Goal: Task Accomplishment & Management: Manage account settings

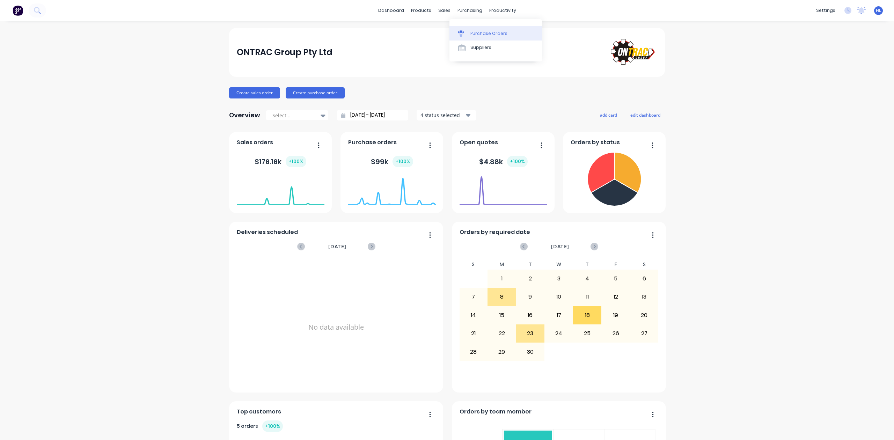
click at [497, 30] on div "Purchase Orders" at bounding box center [489, 33] width 37 height 6
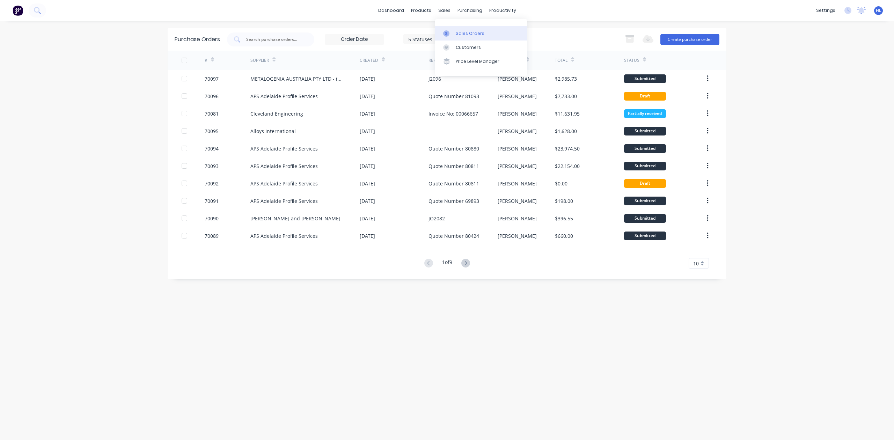
click at [456, 32] on div "Sales Orders" at bounding box center [470, 33] width 29 height 6
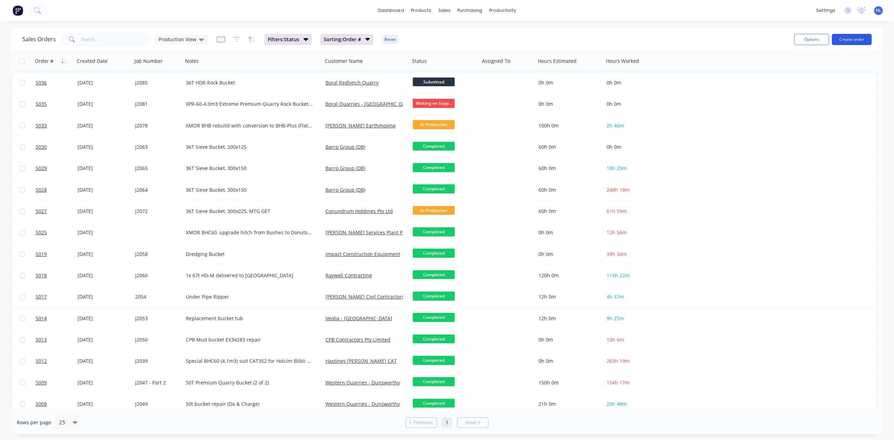
click at [841, 39] on button "Create order" at bounding box center [852, 39] width 40 height 11
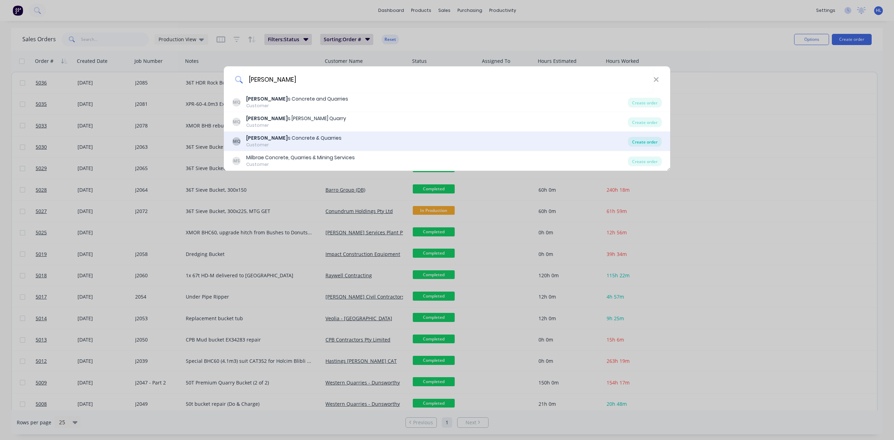
type input "Mawson"
click at [643, 143] on div "Create order" at bounding box center [645, 142] width 34 height 10
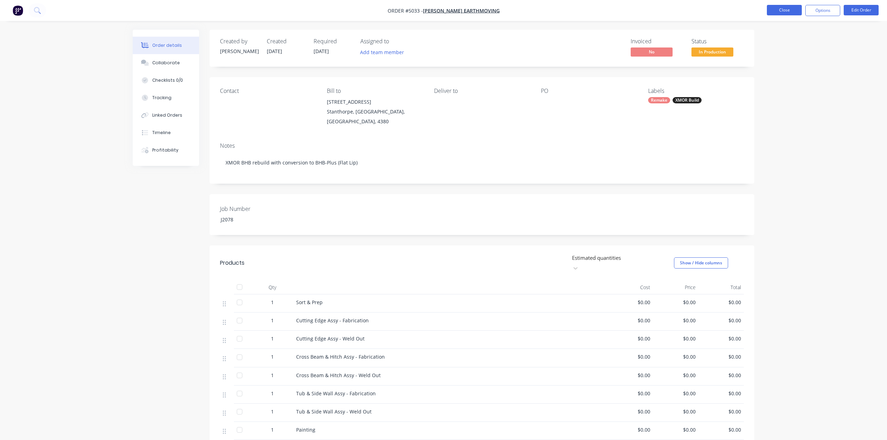
click at [780, 12] on button "Close" at bounding box center [784, 10] width 35 height 10
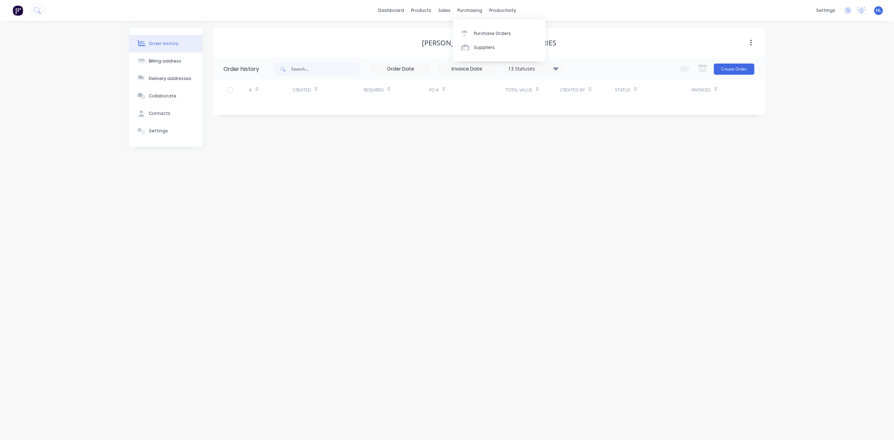
click at [502, 167] on div "Order history Billing address Delivery addresses Collaborate Contacts Settings …" at bounding box center [447, 230] width 894 height 419
click at [147, 57] on button "Billing address" at bounding box center [165, 60] width 73 height 17
select select "AU"
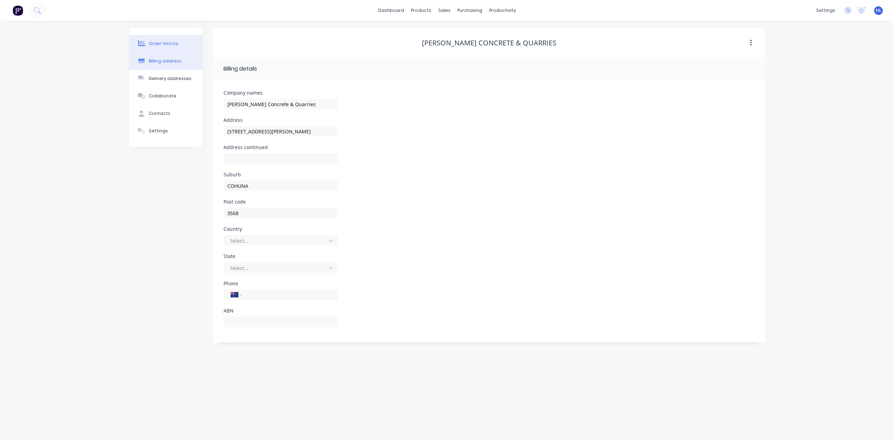
click at [164, 44] on div "Order history" at bounding box center [164, 44] width 30 height 6
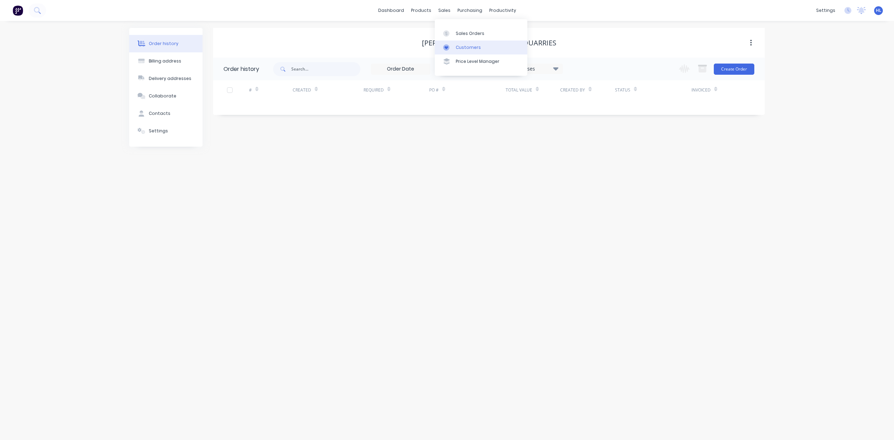
click at [472, 48] on div "Customers" at bounding box center [468, 47] width 25 height 6
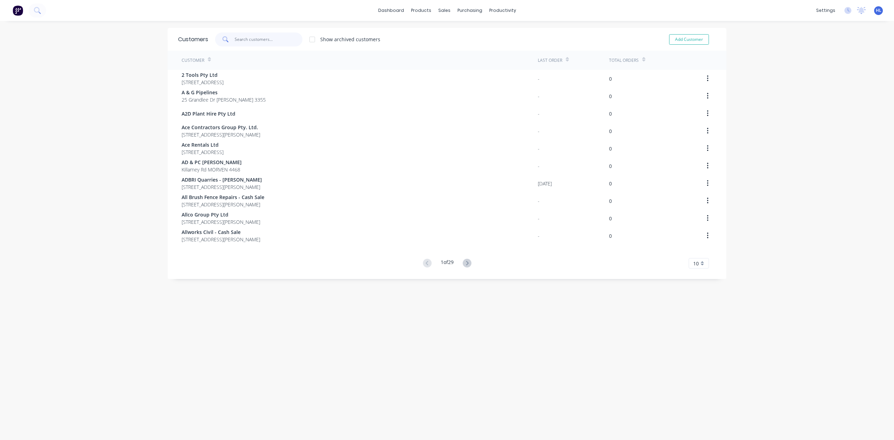
click at [265, 39] on input "text" at bounding box center [269, 39] width 68 height 14
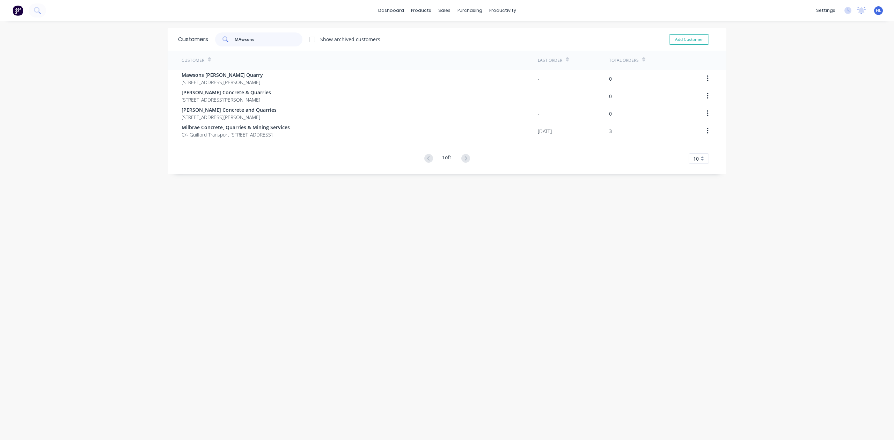
type input "MAwsons"
click at [413, 242] on div "Customers MAwsons Show archived customers Add Customer Customer Last Order Tota…" at bounding box center [447, 237] width 559 height 419
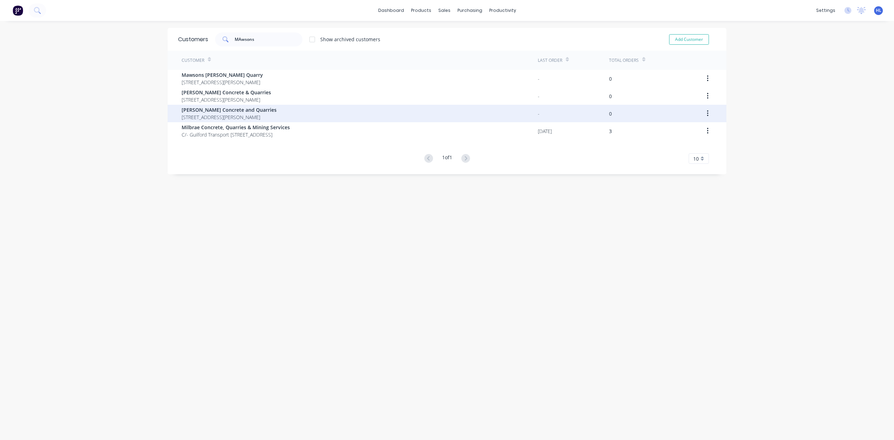
drag, startPoint x: 549, startPoint y: 185, endPoint x: 620, endPoint y: 105, distance: 106.4
click at [549, 185] on div "Customers MAwsons Show archived customers Add Customer Customer Last Order Tota…" at bounding box center [447, 237] width 559 height 419
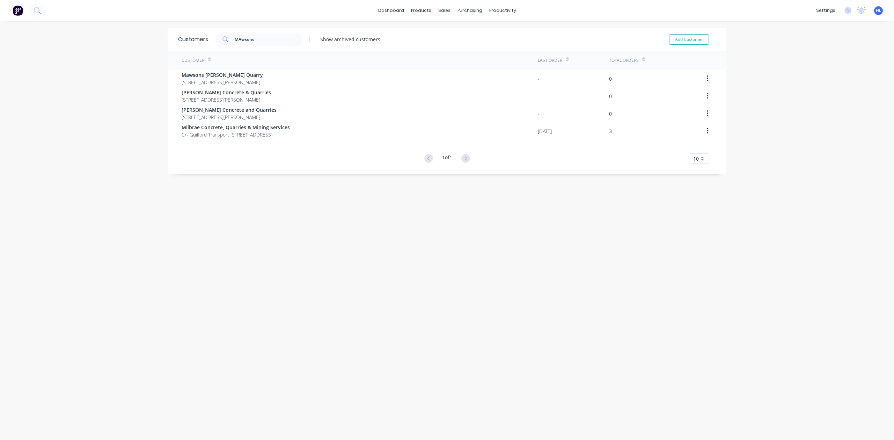
click at [413, 243] on div "Customers MAwsons Show archived customers Add Customer Customer Last Order Tota…" at bounding box center [447, 237] width 559 height 419
drag, startPoint x: 502, startPoint y: 226, endPoint x: 516, endPoint y: 186, distance: 42.5
click at [502, 226] on div "Customers MAwsons Show archived customers Add Customer Customer Last Order Tota…" at bounding box center [447, 237] width 559 height 419
drag, startPoint x: 592, startPoint y: 360, endPoint x: 524, endPoint y: 462, distance: 121.7
click at [524, 440] on html "dashboard products sales purchasing productivity dashboard products Product Cat…" at bounding box center [447, 220] width 894 height 440
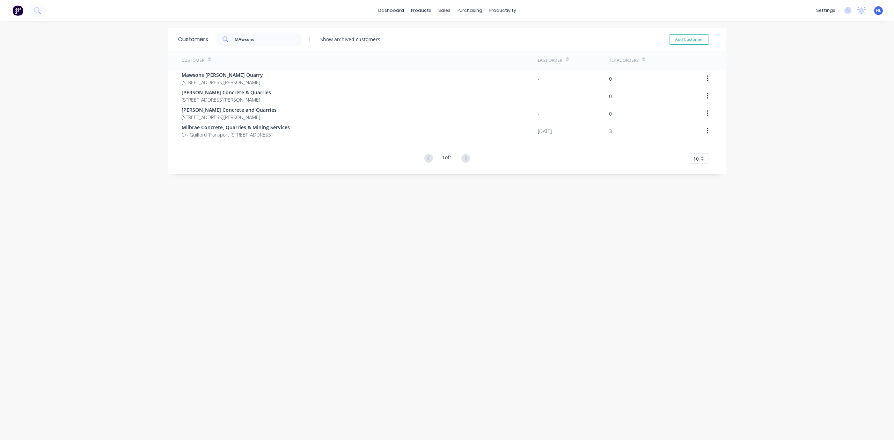
click at [474, 272] on div "Customers MAwsons Show archived customers Add Customer Customer Last Order Tota…" at bounding box center [447, 237] width 559 height 419
click at [560, 270] on div "Customers MAwsons Show archived customers Add Customer Customer Last Order Tota…" at bounding box center [447, 237] width 559 height 419
click at [297, 251] on div "Customers MAwsons Show archived customers Add Customer Customer Last Order Tota…" at bounding box center [447, 237] width 559 height 419
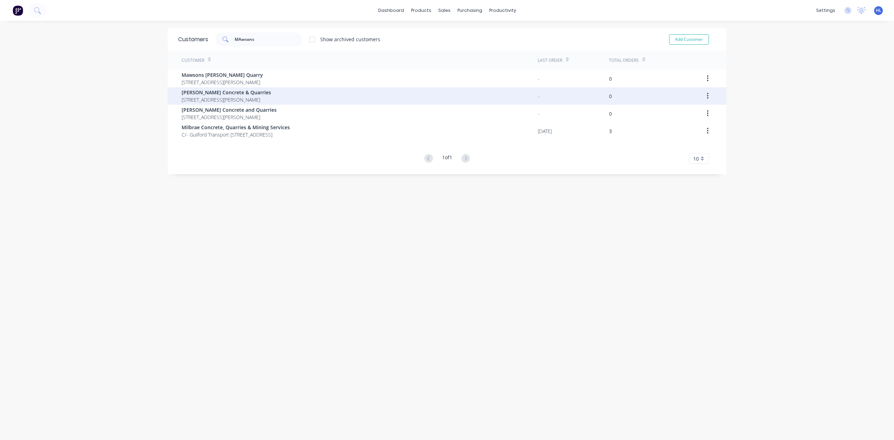
click at [255, 95] on div "Mawsons Concrete & Quarries 141 King George St COHUNA 3568" at bounding box center [360, 95] width 356 height 17
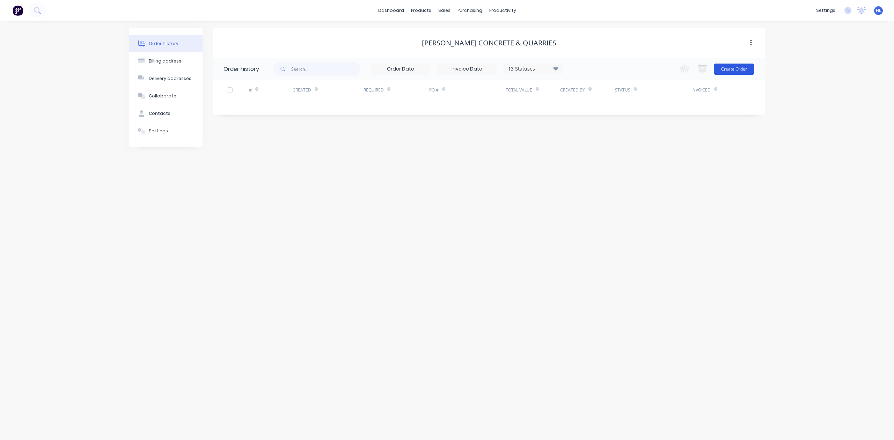
click at [737, 73] on button "Create Order" at bounding box center [734, 69] width 41 height 11
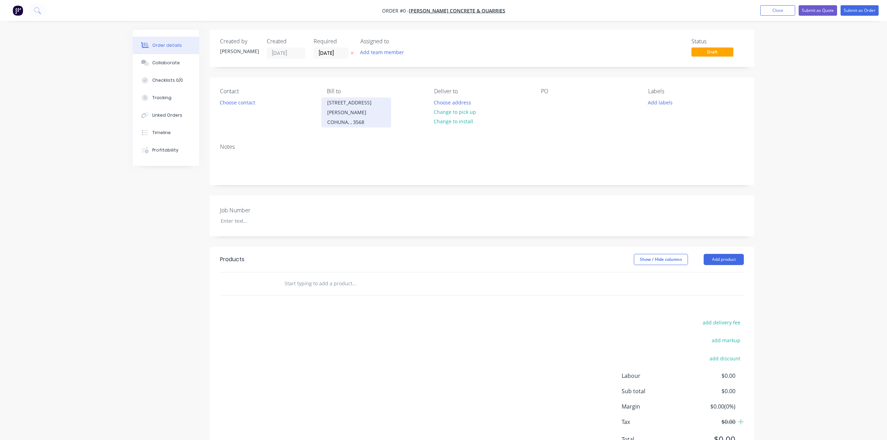
click at [350, 117] on div "COHUNA, , 3568" at bounding box center [356, 122] width 58 height 10
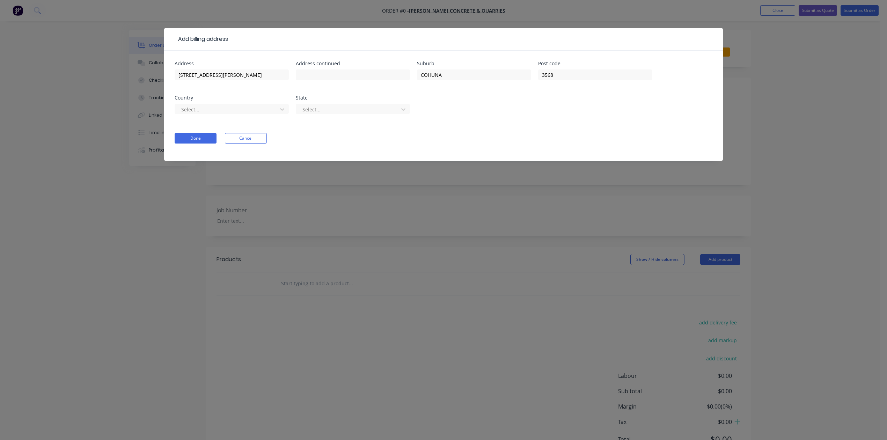
click at [202, 103] on div "Select..." at bounding box center [232, 112] width 114 height 21
click at [202, 111] on div at bounding box center [227, 109] width 93 height 9
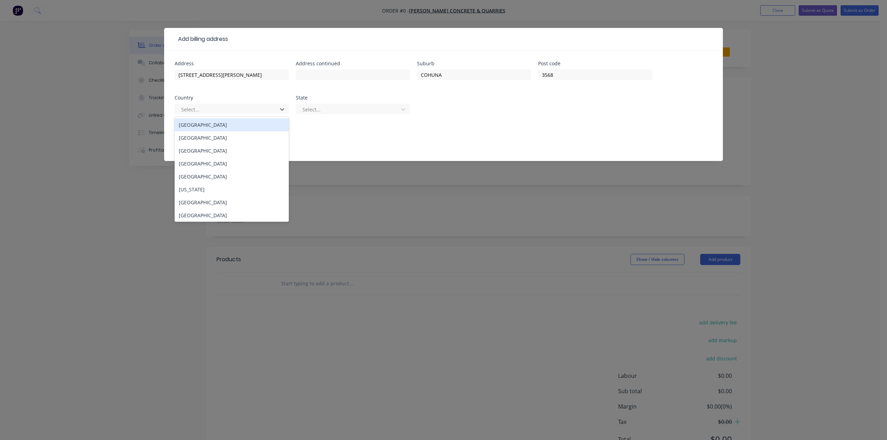
click at [228, 125] on div "Australia" at bounding box center [232, 124] width 114 height 13
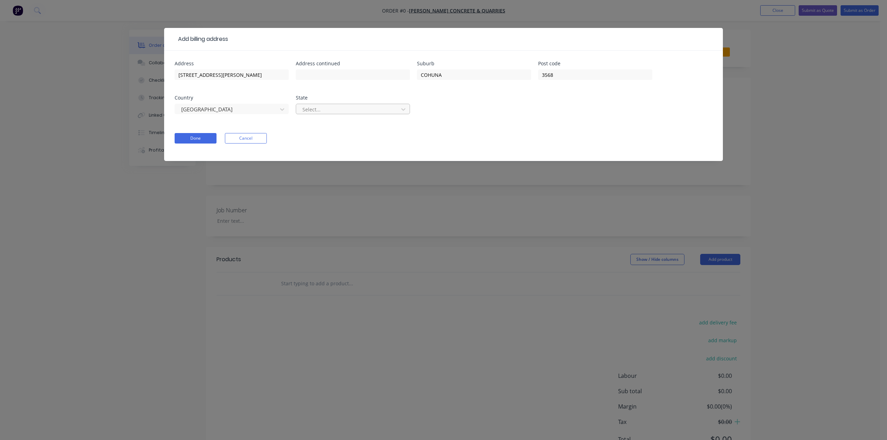
click at [347, 111] on div at bounding box center [348, 109] width 93 height 9
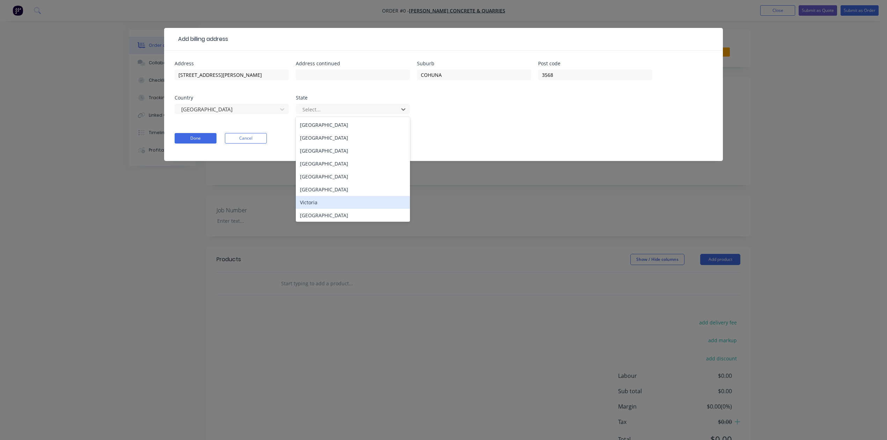
drag, startPoint x: 327, startPoint y: 203, endPoint x: 264, endPoint y: 173, distance: 69.2
click at [327, 201] on div "Victoria" at bounding box center [353, 202] width 114 height 13
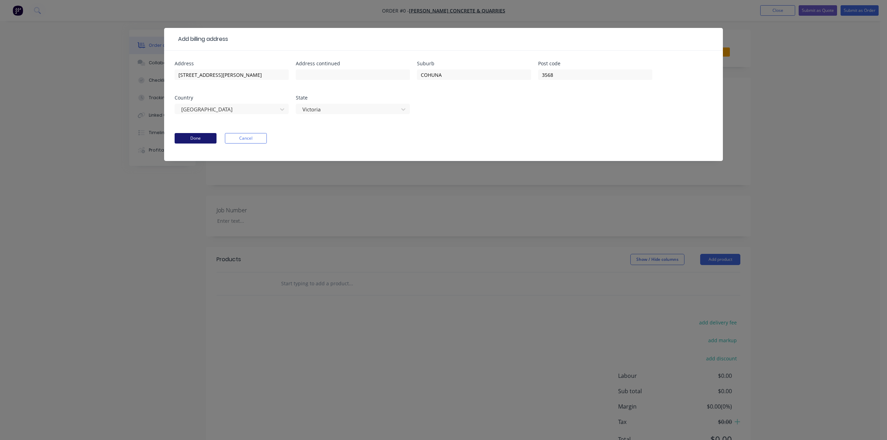
click at [204, 133] on button "Done" at bounding box center [196, 138] width 42 height 10
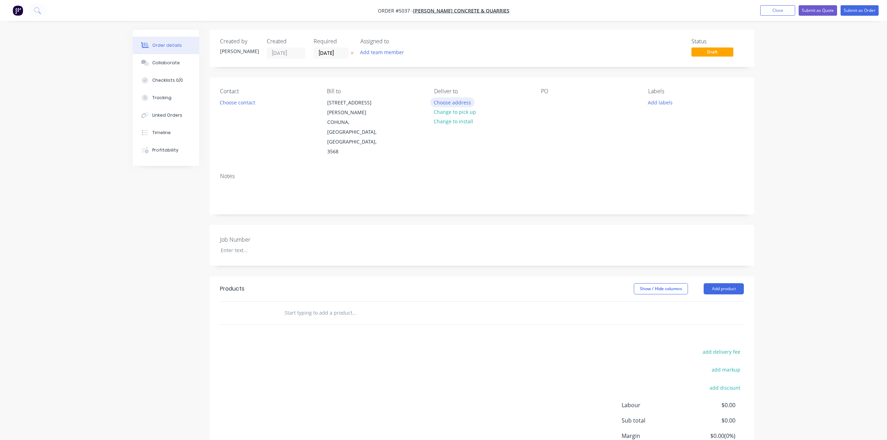
click at [463, 102] on button "Choose address" at bounding box center [452, 101] width 45 height 9
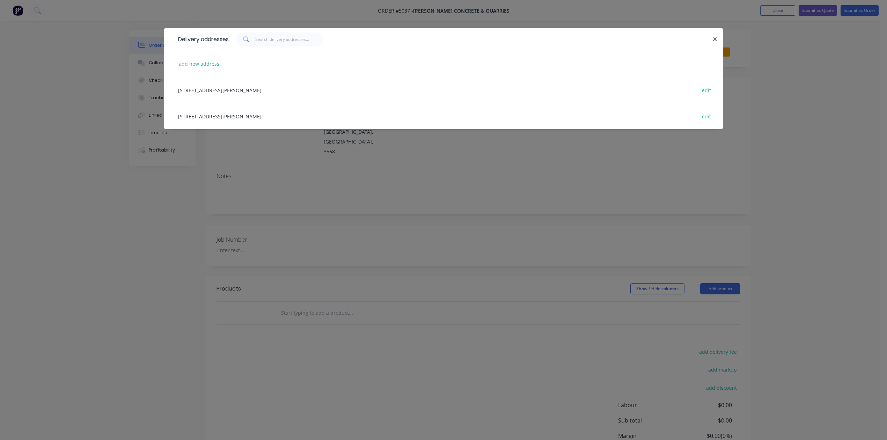
click at [249, 87] on div "141 King George St, COHUNA, undefined, 3568 edit" at bounding box center [444, 90] width 538 height 26
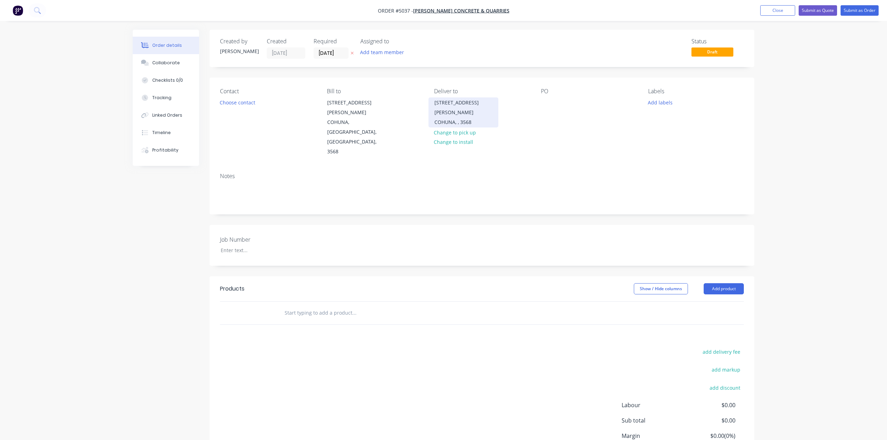
click at [467, 117] on div "COHUNA, , 3568" at bounding box center [464, 122] width 58 height 10
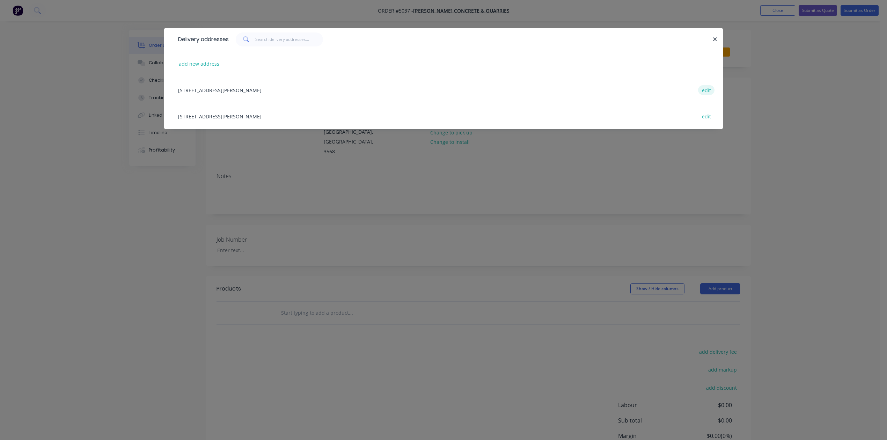
click at [708, 90] on button "edit" at bounding box center [706, 89] width 16 height 9
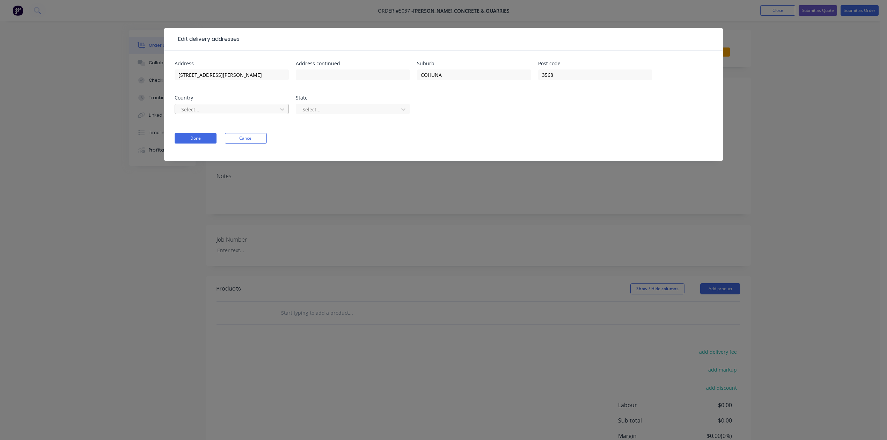
click at [203, 109] on div at bounding box center [227, 109] width 93 height 9
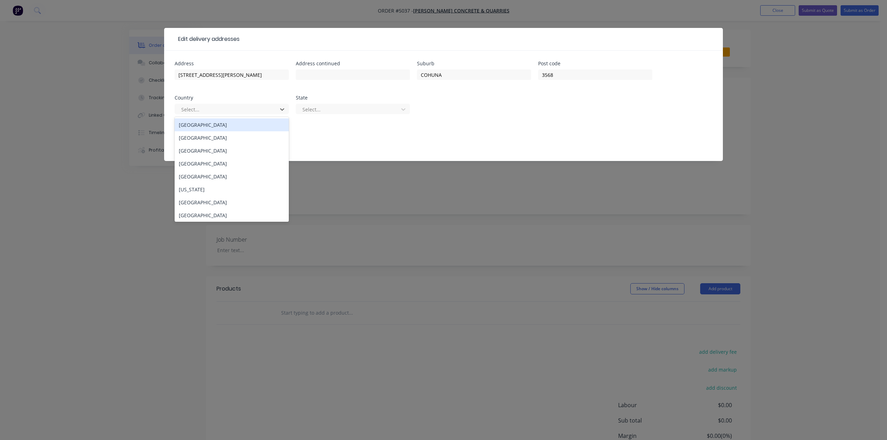
drag, startPoint x: 208, startPoint y: 126, endPoint x: 299, endPoint y: 116, distance: 91.3
click at [209, 126] on div "Australia" at bounding box center [232, 124] width 114 height 13
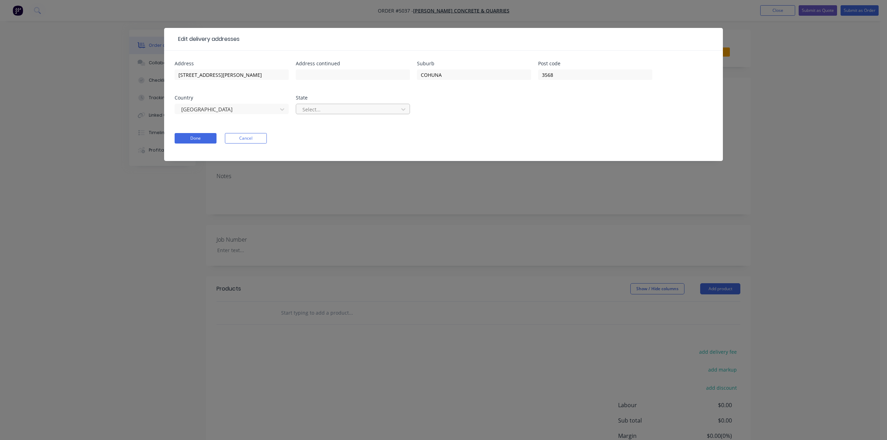
click at [315, 109] on div at bounding box center [348, 109] width 93 height 9
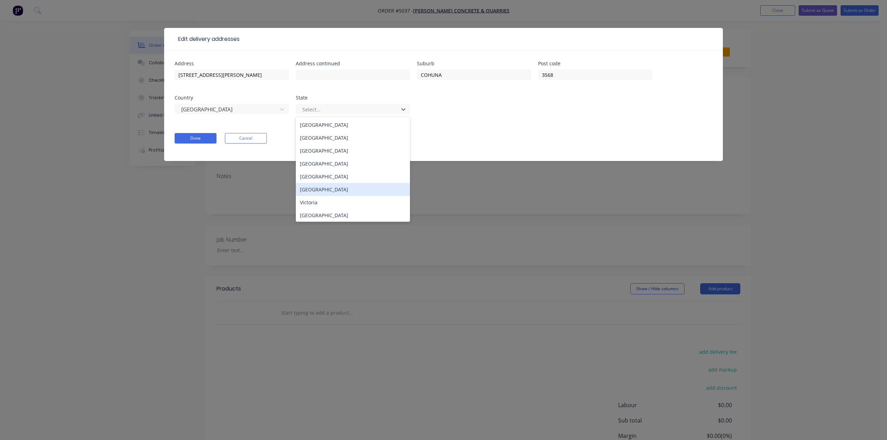
click at [321, 202] on div "Victoria" at bounding box center [353, 202] width 114 height 13
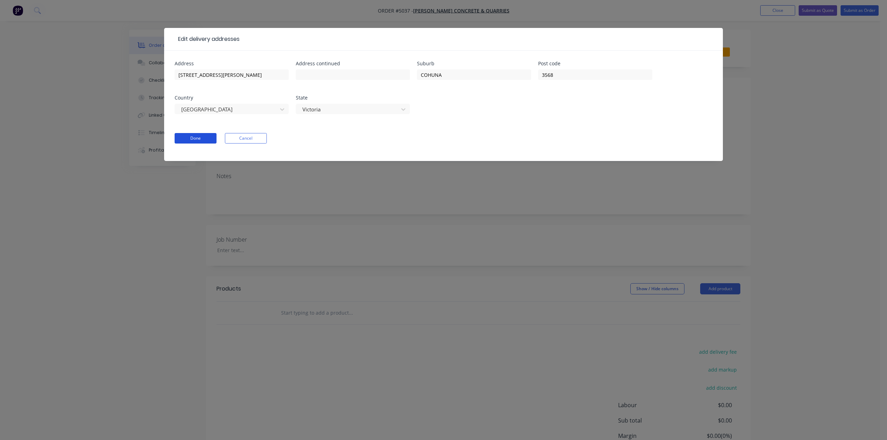
drag, startPoint x: 186, startPoint y: 138, endPoint x: 208, endPoint y: 137, distance: 22.0
click at [187, 138] on button "Done" at bounding box center [196, 138] width 42 height 10
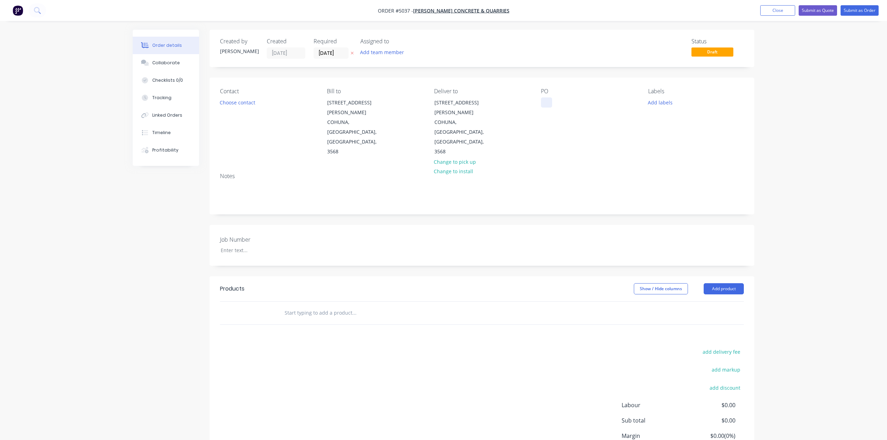
click at [541, 104] on div at bounding box center [546, 102] width 11 height 10
click at [671, 101] on button "Add labels" at bounding box center [660, 101] width 32 height 9
click at [658, 194] on div at bounding box center [661, 193] width 14 height 14
click at [781, 154] on div "Order details Collaborate Checklists 0/0 Tracking Linked Orders Timeline Profit…" at bounding box center [443, 251] width 887 height 503
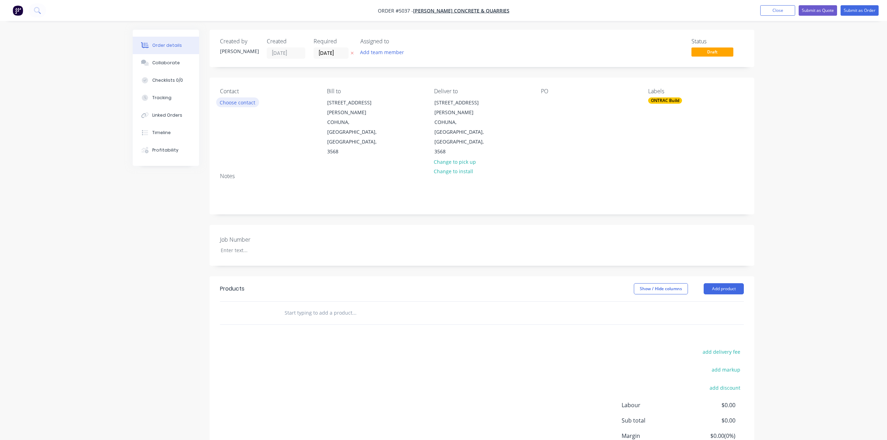
click at [243, 105] on button "Choose contact" at bounding box center [237, 101] width 43 height 9
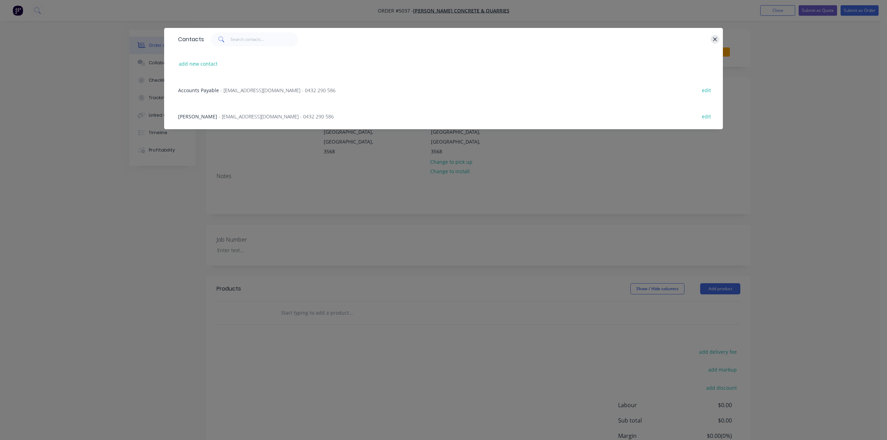
click at [714, 37] on icon "button" at bounding box center [715, 39] width 5 height 6
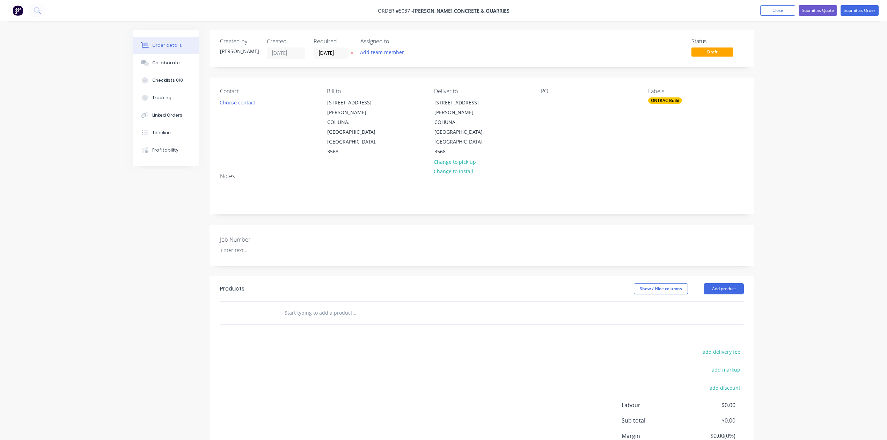
click at [773, 87] on div "Order details Collaborate Checklists 0/0 Tracking Linked Orders Timeline Profit…" at bounding box center [443, 251] width 887 height 503
click at [243, 245] on div at bounding box center [258, 250] width 87 height 10
click at [245, 238] on div "Created by Hayden Created 29/09/25 Required 29/09/25 Assigned to Add team membe…" at bounding box center [482, 261] width 545 height 463
click at [297, 181] on div "Notes" at bounding box center [482, 190] width 545 height 47
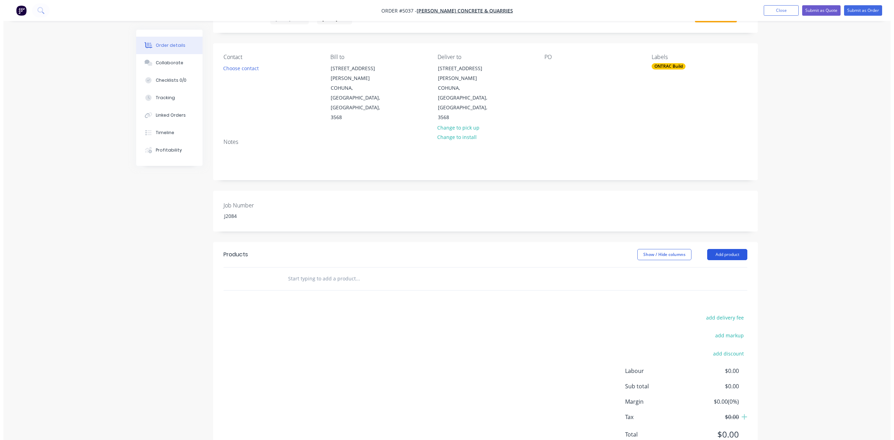
scroll to position [0, 0]
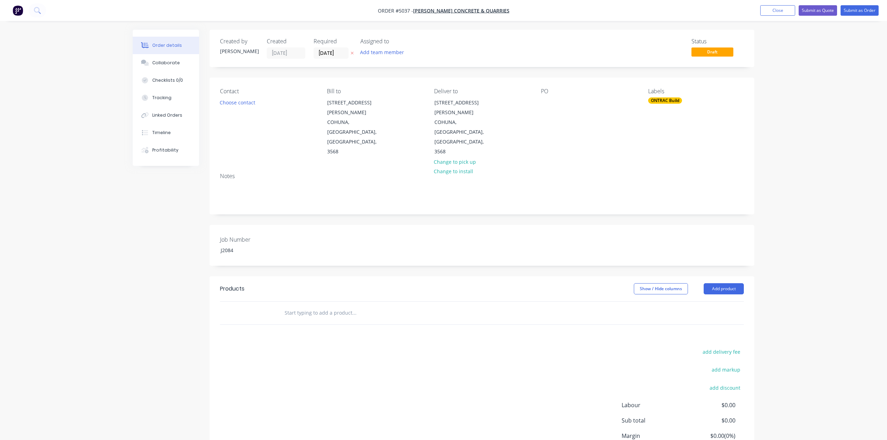
click at [781, 159] on div "Order details Collaborate Checklists 0/0 Tracking Linked Orders Timeline Profit…" at bounding box center [443, 251] width 887 height 503
click at [720, 283] on button "Add product" at bounding box center [724, 288] width 40 height 11
click at [838, 163] on div "Order details Collaborate Checklists 0/0 Tracking Linked Orders Timeline Profit…" at bounding box center [443, 251] width 887 height 503
click at [785, 10] on button "Close" at bounding box center [777, 10] width 35 height 10
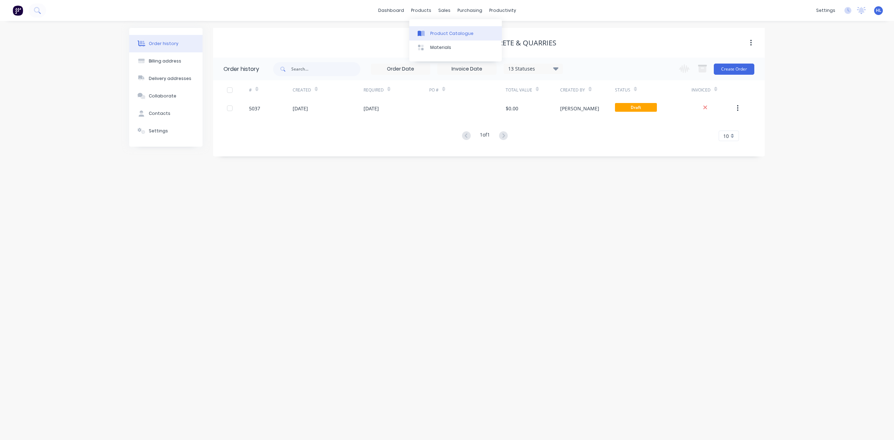
click at [437, 30] on div "Product Catalogue" at bounding box center [451, 33] width 43 height 6
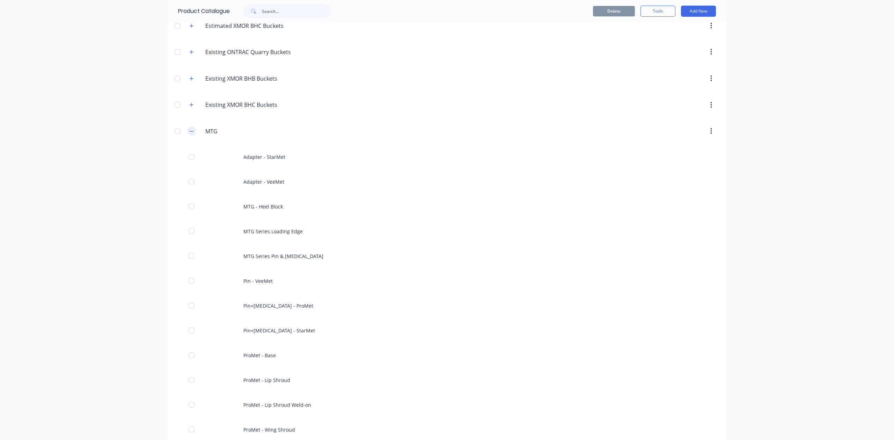
click at [187, 131] on button "button" at bounding box center [191, 131] width 9 height 9
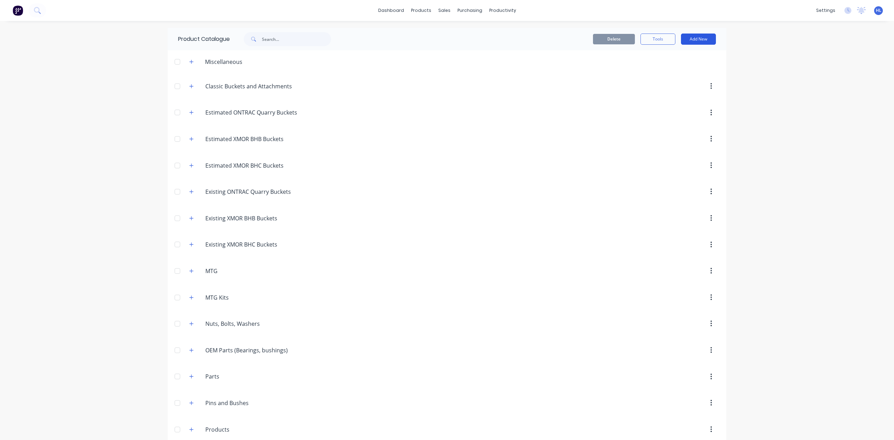
click at [703, 41] on button "Add New" at bounding box center [698, 39] width 35 height 11
click at [189, 190] on icon "button" at bounding box center [191, 191] width 4 height 5
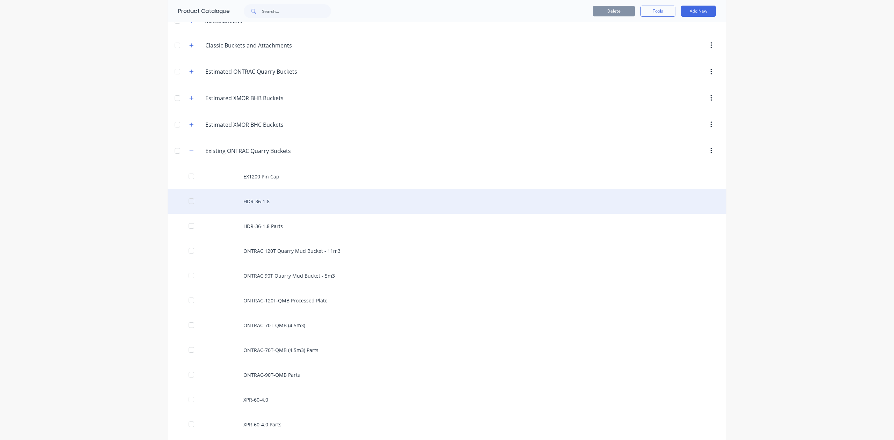
scroll to position [93, 0]
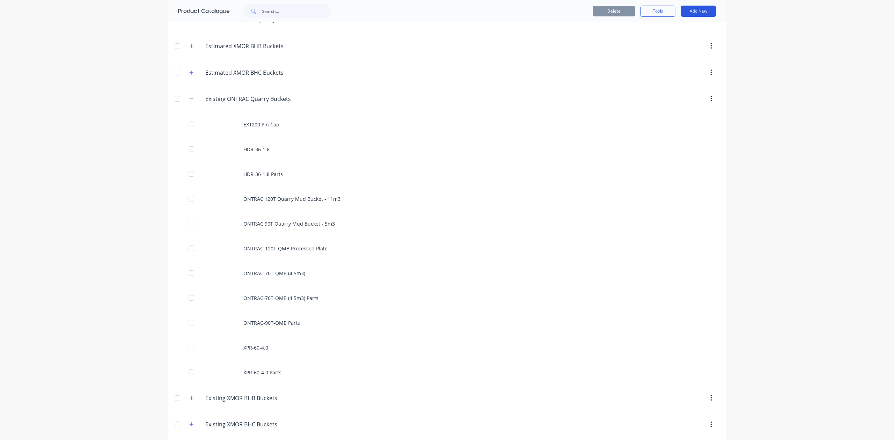
click at [688, 6] on button "Add New" at bounding box center [698, 11] width 35 height 11
click at [681, 44] on div "Product" at bounding box center [683, 43] width 54 height 10
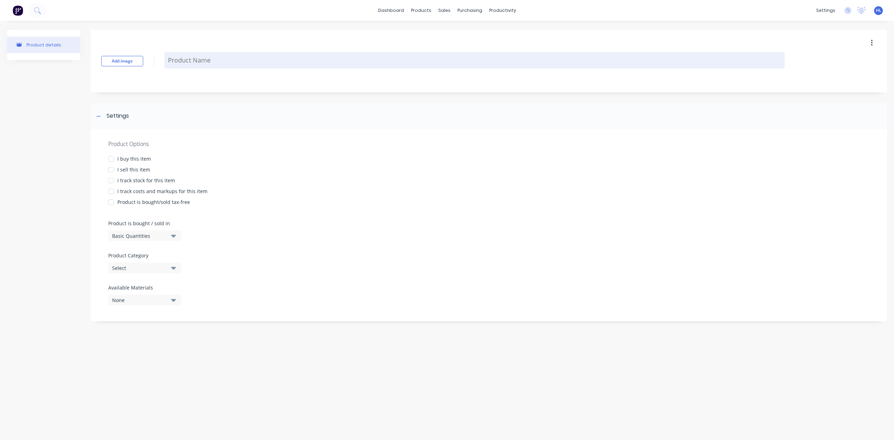
click at [256, 57] on textarea at bounding box center [475, 60] width 620 height 16
type textarea "x"
type textarea "h"
type textarea "x"
type textarea "hd"
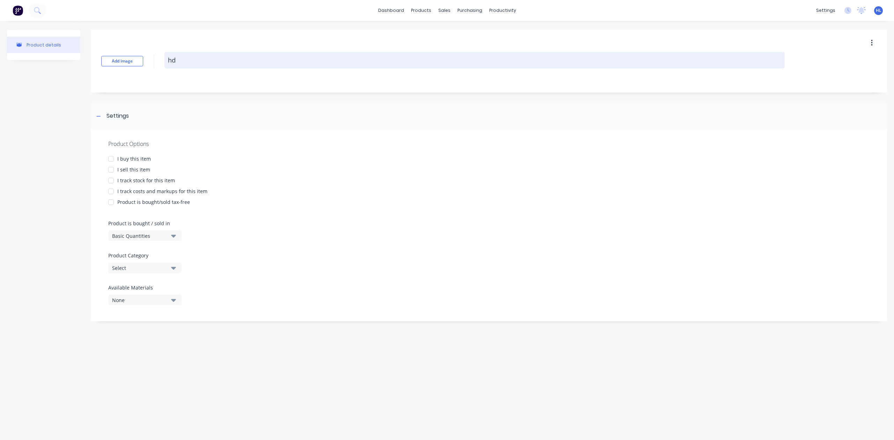
type textarea "x"
type textarea "hdr"
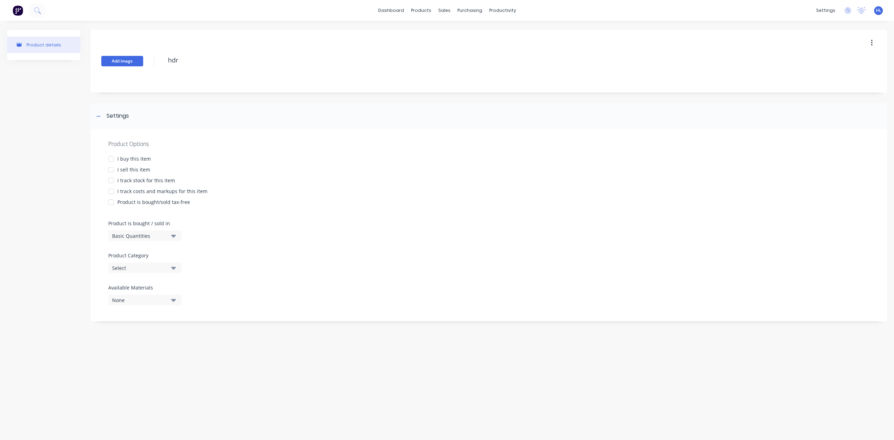
drag, startPoint x: 198, startPoint y: 60, endPoint x: 131, endPoint y: 66, distance: 68.0
click at [131, 66] on div "Add image hdr" at bounding box center [489, 61] width 796 height 63
type textarea "x"
type textarea "H"
type textarea "x"
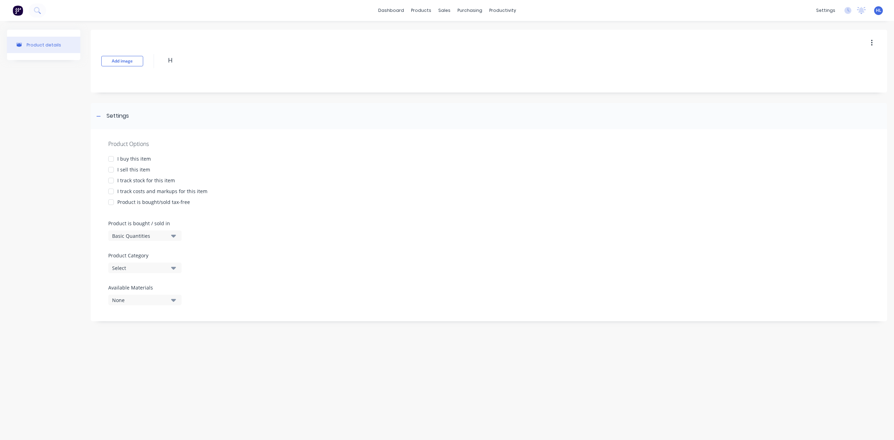
type textarea "HD"
type textarea "x"
type textarea "HDR"
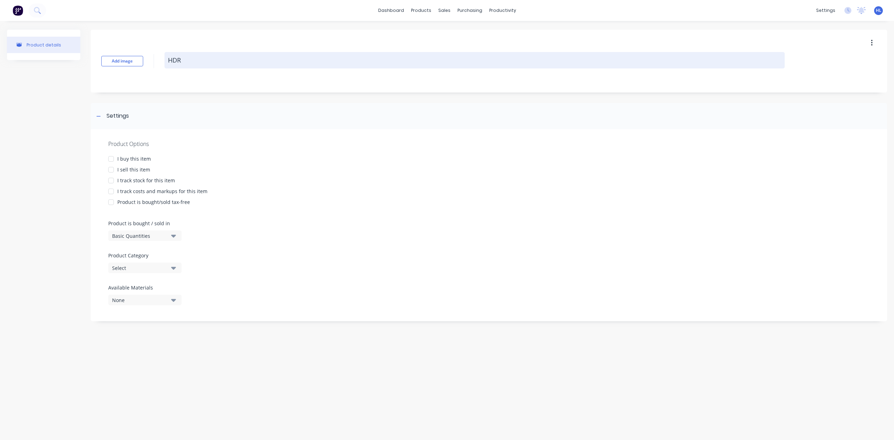
click at [198, 65] on textarea "HDR" at bounding box center [475, 60] width 620 height 16
type textarea "x"
type textarea "HDR-"
type textarea "x"
type textarea "HDR-5"
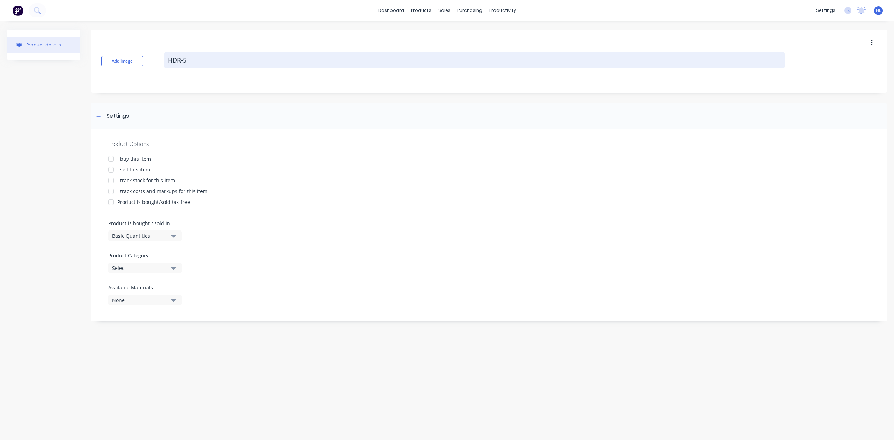
type textarea "x"
type textarea "HDR-50"
type textarea "x"
type textarea "HDR-50-"
type textarea "x"
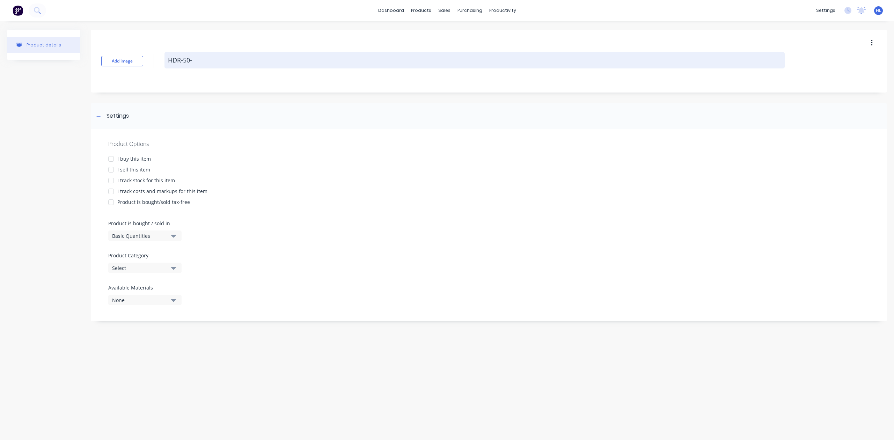
type textarea "HDR-50-3"
type textarea "x"
type textarea "HDR-50-3."
type textarea "x"
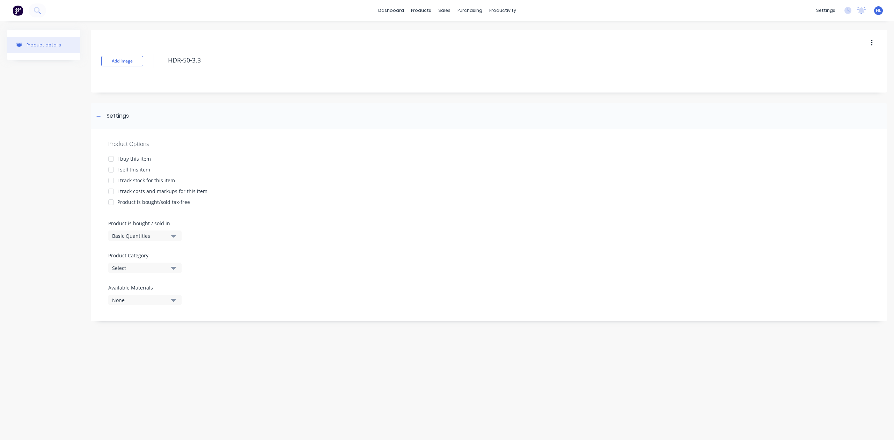
type textarea "HDR-50-3.3"
type textarea "x"
type textarea "HDR-50-3.3"
click at [244, 75] on div "Add image HDR-50-3.3" at bounding box center [489, 61] width 796 height 63
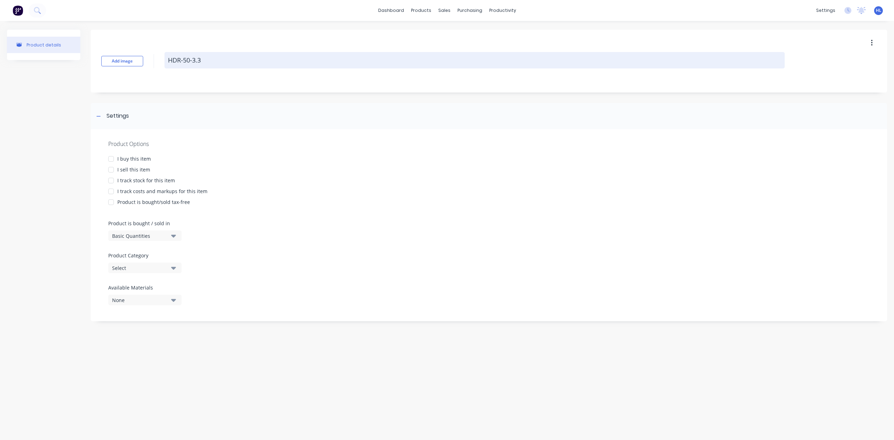
click at [245, 55] on textarea "HDR-50-3.3" at bounding box center [475, 60] width 620 height 16
type textarea "x"
type textarea "HDR-50-3.3"
type textarea "x"
type textarea "HDR-50-3.3 P"
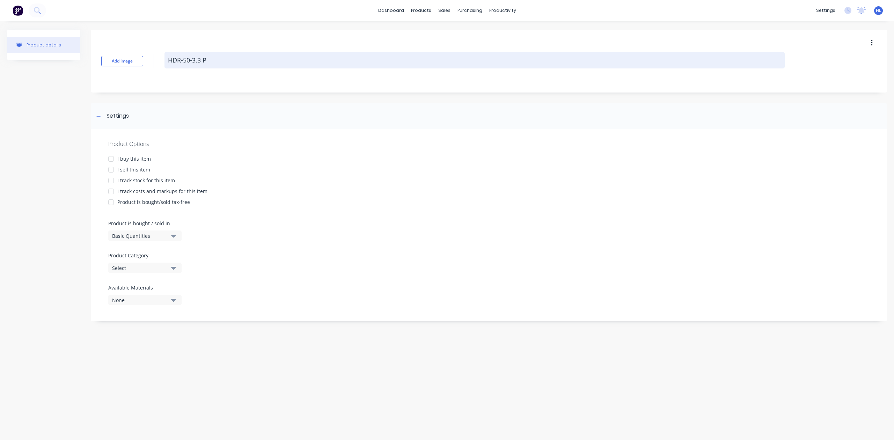
type textarea "x"
type textarea "HDR-50-3.3 Pa"
type textarea "x"
type textarea "HDR-50-3.3 Par"
type textarea "x"
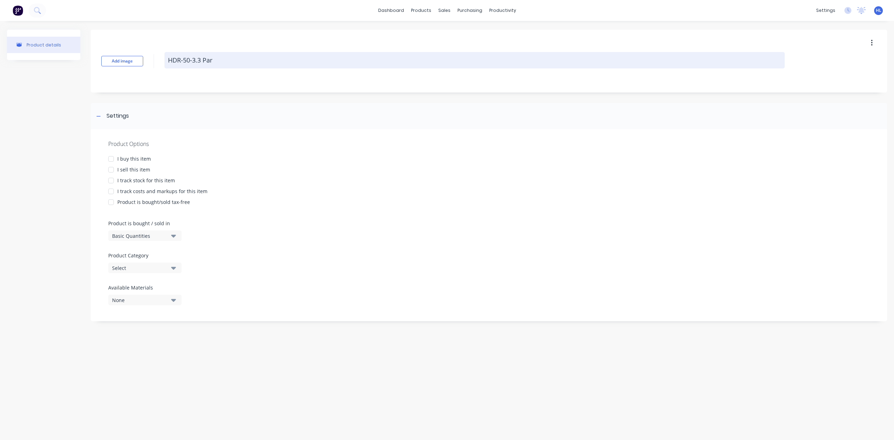
type textarea "HDR-50-3.3 Part"
type textarea "x"
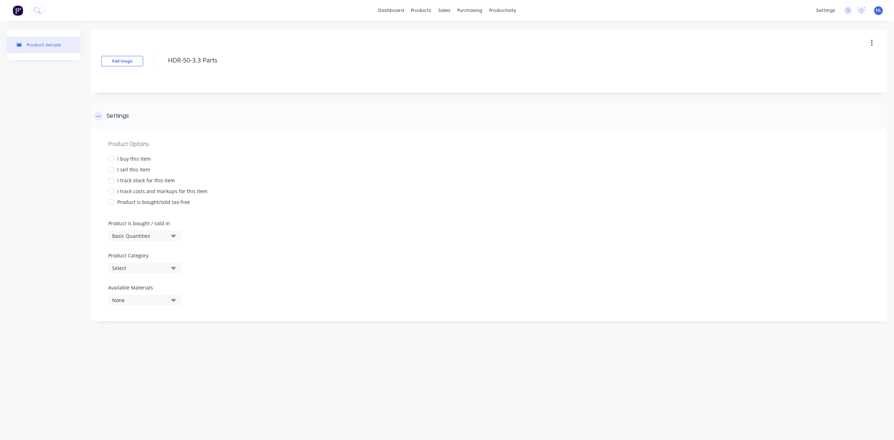
type textarea "HDR-50-3.3 Parts"
type textarea "x"
type textarea "HDR-50-3.3 Parts"
click at [225, 105] on div "Settings" at bounding box center [489, 116] width 796 height 26
click at [137, 115] on div "Settings" at bounding box center [489, 116] width 796 height 26
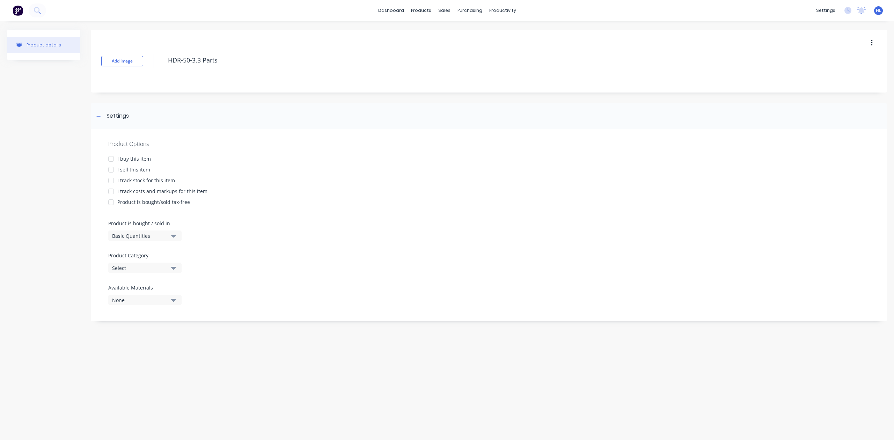
click at [140, 159] on div "I buy this item" at bounding box center [134, 158] width 34 height 7
click at [140, 167] on div "I sell this item" at bounding box center [133, 169] width 33 height 7
click at [144, 184] on div "I track stock for this item" at bounding box center [146, 180] width 58 height 7
click at [149, 190] on div "I track costs and markups for this item" at bounding box center [162, 191] width 90 height 7
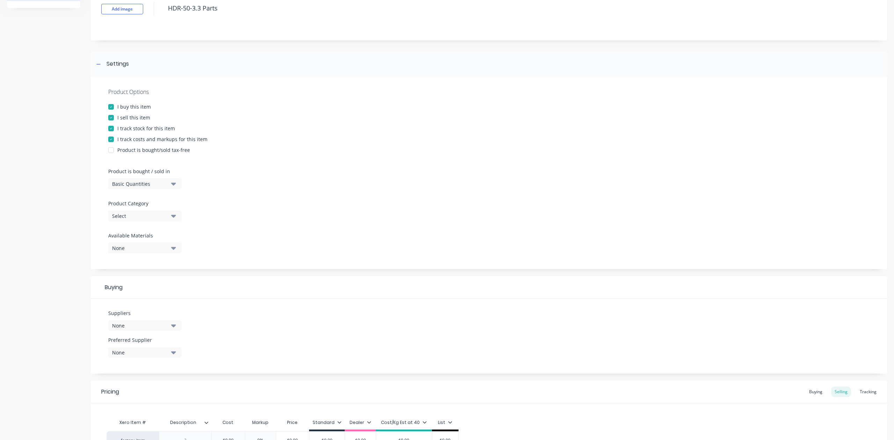
scroll to position [93, 0]
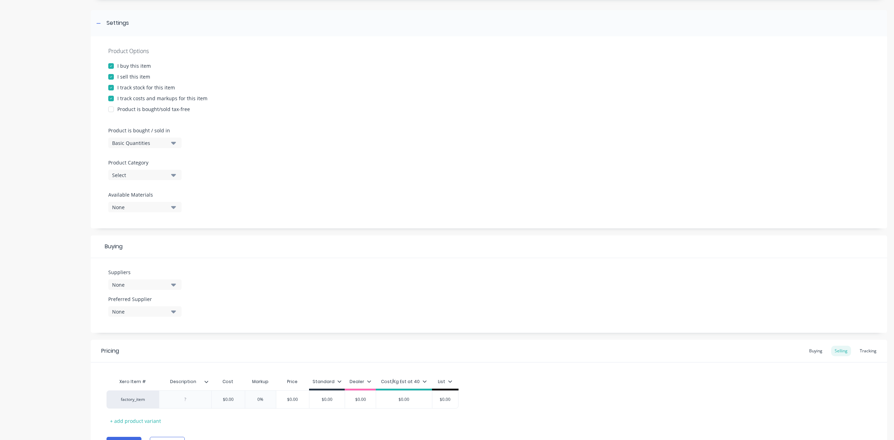
click at [159, 139] on div "Basic Quantities" at bounding box center [140, 142] width 56 height 7
click at [127, 175] on div "Select" at bounding box center [140, 175] width 56 height 7
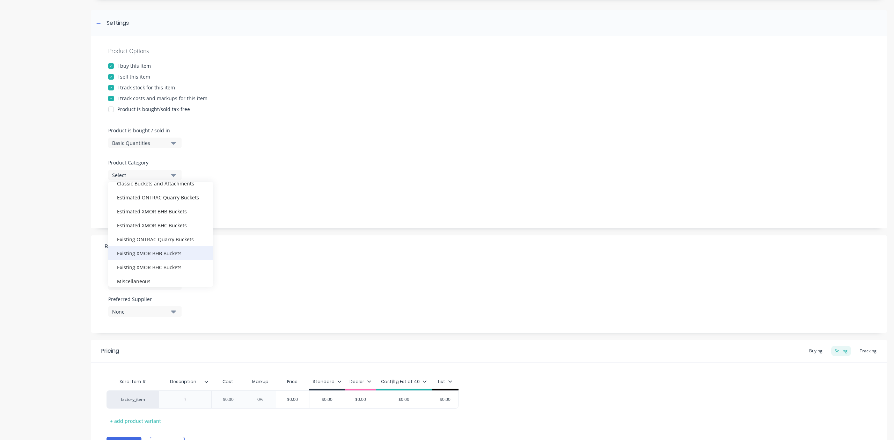
scroll to position [46, 0]
click at [175, 223] on div "Existing ONTRAC Quarry Buckets" at bounding box center [160, 223] width 105 height 14
type textarea "x"
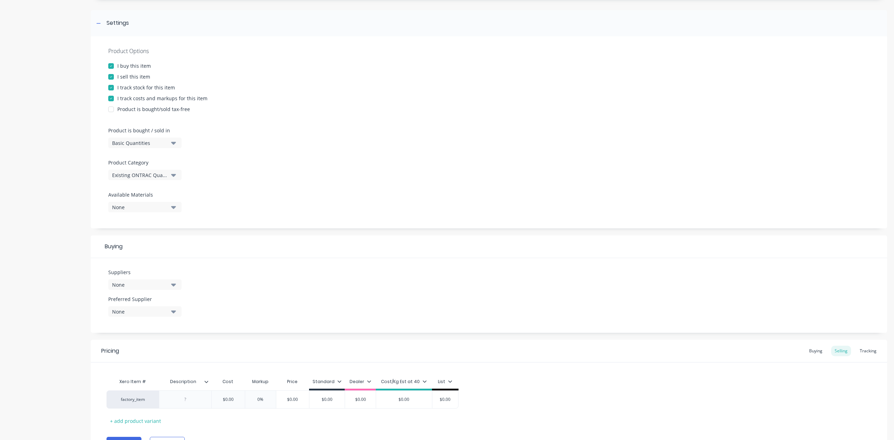
click at [160, 204] on div "None" at bounding box center [140, 207] width 56 height 7
click at [276, 196] on div "Product Options I buy this item I sell this item I track stock for this item I …" at bounding box center [489, 132] width 796 height 192
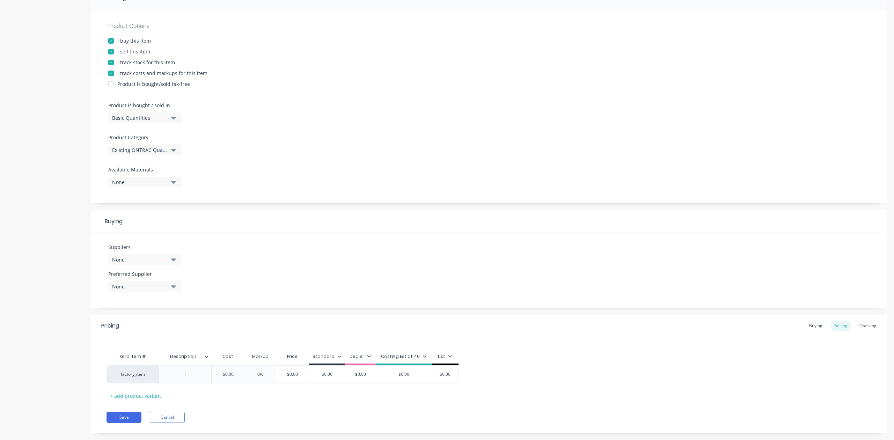
scroll to position [131, 0]
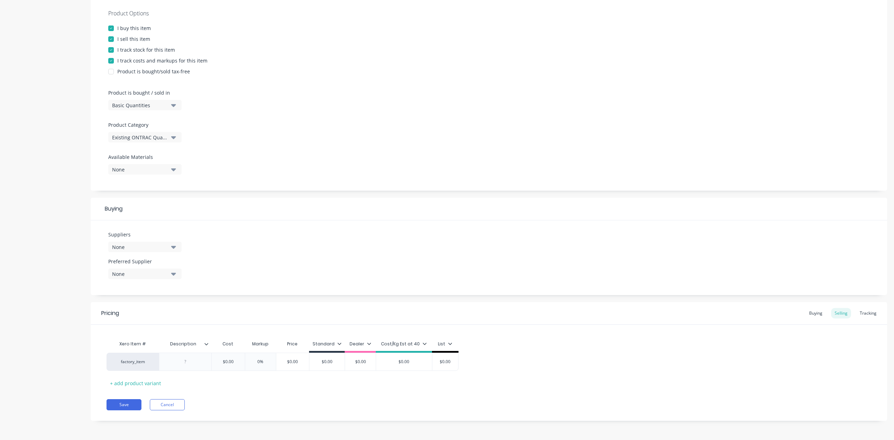
click at [163, 246] on div "None" at bounding box center [140, 246] width 56 height 7
click at [171, 269] on input "text" at bounding box center [166, 268] width 74 height 14
type input "aps"
click at [140, 284] on div "APS Adelaide Profile Services" at bounding box center [165, 285] width 70 height 7
click at [153, 313] on div "Pricing Buying Selling Tracking" at bounding box center [489, 313] width 796 height 23
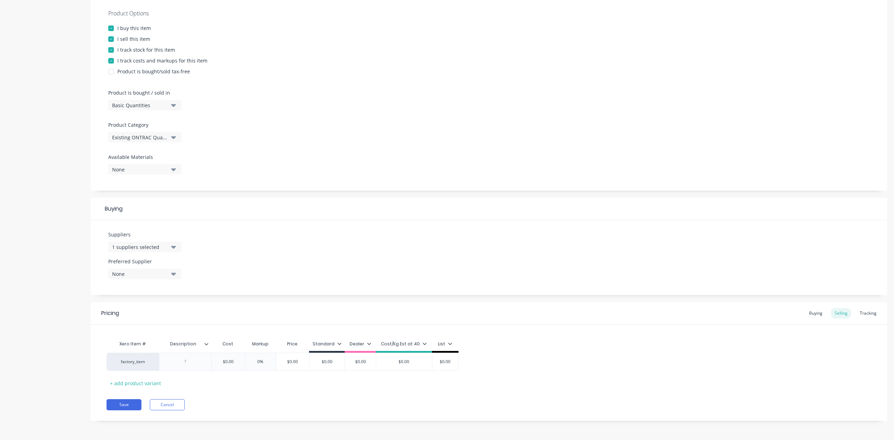
click at [156, 279] on div "Preferred Supplier None" at bounding box center [144, 271] width 73 height 27
click at [161, 277] on div "None" at bounding box center [140, 273] width 56 height 7
click at [158, 319] on div "APS Adelaide Profile Services" at bounding box center [160, 302] width 105 height 42
click at [160, 314] on div "APS Adelaide Profile Services" at bounding box center [165, 311] width 70 height 7
click at [234, 287] on div "Suppliers 1 suppliers selected aps Preferred Supplier APS Adelaide Profile Serv…" at bounding box center [489, 257] width 796 height 75
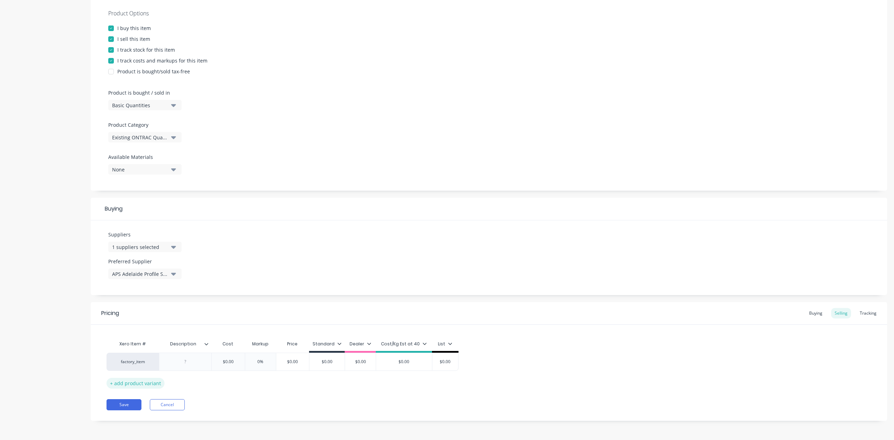
click at [141, 384] on div "+ add product variant" at bounding box center [136, 383] width 58 height 11
click at [135, 394] on div "Xero Item # Description Cost Markup Price Standard Dealer Cost/Kg Est at 40 Lis…" at bounding box center [489, 371] width 765 height 70
click at [135, 401] on div "+ add product variant" at bounding box center [136, 400] width 58 height 11
click at [131, 418] on div "+ add product variant" at bounding box center [136, 418] width 58 height 11
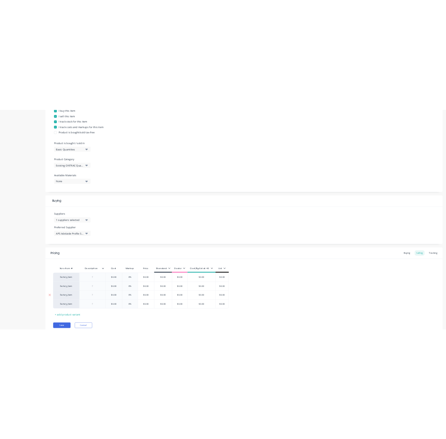
scroll to position [185, 0]
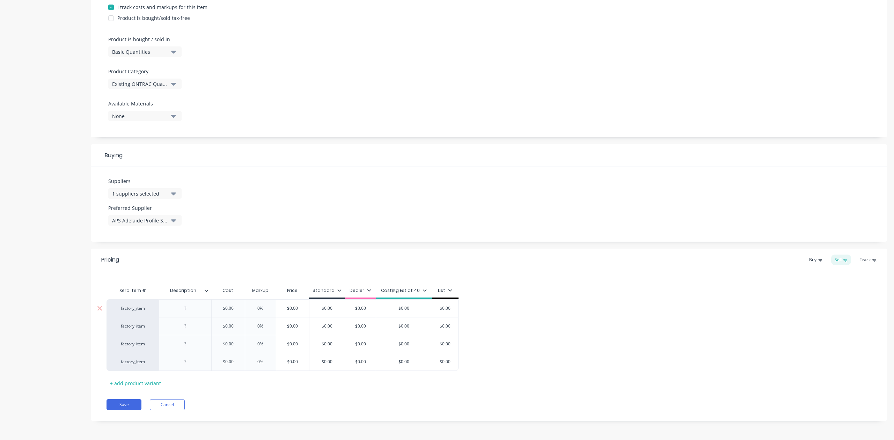
click at [182, 301] on div at bounding box center [185, 308] width 52 height 18
click at [186, 306] on div at bounding box center [185, 308] width 35 height 9
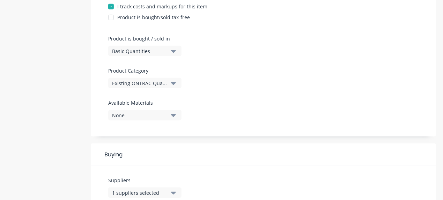
type textarea "x"
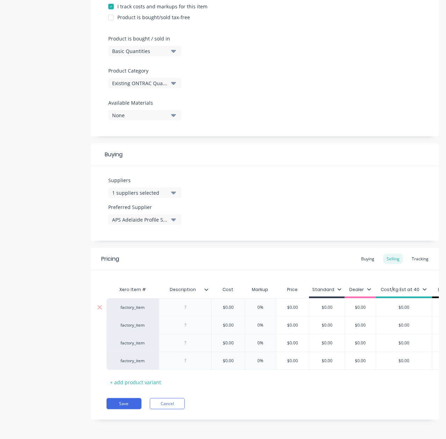
click at [189, 308] on div at bounding box center [185, 307] width 35 height 9
paste div
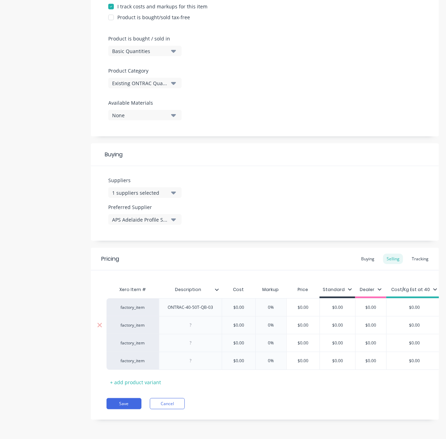
click at [199, 326] on div at bounding box center [190, 325] width 35 height 9
type textarea "x"
click at [200, 325] on div at bounding box center [190, 325] width 35 height 9
paste div
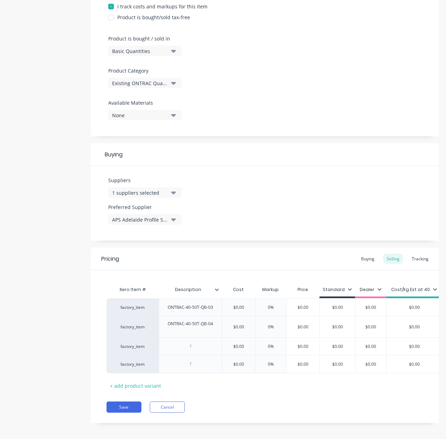
click at [275, 173] on div "Suppliers 1 suppliers selected aps Preferred Supplier APS Adelaide Profile Serv…" at bounding box center [265, 203] width 348 height 75
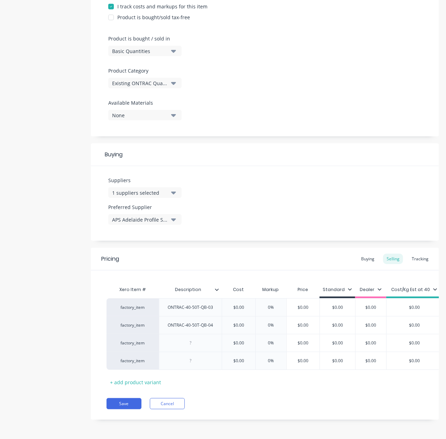
scroll to position [192, 0]
click at [194, 339] on div at bounding box center [190, 343] width 35 height 9
click at [141, 377] on div "+ add product variant" at bounding box center [136, 382] width 58 height 11
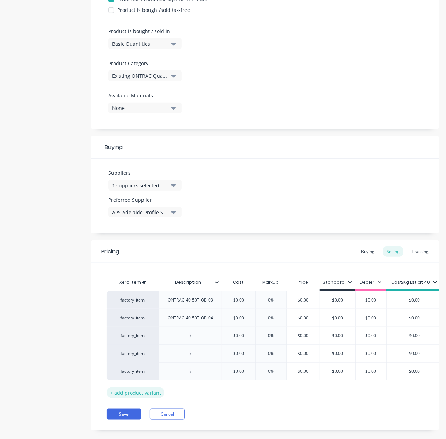
click at [124, 394] on div "+ add product variant" at bounding box center [136, 393] width 58 height 11
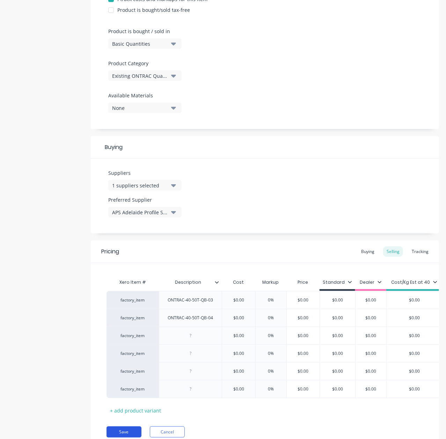
click at [117, 438] on button "Save" at bounding box center [124, 432] width 35 height 11
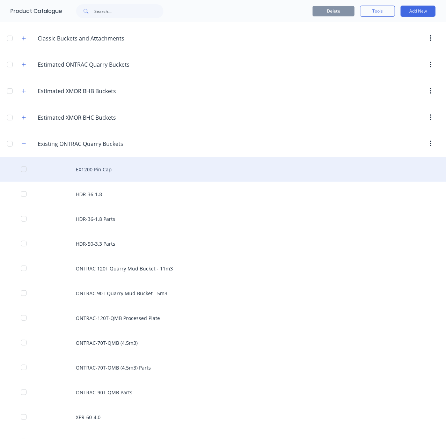
scroll to position [46, 0]
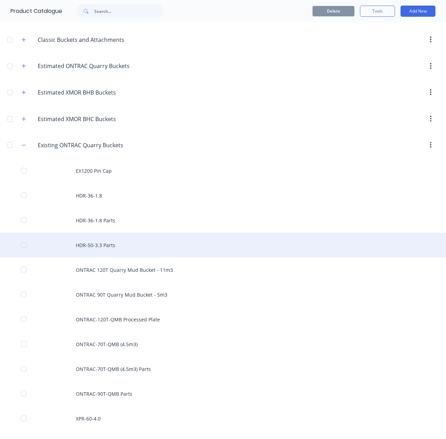
click at [140, 249] on div "HDR-50-3.3 Parts" at bounding box center [223, 245] width 446 height 25
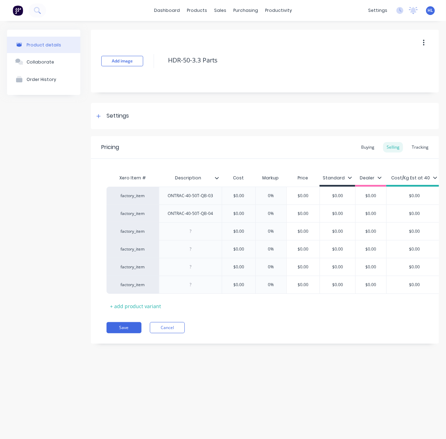
click at [205, 94] on div "Add image HDR-50-3.3 Parts Settings Product Options I buy this item I sell this…" at bounding box center [265, 192] width 348 height 325
click at [230, 36] on div "Product Catalogue" at bounding box center [227, 33] width 43 height 6
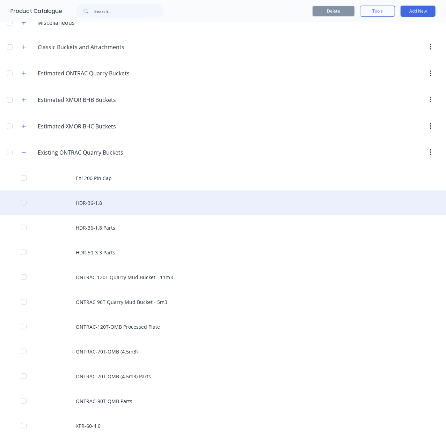
scroll to position [93, 0]
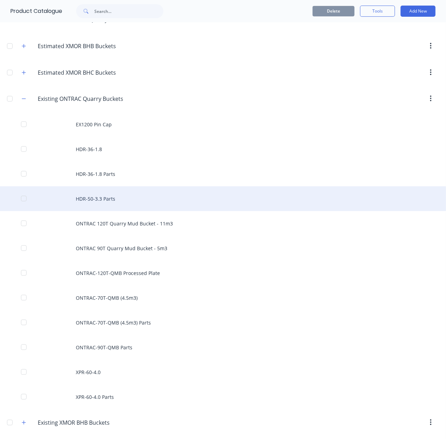
click at [137, 202] on div "HDR-50-3.3 Parts" at bounding box center [223, 199] width 446 height 25
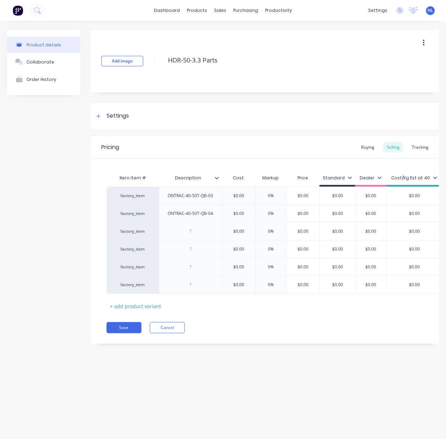
type textarea "x"
click at [199, 231] on div at bounding box center [190, 231] width 35 height 9
paste div
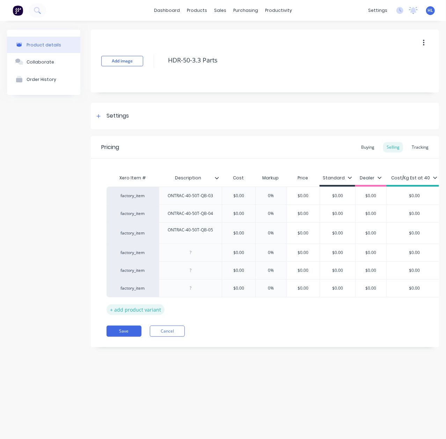
drag, startPoint x: 140, startPoint y: 313, endPoint x: 123, endPoint y: 335, distance: 27.7
click at [139, 313] on div "Xero Item # Description Cost Markup Price Standard Dealer Cost/Kg Est at 40 Lis…" at bounding box center [265, 237] width 348 height 156
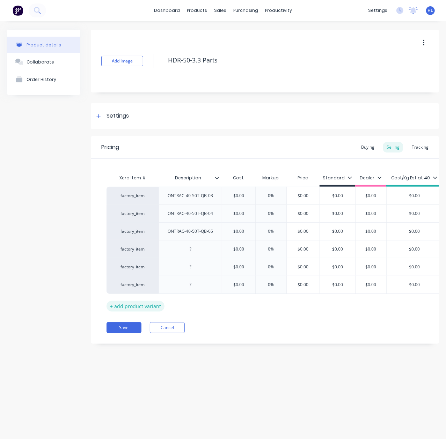
click at [133, 308] on div "+ add product variant" at bounding box center [136, 306] width 58 height 11
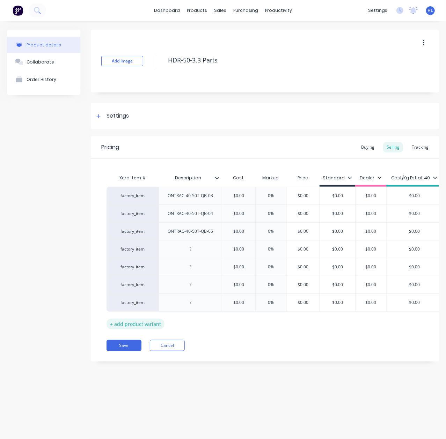
click at [129, 326] on div "+ add product variant" at bounding box center [136, 324] width 58 height 11
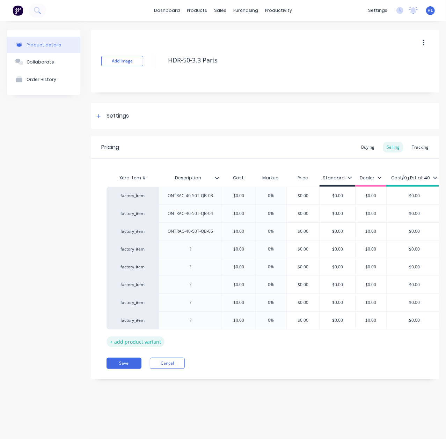
click at [129, 347] on div "+ add product variant" at bounding box center [136, 342] width 58 height 11
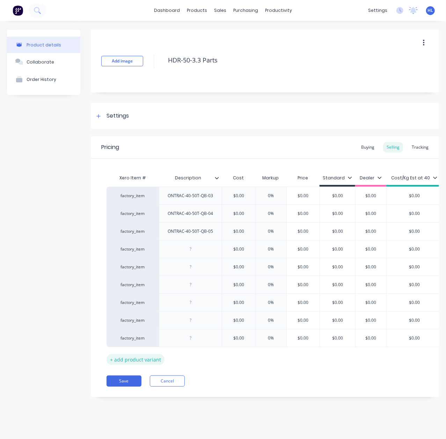
click at [128, 365] on div "+ add product variant" at bounding box center [136, 360] width 58 height 11
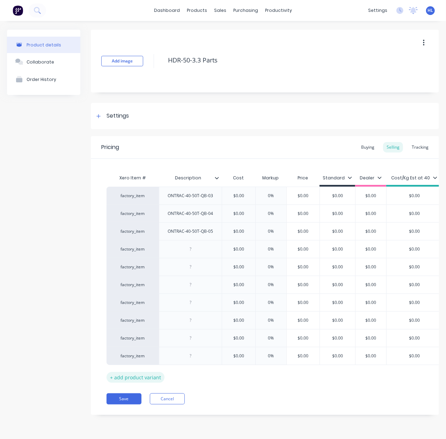
click at [125, 382] on div "+ add product variant" at bounding box center [136, 377] width 58 height 11
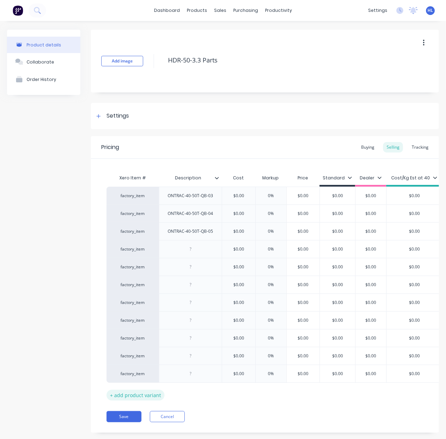
click at [123, 397] on div "+ add product variant" at bounding box center [136, 395] width 58 height 11
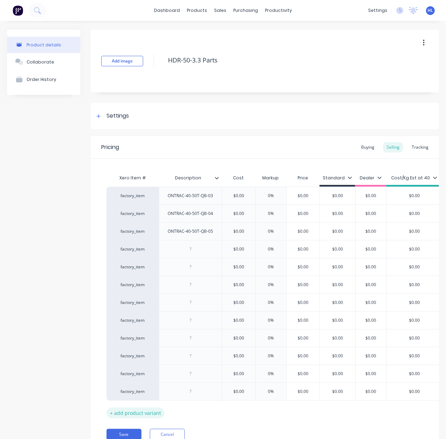
click at [123, 416] on div "+ add product variant" at bounding box center [136, 413] width 58 height 11
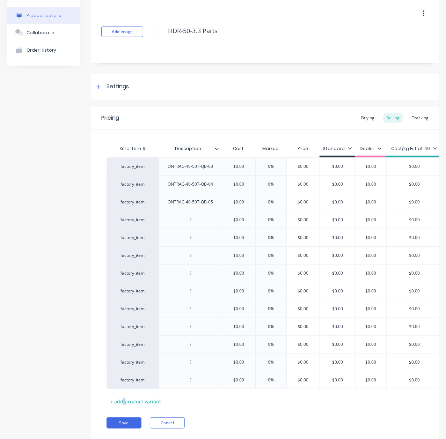
scroll to position [57, 0]
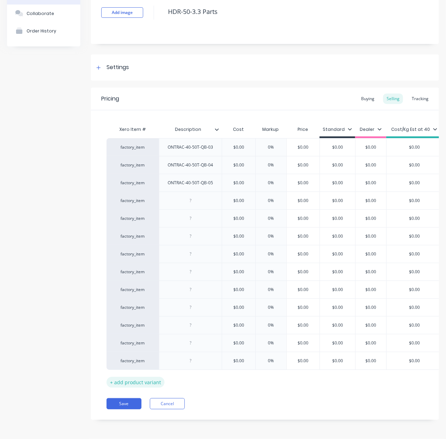
click at [133, 377] on div "+ add product variant" at bounding box center [136, 382] width 58 height 11
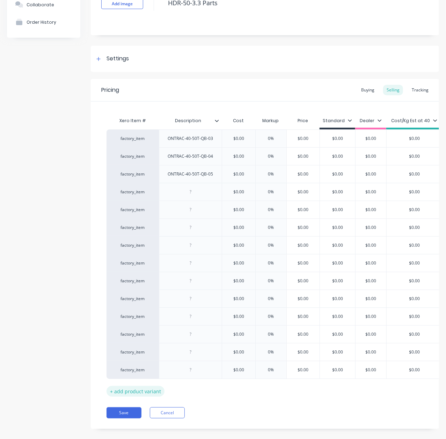
click at [130, 391] on div "+ add product variant" at bounding box center [136, 391] width 58 height 11
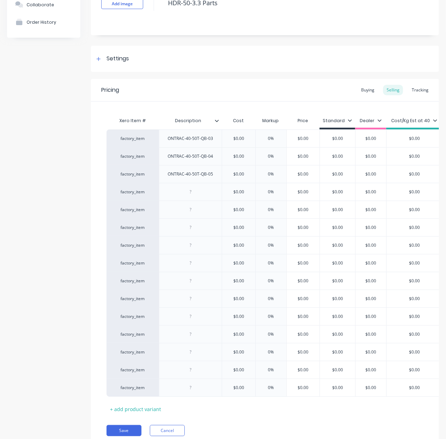
drag, startPoint x: 130, startPoint y: 408, endPoint x: 130, endPoint y: 420, distance: 11.5
click at [130, 408] on div "+ add product variant" at bounding box center [136, 409] width 58 height 11
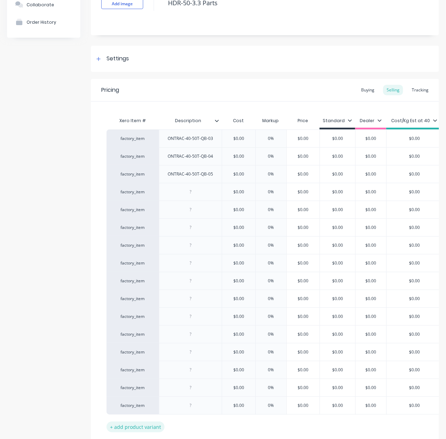
click at [130, 431] on div "+ add product variant" at bounding box center [136, 427] width 58 height 11
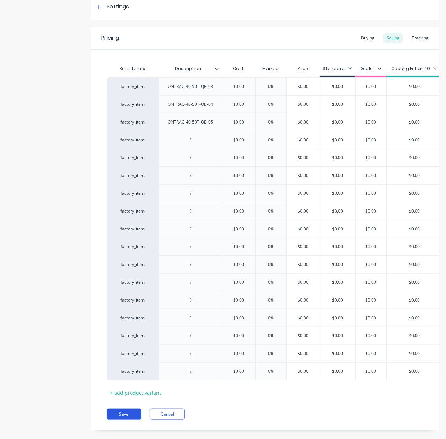
scroll to position [129, 0]
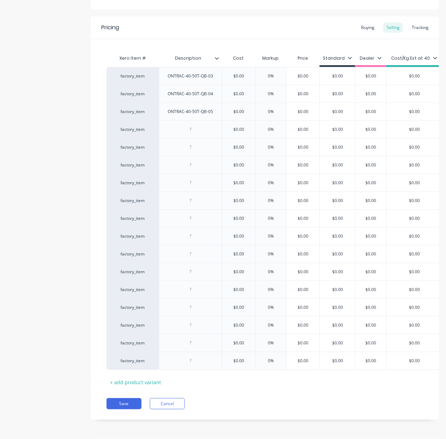
click at [132, 369] on div "Xero Item # Description Cost Markup Price Standard Dealer Cost/Kg Est at 40 Lis…" at bounding box center [265, 219] width 317 height 337
click at [131, 377] on div "+ add product variant" at bounding box center [136, 382] width 58 height 11
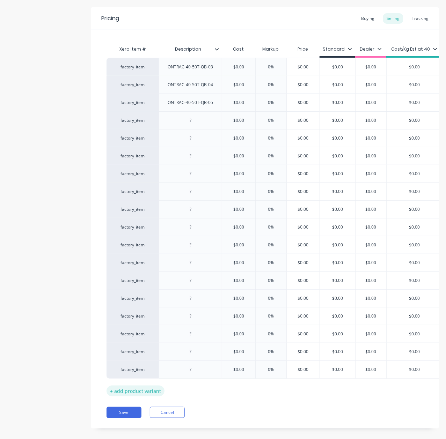
click at [133, 395] on div "+ add product variant" at bounding box center [136, 391] width 58 height 11
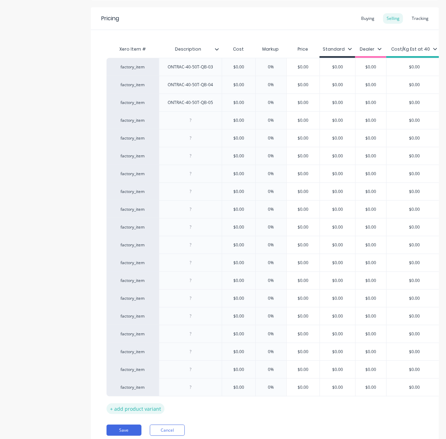
click at [135, 407] on div "+ add product variant" at bounding box center [136, 409] width 58 height 11
click at [137, 426] on div "+ add product variant" at bounding box center [136, 427] width 58 height 11
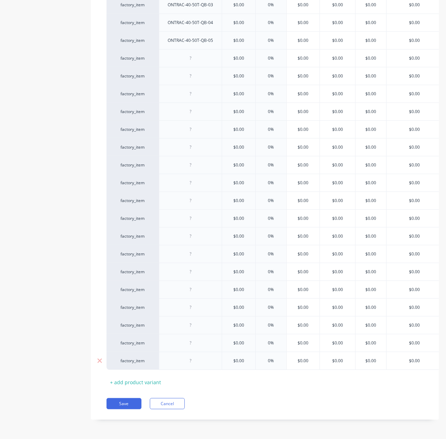
scroll to position [200, 0]
click at [143, 377] on div "+ add product variant" at bounding box center [136, 382] width 58 height 11
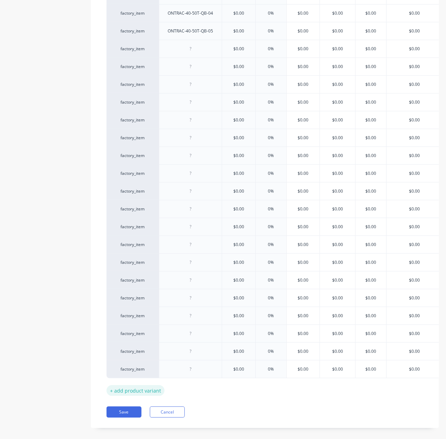
click at [140, 391] on div "+ add product variant" at bounding box center [136, 391] width 58 height 11
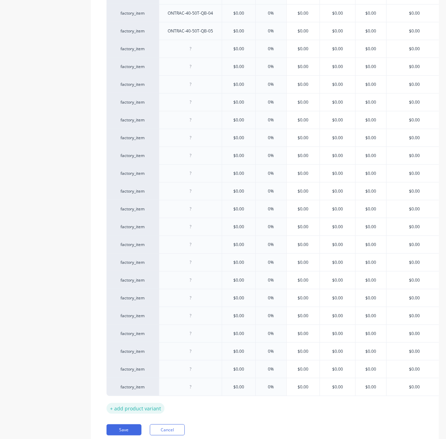
click at [133, 408] on div "+ add product variant" at bounding box center [136, 408] width 58 height 11
click at [133, 430] on div "+ add product variant" at bounding box center [136, 426] width 58 height 11
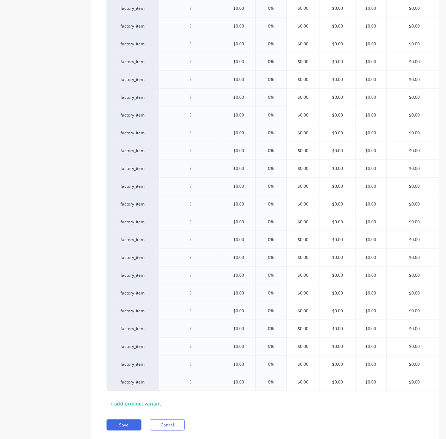
scroll to position [272, 0]
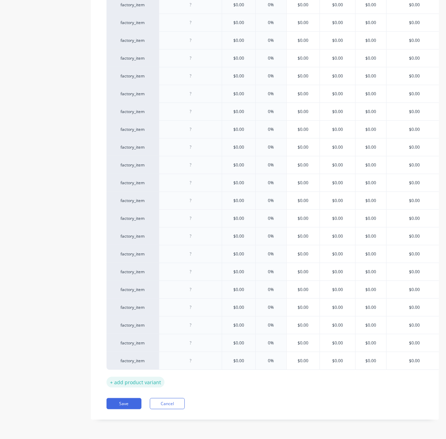
click at [126, 377] on div "+ add product variant" at bounding box center [136, 382] width 58 height 11
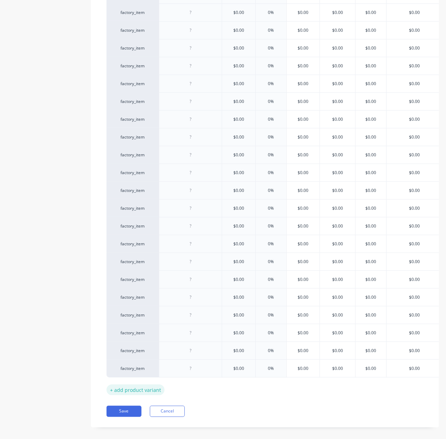
click at [125, 389] on div "+ add product variant" at bounding box center [136, 390] width 58 height 11
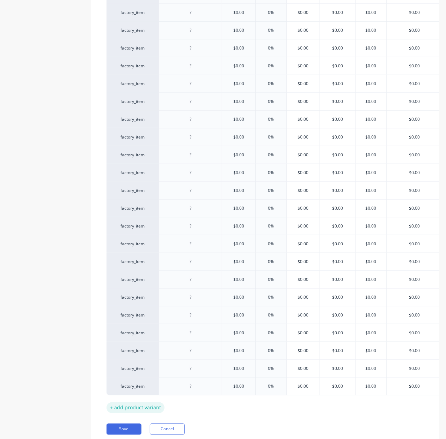
click at [126, 413] on div "+ add product variant" at bounding box center [136, 408] width 58 height 11
click at [128, 431] on div "+ add product variant" at bounding box center [136, 426] width 58 height 11
type textarea "x"
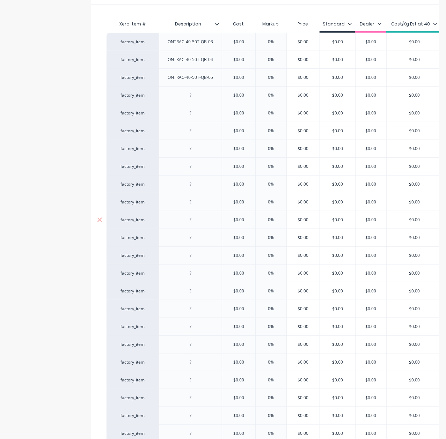
scroll to position [140, 0]
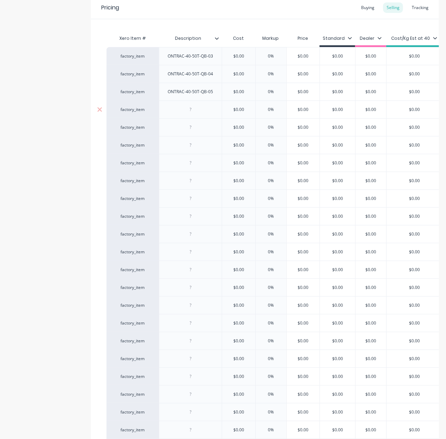
click at [211, 110] on div at bounding box center [190, 110] width 63 height 18
click at [200, 110] on div at bounding box center [190, 109] width 35 height 9
paste div
type textarea "x"
click at [189, 130] on div at bounding box center [190, 127] width 35 height 9
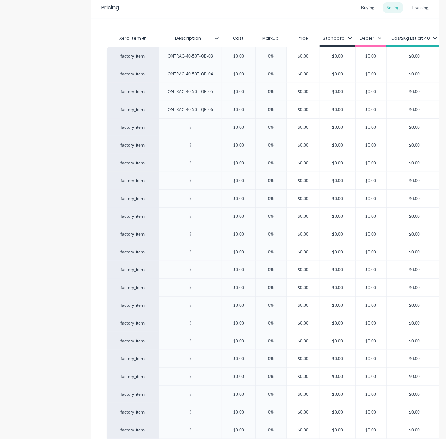
paste div
click at [196, 146] on div at bounding box center [190, 145] width 35 height 9
type textarea "x"
paste div
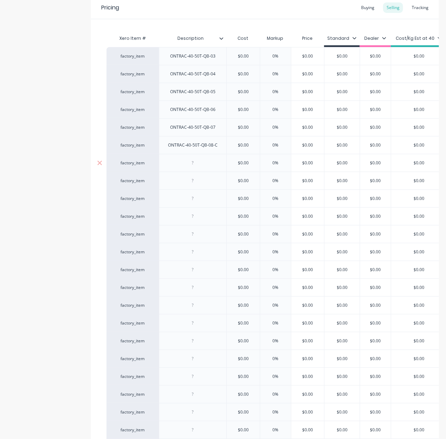
drag, startPoint x: 190, startPoint y: 159, endPoint x: 196, endPoint y: 167, distance: 9.3
click at [191, 160] on div at bounding box center [192, 163] width 35 height 9
type textarea "x"
click at [196, 167] on div at bounding box center [192, 163] width 35 height 9
paste div
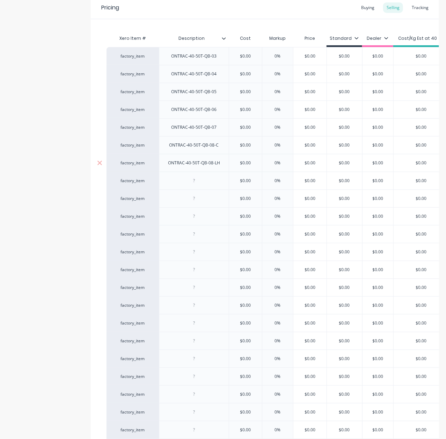
click at [155, 165] on div "factory_item" at bounding box center [133, 163] width 52 height 18
type textarea "x"
click at [201, 184] on div at bounding box center [193, 180] width 35 height 9
paste div
click at [198, 200] on div at bounding box center [193, 198] width 35 height 9
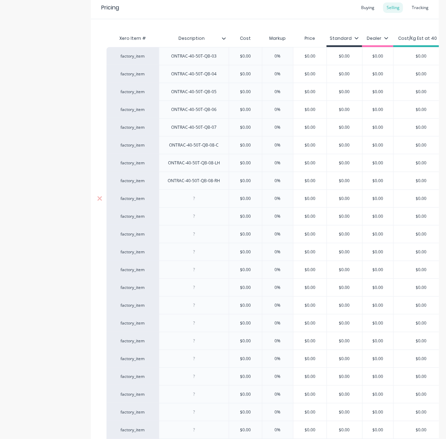
type textarea "x"
paste div
drag, startPoint x: 227, startPoint y: 213, endPoint x: 223, endPoint y: 213, distance: 4.5
click at [227, 213] on div at bounding box center [194, 216] width 70 height 18
type textarea "x"
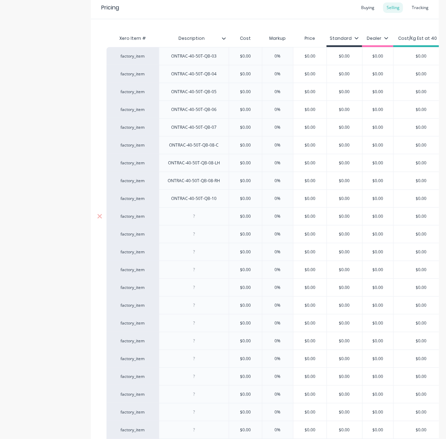
click at [198, 219] on div at bounding box center [193, 216] width 35 height 9
paste div
drag, startPoint x: 185, startPoint y: 226, endPoint x: 190, endPoint y: 236, distance: 11.1
click at [185, 226] on div at bounding box center [194, 234] width 70 height 18
type textarea "x"
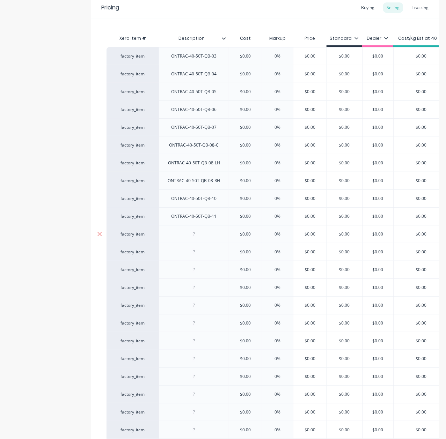
click at [190, 239] on div at bounding box center [193, 234] width 35 height 9
paste div
click at [209, 262] on div at bounding box center [194, 270] width 70 height 18
click at [210, 259] on div at bounding box center [194, 252] width 70 height 18
type textarea "x"
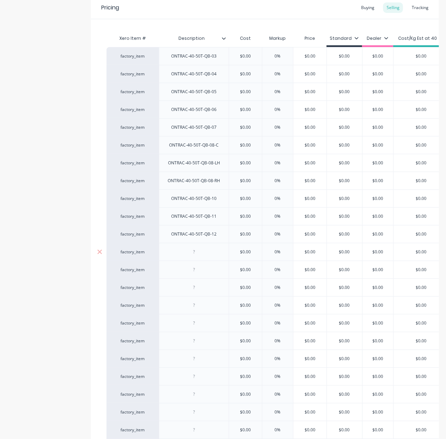
click at [205, 254] on div at bounding box center [193, 252] width 35 height 9
paste div
click at [206, 270] on div at bounding box center [193, 269] width 35 height 9
type textarea "x"
paste div
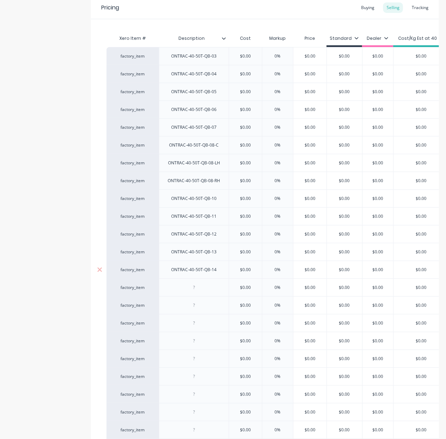
click at [192, 270] on div "ONTRAC-40-50T-QB-14" at bounding box center [194, 269] width 57 height 9
type textarea "x"
click at [190, 288] on div at bounding box center [193, 287] width 35 height 9
paste div
click at [187, 321] on div at bounding box center [193, 323] width 35 height 9
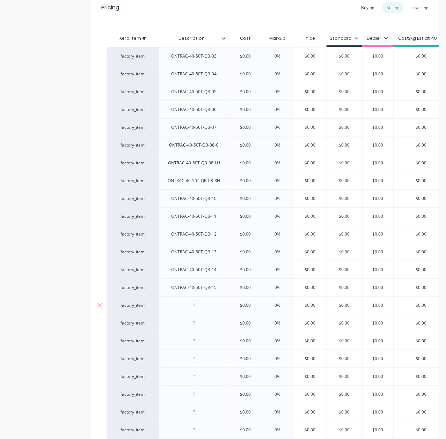
click at [199, 308] on div at bounding box center [193, 305] width 35 height 9
type textarea "x"
paste div
click at [215, 317] on div "factory_item ONTRAC-40-50T-QB-03 $0.00 0% $0.00 $0.00 $0.00 $0.00 $0.00 factory…" at bounding box center [265, 305] width 317 height 517
type textarea "x"
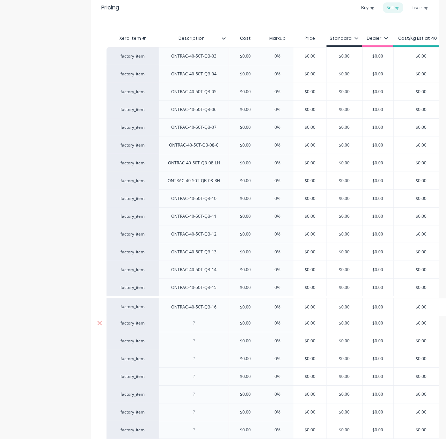
click at [207, 327] on div at bounding box center [193, 323] width 35 height 9
paste div
click at [175, 353] on div at bounding box center [194, 359] width 70 height 18
drag, startPoint x: 189, startPoint y: 349, endPoint x: 220, endPoint y: 345, distance: 31.2
click at [192, 348] on div "factory_item ONTRAC-40-50T-QB-03 $0.00 0% $0.00 $0.00 $0.00 $0.00 $0.00 factory…" at bounding box center [265, 305] width 317 height 517
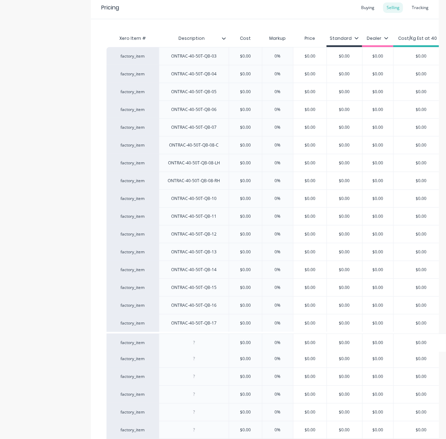
type textarea "x"
click at [205, 342] on div "factory_item ONTRAC-40-50T-QB-03 $0.00 0% $0.00 $0.00 $0.00 $0.00 $0.00 factory…" at bounding box center [265, 305] width 317 height 517
drag, startPoint x: 200, startPoint y: 342, endPoint x: 314, endPoint y: 331, distance: 114.8
click at [200, 342] on div at bounding box center [193, 341] width 35 height 9
paste div
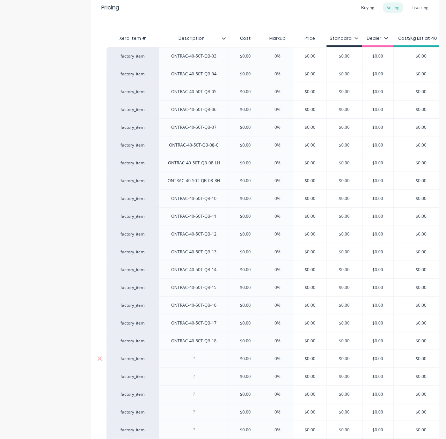
click at [199, 357] on div at bounding box center [193, 359] width 35 height 9
type textarea "x"
click at [199, 361] on div at bounding box center [193, 359] width 35 height 9
paste div
click at [191, 376] on div at bounding box center [193, 376] width 35 height 9
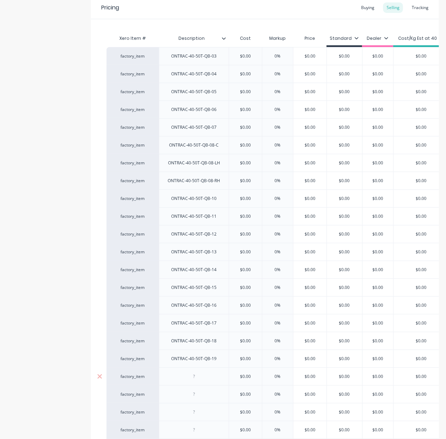
type textarea "x"
paste div
click at [189, 261] on div "ONTRAC-40-50T-QB-13" at bounding box center [194, 252] width 70 height 18
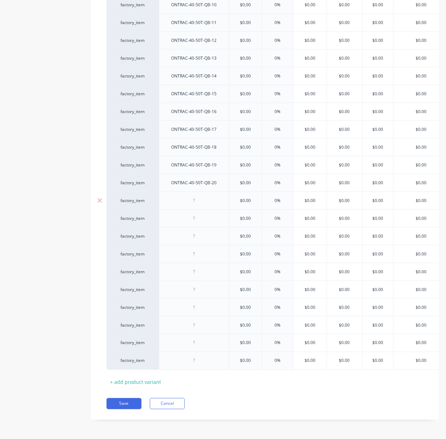
click at [212, 192] on div at bounding box center [194, 201] width 70 height 18
type textarea "x"
click at [197, 196] on div at bounding box center [193, 200] width 35 height 9
paste div
drag, startPoint x: 184, startPoint y: 216, endPoint x: 188, endPoint y: 213, distance: 4.0
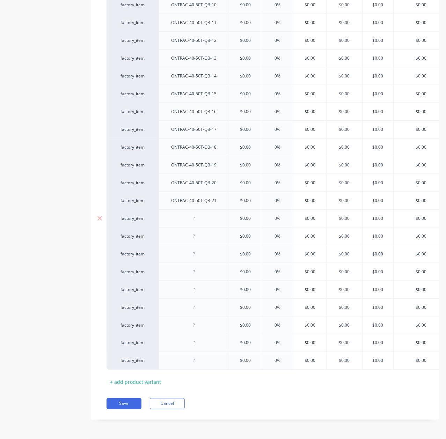
click at [184, 215] on div at bounding box center [194, 219] width 70 height 18
type textarea "x"
click at [195, 214] on div at bounding box center [193, 218] width 35 height 9
paste div
click at [182, 232] on div at bounding box center [193, 236] width 35 height 9
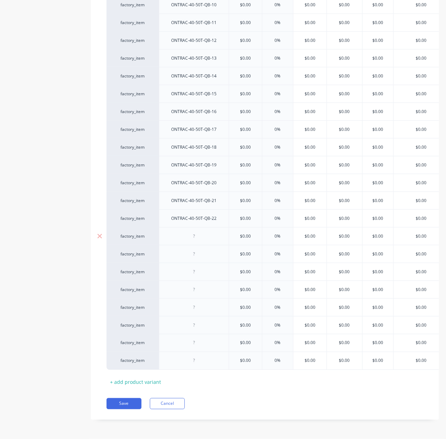
type textarea "x"
paste div
click at [193, 251] on div at bounding box center [194, 254] width 70 height 18
type textarea "x"
paste div
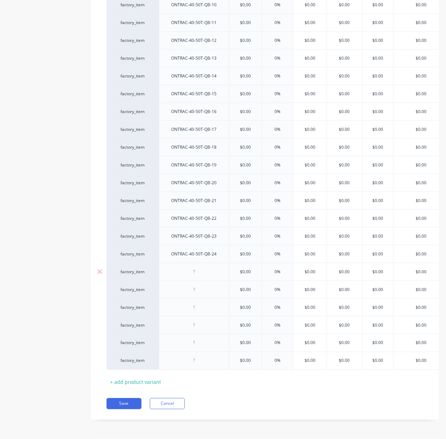
drag, startPoint x: 176, startPoint y: 267, endPoint x: 201, endPoint y: 267, distance: 25.2
click at [177, 267] on div at bounding box center [194, 272] width 70 height 18
type textarea "x"
drag, startPoint x: 201, startPoint y: 267, endPoint x: 207, endPoint y: 267, distance: 5.9
click at [202, 268] on div at bounding box center [193, 272] width 35 height 9
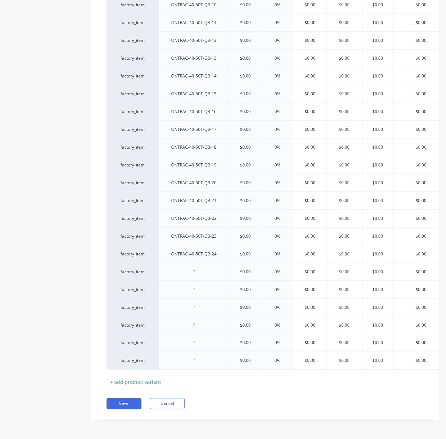
paste div
click at [204, 289] on div at bounding box center [194, 290] width 70 height 18
click at [205, 285] on div at bounding box center [193, 289] width 35 height 9
type textarea "x"
paste div
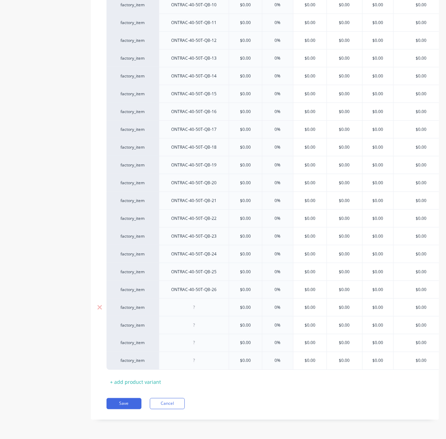
drag, startPoint x: 182, startPoint y: 301, endPoint x: 189, endPoint y: 302, distance: 6.4
click at [181, 303] on div at bounding box center [193, 307] width 35 height 9
type textarea "x"
paste div
drag, startPoint x: 204, startPoint y: 329, endPoint x: 202, endPoint y: 323, distance: 6.6
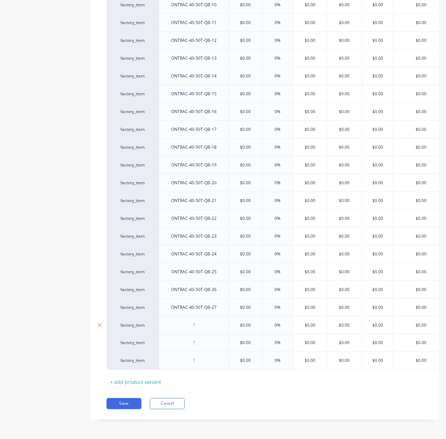
click at [203, 327] on div "factory_item ONTRAC-40-50T-QB-03 $0.00 0% $0.00 $0.00 $0.00 $0.00 $0.00 factory…" at bounding box center [265, 111] width 317 height 517
click at [203, 321] on div at bounding box center [193, 325] width 35 height 9
type textarea "x"
paste div
drag, startPoint x: 205, startPoint y: 325, endPoint x: 204, endPoint y: 329, distance: 4.7
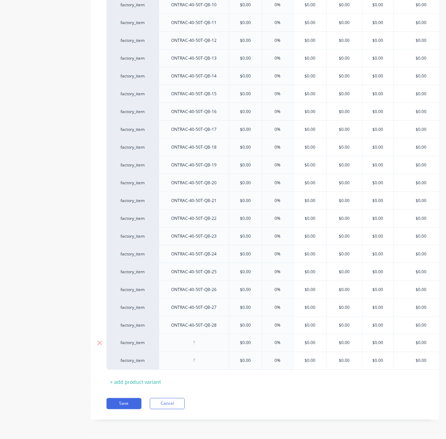
click at [205, 326] on div "factory_item ONTRAC-40-50T-QB-03 $0.00 0% $0.00 $0.00 $0.00 $0.00 $0.00 factory…" at bounding box center [265, 111] width 317 height 517
click at [202, 343] on div at bounding box center [194, 343] width 70 height 18
type textarea "x"
click at [205, 339] on div at bounding box center [193, 343] width 35 height 9
paste div
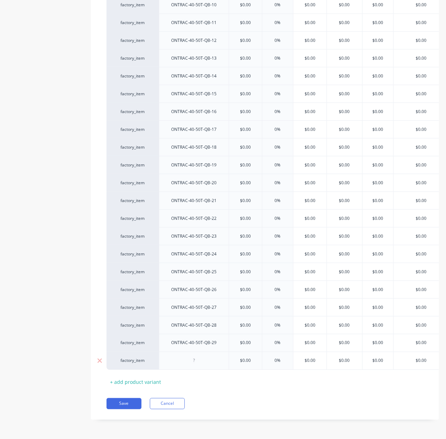
drag, startPoint x: 184, startPoint y: 356, endPoint x: 196, endPoint y: 353, distance: 12.4
click at [186, 357] on div at bounding box center [193, 361] width 35 height 9
type textarea "x"
drag, startPoint x: 197, startPoint y: 353, endPoint x: 212, endPoint y: 355, distance: 15.5
click at [197, 357] on div at bounding box center [193, 361] width 35 height 9
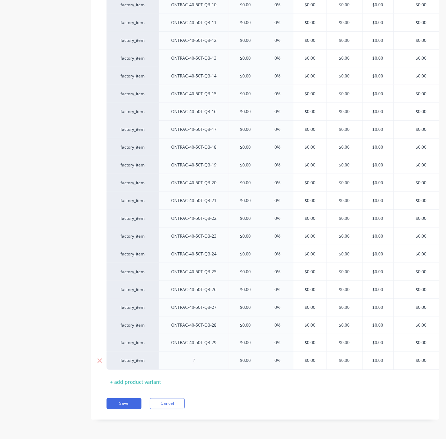
paste div
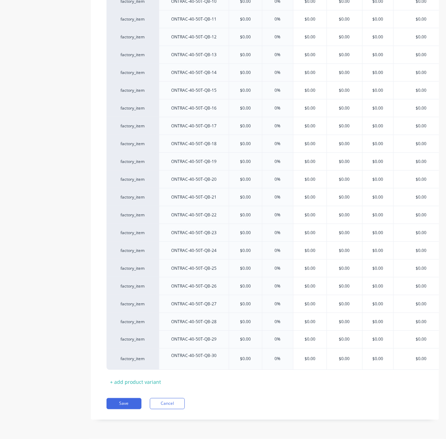
click at [232, 373] on div "Xero Item # Description Cost Markup Price Standard Dealer Cost/Kg Est at 40 Lis…" at bounding box center [265, 111] width 317 height 554
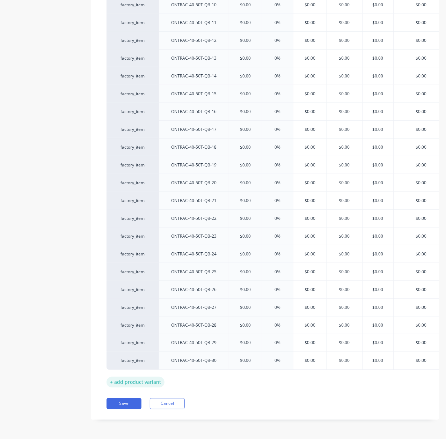
click at [143, 377] on div "+ add product variant" at bounding box center [136, 382] width 58 height 11
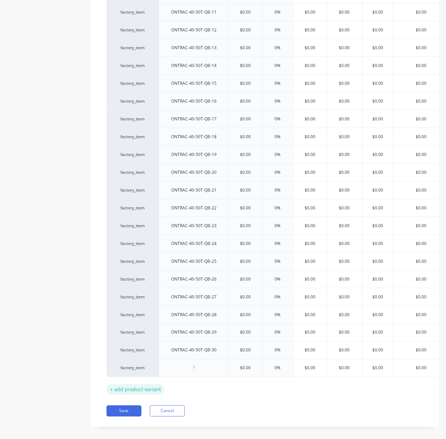
click at [141, 395] on div "+ add product variant" at bounding box center [136, 390] width 58 height 11
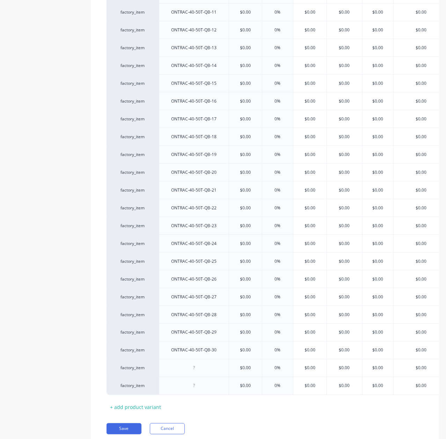
drag, startPoint x: 140, startPoint y: 410, endPoint x: 139, endPoint y: 419, distance: 9.5
click at [139, 410] on div "+ add product variant" at bounding box center [136, 407] width 58 height 11
click at [138, 429] on div "+ add product variant" at bounding box center [136, 425] width 58 height 11
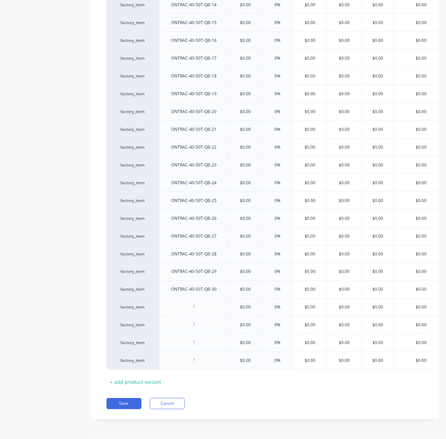
drag, startPoint x: 147, startPoint y: 377, endPoint x: 444, endPoint y: 362, distance: 296.9
click at [147, 377] on div "+ add product variant" at bounding box center [136, 382] width 58 height 11
type textarea "x"
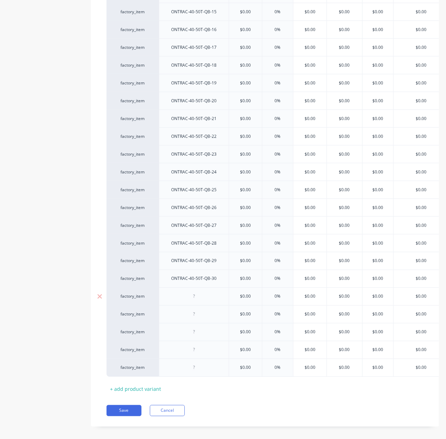
click at [187, 293] on div at bounding box center [194, 297] width 70 height 18
click at [197, 301] on div at bounding box center [193, 296] width 35 height 9
paste div
click at [218, 331] on div at bounding box center [194, 332] width 70 height 18
click at [209, 323] on div at bounding box center [194, 315] width 70 height 18
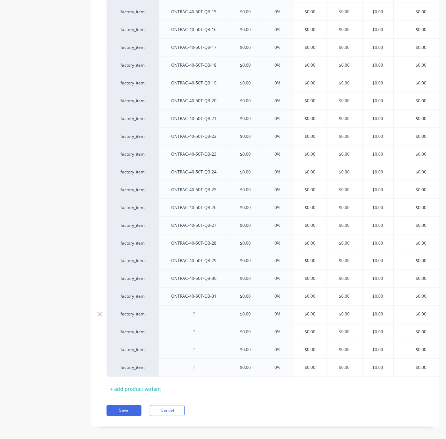
type textarea "x"
click at [205, 318] on div at bounding box center [193, 314] width 35 height 9
paste div
click at [213, 341] on div at bounding box center [194, 332] width 70 height 18
type textarea "x"
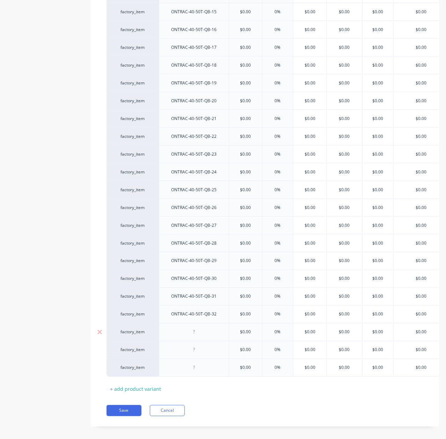
click at [204, 335] on div at bounding box center [193, 332] width 35 height 9
paste div
type textarea "x"
type input "0%"
drag, startPoint x: 263, startPoint y: 352, endPoint x: 196, endPoint y: 347, distance: 67.6
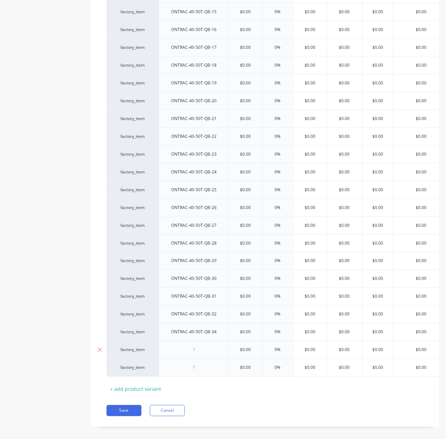
click at [254, 352] on div "factory_item $0.00 0% 0% $0.00 $0.00 $0.00 $0.00 $0.00" at bounding box center [293, 350] width 372 height 18
type textarea "x"
click at [195, 347] on div at bounding box center [194, 350] width 70 height 18
click at [200, 350] on div at bounding box center [193, 350] width 35 height 9
paste div
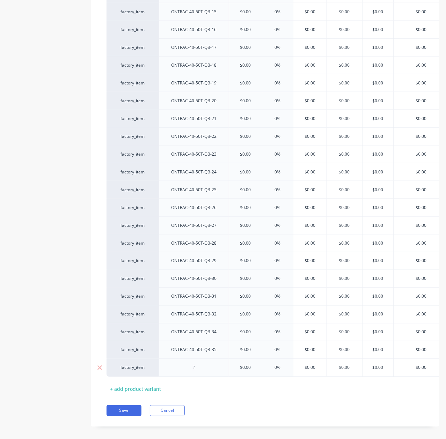
click at [192, 373] on div at bounding box center [193, 368] width 35 height 9
type textarea "x"
paste div
click at [221, 394] on div "Xero Item # Description Cost Markup Price Standard Dealer Cost/Kg Est at 40 Lis…" at bounding box center [265, 75] width 317 height 640
click at [147, 395] on div "+ add product variant" at bounding box center [136, 389] width 58 height 11
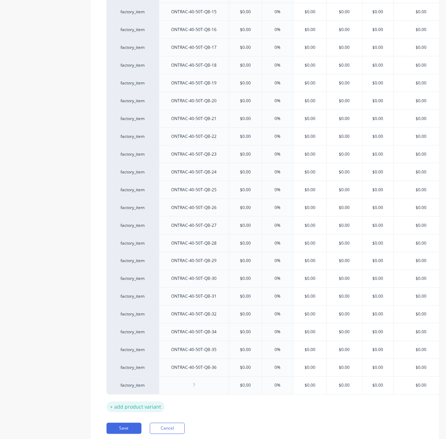
click at [143, 408] on div "+ add product variant" at bounding box center [136, 407] width 58 height 11
click at [138, 426] on div "+ add product variant" at bounding box center [136, 425] width 58 height 11
type textarea "x"
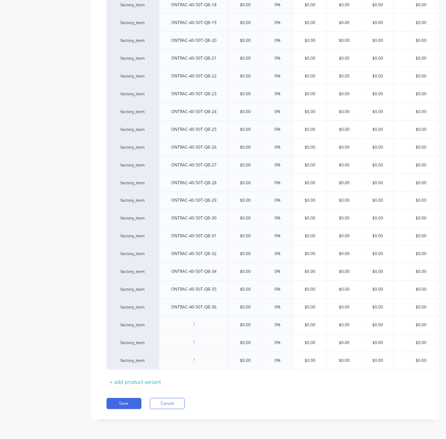
drag, startPoint x: 235, startPoint y: 322, endPoint x: 204, endPoint y: 317, distance: 31.8
click at [232, 325] on div "factory_item ONTRAC-40-50T-QB-03 $0.00 0% $0.00 $0.00 $0.00 $0.00 $0.00 factory…" at bounding box center [265, 40] width 317 height 659
click at [195, 314] on div "factory_item ONTRAC-40-50T-QB-03 $0.00 0% $0.00 $0.00 $0.00 $0.00 $0.00 factory…" at bounding box center [265, 40] width 317 height 659
click at [196, 321] on div at bounding box center [193, 325] width 35 height 9
paste div
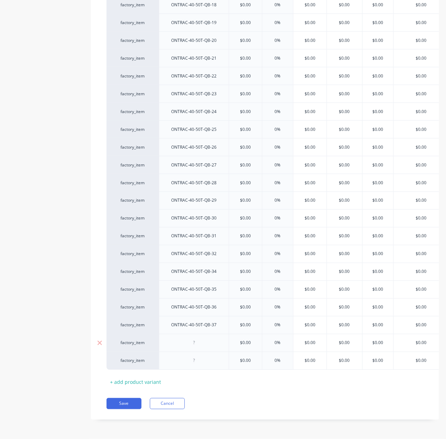
drag, startPoint x: 209, startPoint y: 344, endPoint x: 206, endPoint y: 340, distance: 4.8
click at [209, 342] on div "factory_item ONTRAC-40-50T-QB-03 $0.00 0% $0.00 $0.00 $0.00 $0.00 $0.00 factory…" at bounding box center [265, 40] width 317 height 659
click at [203, 339] on div at bounding box center [193, 343] width 35 height 9
type textarea "x"
paste div
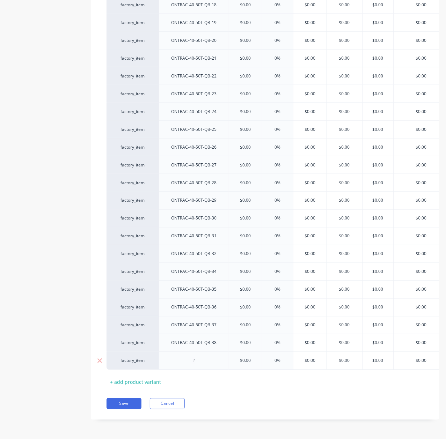
click at [206, 352] on div at bounding box center [194, 361] width 70 height 18
click at [201, 357] on div at bounding box center [193, 361] width 35 height 9
type textarea "x"
paste div
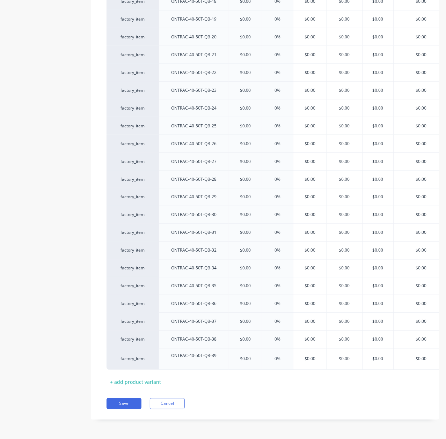
click at [206, 369] on div "Xero Item # Description Cost Markup Price Standard Dealer Cost/Kg Est at 40 Lis…" at bounding box center [265, 40] width 317 height 697
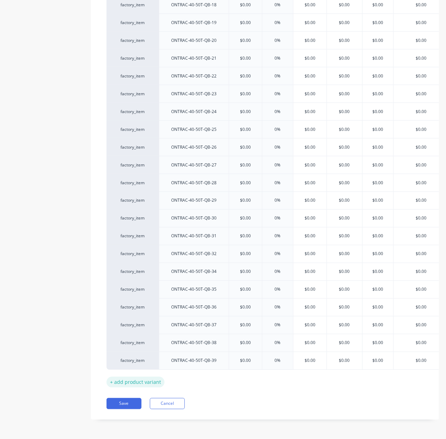
click at [136, 377] on div "+ add product variant" at bounding box center [136, 382] width 58 height 11
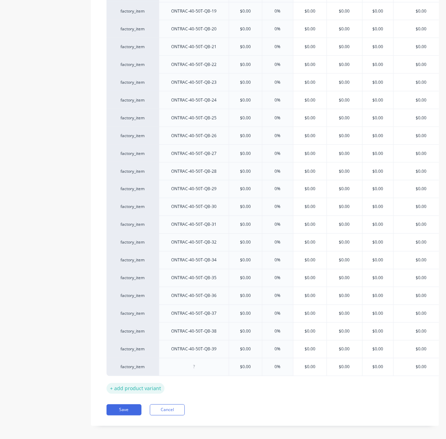
click at [131, 392] on div "+ add product variant" at bounding box center [136, 389] width 58 height 11
type textarea "x"
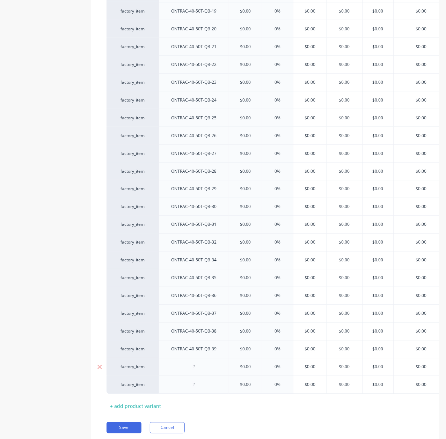
click at [186, 372] on div at bounding box center [193, 367] width 35 height 9
drag, startPoint x: 190, startPoint y: 374, endPoint x: 210, endPoint y: 373, distance: 20.0
click at [191, 372] on div at bounding box center [193, 367] width 35 height 9
paste div
click at [173, 383] on div at bounding box center [194, 385] width 70 height 18
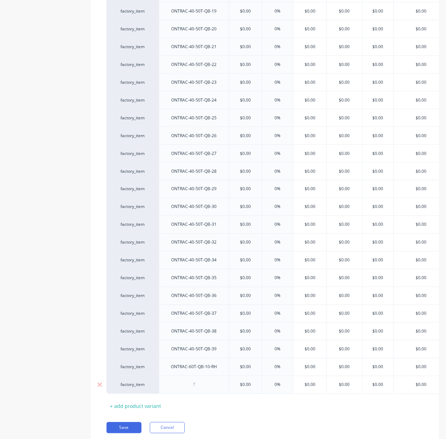
click at [192, 390] on div at bounding box center [193, 385] width 35 height 9
type textarea "x"
paste div
click at [240, 407] on div "Xero Item # Description Cost Markup Price Standard Dealer Cost/Kg Est at 40 Lis…" at bounding box center [265, 50] width 317 height 732
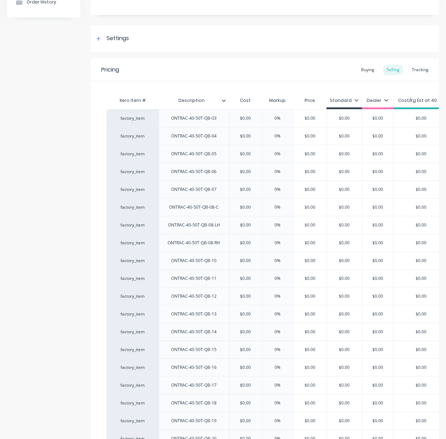
scroll to position [0, 0]
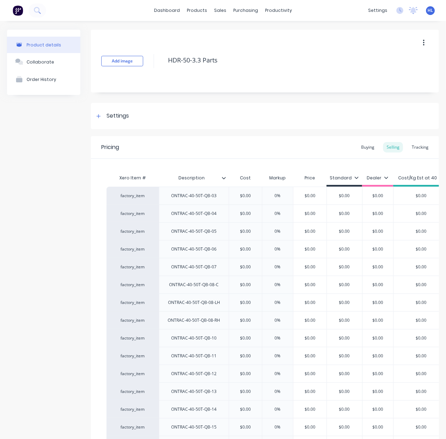
click at [223, 177] on icon at bounding box center [224, 178] width 4 height 4
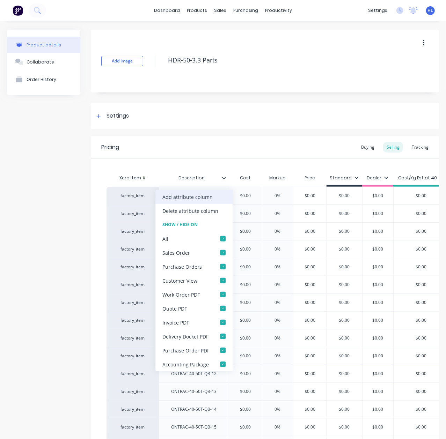
click at [209, 194] on div "Add attribute column" at bounding box center [187, 197] width 50 height 7
type textarea "x"
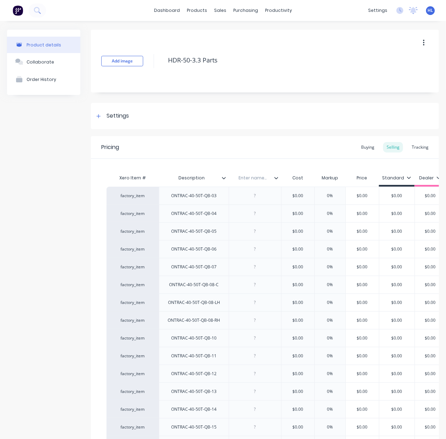
drag, startPoint x: 206, startPoint y: 176, endPoint x: 164, endPoint y: 178, distance: 42.3
click at [164, 178] on input "Description" at bounding box center [192, 178] width 66 height 6
type input "Part Number"
click at [256, 182] on div "Enter name..." at bounding box center [253, 177] width 48 height 17
type textarea "x"
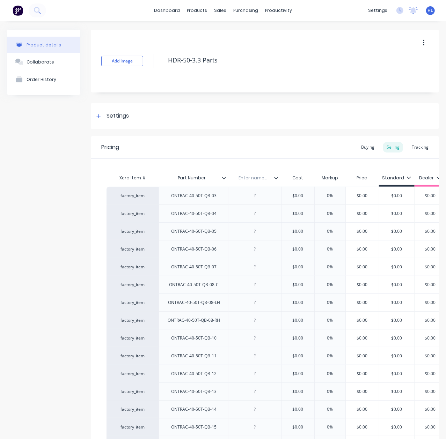
click at [258, 178] on input "text" at bounding box center [253, 178] width 48 height 6
type input "Description"
type textarea "x"
drag, startPoint x: 239, startPoint y: 204, endPoint x: 248, endPoint y: 202, distance: 9.5
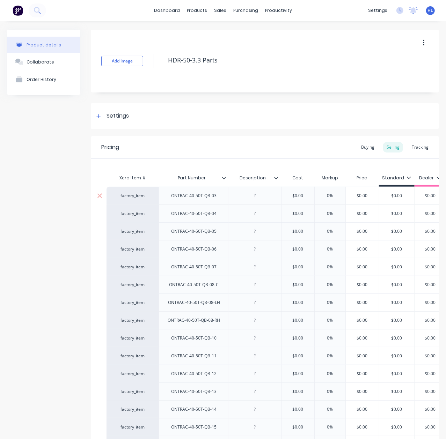
click at [240, 205] on div at bounding box center [255, 214] width 52 height 18
click at [271, 200] on div at bounding box center [255, 195] width 35 height 9
paste div
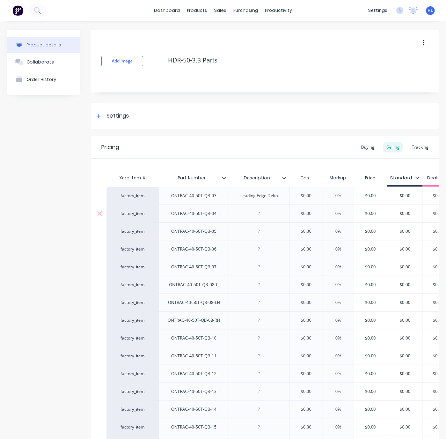
click at [253, 220] on div at bounding box center [259, 214] width 61 height 18
click at [260, 211] on div at bounding box center [259, 213] width 35 height 9
type textarea "x"
paste div
drag, startPoint x: 238, startPoint y: 238, endPoint x: 261, endPoint y: 233, distance: 24.3
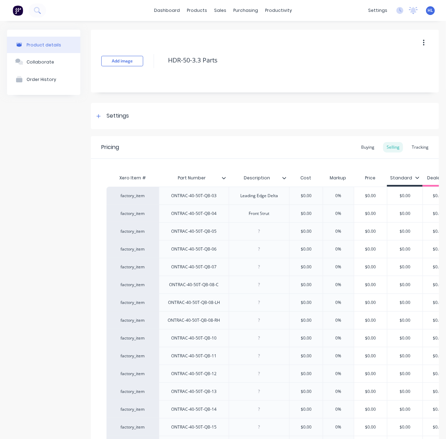
type textarea "x"
click at [274, 235] on div at bounding box center [259, 231] width 35 height 9
paste div
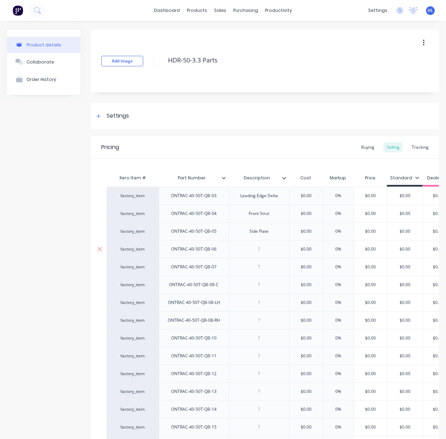
drag, startPoint x: 262, startPoint y: 242, endPoint x: 260, endPoint y: 249, distance: 7.6
click at [262, 242] on div at bounding box center [259, 249] width 61 height 18
click at [260, 250] on div at bounding box center [259, 249] width 35 height 9
type textarea "x"
paste div
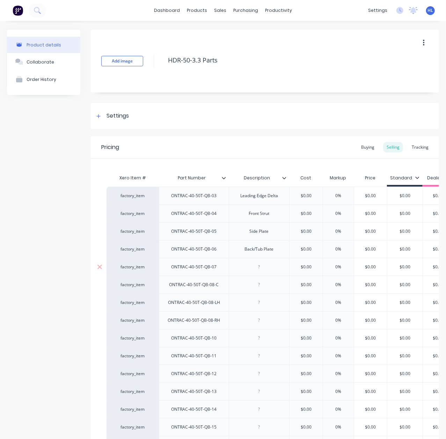
drag, startPoint x: 256, startPoint y: 267, endPoint x: 252, endPoint y: 269, distance: 4.1
click at [252, 269] on div at bounding box center [259, 267] width 35 height 9
type textarea "x"
paste div
click at [260, 318] on div at bounding box center [259, 320] width 35 height 9
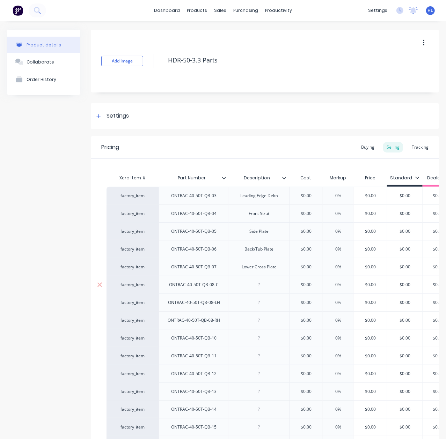
type textarea "x"
click at [264, 287] on div at bounding box center [259, 284] width 35 height 9
paste div
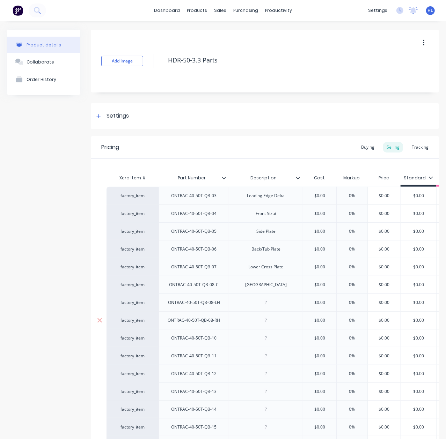
drag, startPoint x: 284, startPoint y: 347, endPoint x: 295, endPoint y: 326, distance: 24.1
click at [267, 309] on div at bounding box center [266, 303] width 74 height 18
type textarea "x"
click at [274, 306] on div at bounding box center [265, 302] width 35 height 9
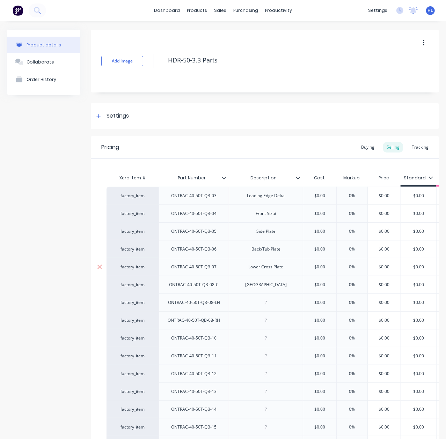
paste div
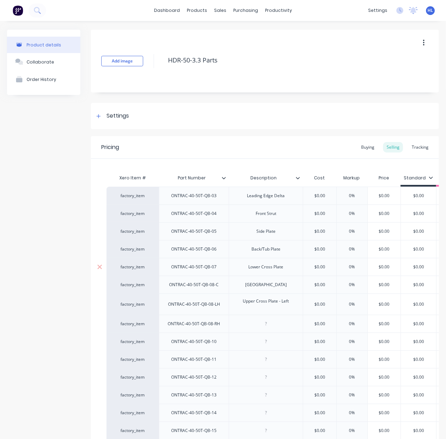
click at [289, 262] on div "Lower Cross Plate" at bounding box center [266, 267] width 74 height 18
click at [289, 265] on div "Lower Cross Plate" at bounding box center [266, 267] width 74 height 18
click at [284, 272] on div "Lower Cross Plate" at bounding box center [266, 267] width 46 height 9
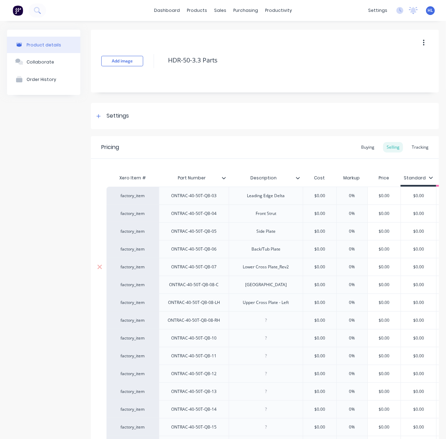
click at [217, 266] on div "ONTRAC-40-50T-QB-07" at bounding box center [194, 267] width 57 height 9
type textarea "x"
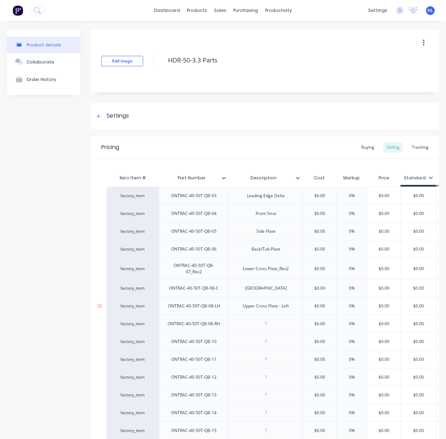
click at [275, 303] on div "Upper Cross Plate - Left" at bounding box center [265, 306] width 57 height 9
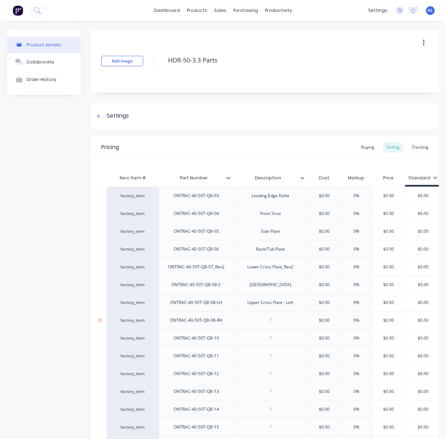
click at [265, 316] on div at bounding box center [270, 321] width 74 height 18
click at [277, 323] on div at bounding box center [270, 320] width 35 height 9
type textarea "x"
paste div
click at [288, 345] on div at bounding box center [270, 338] width 74 height 18
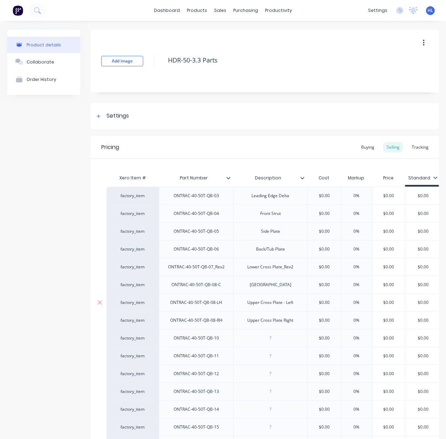
type textarea "x"
click at [252, 348] on div at bounding box center [270, 356] width 74 height 18
paste div
drag, startPoint x: 297, startPoint y: 367, endPoint x: 293, endPoint y: 365, distance: 4.3
click at [297, 367] on div at bounding box center [270, 374] width 74 height 18
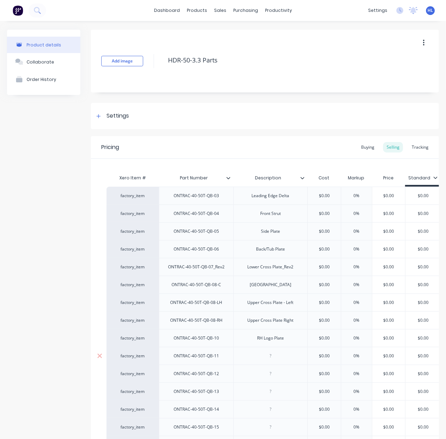
click at [276, 360] on div at bounding box center [270, 356] width 35 height 9
type textarea "x"
paste div
drag, startPoint x: 269, startPoint y: 375, endPoint x: 366, endPoint y: 351, distance: 100.1
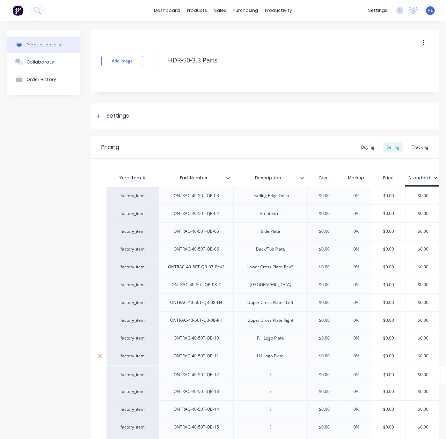
drag, startPoint x: 264, startPoint y: 361, endPoint x: 272, endPoint y: 377, distance: 18.0
click at [265, 361] on div "LH Logo Plate" at bounding box center [270, 356] width 38 height 9
click at [272, 378] on div at bounding box center [270, 374] width 35 height 9
type textarea "x"
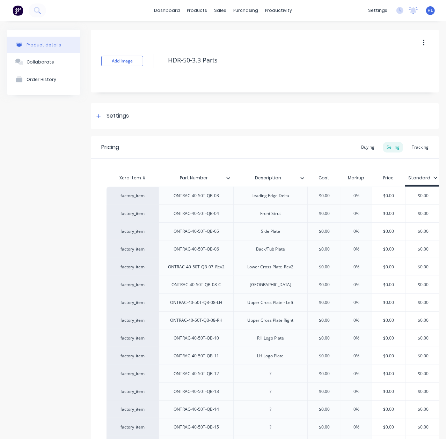
paste div
click at [275, 398] on div at bounding box center [270, 392] width 74 height 18
click at [275, 394] on div at bounding box center [270, 391] width 35 height 9
type textarea "x"
paste div
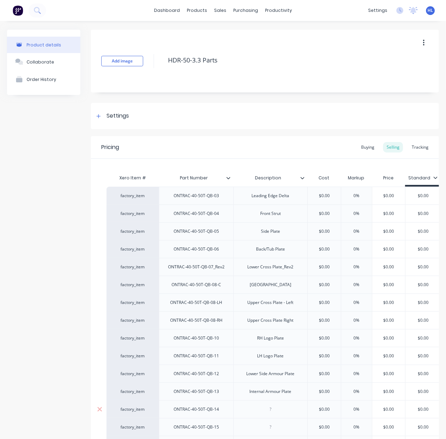
click at [269, 407] on div at bounding box center [270, 409] width 35 height 9
type textarea "x"
paste div
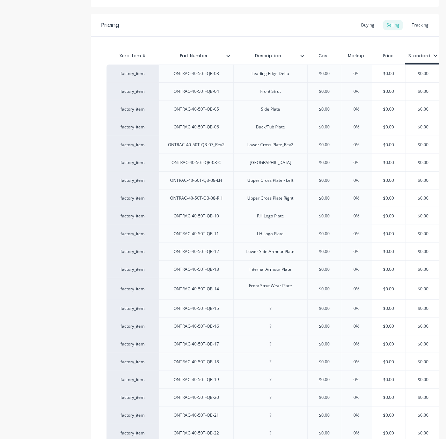
scroll to position [326, 0]
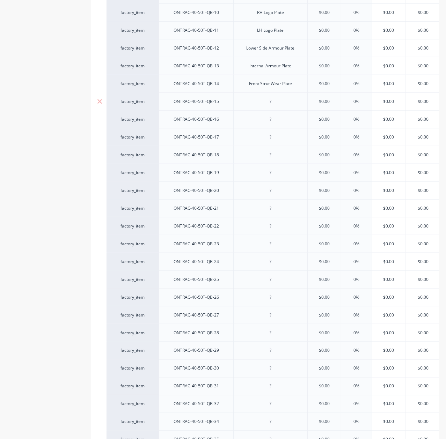
drag, startPoint x: 271, startPoint y: 109, endPoint x: 275, endPoint y: 111, distance: 4.5
click at [271, 109] on div at bounding box center [270, 102] width 74 height 18
click at [277, 97] on div at bounding box center [270, 102] width 74 height 18
type textarea "x"
click at [278, 101] on div at bounding box center [270, 101] width 35 height 9
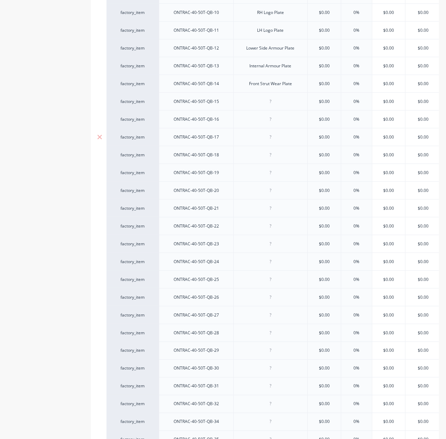
paste div
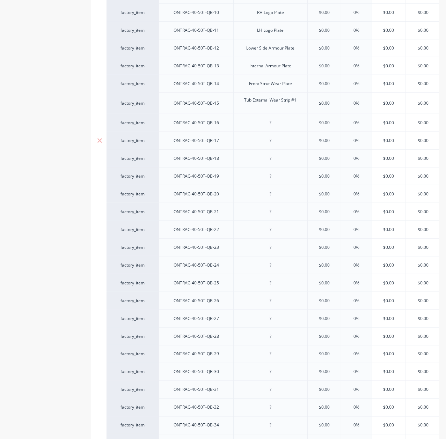
click at [292, 134] on div at bounding box center [270, 141] width 74 height 18
click at [277, 125] on div at bounding box center [270, 122] width 35 height 9
type textarea "x"
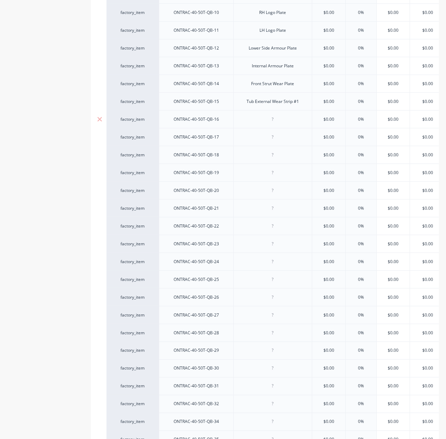
paste div
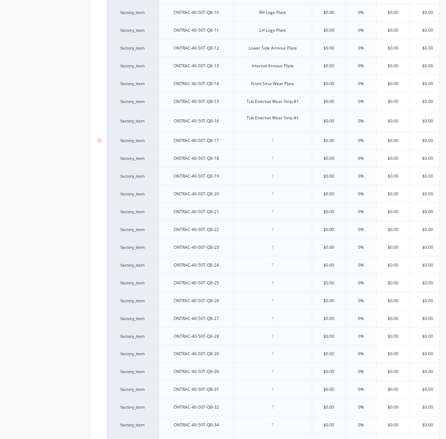
click at [277, 145] on div at bounding box center [272, 141] width 79 height 18
type textarea "x"
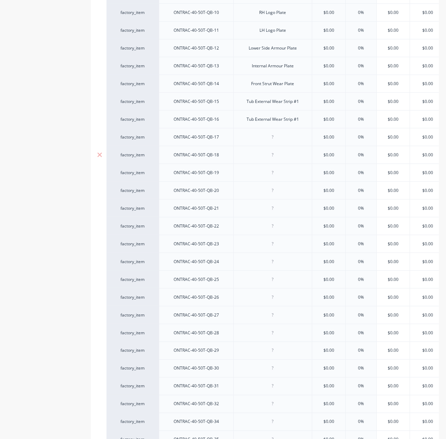
paste div
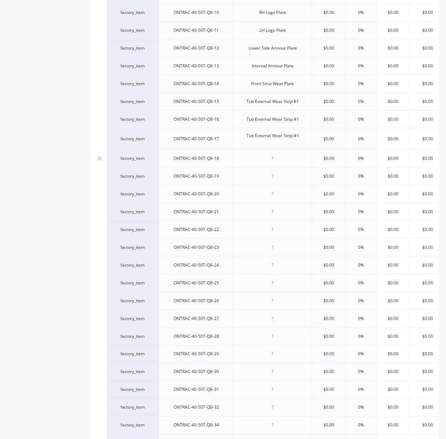
click at [279, 163] on div at bounding box center [272, 159] width 79 height 18
type textarea "x"
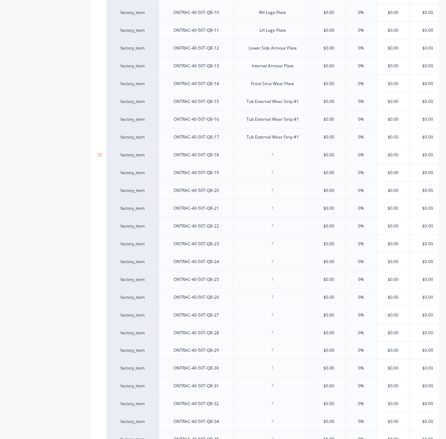
paste div
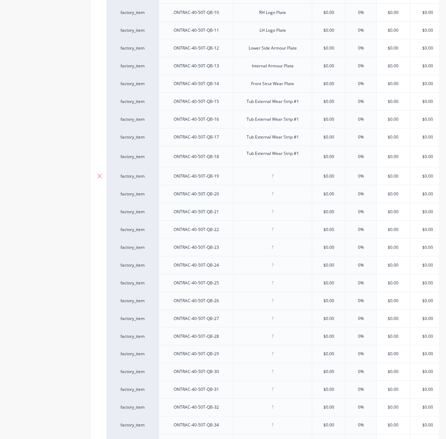
click at [282, 179] on div at bounding box center [272, 176] width 35 height 9
type textarea "x"
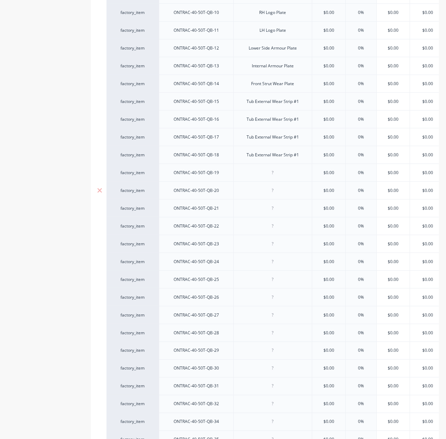
paste div
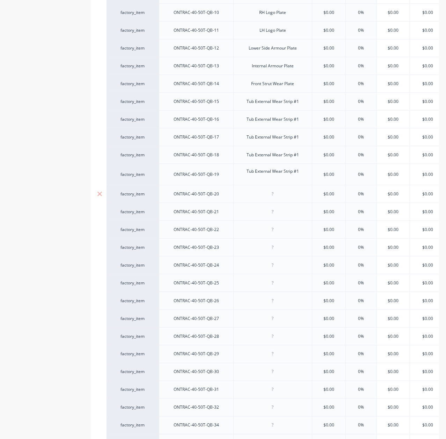
click at [279, 197] on div at bounding box center [272, 194] width 79 height 18
type textarea "x"
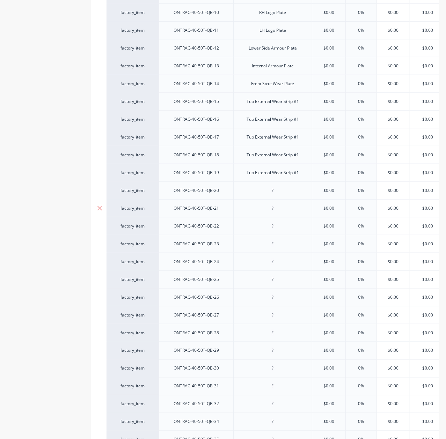
paste div
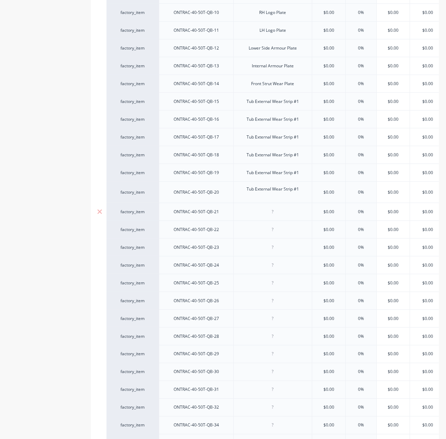
click at [280, 212] on div at bounding box center [272, 211] width 35 height 9
type textarea "x"
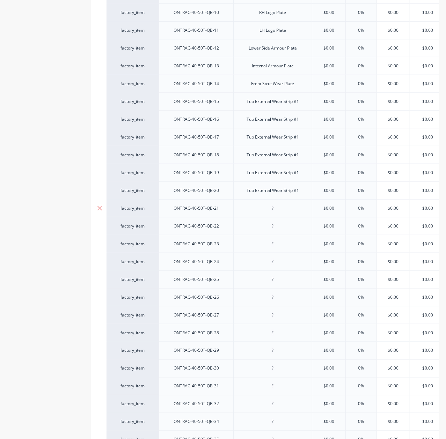
paste div
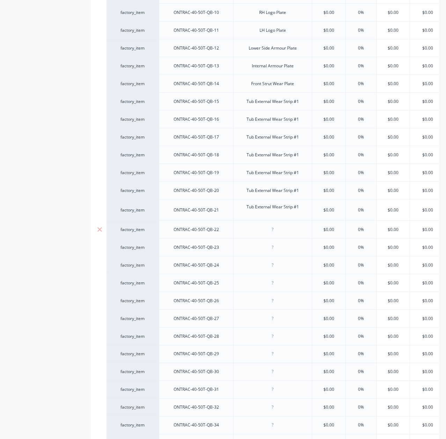
click at [279, 231] on div at bounding box center [272, 229] width 35 height 9
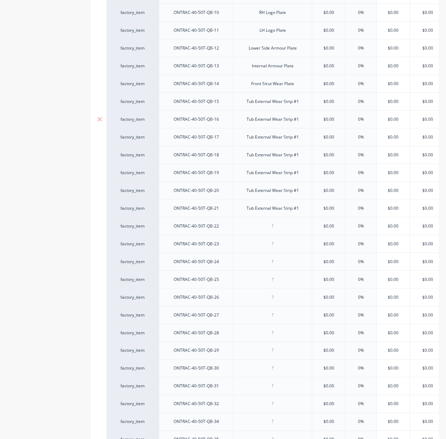
click at [301, 118] on div "Tub External Wear Strip #1" at bounding box center [273, 119] width 64 height 9
click at [302, 140] on div "Tub External Wear Strip #1" at bounding box center [273, 137] width 64 height 9
click at [301, 158] on div "Tub External Wear Strip #1" at bounding box center [273, 155] width 64 height 9
click at [304, 176] on div "Tub External Wear Strip #1" at bounding box center [273, 172] width 64 height 9
click at [293, 190] on div "Tub External Wear Strip #1" at bounding box center [273, 190] width 64 height 9
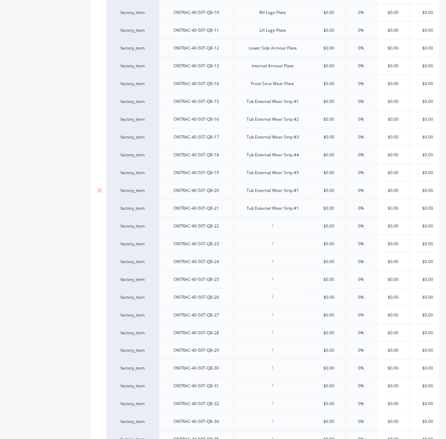
click at [302, 191] on div "Tub External Wear Strip #1" at bounding box center [273, 190] width 64 height 9
drag, startPoint x: 289, startPoint y: 213, endPoint x: 203, endPoint y: 214, distance: 85.6
click at [203, 214] on div "factory_item ONTRAC-40-50T-QB-21 Tub External Wear Strip #1 $0.00 0% $0.00 $0.0…" at bounding box center [334, 208] width 455 height 18
drag, startPoint x: 269, startPoint y: 205, endPoint x: 268, endPoint y: 211, distance: 6.0
click at [269, 206] on div at bounding box center [272, 208] width 35 height 9
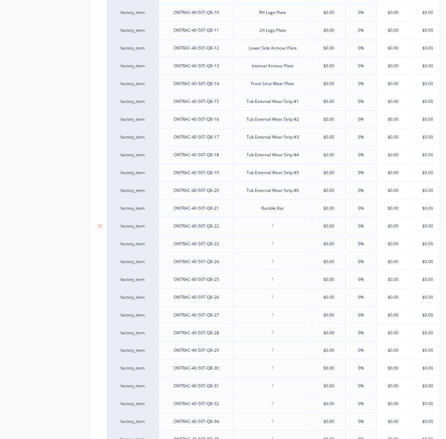
click at [275, 227] on div at bounding box center [272, 226] width 35 height 9
type textarea "x"
paste div
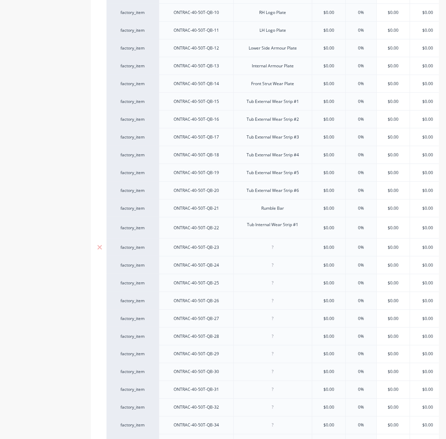
click at [283, 251] on div at bounding box center [272, 248] width 79 height 18
type textarea "x"
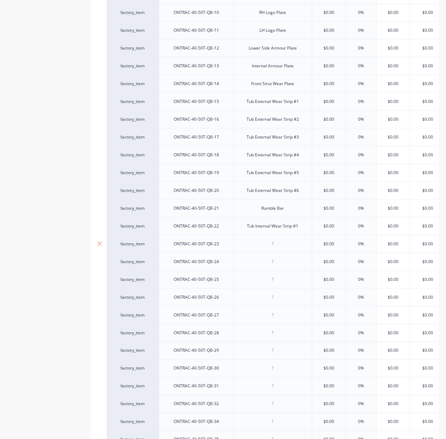
paste div
drag, startPoint x: 291, startPoint y: 247, endPoint x: 240, endPoint y: 247, distance: 51.0
click at [240, 247] on div "Tub Internal Wear Strip #" at bounding box center [272, 244] width 79 height 18
copy div "Tub Internal Wear Strip #"
click at [273, 262] on div at bounding box center [272, 261] width 35 height 9
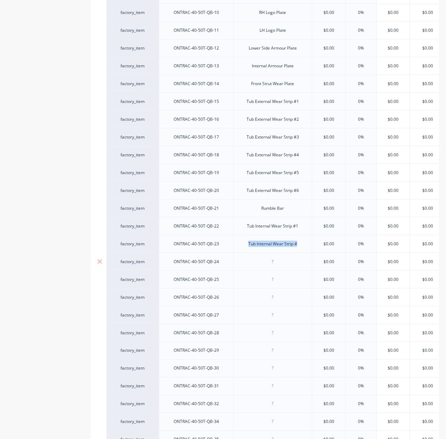
type textarea "x"
paste div
click at [280, 283] on div at bounding box center [272, 279] width 35 height 9
type textarea "x"
paste div
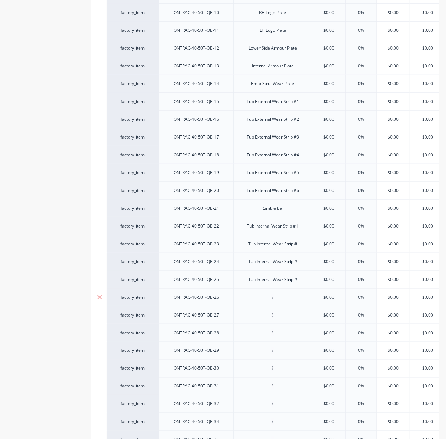
click at [281, 302] on div at bounding box center [272, 297] width 35 height 9
type textarea "x"
paste div
drag, startPoint x: 277, startPoint y: 318, endPoint x: 277, endPoint y: 323, distance: 5.2
click at [277, 318] on div at bounding box center [272, 315] width 35 height 9
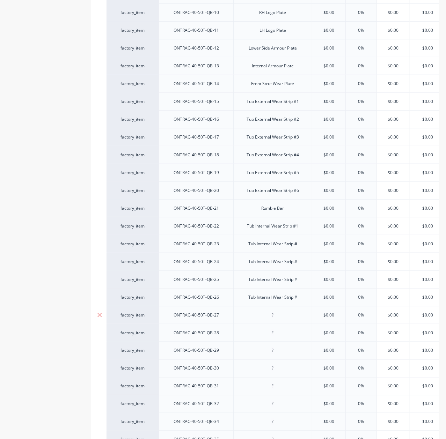
type textarea "x"
paste div
type textarea "x"
drag, startPoint x: 281, startPoint y: 335, endPoint x: 287, endPoint y: 345, distance: 12.2
click at [281, 336] on div at bounding box center [272, 333] width 35 height 9
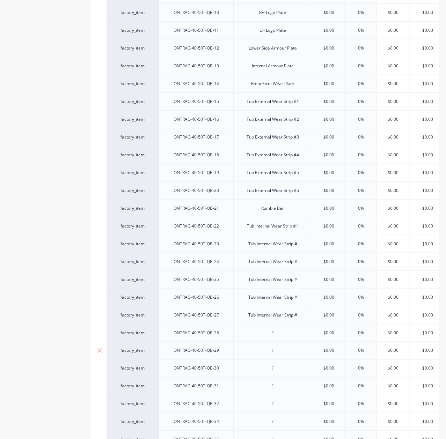
paste div
type textarea "x"
click at [284, 353] on div at bounding box center [272, 351] width 35 height 9
paste div
click at [277, 354] on div "Tub Internal Wear Strip #" at bounding box center [273, 351] width 60 height 9
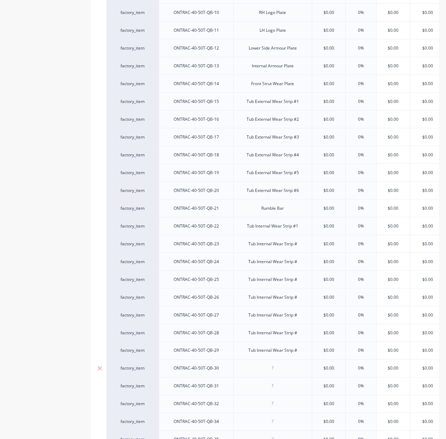
click at [277, 372] on div at bounding box center [272, 368] width 35 height 9
type textarea "x"
paste div
click at [280, 391] on div at bounding box center [272, 386] width 35 height 9
type textarea "x"
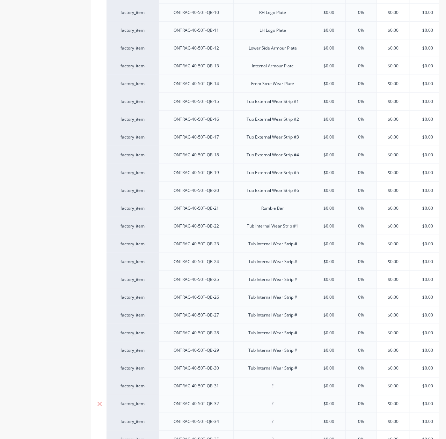
paste div
click at [279, 409] on div at bounding box center [272, 404] width 35 height 9
type textarea "x"
paste div
click at [301, 247] on div "Tub Internal Wear Strip #" at bounding box center [273, 244] width 60 height 9
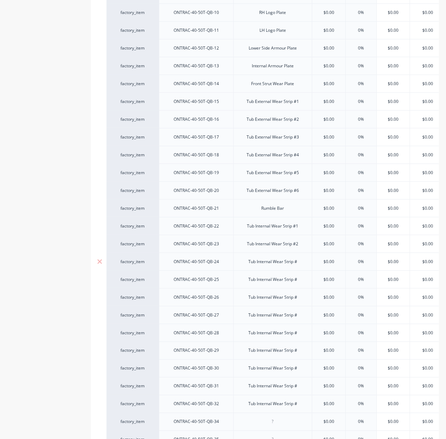
click at [301, 267] on div "Tub Internal Wear Strip #" at bounding box center [273, 261] width 60 height 9
click at [304, 289] on div "Tub Internal Wear Strip #" at bounding box center [272, 280] width 79 height 18
click at [299, 284] on div "Tub Internal Wear Strip #" at bounding box center [273, 279] width 60 height 9
click at [301, 306] on div "Tub Internal Wear Strip #" at bounding box center [272, 298] width 79 height 18
click at [301, 302] on div "Tub Internal Wear Strip #" at bounding box center [273, 297] width 60 height 9
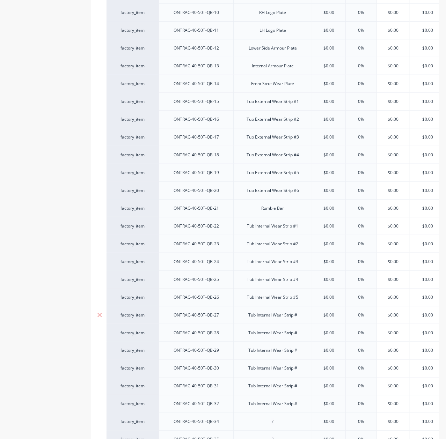
click at [299, 315] on div "Tub Internal Wear Strip #" at bounding box center [273, 315] width 60 height 9
click at [302, 338] on div "Tub Internal Wear Strip #" at bounding box center [273, 333] width 60 height 9
click at [299, 356] on div "Tub Internal Wear Strip #" at bounding box center [273, 351] width 60 height 9
click at [300, 373] on div "Tub Internal Wear Strip #" at bounding box center [273, 368] width 60 height 9
click at [298, 391] on div "Tub Internal Wear Strip #" at bounding box center [273, 386] width 60 height 9
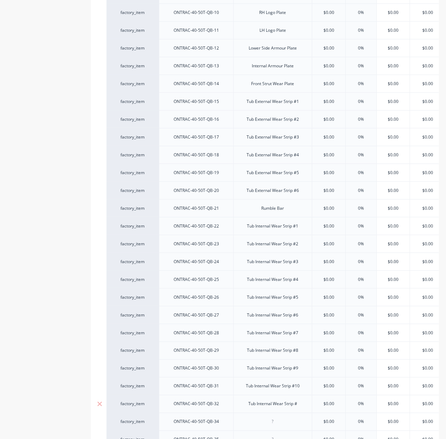
click at [298, 408] on div "Tub Internal Wear Strip #" at bounding box center [273, 404] width 60 height 9
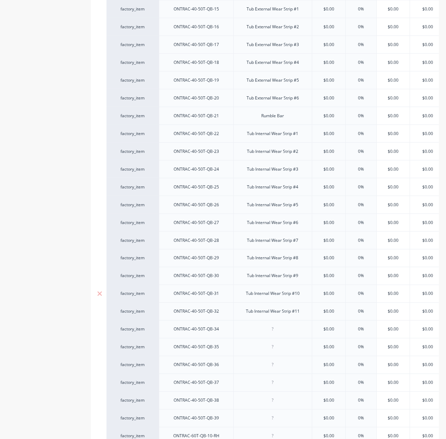
scroll to position [419, 0]
click at [291, 334] on div at bounding box center [272, 329] width 79 height 18
click at [266, 334] on div at bounding box center [272, 329] width 35 height 9
type textarea "x"
drag, startPoint x: 285, startPoint y: 336, endPoint x: 288, endPoint y: 339, distance: 4.2
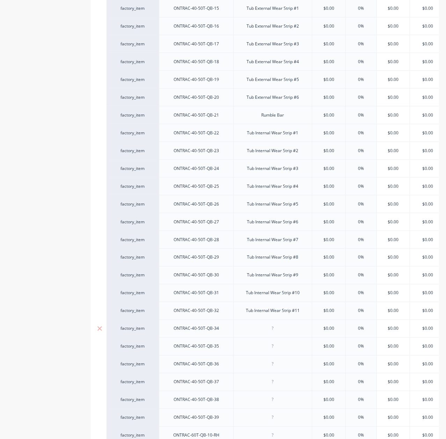
click at [285, 334] on div at bounding box center [272, 329] width 35 height 9
paste div
click at [296, 343] on div at bounding box center [272, 347] width 79 height 18
click at [275, 351] on div at bounding box center [272, 346] width 35 height 9
type textarea "x"
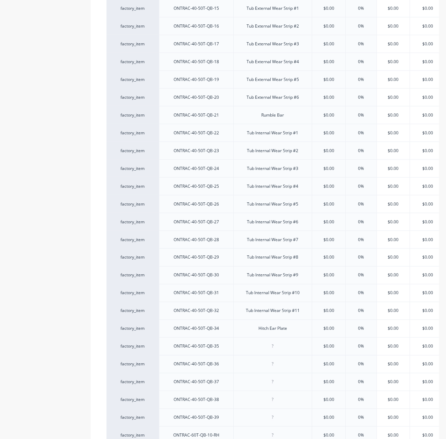
paste div
click at [266, 366] on div at bounding box center [272, 364] width 35 height 9
paste div
drag, startPoint x: 284, startPoint y: 394, endPoint x: 277, endPoint y: 388, distance: 9.1
click at [283, 391] on div at bounding box center [272, 382] width 79 height 18
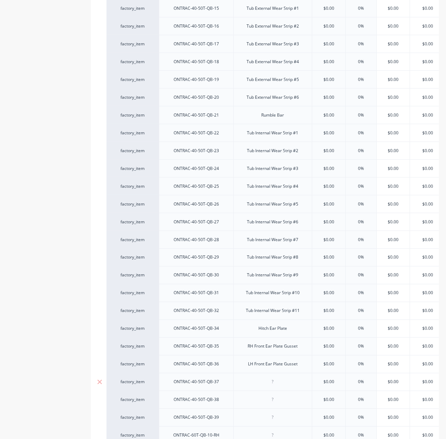
click at [277, 387] on div at bounding box center [272, 382] width 35 height 9
paste div
drag, startPoint x: 212, startPoint y: 404, endPoint x: 282, endPoint y: 407, distance: 69.9
click at [220, 403] on div "ONTRAC-40-50T-QB-38" at bounding box center [196, 400] width 57 height 9
click at [282, 405] on div at bounding box center [272, 400] width 35 height 9
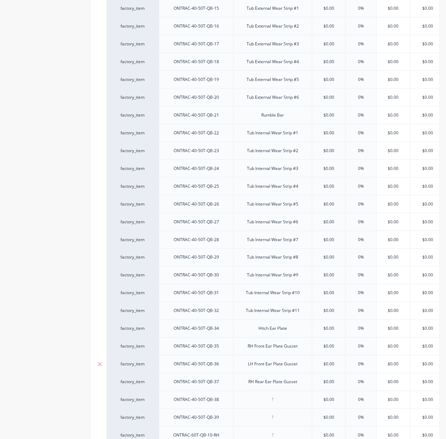
paste div
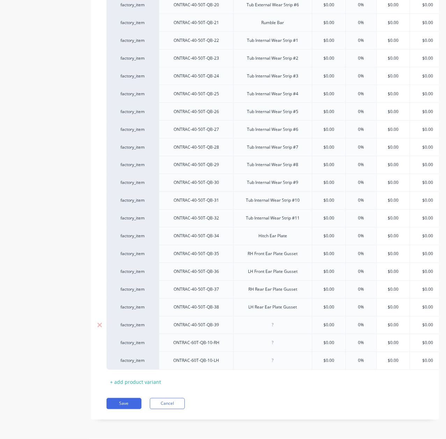
click at [284, 321] on div at bounding box center [272, 325] width 35 height 9
paste div
click at [276, 342] on div at bounding box center [272, 343] width 79 height 18
click at [278, 340] on div at bounding box center [272, 343] width 35 height 9
paste div
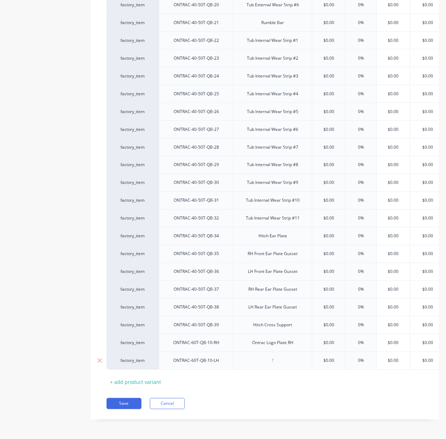
drag, startPoint x: 273, startPoint y: 356, endPoint x: 279, endPoint y: 357, distance: 6.1
click at [272, 357] on div at bounding box center [272, 361] width 35 height 9
paste div
click at [338, 369] on div "Xero Item # Part Number Description Cost Markup Price Standard Dealer Cost/Kg E…" at bounding box center [265, 23] width 317 height 729
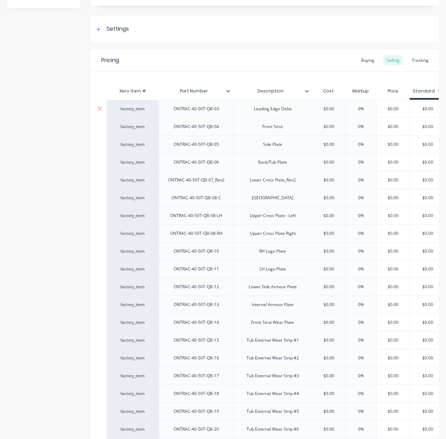
scroll to position [0, 0]
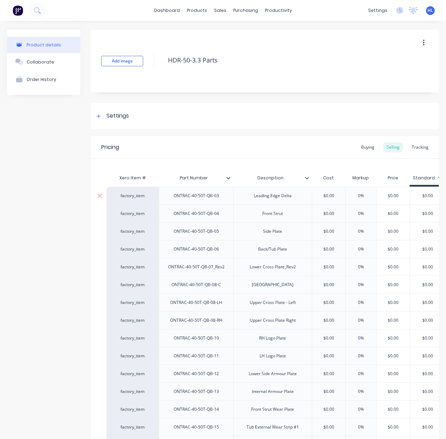
click at [324, 196] on input "$0.00" at bounding box center [328, 196] width 35 height 6
paste input "1,300.00"
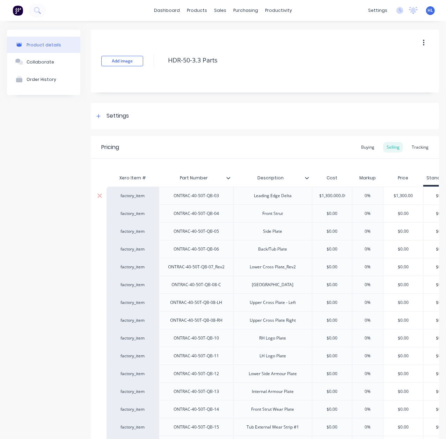
click at [337, 198] on input "$1,300.000.00" at bounding box center [332, 196] width 40 height 6
drag, startPoint x: 331, startPoint y: 211, endPoint x: 330, endPoint y: 202, distance: 9.5
click at [331, 211] on input "text" at bounding box center [332, 214] width 40 height 6
click at [331, 197] on input "$1,300.00" at bounding box center [332, 196] width 40 height 6
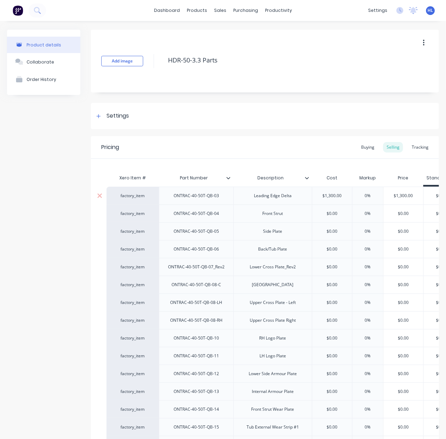
paste input "$"
click at [333, 214] on input "$0.00" at bounding box center [332, 214] width 40 height 6
click at [330, 217] on input "$0.00" at bounding box center [332, 214] width 40 height 6
paste input "$66"
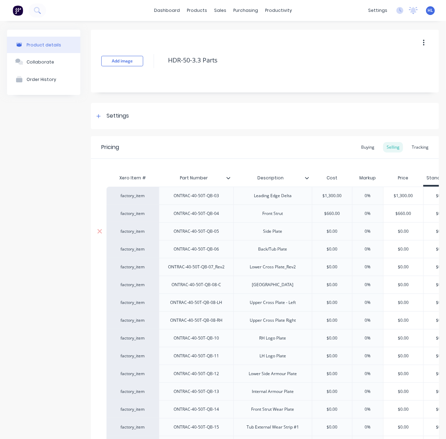
click at [343, 237] on div "$0.00" at bounding box center [332, 231] width 40 height 17
click at [332, 230] on input "$0.00" at bounding box center [332, 231] width 40 height 6
paste input "$24"
click at [374, 241] on div "0%" at bounding box center [367, 249] width 35 height 17
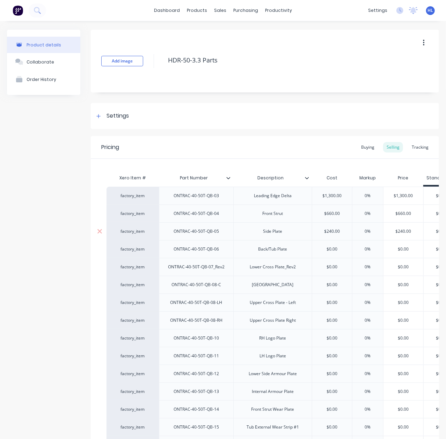
click at [337, 232] on input "$240.00" at bounding box center [332, 231] width 40 height 6
click at [329, 248] on input "$0.00" at bounding box center [332, 249] width 40 height 6
paste input "$1,50"
click at [402, 271] on div "$0.00" at bounding box center [404, 266] width 40 height 17
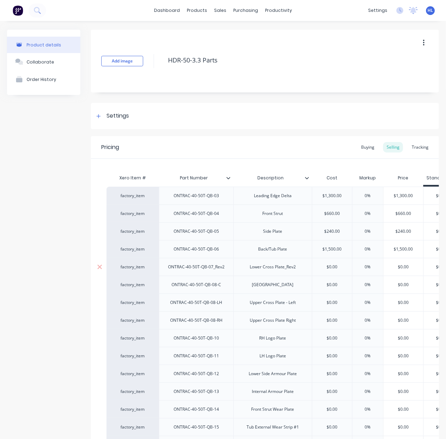
click at [330, 269] on input "$0.00" at bounding box center [332, 267] width 40 height 6
click at [329, 269] on input "$0.00" at bounding box center [332, 267] width 40 height 6
paste input "$74"
click at [325, 287] on input "$0.00" at bounding box center [332, 285] width 40 height 6
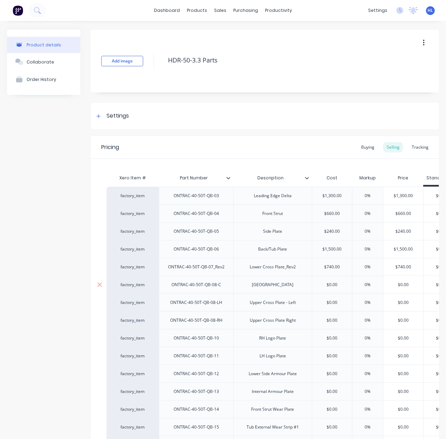
click at [333, 288] on input "$0.00" at bounding box center [332, 285] width 40 height 6
paste input "$29"
click at [398, 294] on div "$0.00" at bounding box center [403, 303] width 40 height 18
click at [330, 304] on input "$0.00" at bounding box center [332, 303] width 40 height 6
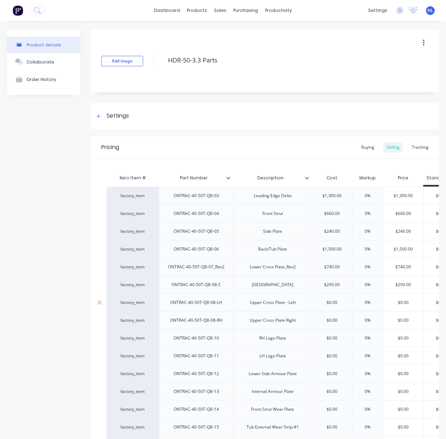
click at [330, 304] on input "$0.00" at bounding box center [332, 303] width 40 height 6
paste input "$29"
click at [331, 322] on input "$0.00" at bounding box center [332, 321] width 40 height 6
click at [331, 323] on input "$0.00" at bounding box center [332, 321] width 40 height 6
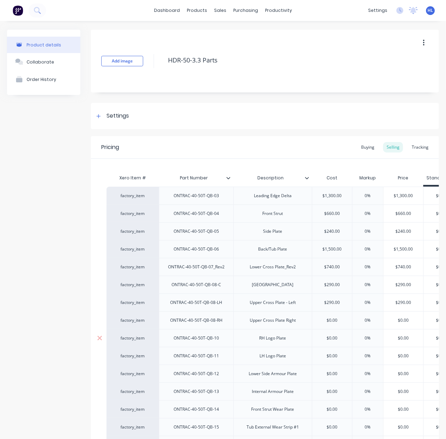
paste input "$29"
click at [342, 375] on input "$0.00" at bounding box center [332, 374] width 40 height 6
click at [332, 342] on input "$0.00" at bounding box center [332, 338] width 40 height 6
paste input "$13"
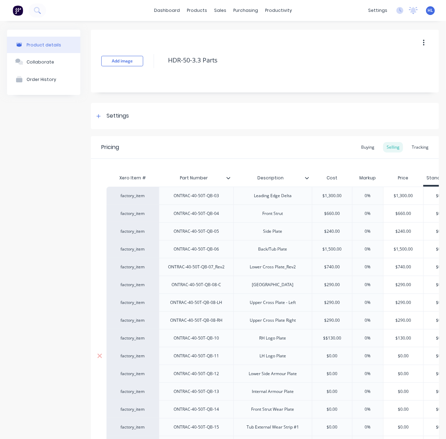
click at [328, 357] on input "$0.00" at bounding box center [332, 356] width 40 height 6
paste input "$13"
click at [326, 384] on div "$0.00" at bounding box center [332, 392] width 40 height 18
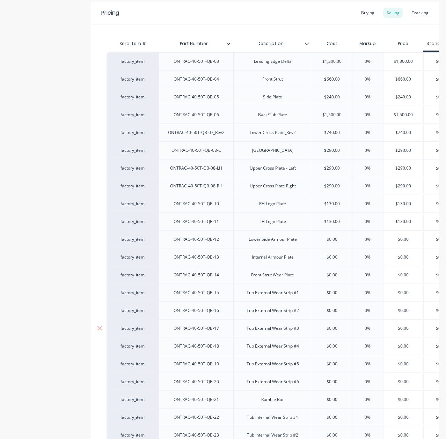
scroll to position [186, 0]
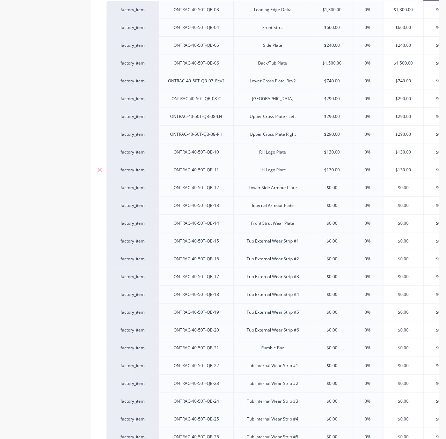
click at [340, 179] on div "$130.00" at bounding box center [332, 169] width 40 height 17
click at [330, 189] on input "$0.00" at bounding box center [332, 188] width 40 height 6
paste input "$19"
click at [333, 207] on input "$0.00" at bounding box center [332, 206] width 40 height 6
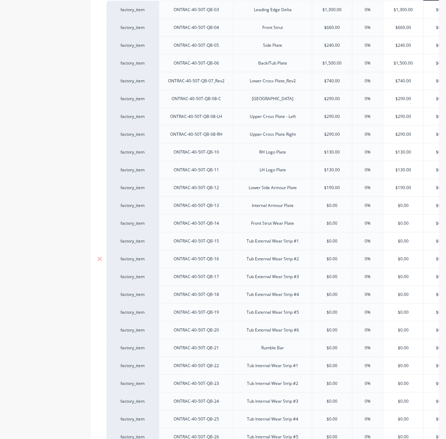
click at [365, 255] on div "0%" at bounding box center [367, 258] width 35 height 17
click at [333, 203] on input "$0.00" at bounding box center [332, 206] width 40 height 6
click at [333, 204] on input "$0.00" at bounding box center [332, 206] width 40 height 6
paste input "$305"
click at [334, 232] on div "$0.00" at bounding box center [332, 223] width 40 height 17
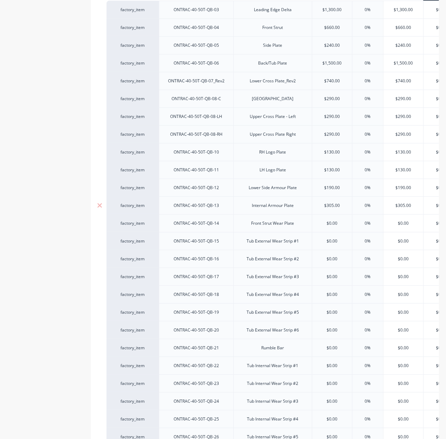
drag, startPoint x: 403, startPoint y: 210, endPoint x: 362, endPoint y: 230, distance: 45.5
click at [401, 211] on div "$305.00 $305.00" at bounding box center [404, 205] width 40 height 17
click at [331, 224] on input "$0.00" at bounding box center [332, 223] width 40 height 6
paste input "$13"
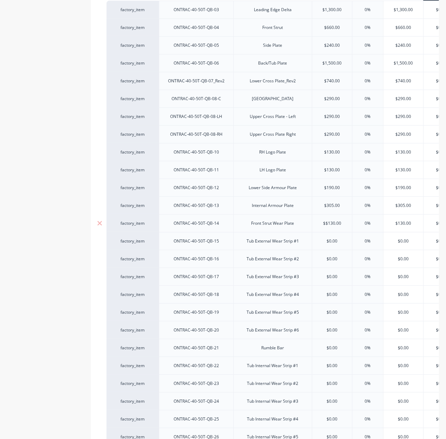
click at [403, 226] on input "$130.00" at bounding box center [404, 223] width 40 height 6
click at [281, 243] on div "Tub External Wear Strip #1" at bounding box center [273, 241] width 64 height 9
click at [335, 243] on input "$0.00" at bounding box center [332, 241] width 40 height 6
paste input "$14"
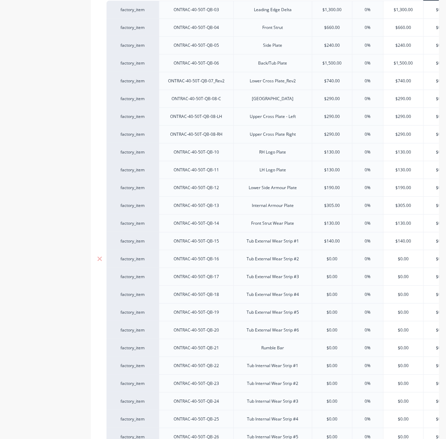
click at [333, 261] on input "$0.00" at bounding box center [332, 259] width 40 height 6
paste input "$14"
click at [332, 273] on div "$0.00" at bounding box center [332, 276] width 40 height 17
click at [333, 279] on input "$0.00" at bounding box center [332, 277] width 40 height 6
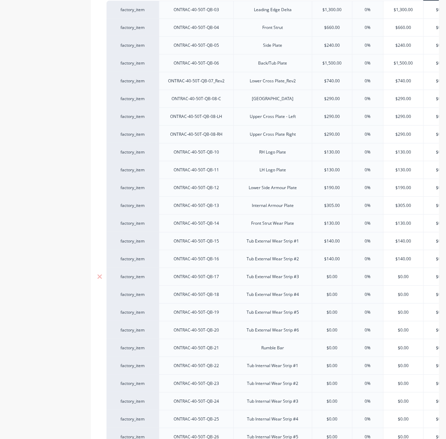
click at [333, 279] on input "$0.00" at bounding box center [332, 277] width 40 height 6
paste input "$14"
click at [331, 298] on input "$0.00" at bounding box center [332, 295] width 40 height 6
paste input "$14"
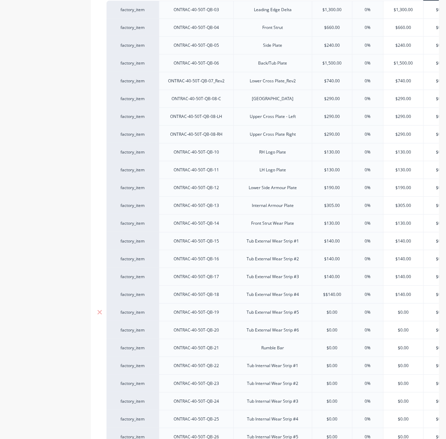
click at [330, 315] on input "$0.00" at bounding box center [332, 312] width 40 height 6
paste input "$14"
click at [336, 338] on div "$0.00" at bounding box center [332, 330] width 40 height 17
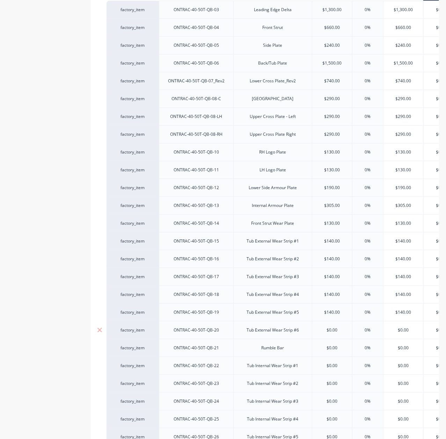
click at [331, 334] on input "$0.00" at bounding box center [332, 330] width 40 height 6
paste input "$14"
click at [331, 348] on input "$0.00" at bounding box center [332, 348] width 40 height 6
drag, startPoint x: 211, startPoint y: 351, endPoint x: 228, endPoint y: 358, distance: 18.4
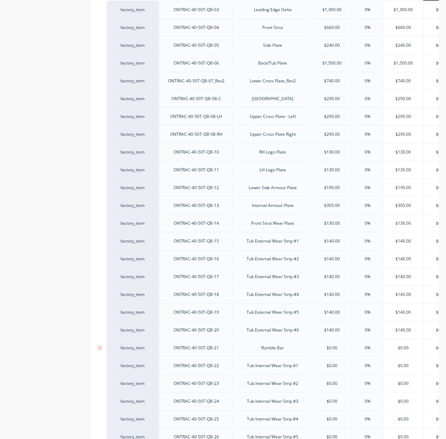
click at [212, 351] on div "ONTRAC-40-50T-QB-21" at bounding box center [196, 348] width 57 height 9
click at [330, 351] on input "$0.00" at bounding box center [332, 348] width 40 height 6
paste input "$165"
click at [330, 378] on div "$0.00" at bounding box center [332, 383] width 40 height 17
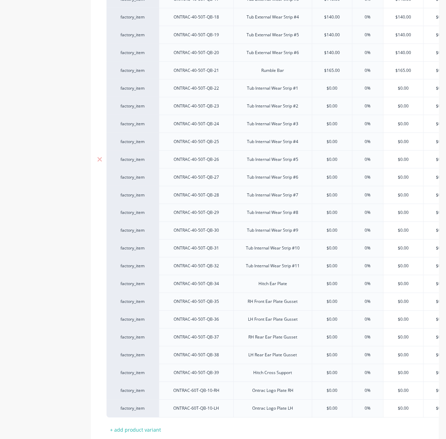
scroll to position [466, 0]
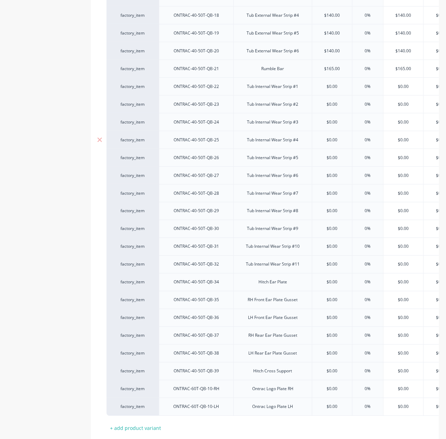
click at [336, 149] on div "$0.00" at bounding box center [332, 139] width 40 height 17
click at [331, 88] on input "$0.00" at bounding box center [332, 86] width 40 height 6
paste input "$105"
click at [333, 108] on input "$0.00" at bounding box center [332, 104] width 40 height 6
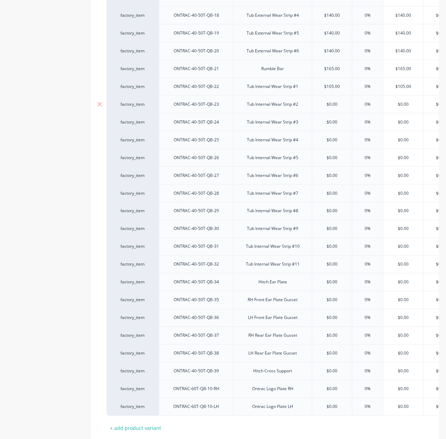
click at [333, 108] on input "$0.00" at bounding box center [332, 104] width 40 height 6
paste
click at [335, 125] on input "$0.00" at bounding box center [332, 122] width 40 height 6
click at [336, 125] on input "$0.00" at bounding box center [332, 122] width 40 height 6
click at [330, 139] on input "$0.00" at bounding box center [332, 140] width 40 height 6
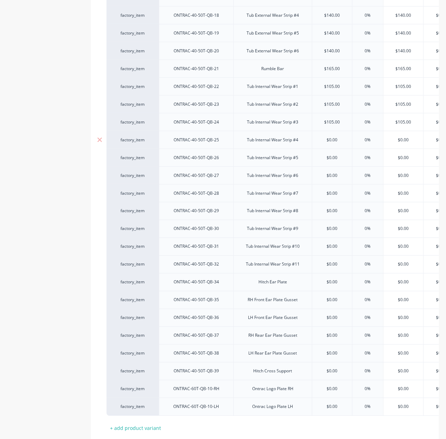
click at [330, 139] on input "$0.00" at bounding box center [332, 140] width 40 height 6
click at [330, 161] on input "$0.00" at bounding box center [332, 158] width 40 height 6
click at [334, 179] on input "$0.00" at bounding box center [332, 176] width 40 height 6
click at [333, 179] on input "$0.00" at bounding box center [332, 176] width 40 height 6
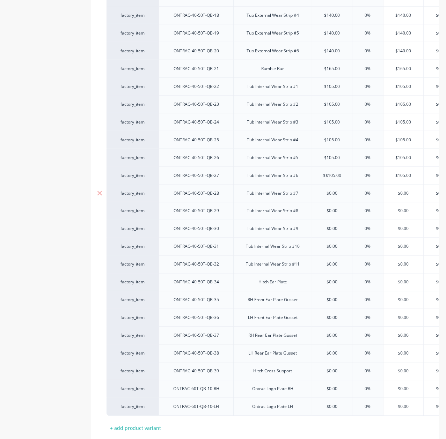
click at [333, 197] on input "$0.00" at bounding box center [332, 193] width 40 height 6
click at [334, 214] on input "$0.00" at bounding box center [332, 211] width 40 height 6
click at [304, 202] on div "Tub Internal Wear Strip #7" at bounding box center [272, 193] width 79 height 18
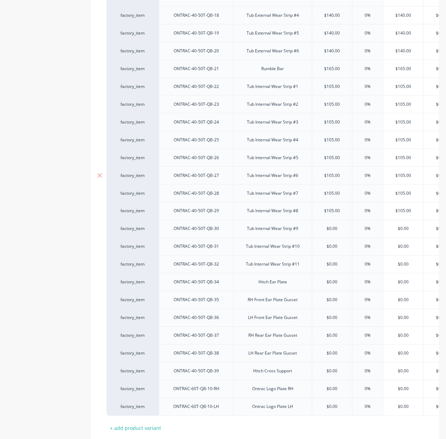
click at [327, 179] on input "$105.00" at bounding box center [332, 176] width 40 height 6
click at [330, 177] on input "$105.00" at bounding box center [332, 176] width 40 height 6
click at [332, 196] on input "$105.00" at bounding box center [332, 193] width 40 height 6
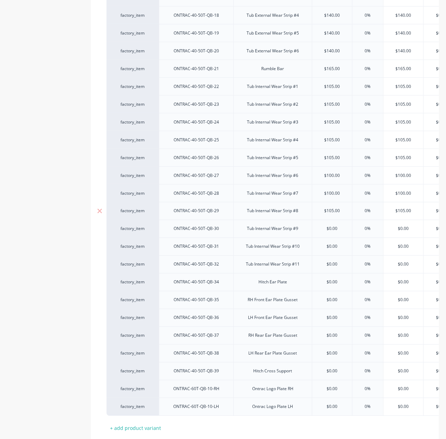
click at [335, 214] on input "$105.00" at bounding box center [332, 211] width 40 height 6
click at [341, 243] on div "$0.00" at bounding box center [332, 246] width 40 height 17
drag, startPoint x: 314, startPoint y: 229, endPoint x: 325, endPoint y: 228, distance: 10.3
click at [314, 229] on input "$0.00" at bounding box center [332, 229] width 40 height 6
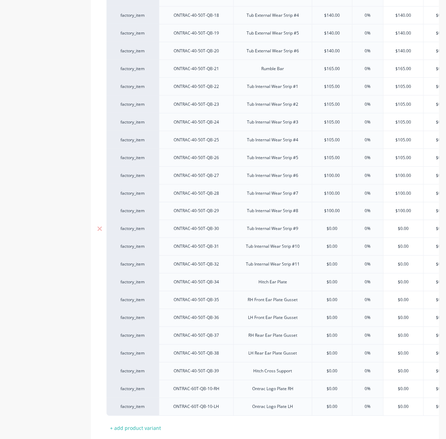
click at [335, 232] on input "$0.00" at bounding box center [332, 229] width 40 height 6
click at [334, 232] on input "$0.00" at bounding box center [332, 229] width 40 height 6
click at [331, 250] on input "$0.00" at bounding box center [332, 247] width 40 height 6
click at [328, 267] on input "$0.00" at bounding box center [332, 265] width 40 height 6
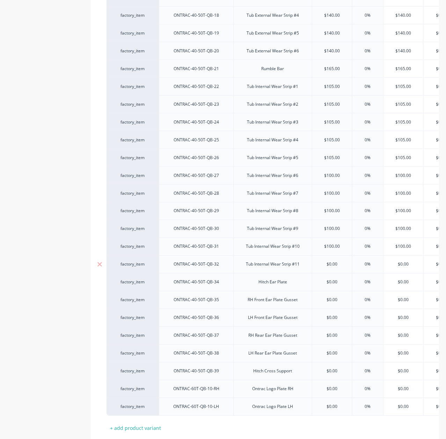
click at [328, 267] on input "$0.00" at bounding box center [332, 265] width 40 height 6
click at [335, 283] on input "$0.00" at bounding box center [332, 282] width 40 height 6
drag, startPoint x: 357, startPoint y: 265, endPoint x: 358, endPoint y: 268, distance: 3.8
click at [358, 268] on input "0%" at bounding box center [367, 265] width 35 height 6
click at [335, 286] on input "$0.00" at bounding box center [332, 282] width 40 height 6
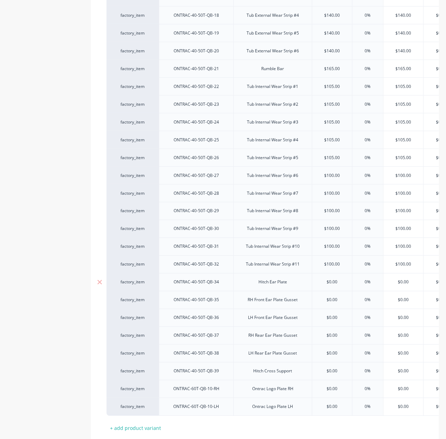
click at [334, 286] on input "$0.00" at bounding box center [332, 282] width 40 height 6
click at [334, 299] on div "$0.00" at bounding box center [332, 300] width 40 height 17
click at [312, 301] on div "$0.00 $0.00" at bounding box center [332, 300] width 40 height 18
click at [334, 304] on input "$0.00" at bounding box center [332, 300] width 40 height 6
click at [335, 304] on input "$0.00" at bounding box center [332, 300] width 40 height 6
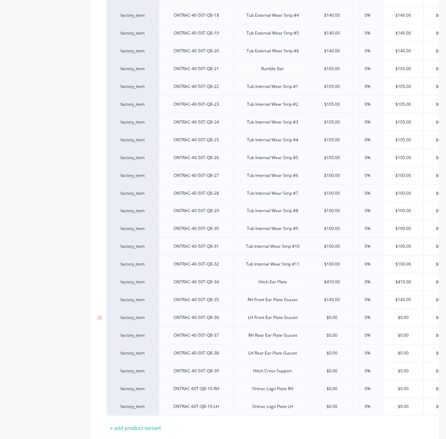
click at [335, 315] on div "$0.00" at bounding box center [332, 317] width 40 height 17
click at [333, 321] on input "$0.00" at bounding box center [332, 318] width 40 height 6
drag, startPoint x: 326, startPoint y: 344, endPoint x: 335, endPoint y: 340, distance: 10.2
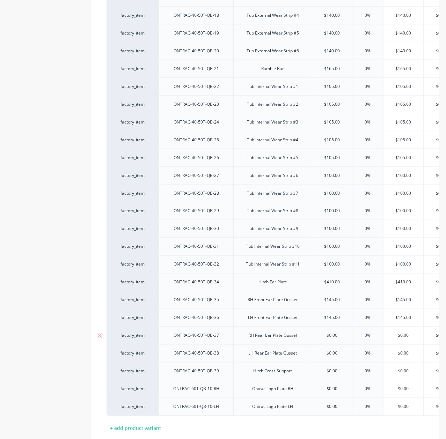
click at [326, 344] on div "$0.00" at bounding box center [332, 335] width 40 height 17
click at [335, 339] on input "$0.00" at bounding box center [332, 336] width 40 height 6
click at [334, 357] on input "$0.00" at bounding box center [332, 354] width 40 height 6
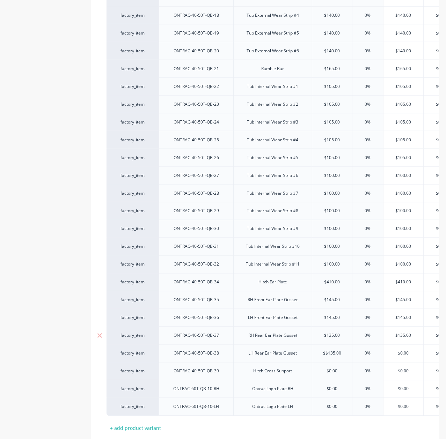
click at [374, 336] on div "0%" at bounding box center [367, 335] width 35 height 17
click at [238, 344] on div "RH Rear Ear Plate Gusset" at bounding box center [272, 336] width 79 height 18
click at [334, 375] on input "$0.00" at bounding box center [332, 372] width 40 height 6
click at [347, 390] on div "$0.00" at bounding box center [332, 389] width 40 height 17
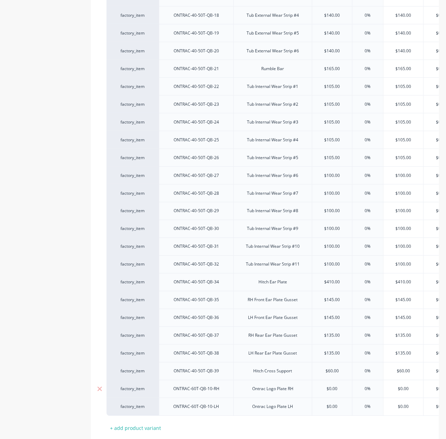
click at [331, 390] on div "$0.00" at bounding box center [332, 389] width 40 height 17
click at [338, 410] on input "$0.00" at bounding box center [333, 407] width 42 height 6
click at [332, 410] on input "$0.00" at bounding box center [333, 407] width 42 height 6
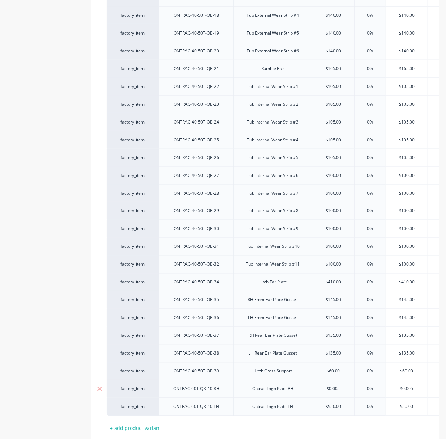
click at [334, 393] on input "$0.005" at bounding box center [333, 389] width 42 height 6
click at [340, 375] on input "$60.00" at bounding box center [332, 372] width 40 height 6
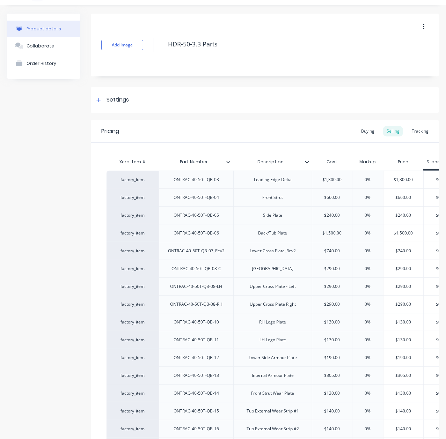
scroll to position [0, 0]
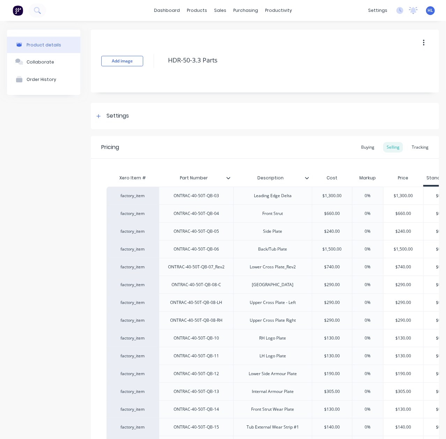
click at [318, 151] on div "Pricing Buying Selling Tracking" at bounding box center [265, 147] width 348 height 23
click at [305, 177] on div "Description Description" at bounding box center [272, 177] width 79 height 17
click at [308, 179] on icon at bounding box center [307, 178] width 4 height 4
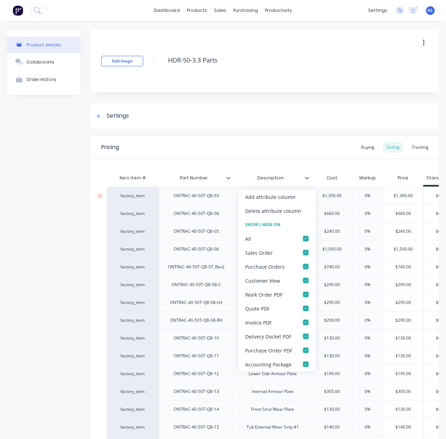
click at [293, 195] on div "Add attribute column" at bounding box center [271, 197] width 50 height 7
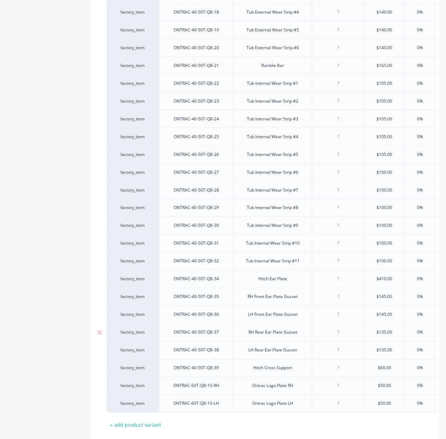
scroll to position [523, 0]
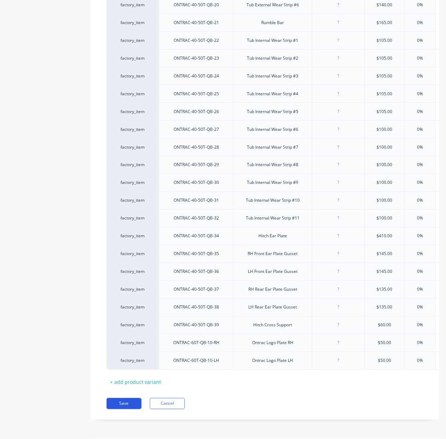
click at [132, 403] on button "Save" at bounding box center [124, 404] width 35 height 11
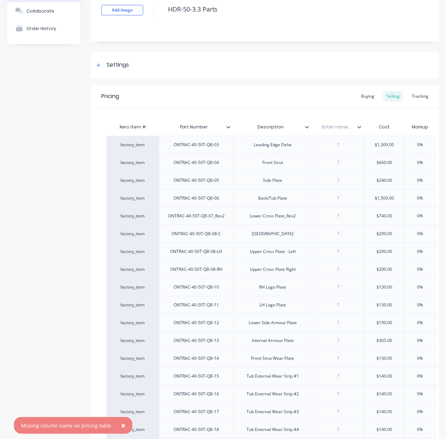
scroll to position [0, 0]
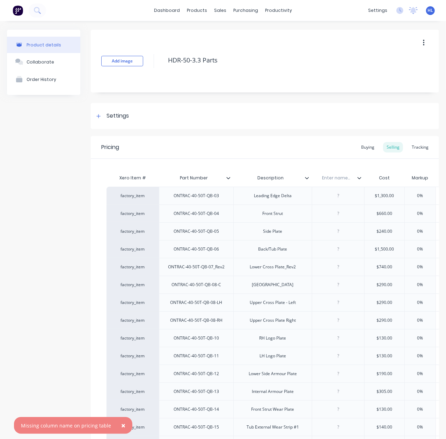
click at [333, 179] on input "text" at bounding box center [336, 178] width 48 height 6
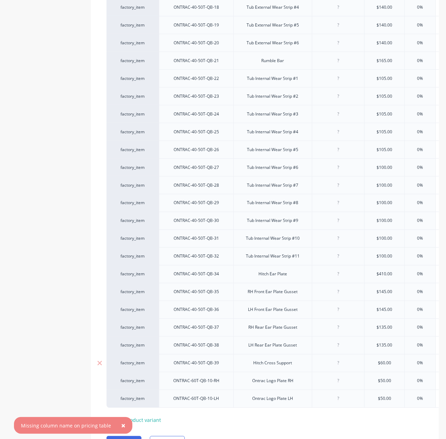
scroll to position [523, 0]
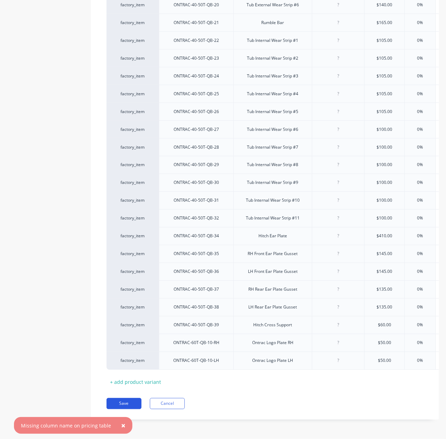
click at [127, 404] on button "Save" at bounding box center [124, 404] width 35 height 11
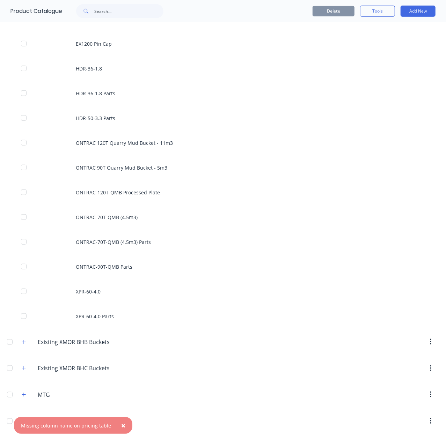
scroll to position [326, 0]
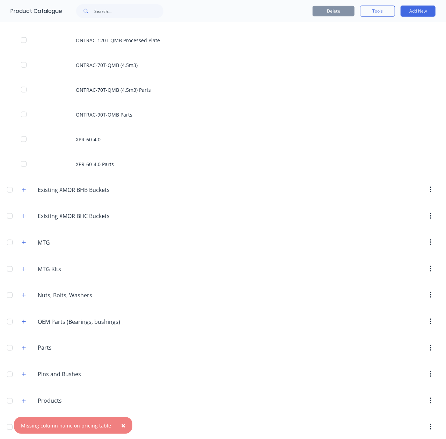
click at [121, 425] on span "×" at bounding box center [123, 426] width 4 height 10
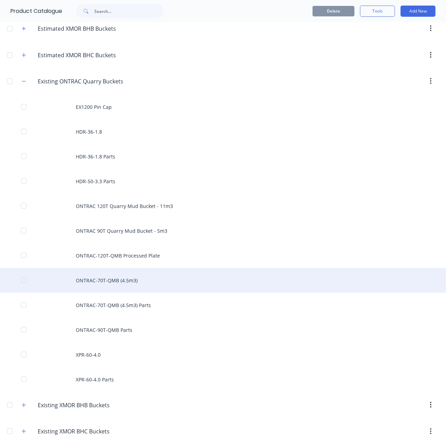
scroll to position [93, 0]
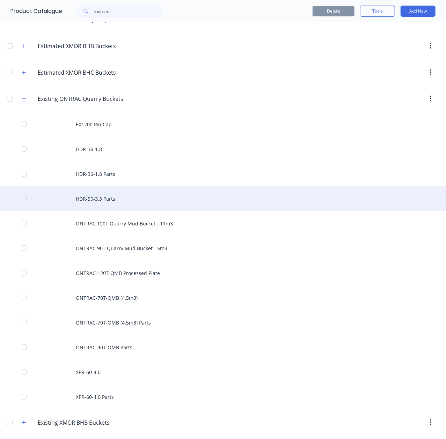
click at [147, 193] on div "HDR-50-3.3 Parts" at bounding box center [223, 199] width 446 height 25
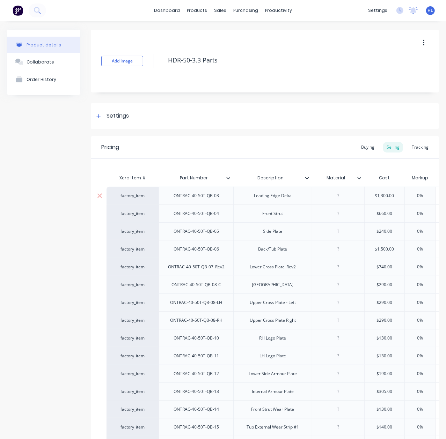
click at [345, 198] on div at bounding box center [338, 195] width 35 height 9
drag, startPoint x: 326, startPoint y: 209, endPoint x: 337, endPoint y: 200, distance: 13.9
click at [326, 207] on div at bounding box center [338, 214] width 52 height 18
click at [338, 200] on div at bounding box center [338, 195] width 35 height 9
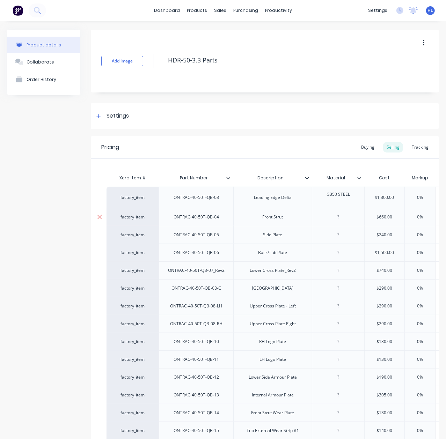
click at [341, 220] on div at bounding box center [338, 217] width 52 height 18
click at [340, 237] on div at bounding box center [338, 235] width 52 height 18
click at [341, 255] on div at bounding box center [338, 253] width 52 height 18
click at [340, 278] on div at bounding box center [338, 271] width 52 height 18
click at [343, 271] on div at bounding box center [338, 270] width 35 height 9
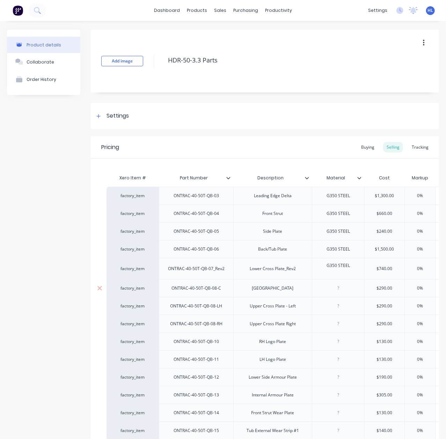
click at [340, 291] on div at bounding box center [338, 288] width 52 height 18
drag, startPoint x: 338, startPoint y: 299, endPoint x: 340, endPoint y: 302, distance: 3.9
click at [339, 299] on div at bounding box center [338, 306] width 52 height 18
click at [341, 306] on div at bounding box center [338, 306] width 35 height 9
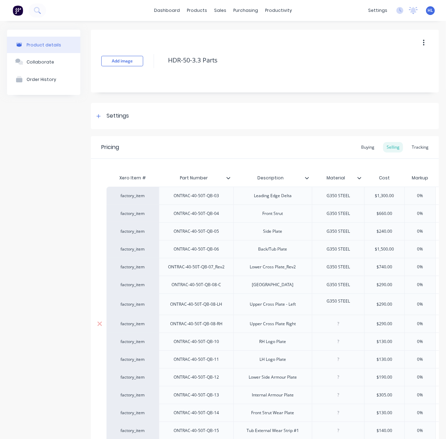
click at [343, 326] on div at bounding box center [338, 324] width 35 height 9
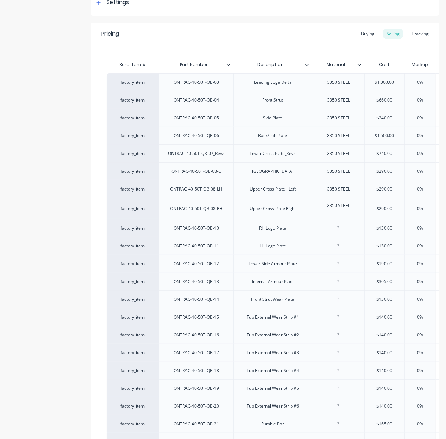
scroll to position [279, 0]
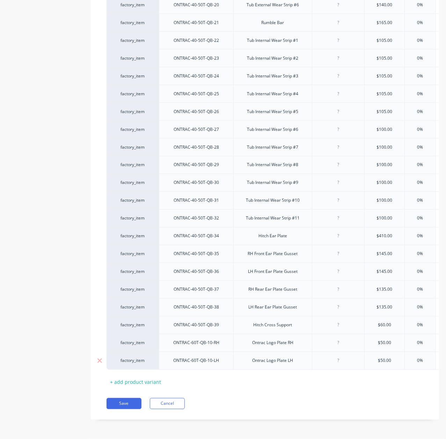
click at [348, 367] on div "Xero Item # Part Number Description Material Cost Markup Price Standard Dealer …" at bounding box center [265, 22] width 317 height 732
click at [340, 357] on div at bounding box center [338, 361] width 35 height 9
click at [340, 339] on div at bounding box center [338, 343] width 35 height 9
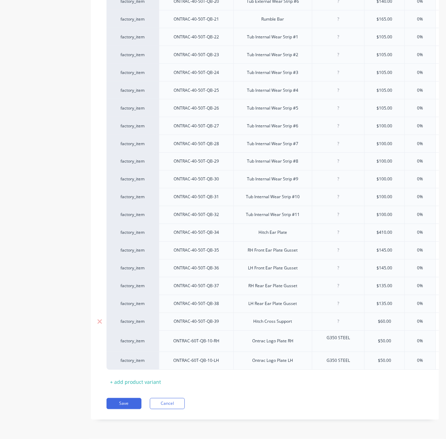
click at [337, 318] on div at bounding box center [338, 322] width 35 height 9
click at [346, 300] on div at bounding box center [338, 304] width 35 height 9
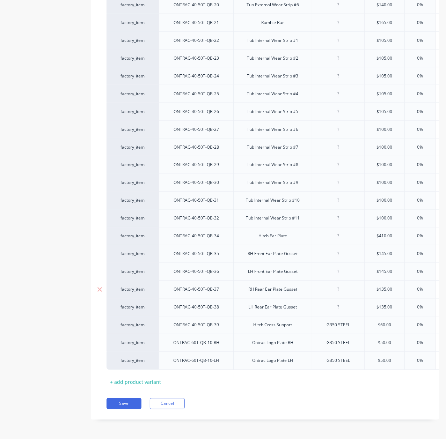
click at [345, 286] on div at bounding box center [338, 289] width 35 height 9
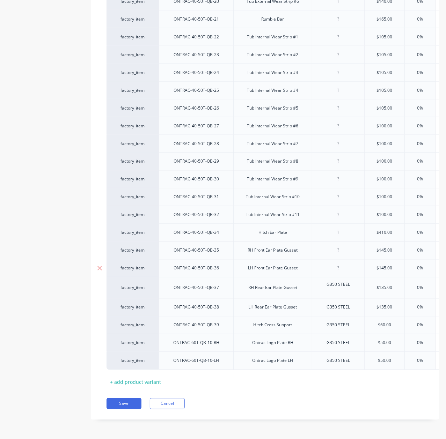
click at [340, 260] on div at bounding box center [338, 269] width 52 height 18
click at [342, 246] on div at bounding box center [338, 250] width 35 height 9
click at [340, 232] on div at bounding box center [338, 232] width 35 height 9
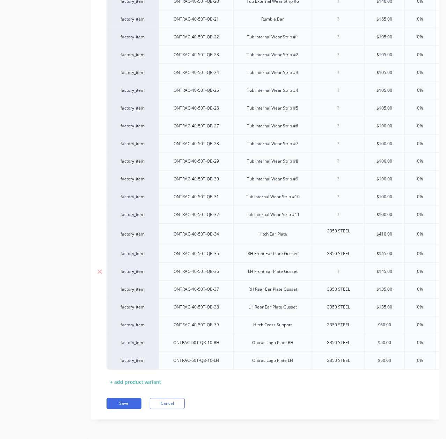
click at [337, 263] on div at bounding box center [338, 272] width 52 height 18
click at [342, 268] on div at bounding box center [338, 272] width 35 height 9
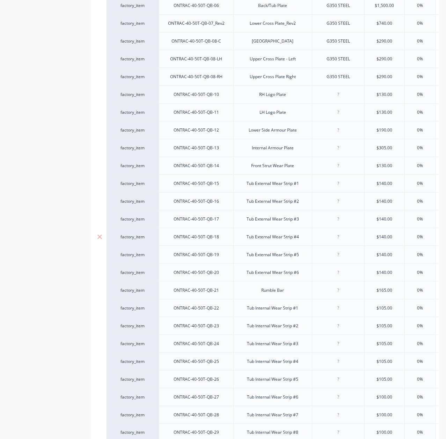
scroll to position [197, 0]
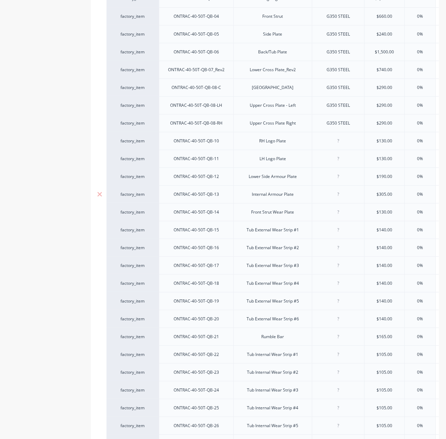
click at [274, 210] on div "Front Strut Wear Plate" at bounding box center [273, 212] width 54 height 9
click at [330, 145] on div at bounding box center [338, 141] width 35 height 9
click at [339, 162] on div at bounding box center [338, 158] width 35 height 9
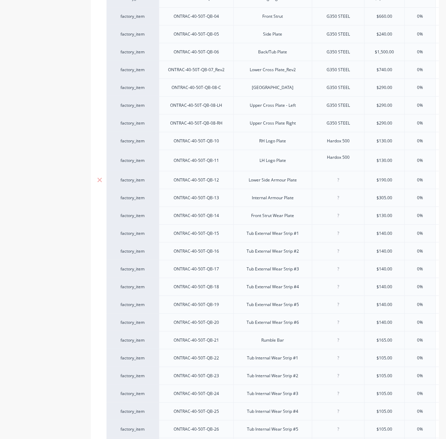
click at [340, 176] on div at bounding box center [338, 180] width 35 height 9
click at [340, 194] on div at bounding box center [338, 198] width 52 height 18
click at [345, 202] on div at bounding box center [338, 198] width 52 height 18
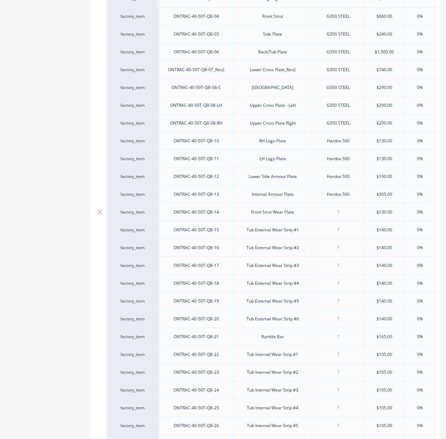
click at [339, 213] on div at bounding box center [338, 212] width 35 height 9
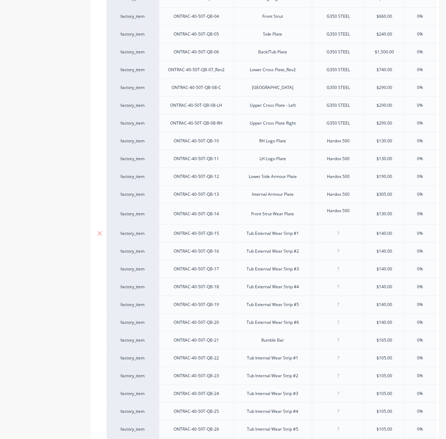
drag, startPoint x: 343, startPoint y: 230, endPoint x: 344, endPoint y: 236, distance: 6.4
click at [343, 231] on div at bounding box center [338, 234] width 52 height 18
click at [344, 236] on div at bounding box center [338, 234] width 52 height 18
click at [343, 253] on div at bounding box center [338, 251] width 35 height 9
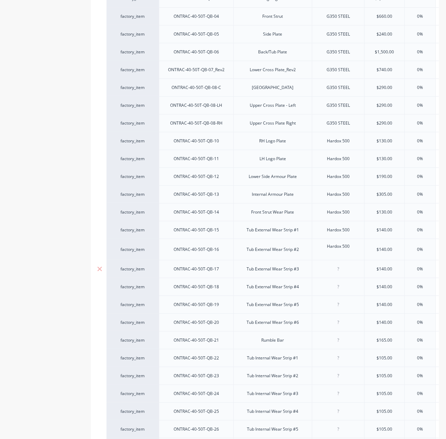
click at [341, 273] on div at bounding box center [338, 269] width 52 height 18
click at [341, 292] on div at bounding box center [338, 287] width 52 height 18
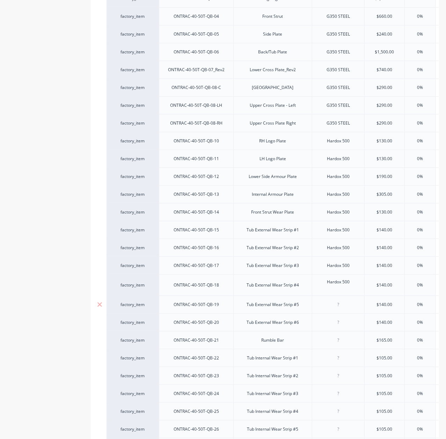
click at [338, 309] on div at bounding box center [338, 305] width 52 height 18
click at [343, 321] on div at bounding box center [338, 322] width 35 height 9
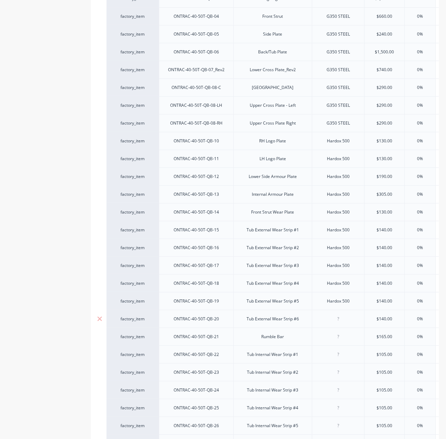
click at [344, 323] on div at bounding box center [338, 319] width 35 height 9
click at [343, 344] on div at bounding box center [338, 337] width 52 height 18
click at [327, 306] on div "Hardox 500" at bounding box center [338, 301] width 35 height 9
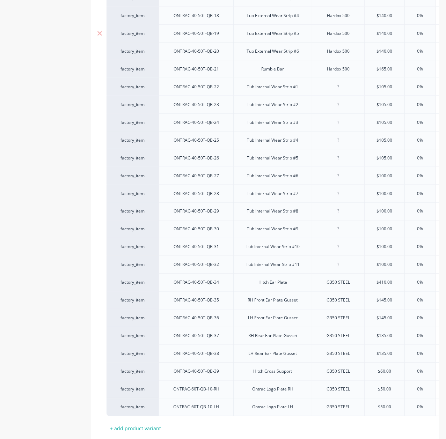
scroll to position [337, 0]
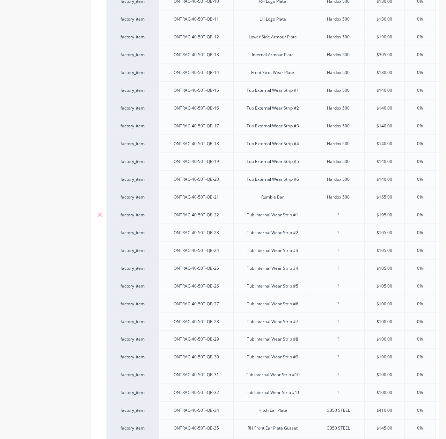
click at [338, 218] on div at bounding box center [338, 215] width 35 height 9
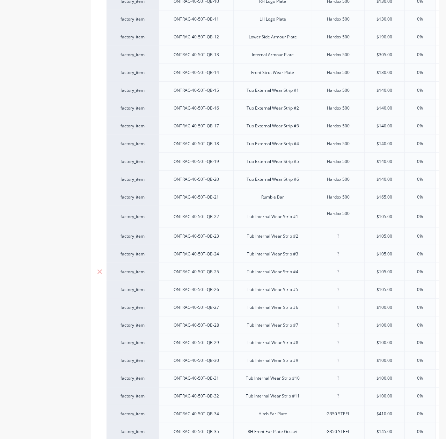
click at [341, 241] on div at bounding box center [338, 236] width 52 height 18
click at [341, 257] on div at bounding box center [338, 254] width 35 height 9
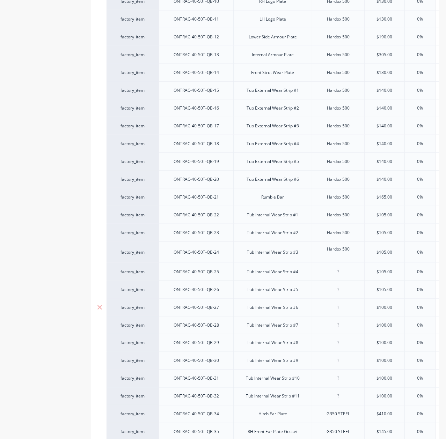
click at [341, 278] on div at bounding box center [338, 272] width 52 height 18
click at [342, 298] on div at bounding box center [338, 290] width 52 height 18
click at [344, 289] on div at bounding box center [338, 289] width 35 height 9
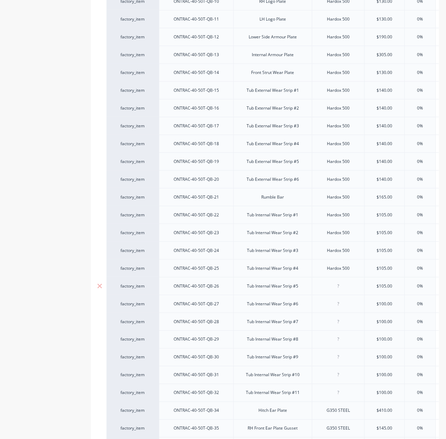
click at [341, 291] on div at bounding box center [338, 286] width 35 height 9
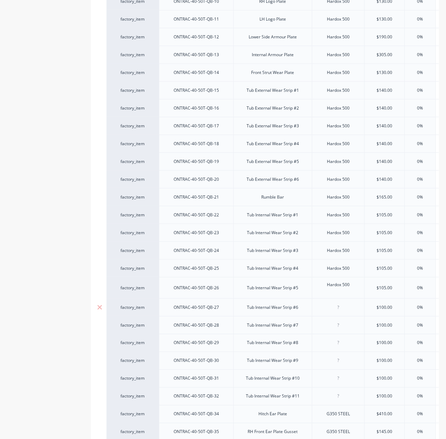
click at [342, 312] on div at bounding box center [338, 308] width 52 height 18
click at [344, 329] on div at bounding box center [338, 325] width 35 height 9
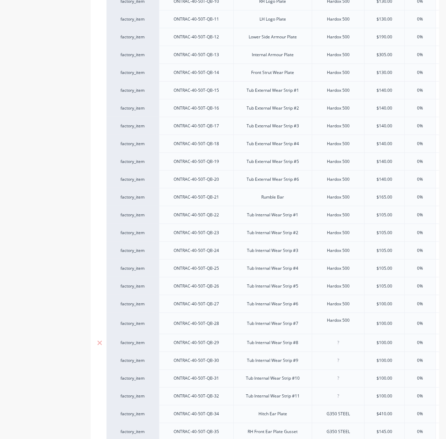
click at [344, 350] on div at bounding box center [338, 343] width 52 height 18
click at [344, 369] on div at bounding box center [338, 361] width 52 height 18
click at [342, 364] on div at bounding box center [338, 361] width 35 height 9
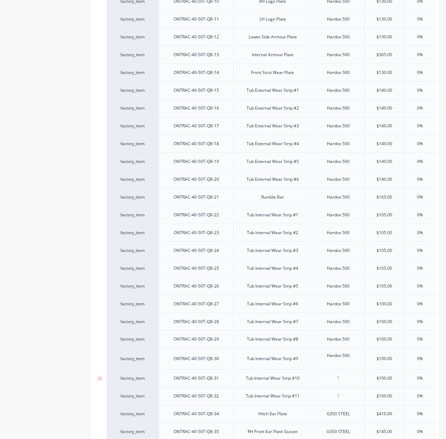
click at [342, 379] on div at bounding box center [338, 378] width 35 height 9
click at [342, 400] on div at bounding box center [338, 396] width 35 height 9
click at [363, 348] on div "Hardox 500" at bounding box center [338, 340] width 52 height 18
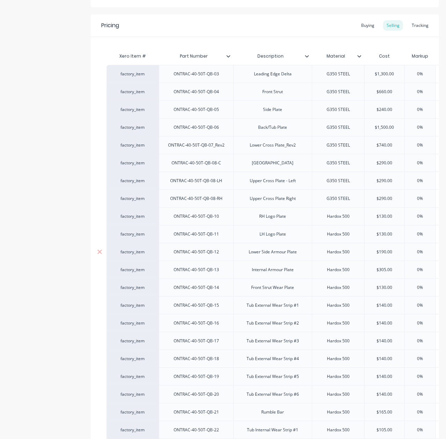
scroll to position [0, 0]
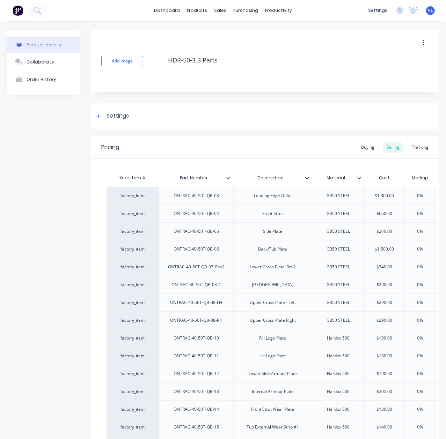
click at [362, 176] on div at bounding box center [362, 178] width 4 height 6
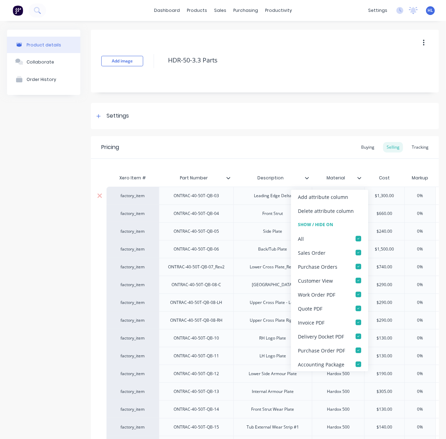
drag, startPoint x: 339, startPoint y: 199, endPoint x: 355, endPoint y: 189, distance: 19.3
click at [340, 199] on div "Add attribute column" at bounding box center [323, 197] width 50 height 7
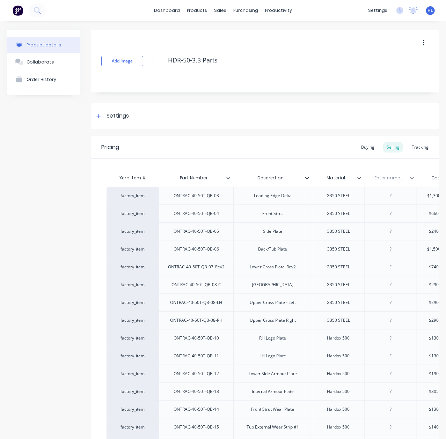
click at [385, 177] on input "text" at bounding box center [388, 178] width 48 height 6
click at [400, 209] on div at bounding box center [390, 214] width 52 height 18
click at [395, 196] on div at bounding box center [390, 195] width 35 height 9
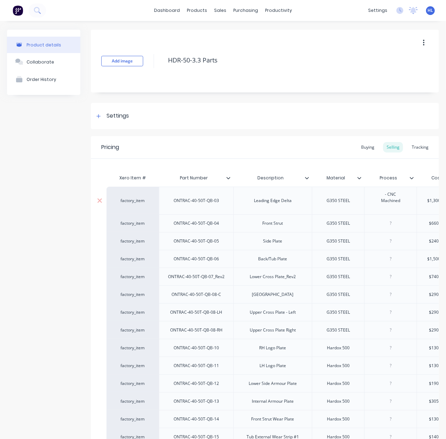
drag, startPoint x: 388, startPoint y: 195, endPoint x: 400, endPoint y: 211, distance: 20.0
click at [388, 196] on div "- CNC Machined" at bounding box center [390, 201] width 35 height 22
click at [402, 209] on div at bounding box center [391, 207] width 24 height 6
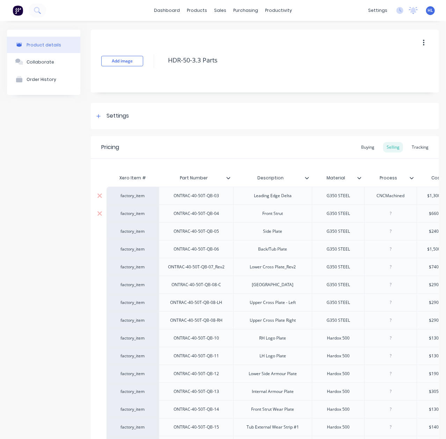
click at [393, 214] on div at bounding box center [390, 213] width 35 height 9
click at [386, 199] on div "CNCMachined" at bounding box center [390, 195] width 39 height 9
click at [396, 214] on div at bounding box center [390, 213] width 35 height 9
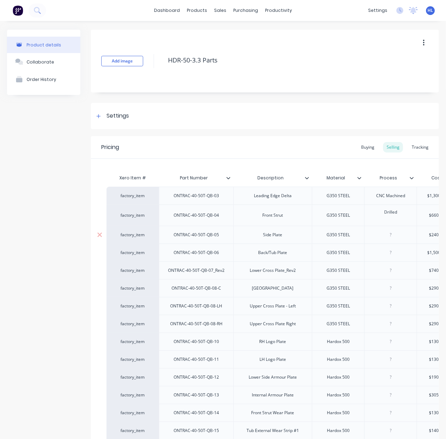
click at [395, 239] on div at bounding box center [390, 235] width 52 height 18
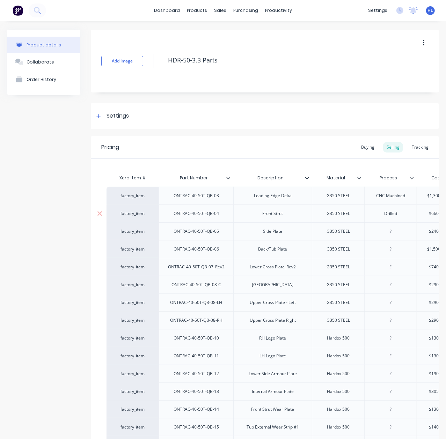
click at [311, 220] on div "Front Strut" at bounding box center [272, 214] width 79 height 18
click at [385, 253] on div at bounding box center [390, 249] width 35 height 9
click at [394, 274] on div at bounding box center [390, 267] width 52 height 18
click at [397, 272] on div at bounding box center [390, 267] width 35 height 9
click at [401, 283] on div at bounding box center [390, 284] width 35 height 9
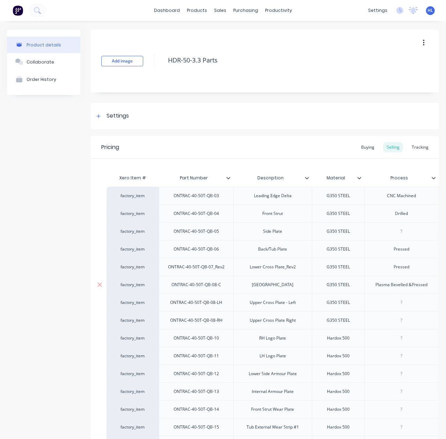
click at [411, 287] on div "Plasma Bevelled &Pressed" at bounding box center [401, 284] width 63 height 9
drag, startPoint x: 429, startPoint y: 289, endPoint x: 281, endPoint y: 286, distance: 147.8
click at [281, 286] on div "factory_item ONTRAC-40-50T-QB-08-C Upper Cross Plate Centre G350 STEEL Plasma B…" at bounding box center [402, 285] width 595 height 18
copy div "Plasma Bevelled & Pressed"
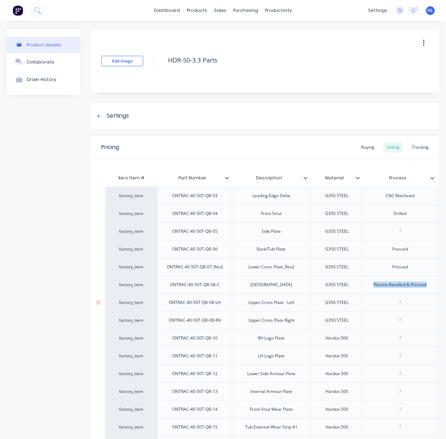
click at [399, 302] on div at bounding box center [400, 302] width 35 height 9
click at [409, 319] on div at bounding box center [401, 320] width 35 height 9
click at [405, 343] on div at bounding box center [401, 338] width 35 height 9
click at [399, 341] on div at bounding box center [401, 338] width 35 height 9
click at [392, 339] on div at bounding box center [401, 338] width 35 height 9
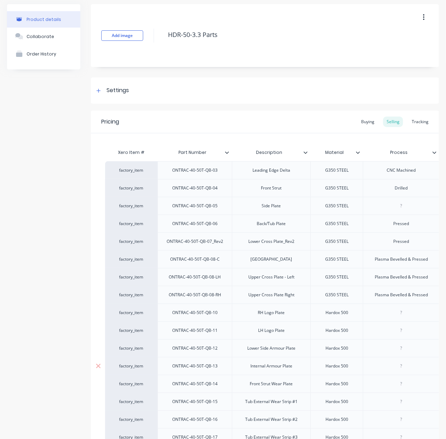
scroll to position [46, 0]
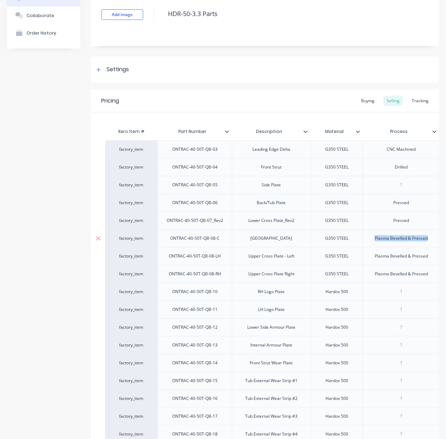
drag, startPoint x: 427, startPoint y: 241, endPoint x: 354, endPoint y: 242, distance: 72.7
click at [354, 242] on div "factory_item ONTRAC-40-50T-QB-08-C Upper Cross Plate Centre G350 STEEL Plasma B…" at bounding box center [403, 238] width 597 height 18
copy div "Plasma Bevelled & Pressed"
drag, startPoint x: 413, startPoint y: 224, endPoint x: 355, endPoint y: 228, distance: 58.2
click at [355, 228] on div "factory_item ONTRAC-40-50T-QB-07_Rev2 Lower Cross Plate_Rev2 G350 STEEL Pressed…" at bounding box center [403, 221] width 597 height 18
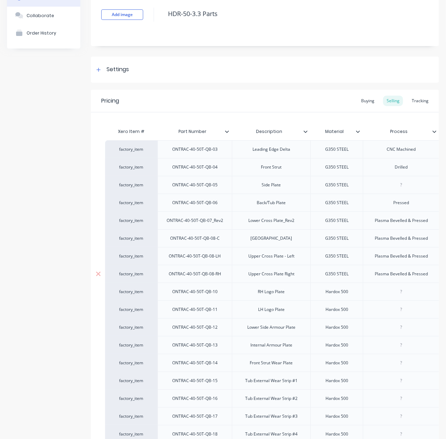
click at [400, 294] on div at bounding box center [401, 291] width 35 height 9
drag, startPoint x: 381, startPoint y: 297, endPoint x: 407, endPoint y: 299, distance: 26.7
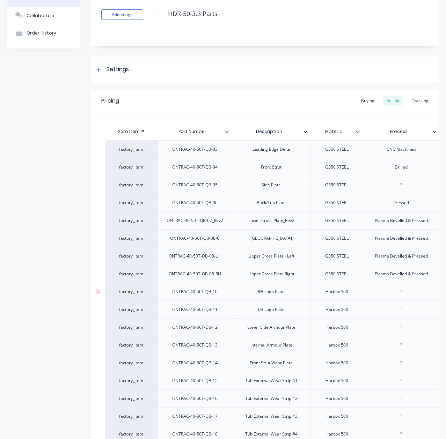
click at [404, 295] on div at bounding box center [401, 291] width 35 height 9
click at [404, 314] on div at bounding box center [401, 309] width 35 height 9
click at [402, 330] on div at bounding box center [401, 327] width 35 height 9
click at [401, 204] on div "Pressed" at bounding box center [401, 202] width 35 height 9
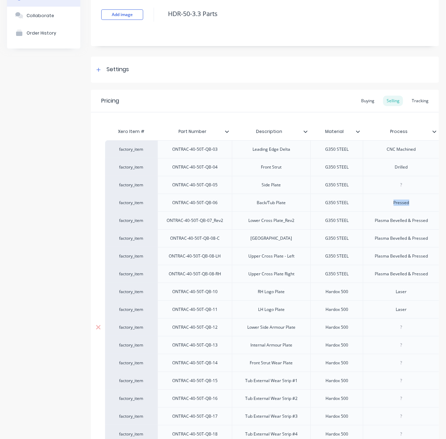
copy div "Pressed"
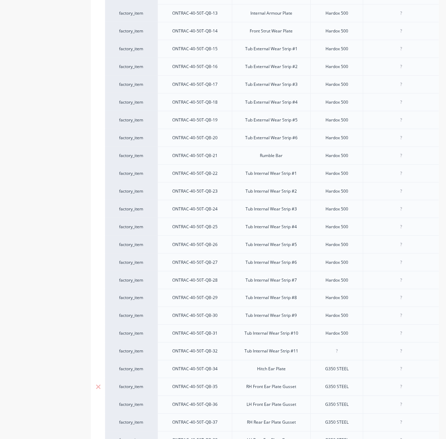
scroll to position [466, 0]
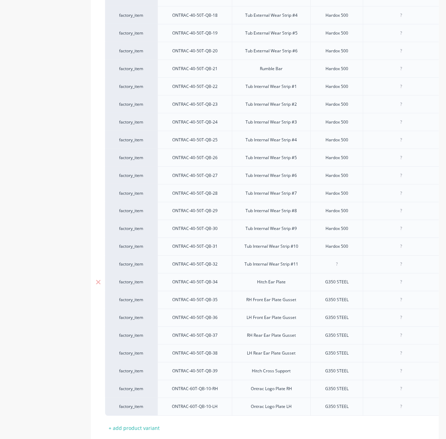
click at [399, 291] on div at bounding box center [401, 283] width 76 height 18
click at [400, 305] on div at bounding box center [401, 300] width 35 height 9
click at [411, 323] on div at bounding box center [401, 318] width 35 height 9
click at [408, 345] on div at bounding box center [401, 336] width 76 height 18
click at [404, 341] on div at bounding box center [401, 335] width 35 height 9
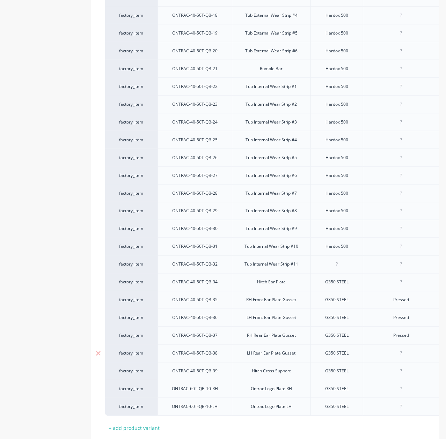
click at [400, 358] on div at bounding box center [401, 353] width 35 height 9
click at [411, 373] on div at bounding box center [401, 371] width 35 height 9
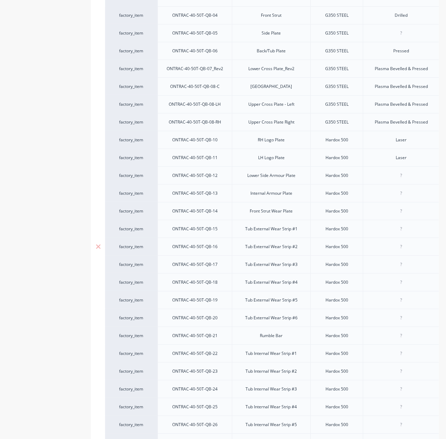
scroll to position [186, 0]
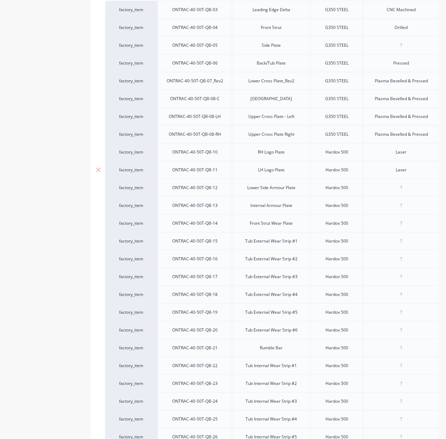
click at [400, 172] on div "Laser" at bounding box center [401, 170] width 35 height 9
copy div "Laser"
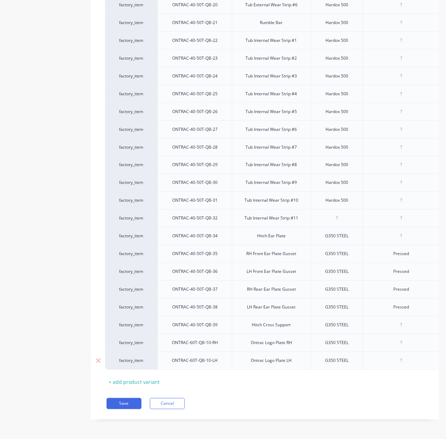
click at [406, 352] on div at bounding box center [401, 361] width 76 height 18
click at [396, 357] on div at bounding box center [401, 361] width 35 height 9
click at [406, 339] on div at bounding box center [401, 343] width 35 height 9
click at [405, 321] on div at bounding box center [401, 325] width 35 height 9
drag, startPoint x: 435, startPoint y: 315, endPoint x: 425, endPoint y: 309, distance: 11.1
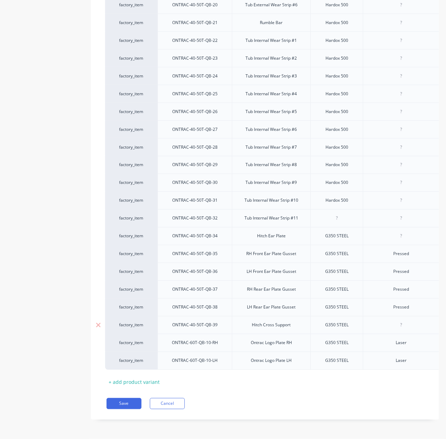
click at [390, 285] on div "Pressed" at bounding box center [401, 289] width 35 height 9
click at [338, 214] on div at bounding box center [337, 218] width 35 height 9
click at [337, 196] on div "Hardox 500" at bounding box center [337, 200] width 35 height 9
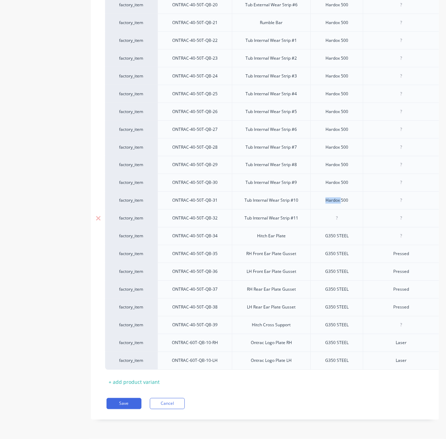
copy div "Hardox"
click at [351, 196] on div "Hardox 500" at bounding box center [337, 200] width 35 height 9
drag, startPoint x: 351, startPoint y: 194, endPoint x: 315, endPoint y: 195, distance: 36.4
click at [315, 195] on div "Hardox 500" at bounding box center [337, 201] width 52 height 18
copy div "Hardox 500"
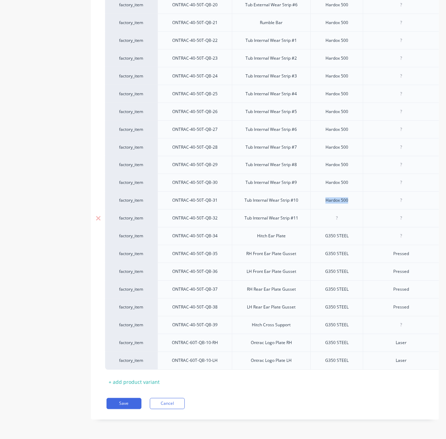
click at [344, 214] on div at bounding box center [337, 218] width 35 height 9
click at [348, 232] on div "G350 STEEL" at bounding box center [337, 236] width 35 height 9
drag, startPoint x: 123, startPoint y: 401, endPoint x: 143, endPoint y: 385, distance: 25.5
click at [123, 401] on button "Save" at bounding box center [124, 404] width 35 height 11
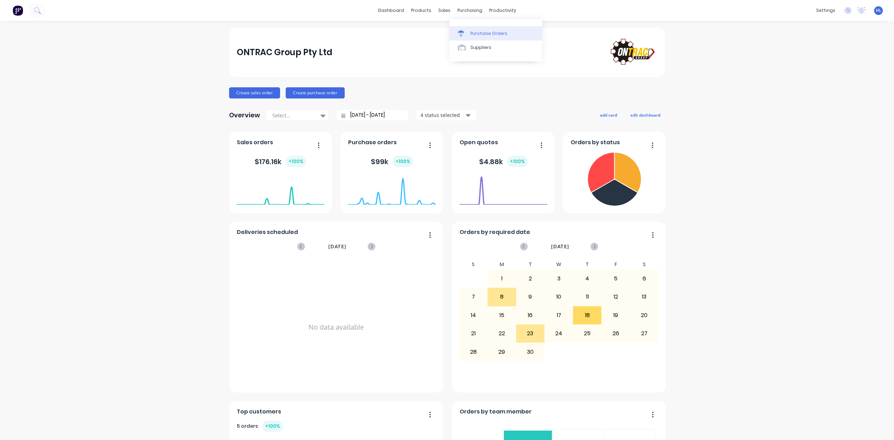
click at [474, 30] on div "Purchase Orders" at bounding box center [489, 33] width 37 height 6
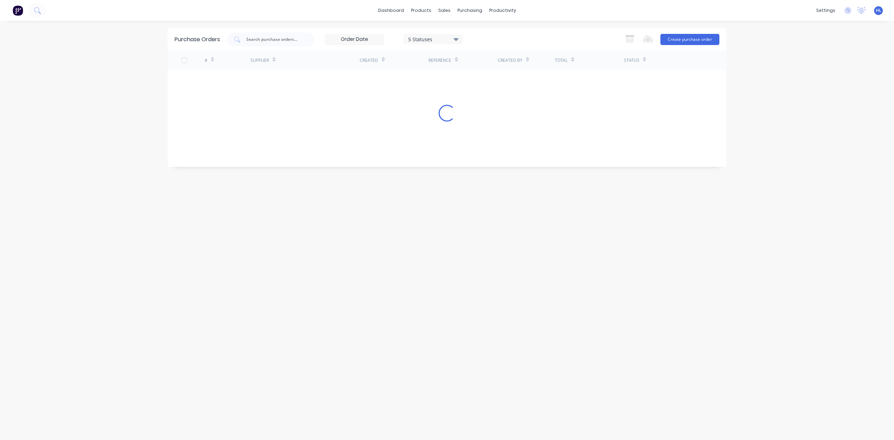
drag, startPoint x: 709, startPoint y: 35, endPoint x: 680, endPoint y: 66, distance: 42.8
click at [701, 45] on div "Export to Excel (XLSX) Create purchase order" at bounding box center [670, 39] width 98 height 14
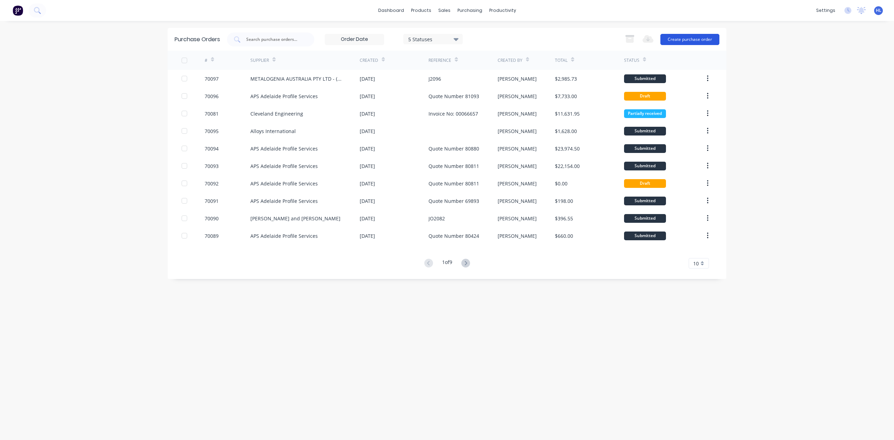
click at [678, 38] on button "Create purchase order" at bounding box center [690, 39] width 59 height 11
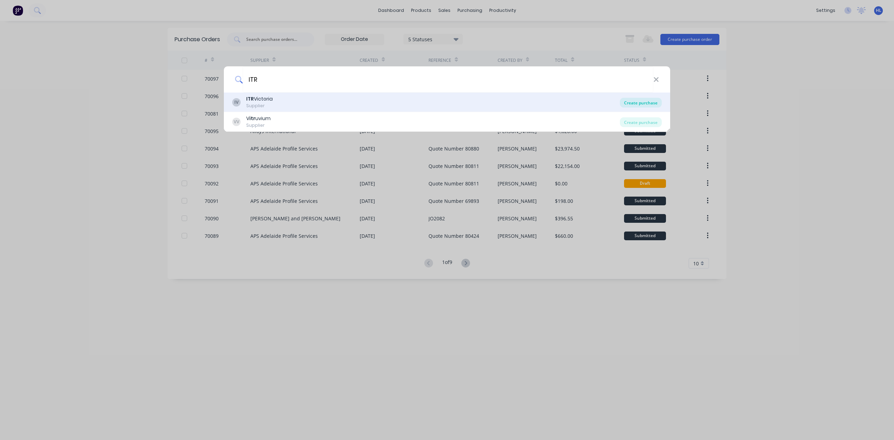
type input "ITR"
click at [644, 104] on div "Create purchase" at bounding box center [641, 103] width 42 height 10
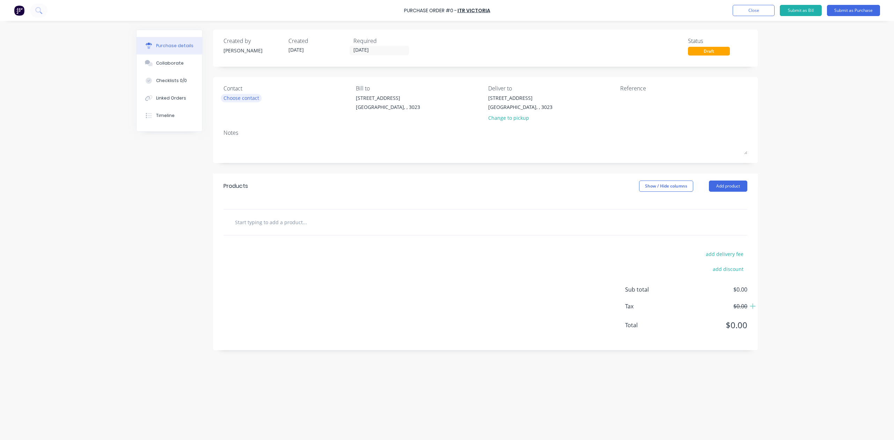
click at [251, 94] on div "Choose contact" at bounding box center [242, 97] width 36 height 7
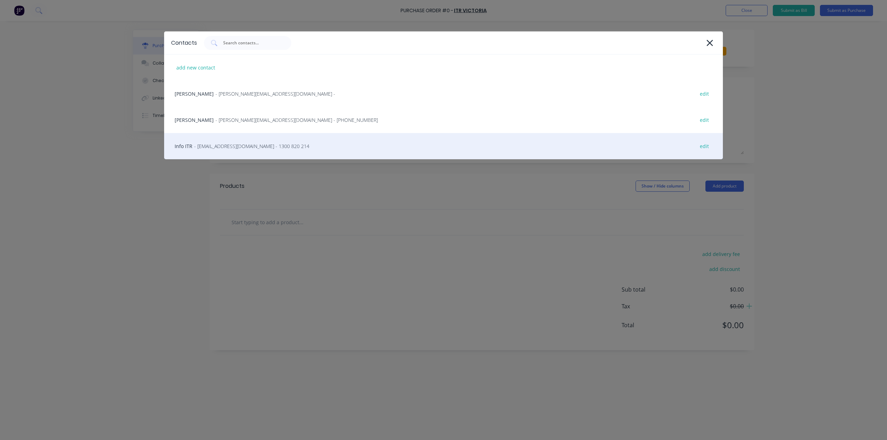
click at [265, 149] on span "- info@itrvic.com.au - 1300 820 214" at bounding box center [251, 146] width 115 height 7
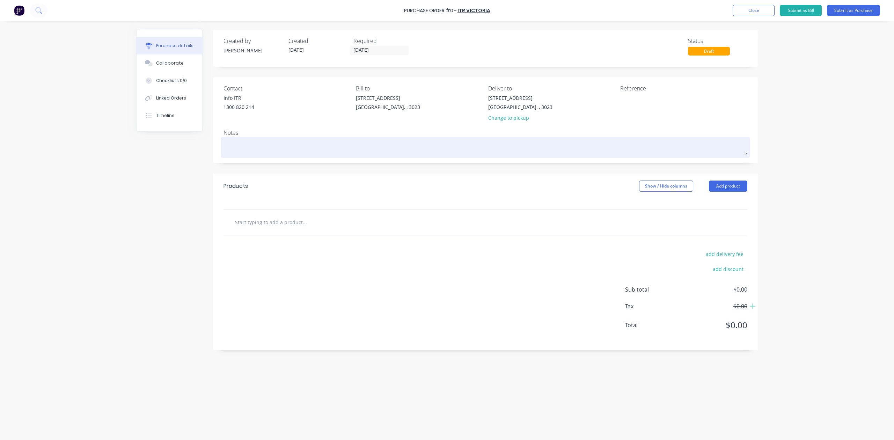
drag, startPoint x: 169, startPoint y: 223, endPoint x: 453, endPoint y: 154, distance: 292.4
click at [171, 221] on div "Created by Hayden Created 29/09/25 Required 29/09/25 Status Draft Contact Info …" at bounding box center [447, 229] width 622 height 398
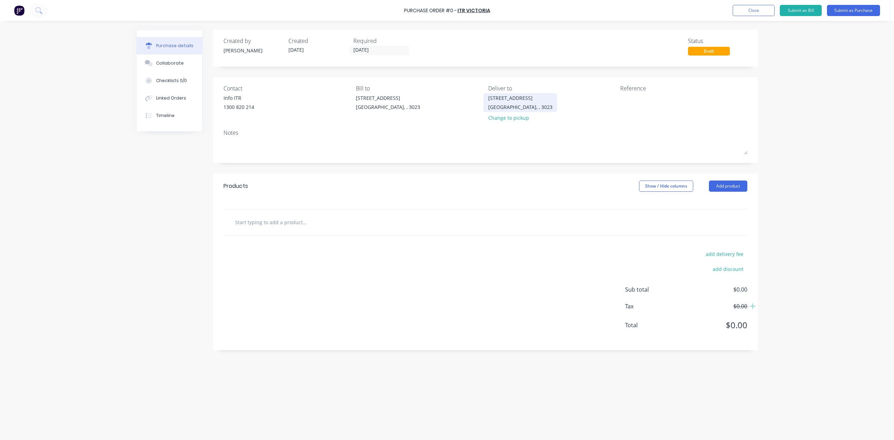
click at [519, 107] on div "Ravenhall, , 3023" at bounding box center [520, 106] width 64 height 7
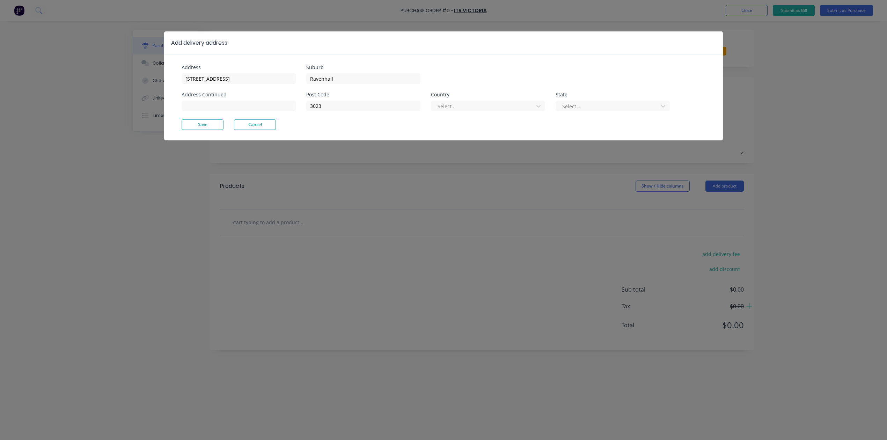
click at [261, 129] on button "Cancel" at bounding box center [255, 124] width 42 height 10
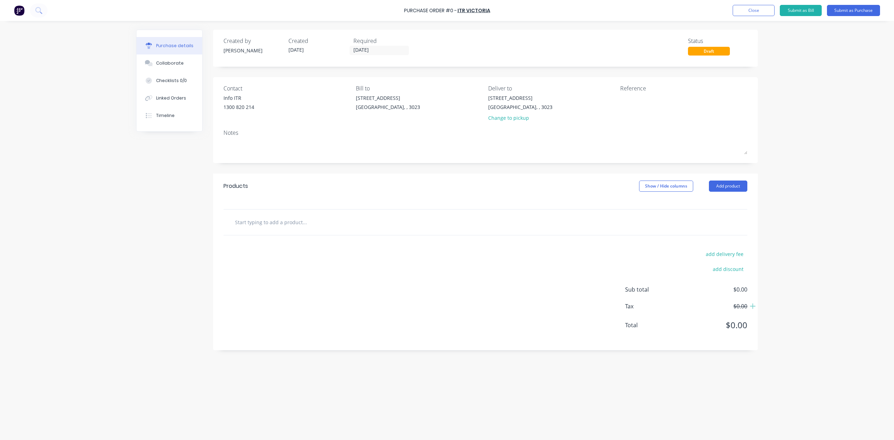
drag, startPoint x: 350, startPoint y: 92, endPoint x: 377, endPoint y: 91, distance: 26.5
click at [372, 92] on div "Contact Info ITR 1300 820 214 Bill to 20 Ravenhall Way Ravenhall, , 3023 Delive…" at bounding box center [486, 104] width 524 height 41
click at [378, 91] on div "Bill to" at bounding box center [419, 88] width 127 height 8
click at [380, 104] on div "Ravenhall, , 3023" at bounding box center [388, 106] width 64 height 7
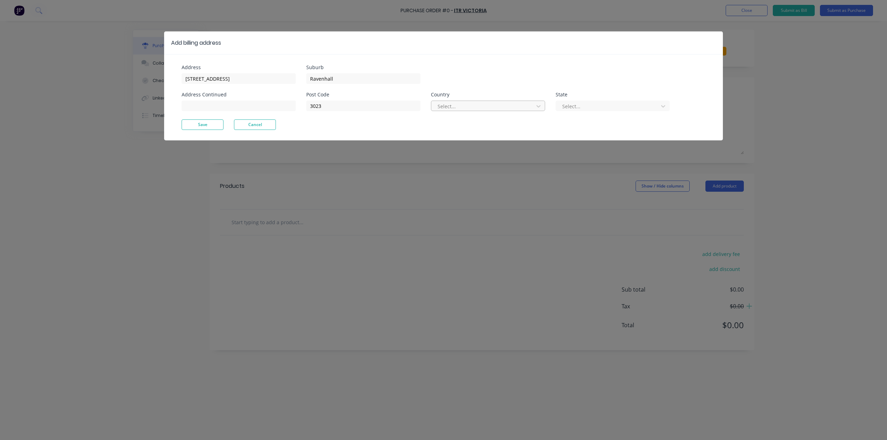
click at [478, 105] on div at bounding box center [483, 106] width 93 height 9
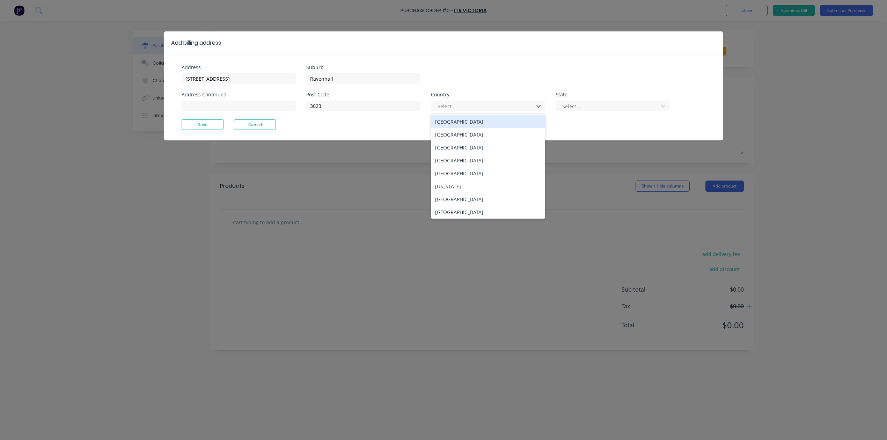
drag, startPoint x: 488, startPoint y: 123, endPoint x: 551, endPoint y: 108, distance: 64.2
click at [489, 123] on div "Australia" at bounding box center [488, 121] width 114 height 13
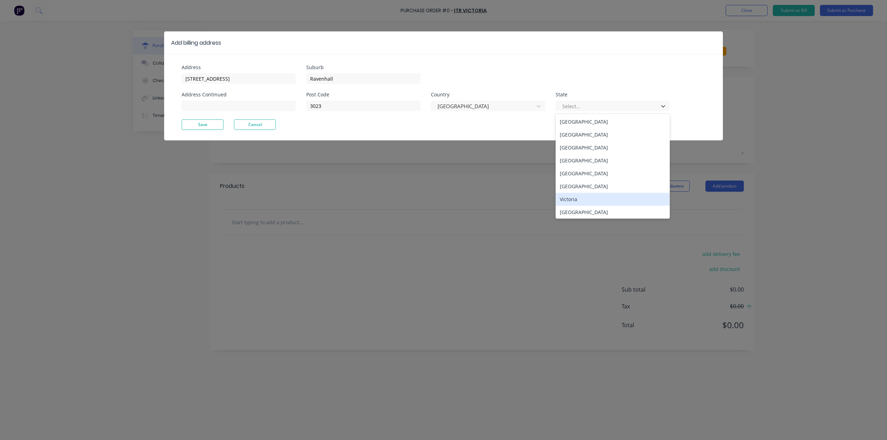
click at [629, 203] on div "Victoria" at bounding box center [613, 199] width 114 height 13
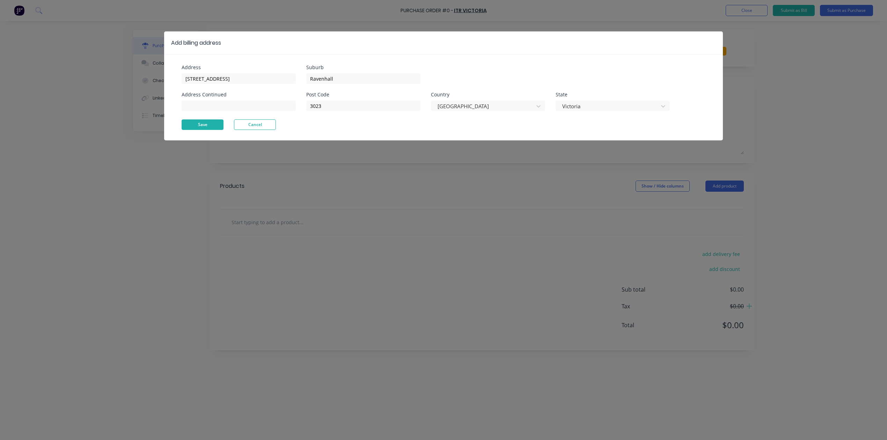
click at [210, 120] on button "Save" at bounding box center [203, 124] width 42 height 10
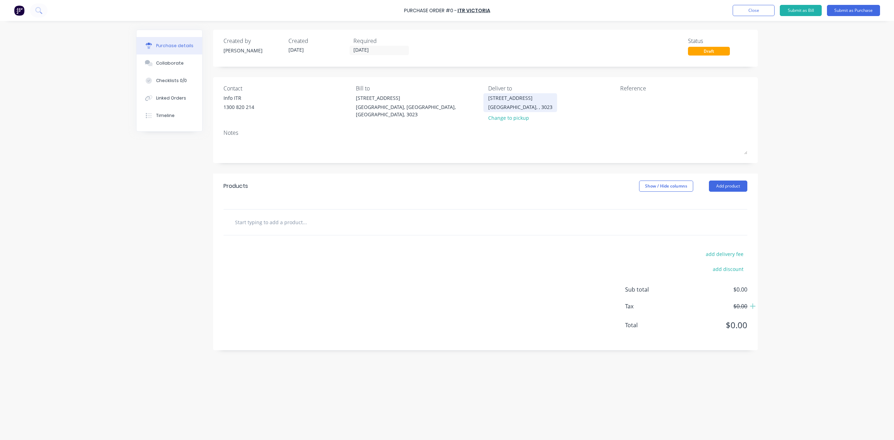
click at [526, 102] on div "20 Ravenhall Way Ravenhall, , 3023" at bounding box center [520, 102] width 64 height 16
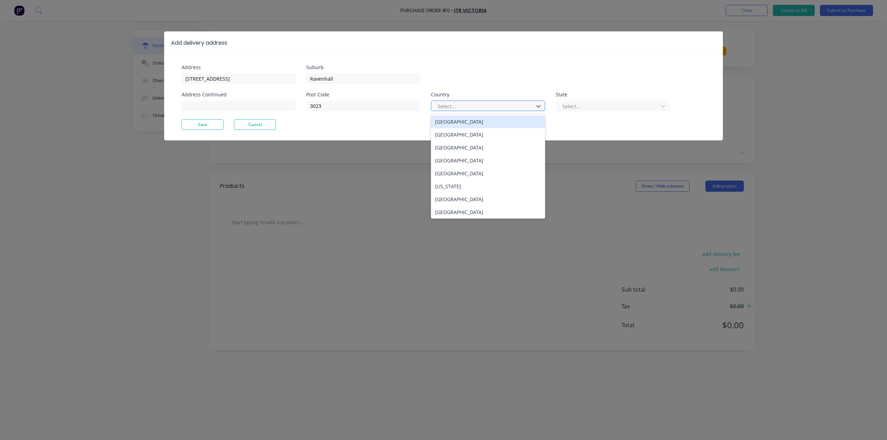
click at [482, 109] on div at bounding box center [483, 106] width 93 height 9
click at [492, 126] on div "Australia" at bounding box center [488, 121] width 114 height 13
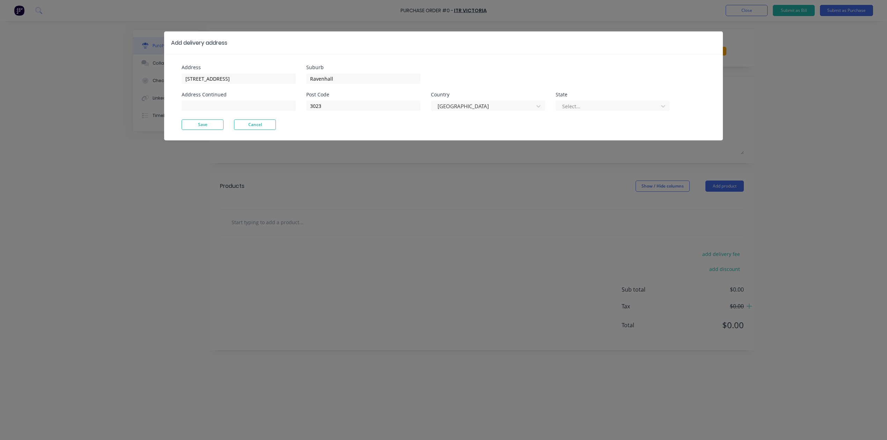
click at [636, 104] on div at bounding box center [608, 106] width 93 height 9
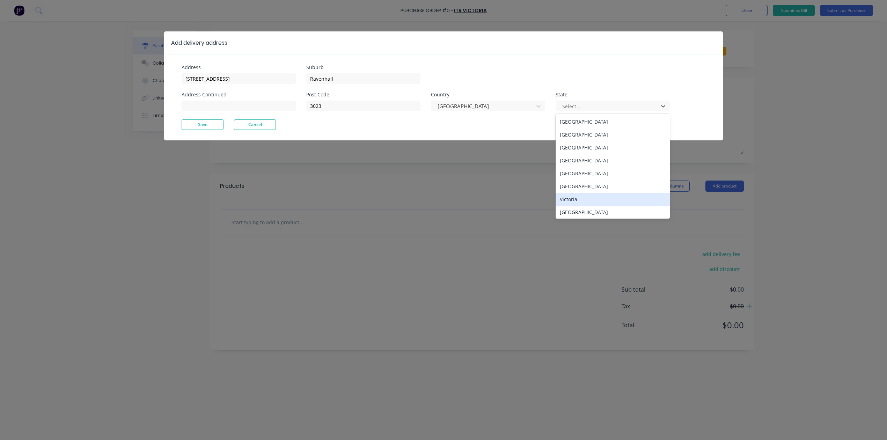
click at [613, 201] on div "Victoria" at bounding box center [613, 199] width 114 height 13
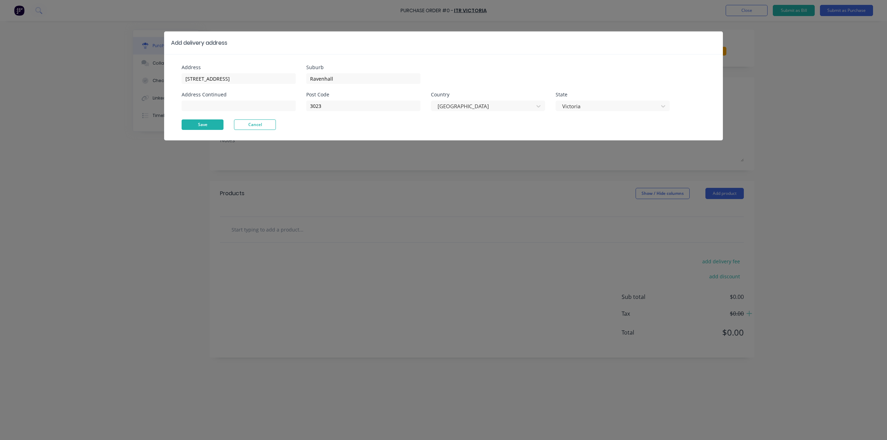
click at [210, 125] on button "Save" at bounding box center [203, 124] width 42 height 10
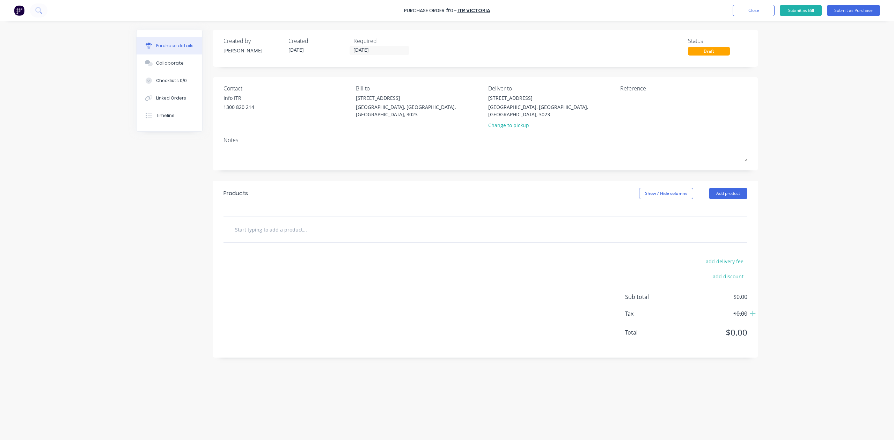
click at [469, 162] on div "Contact Info ITR 1300 820 214 Bill to 20 Ravenhall Way Ravenhall, Victoria, Aus…" at bounding box center [485, 123] width 545 height 93
click at [329, 385] on div "Created by Hayden Created 29/09/25 Required 29/09/25 Status Draft Contact Info …" at bounding box center [447, 229] width 622 height 398
click at [805, 140] on div "Purchase Order #0 - ITR Victoria Add product Close Submit as Bill Submit as Pur…" at bounding box center [447, 220] width 894 height 440
drag, startPoint x: 818, startPoint y: 105, endPoint x: 629, endPoint y: 1, distance: 215.3
click at [818, 105] on div "Purchase Order #0 - ITR Victoria Add product Close Submit as Bill Submit as Pur…" at bounding box center [447, 220] width 894 height 440
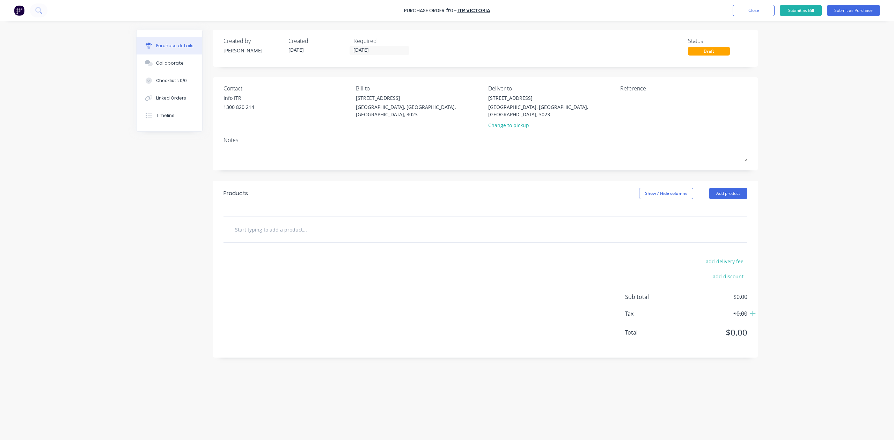
click at [847, 217] on div "Purchase Order #0 - ITR Victoria Add product Close Submit as Bill Submit as Pur…" at bounding box center [447, 220] width 894 height 440
click at [720, 188] on button "Add product" at bounding box center [728, 193] width 38 height 11
click at [714, 204] on button "Product catalogue" at bounding box center [714, 211] width 66 height 14
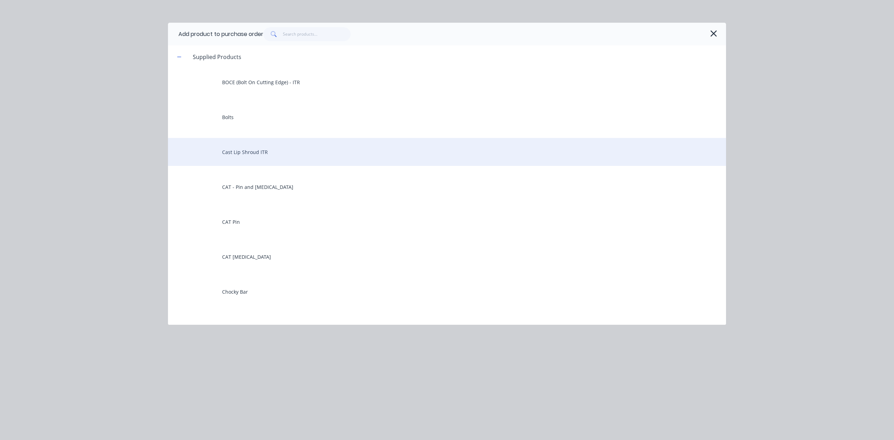
click at [276, 148] on div "Cast Lip Shroud ITR" at bounding box center [447, 152] width 558 height 28
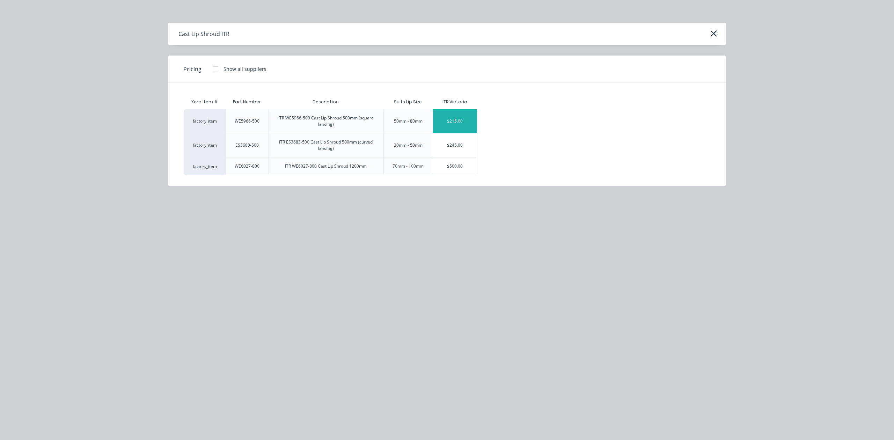
click at [471, 122] on div "$215.00" at bounding box center [455, 121] width 44 height 24
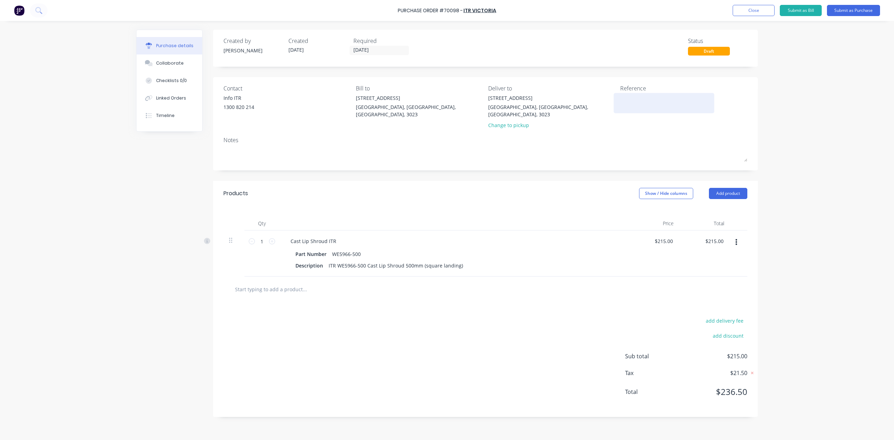
click at [680, 102] on textarea at bounding box center [663, 102] width 87 height 16
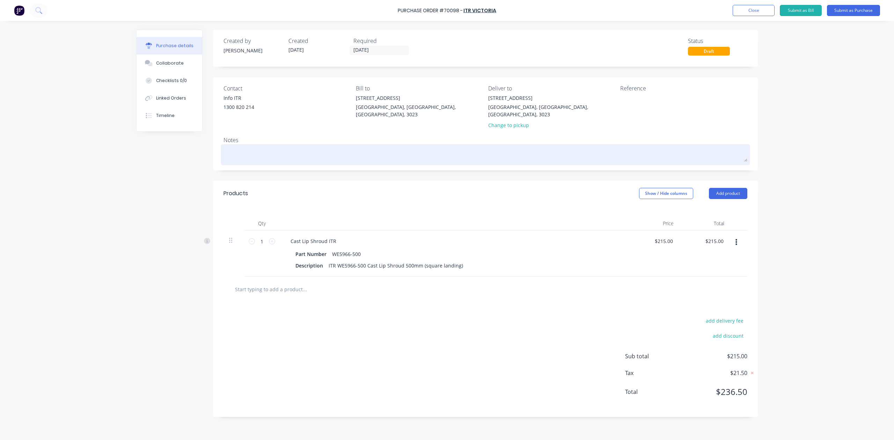
click at [267, 146] on textarea at bounding box center [486, 154] width 524 height 16
click at [237, 146] on textarea at bounding box center [486, 154] width 524 height 16
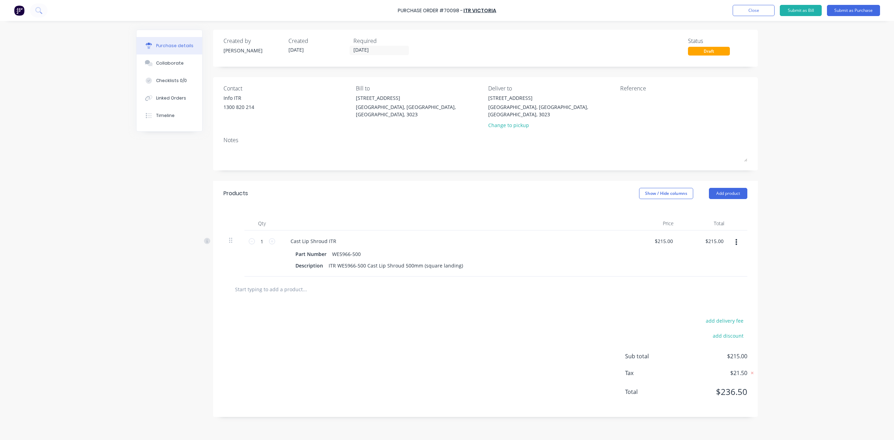
click at [264, 126] on div "Contact Info ITR 1300 820 214 Bill to 20 Ravenhall Way Ravenhall, Victoria, Aus…" at bounding box center [485, 123] width 545 height 93
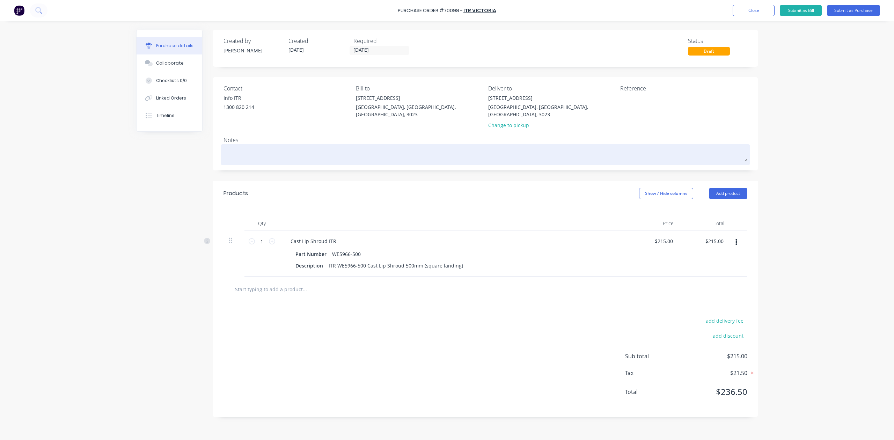
click at [333, 146] on div at bounding box center [486, 154] width 524 height 17
click at [332, 148] on textarea at bounding box center [486, 154] width 524 height 16
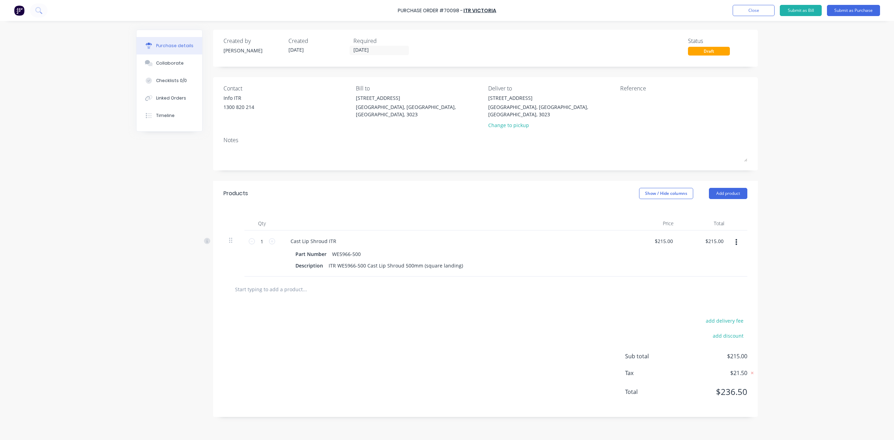
click at [347, 124] on div "Contact Info ITR 1300 820 214" at bounding box center [287, 108] width 127 height 48
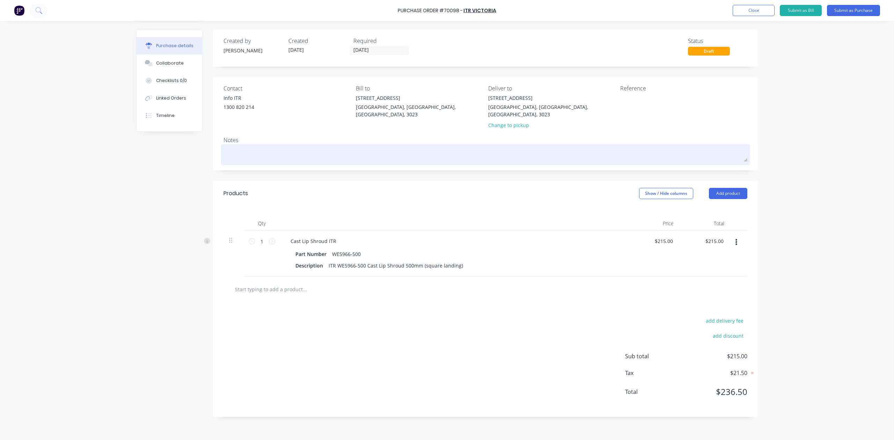
click at [344, 146] on textarea at bounding box center [486, 154] width 524 height 16
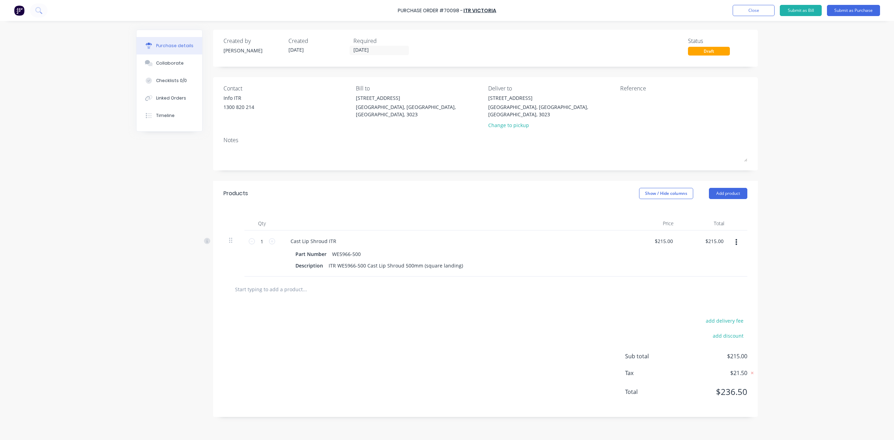
click at [376, 121] on div "Bill to 20 Ravenhall Way Ravenhall, Victoria, Australia, 3023" at bounding box center [419, 108] width 127 height 48
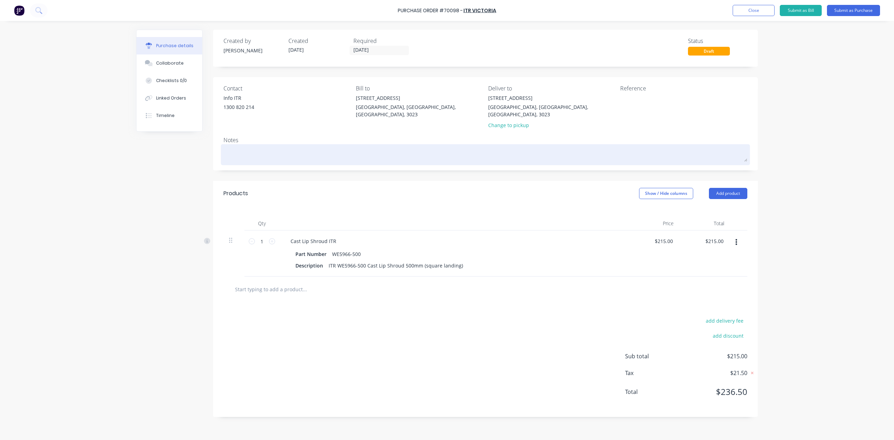
click at [321, 157] on div at bounding box center [486, 154] width 524 height 17
click at [322, 146] on textarea at bounding box center [486, 154] width 524 height 16
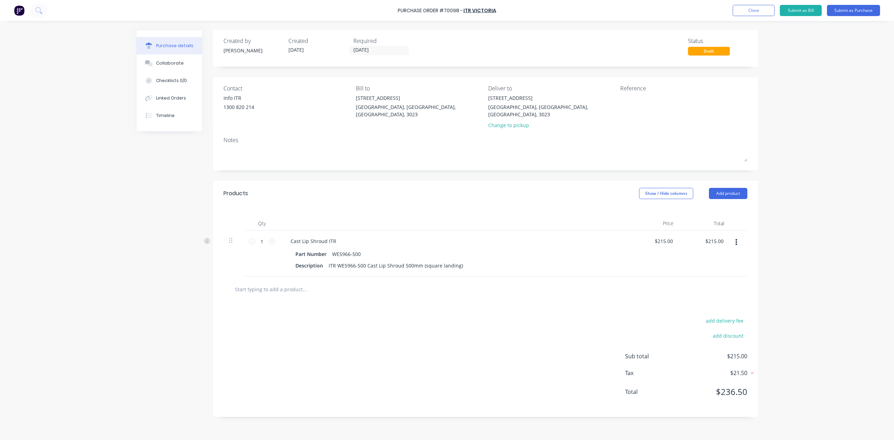
click at [347, 316] on div "add delivery fee add discount Sub total $215.00 Tax $21.50 Total $236.50" at bounding box center [485, 359] width 545 height 115
click at [848, 8] on button "Submit as Purchase" at bounding box center [853, 10] width 53 height 11
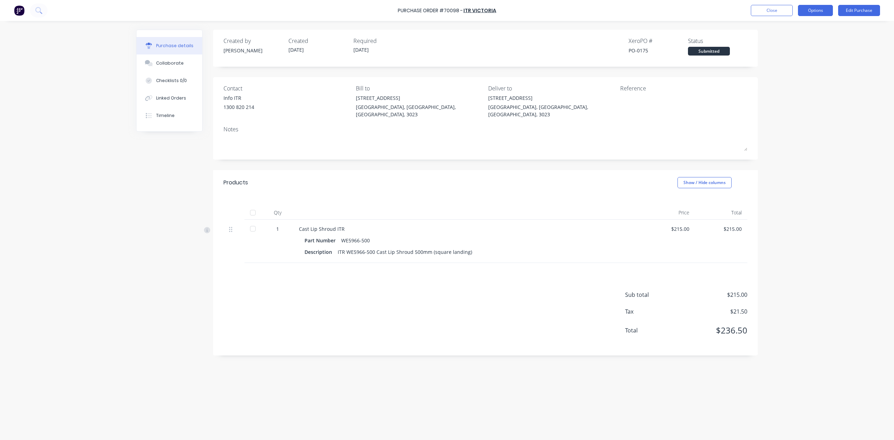
click at [827, 13] on button "Options" at bounding box center [815, 10] width 35 height 11
click at [814, 28] on div "Print / Email" at bounding box center [800, 28] width 54 height 10
click at [804, 39] on div "With pricing" at bounding box center [800, 42] width 54 height 10
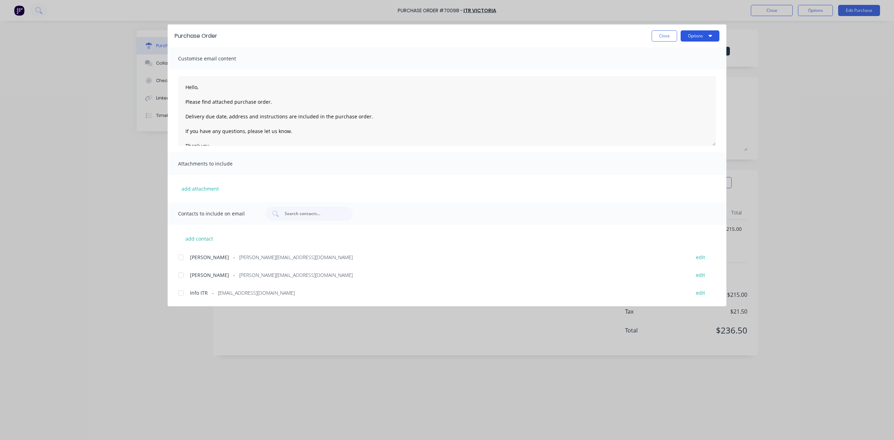
drag, startPoint x: 699, startPoint y: 34, endPoint x: 696, endPoint y: 41, distance: 7.4
click at [698, 34] on button "Options" at bounding box center [700, 35] width 39 height 11
click at [689, 55] on div "Preview" at bounding box center [686, 54] width 54 height 10
drag, startPoint x: 180, startPoint y: 278, endPoint x: 184, endPoint y: 277, distance: 4.3
click at [181, 278] on div at bounding box center [181, 275] width 14 height 14
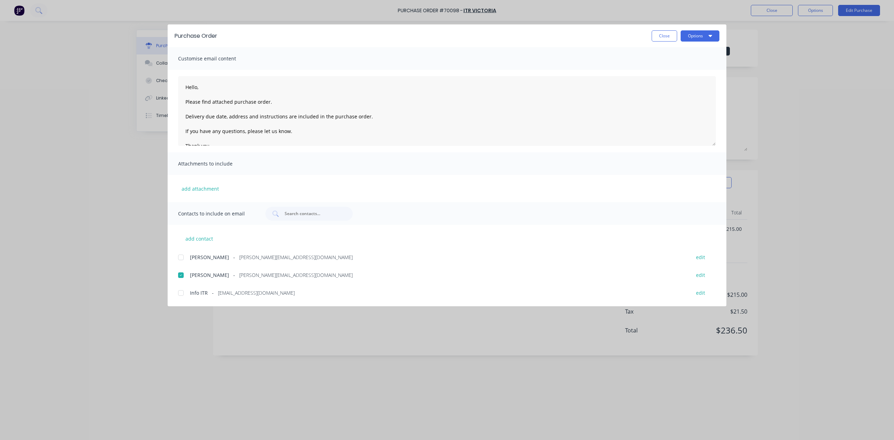
click at [183, 292] on div at bounding box center [181, 293] width 14 height 14
click at [197, 90] on textarea "Hello, Please find attached purchase order. Delivery due date, address and inst…" at bounding box center [447, 111] width 538 height 70
click at [269, 100] on textarea "Hello ITR, Please find attached purchase order. Delivery due date, address and …" at bounding box center [447, 111] width 538 height 70
drag, startPoint x: 226, startPoint y: 116, endPoint x: 203, endPoint y: 118, distance: 23.1
click at [203, 117] on textarea "Hello ITR, Please find attached purchase order #70098. Delivery due date, addre…" at bounding box center [447, 111] width 538 height 70
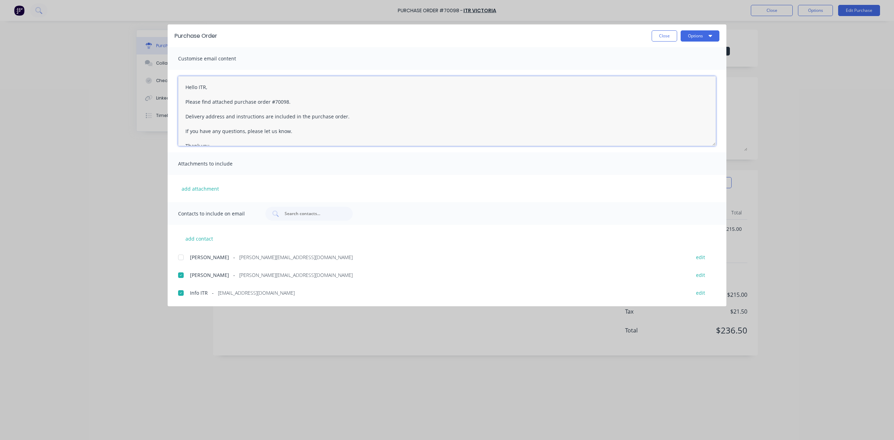
click at [251, 122] on textarea "Hello ITR, Please find attached purchase order #70098. Delivery address and ins…" at bounding box center [447, 111] width 538 height 70
click at [362, 119] on textarea "Hello ITR, Please find attached purchase order #70098. Delivery address and ins…" at bounding box center [447, 111] width 538 height 70
click at [350, 126] on textarea "Hello ITR, Please find attached purchase order #70098. Delivery address and ins…" at bounding box center [447, 111] width 538 height 70
click at [349, 109] on textarea "Hello ITR, Please find attached purchase order #70098. Delivery address and ins…" at bounding box center [447, 111] width 538 height 70
click at [353, 124] on textarea "Hello ITR, Please find attached purchase order #70098. Delivery address and ins…" at bounding box center [447, 111] width 538 height 70
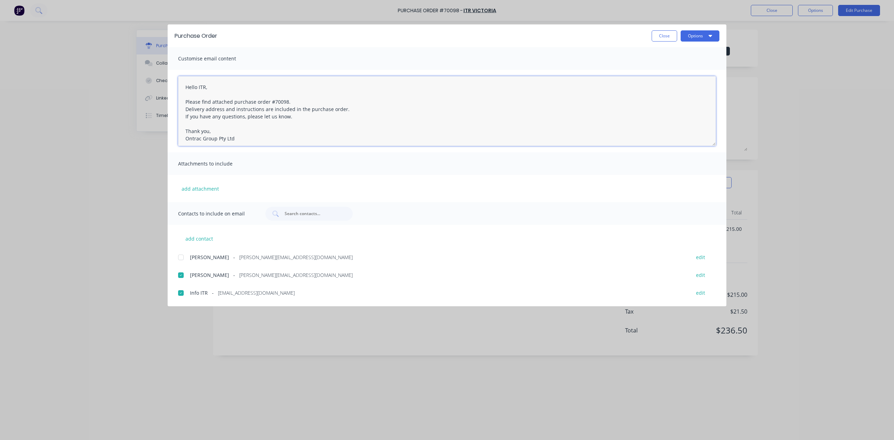
click at [356, 132] on textarea "Hello ITR, Please find attached purchase order #70098. Delivery address and ins…" at bounding box center [447, 111] width 538 height 70
drag, startPoint x: 353, startPoint y: 132, endPoint x: 352, endPoint y: 139, distance: 7.4
click at [353, 132] on textarea "Hello ITR, Please find attached purchase order #70098. Delivery address and ins…" at bounding box center [447, 111] width 538 height 70
click at [353, 145] on textarea "Hello ITR, Please find attached purchase order #70098. Delivery address and ins…" at bounding box center [447, 111] width 538 height 70
click at [355, 124] on textarea "Hello ITR, Please find attached purchase order #70098. Delivery address and ins…" at bounding box center [447, 111] width 538 height 70
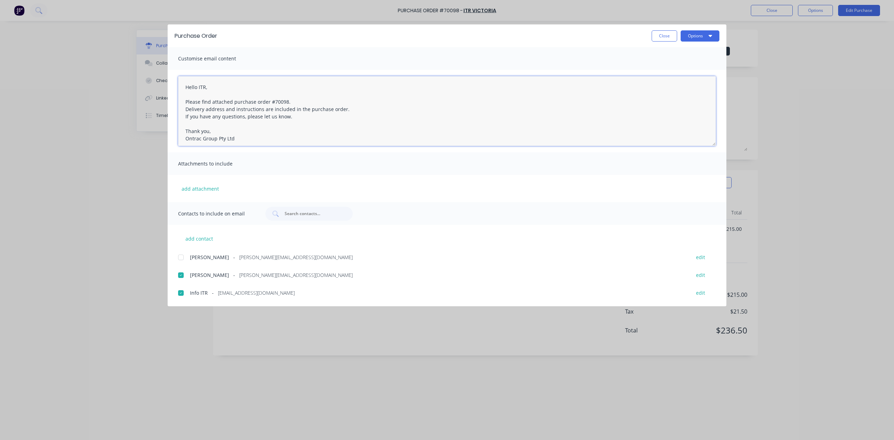
click at [353, 98] on textarea "Hello ITR, Please find attached purchase order #70098. Delivery address and ins…" at bounding box center [447, 111] width 538 height 70
click at [198, 88] on textarea "Hello ITR, Please find attached purchase order #70098. Delivery address and ins…" at bounding box center [447, 111] width 538 height 70
click at [207, 124] on textarea "Hello Craig / ITR, Please find attached purchase order #70098. Delivery address…" at bounding box center [447, 111] width 538 height 70
click at [276, 94] on textarea "Hello Craig / ITR, Please find attached purchase order #70098. Delivery address…" at bounding box center [447, 111] width 538 height 70
type textarea "Hello Craig / ITR, Please find attached purchase order #70098. Delivery address…"
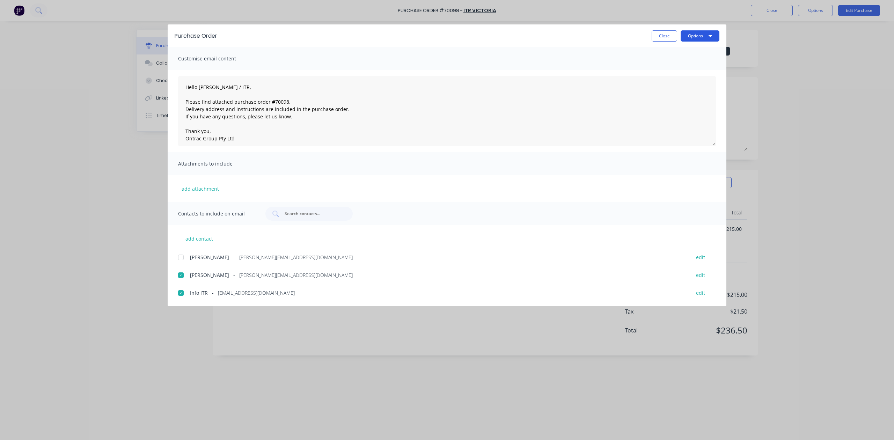
click at [701, 38] on button "Options" at bounding box center [700, 35] width 39 height 11
click at [672, 87] on div "Email" at bounding box center [686, 81] width 54 height 10
click at [656, 33] on button "Close" at bounding box center [664, 35] width 25 height 11
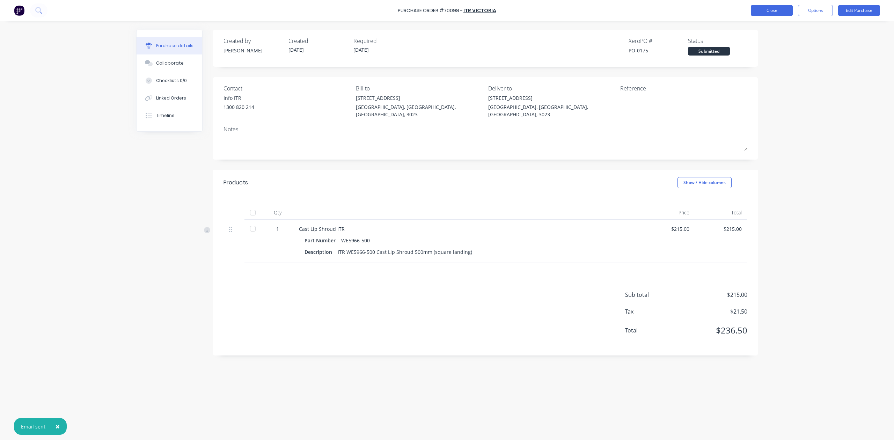
click at [764, 12] on button "Close" at bounding box center [772, 10] width 42 height 11
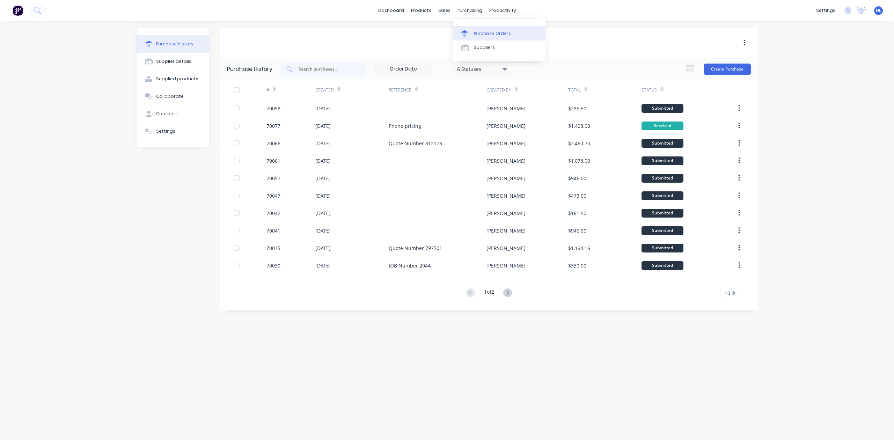
click at [474, 29] on link "Purchase Orders" at bounding box center [499, 33] width 93 height 14
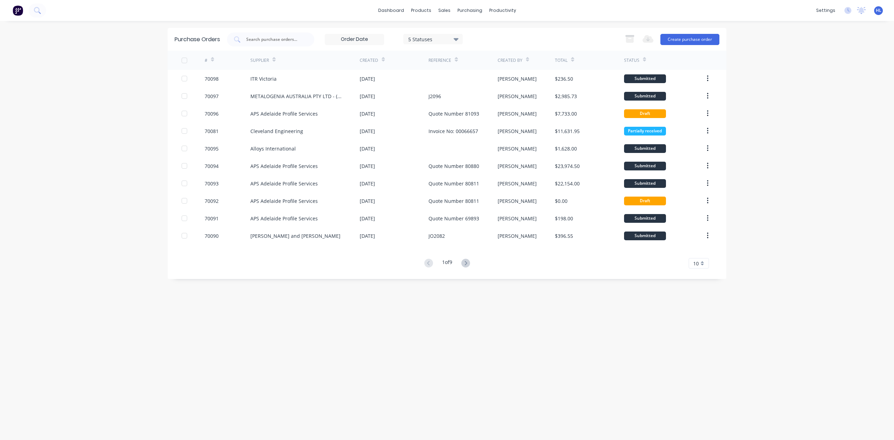
click at [737, 191] on div "dashboard products sales purchasing productivity dashboard products Product Cat…" at bounding box center [447, 220] width 894 height 440
click at [686, 41] on button "Create purchase order" at bounding box center [690, 39] width 59 height 11
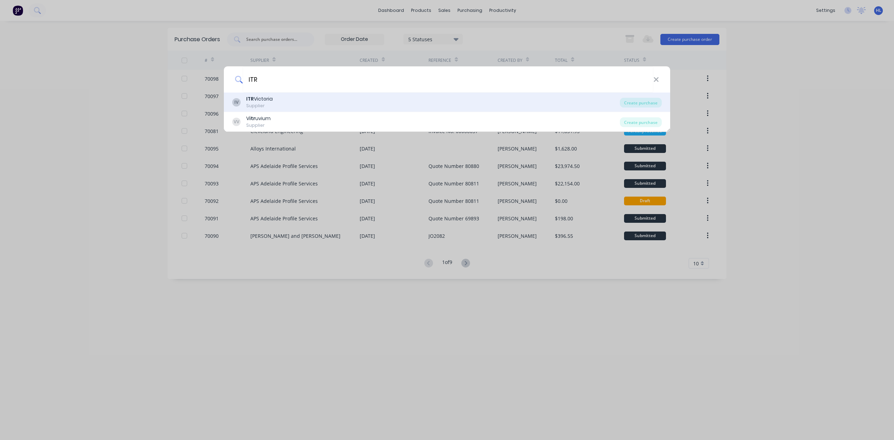
type input "ITR"
click at [282, 101] on div "IV ITR Victoria Supplier" at bounding box center [426, 102] width 388 height 14
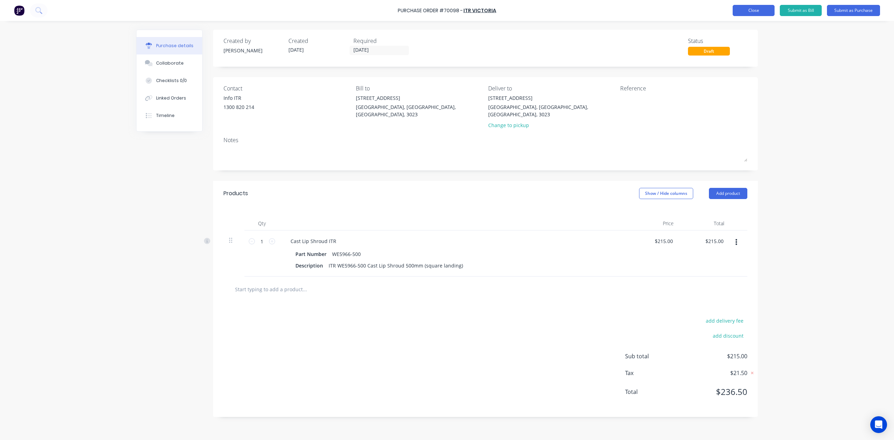
click at [755, 15] on button "Close" at bounding box center [754, 10] width 42 height 11
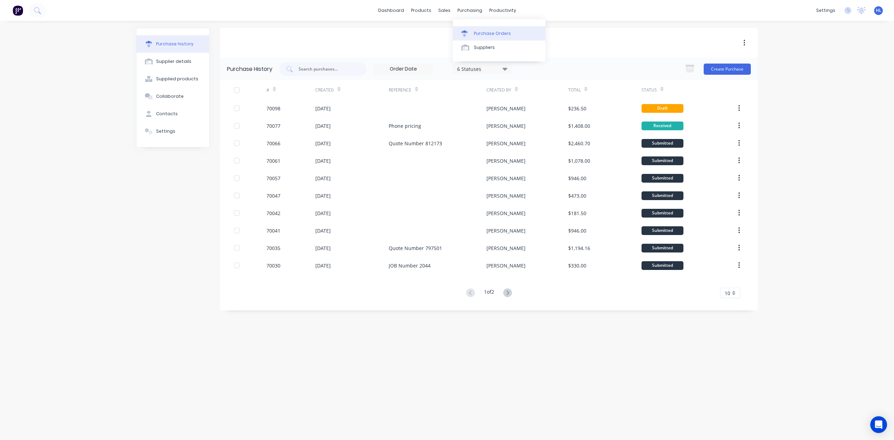
click at [489, 38] on link "Purchase Orders" at bounding box center [499, 33] width 93 height 14
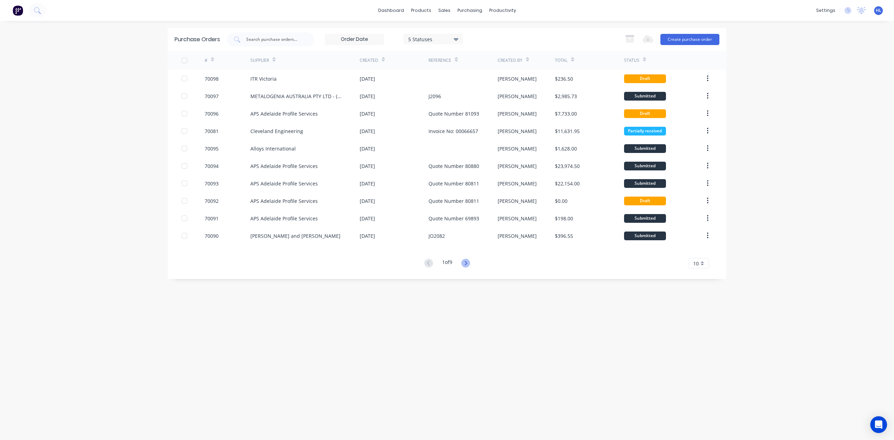
click at [465, 263] on icon at bounding box center [465, 263] width 9 height 9
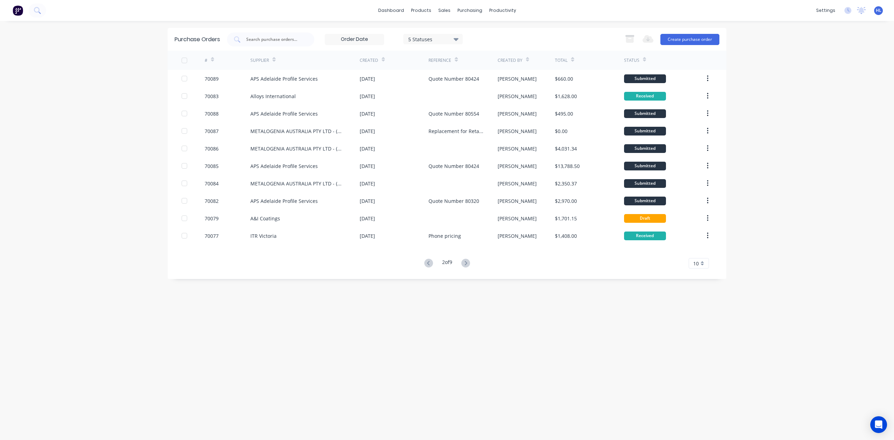
drag, startPoint x: 467, startPoint y: 263, endPoint x: 367, endPoint y: 245, distance: 101.2
click at [392, 337] on div "Purchase Orders 5 Statuses 5 Statuses Export to Excel (XLSX) Create purchase or…" at bounding box center [447, 230] width 559 height 405
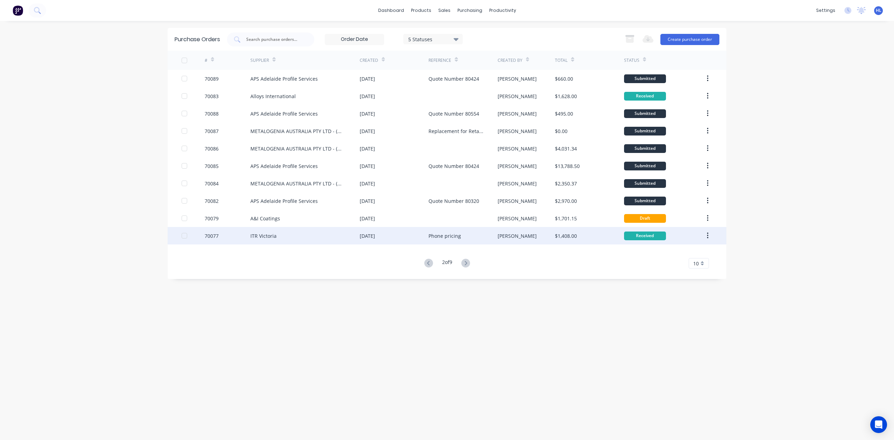
click at [372, 235] on div "[DATE]" at bounding box center [367, 235] width 15 height 7
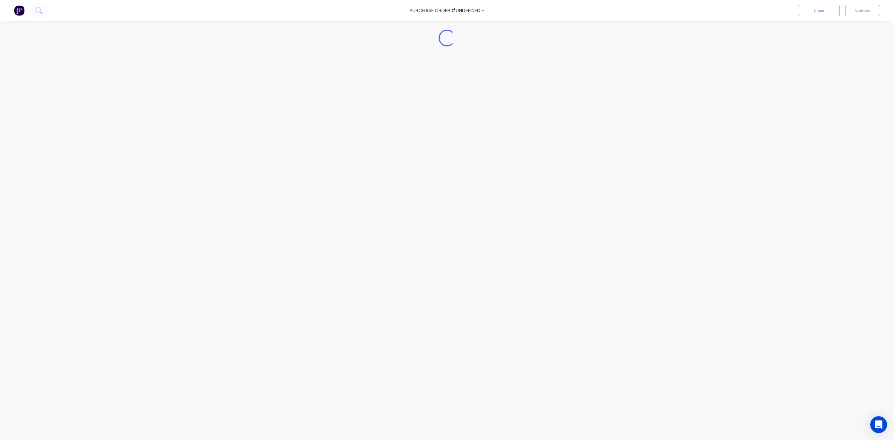
type textarea "x"
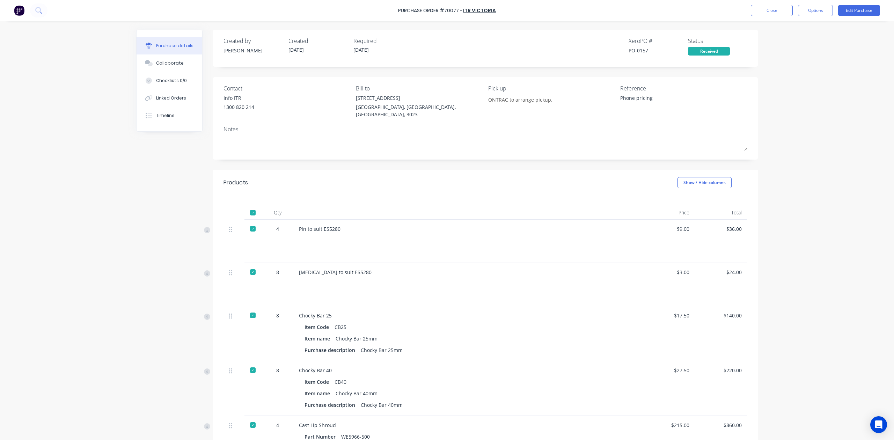
drag, startPoint x: 788, startPoint y: 94, endPoint x: 787, endPoint y: 55, distance: 39.5
click at [788, 94] on div "Purchase Order #70077 - ITR Victoria Close Options Edit Purchase Purchase detai…" at bounding box center [447, 220] width 894 height 440
click at [773, 17] on div "Purchase Order #70077 - ITR Victoria Close Options Edit Purchase" at bounding box center [447, 10] width 894 height 21
click at [770, 10] on button "Close" at bounding box center [772, 10] width 42 height 11
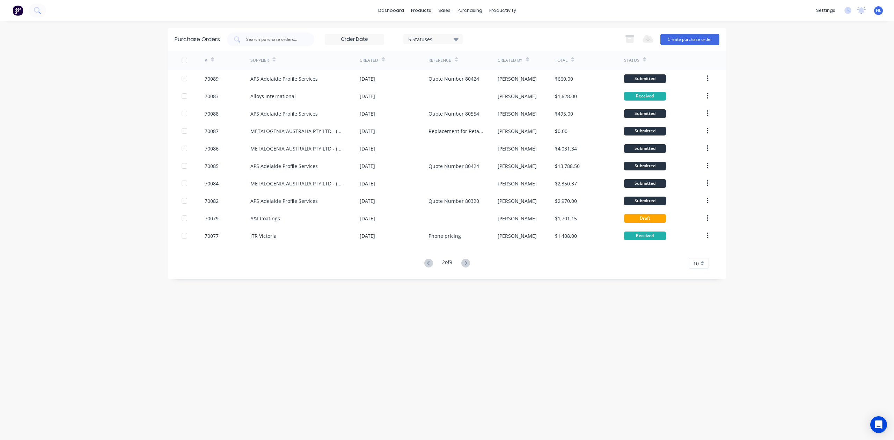
click at [752, 173] on div "dashboard products sales purchasing productivity dashboard products Product Cat…" at bounding box center [447, 220] width 894 height 440
drag, startPoint x: 755, startPoint y: 170, endPoint x: 737, endPoint y: 172, distance: 18.3
click at [755, 169] on div "dashboard products sales purchasing productivity dashboard products Product Cat…" at bounding box center [447, 220] width 894 height 440
click at [432, 30] on div "Product Catalogue" at bounding box center [451, 33] width 43 height 6
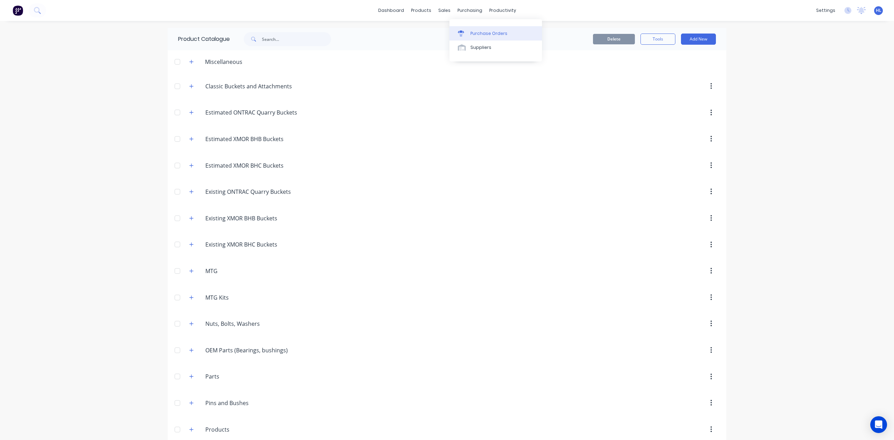
click at [481, 39] on link "Purchase Orders" at bounding box center [496, 33] width 93 height 14
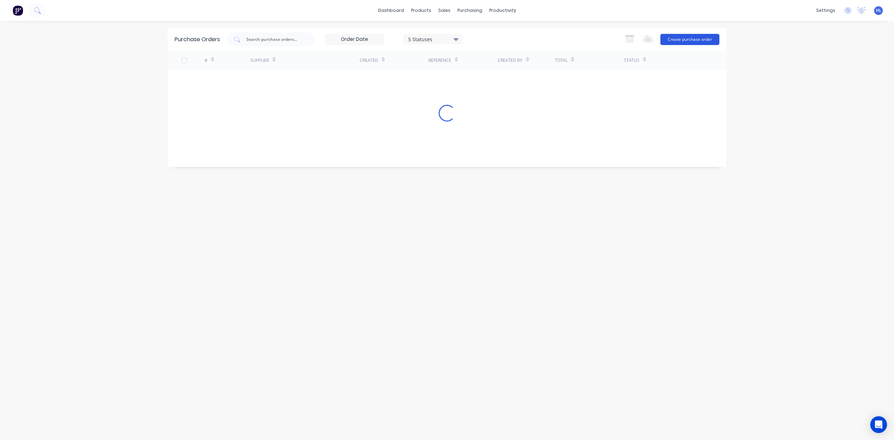
click at [677, 36] on button "Create purchase order" at bounding box center [690, 39] width 59 height 11
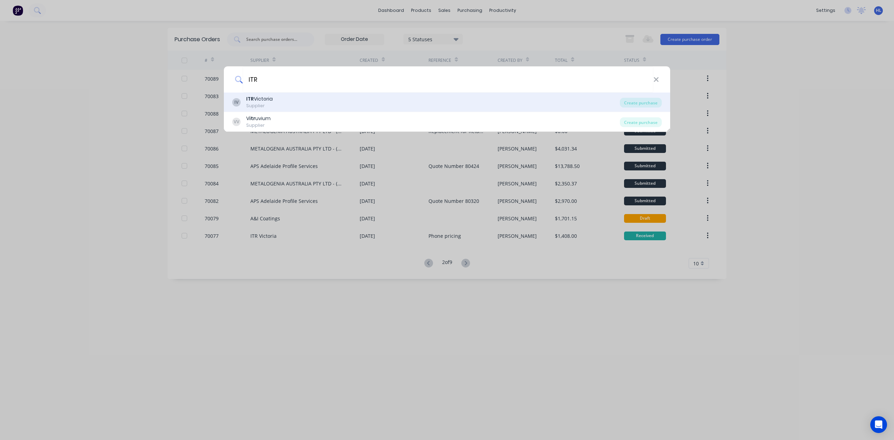
type input "ITR"
click at [299, 98] on div "IV ITR Victoria Supplier" at bounding box center [426, 102] width 388 height 14
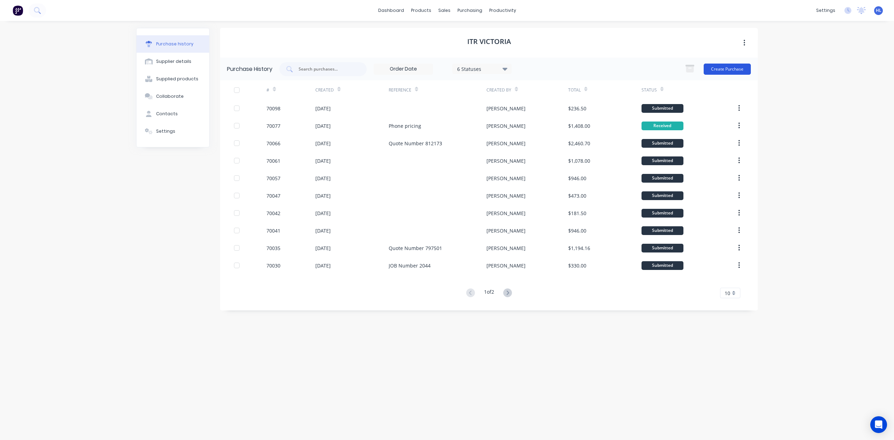
click at [724, 68] on button "Create Purchase" at bounding box center [727, 69] width 47 height 11
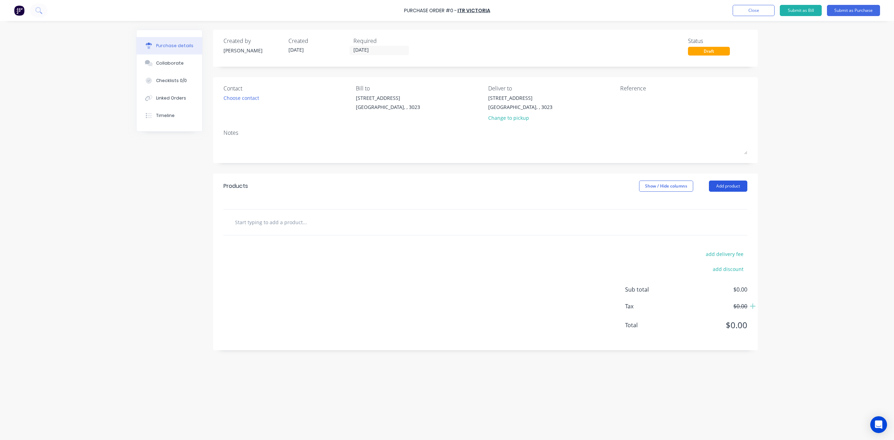
click at [735, 191] on button "Add product" at bounding box center [728, 186] width 38 height 11
click at [737, 200] on div "Product catalogue" at bounding box center [714, 204] width 54 height 10
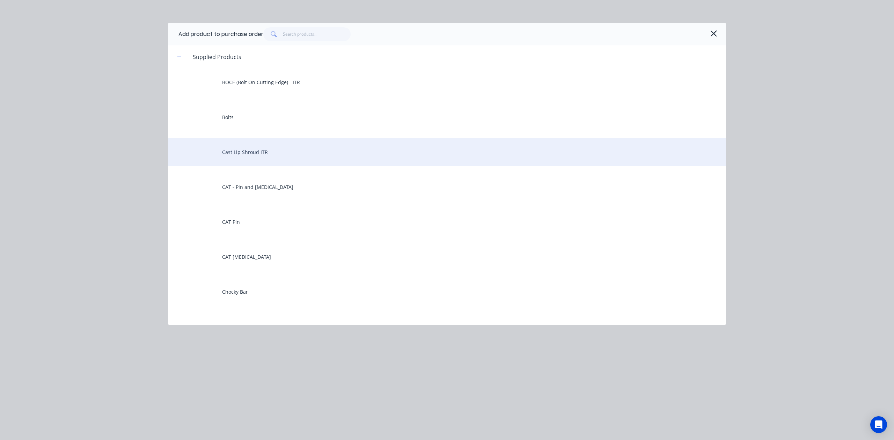
click at [256, 161] on div "Cast Lip Shroud ITR" at bounding box center [447, 152] width 558 height 28
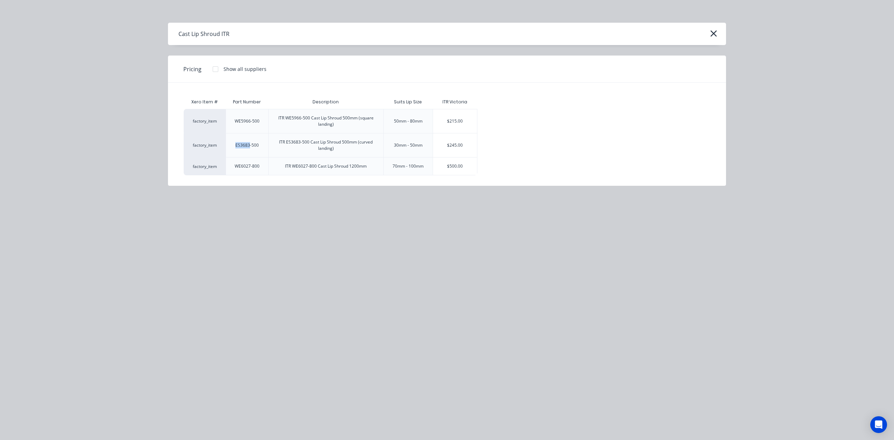
drag, startPoint x: 236, startPoint y: 146, endPoint x: 250, endPoint y: 145, distance: 13.7
click at [250, 145] on div "ES3683-500" at bounding box center [247, 145] width 35 height 17
copy div "ES3683"
click at [558, 110] on div "factory_item WE5966-500 ITR WE5966-500 Cast Lip Shroud 500mm (square landing) 5…" at bounding box center [447, 142] width 527 height 66
click at [463, 118] on div "$215.00" at bounding box center [455, 121] width 44 height 24
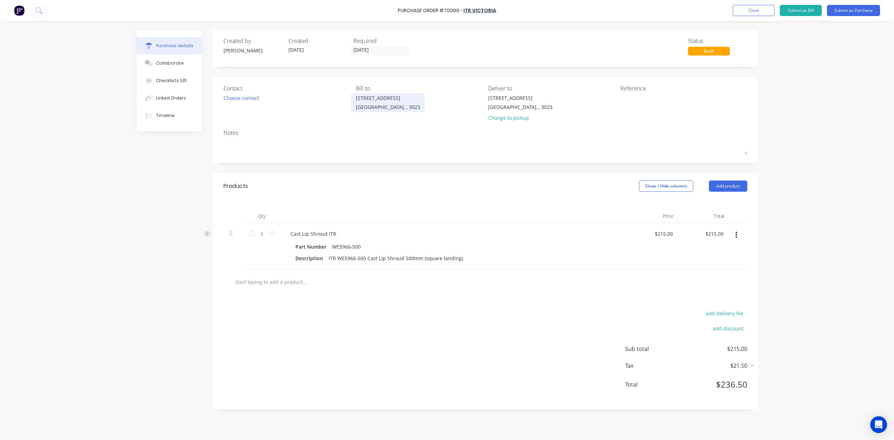
click at [394, 109] on div "Ravenhall, , 3023" at bounding box center [388, 106] width 64 height 7
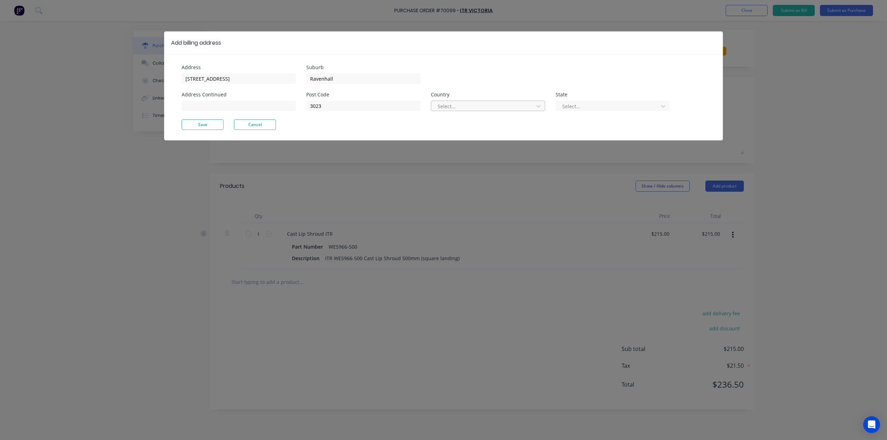
click at [470, 102] on div at bounding box center [483, 106] width 93 height 9
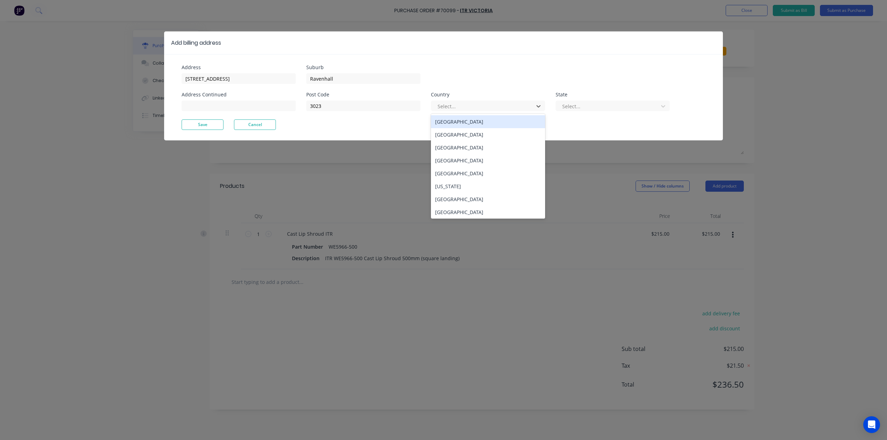
drag, startPoint x: 468, startPoint y: 119, endPoint x: 478, endPoint y: 119, distance: 9.8
click at [468, 119] on div "Australia" at bounding box center [488, 121] width 114 height 13
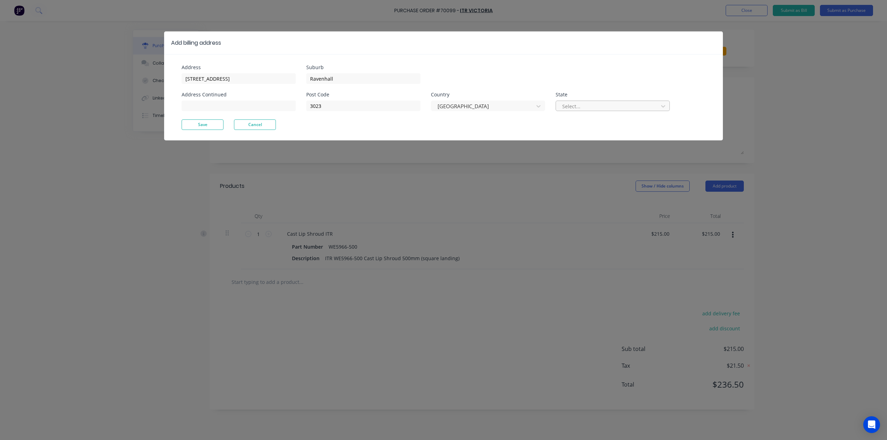
click at [602, 104] on div at bounding box center [608, 106] width 93 height 9
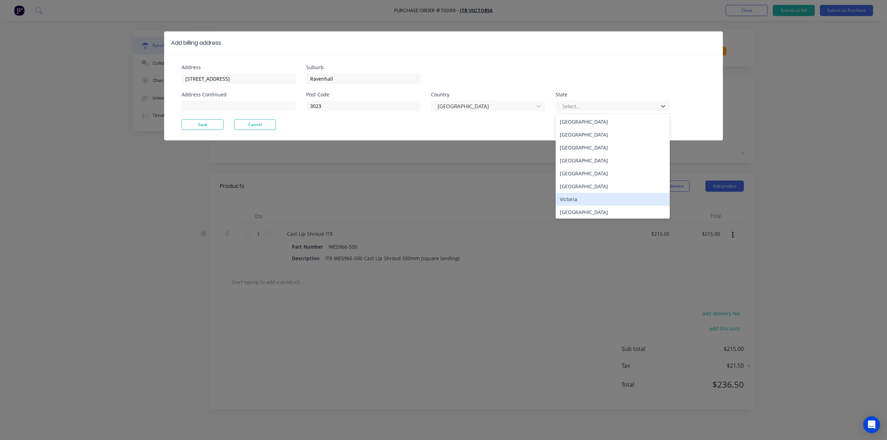
click at [587, 200] on div "Victoria" at bounding box center [613, 199] width 114 height 13
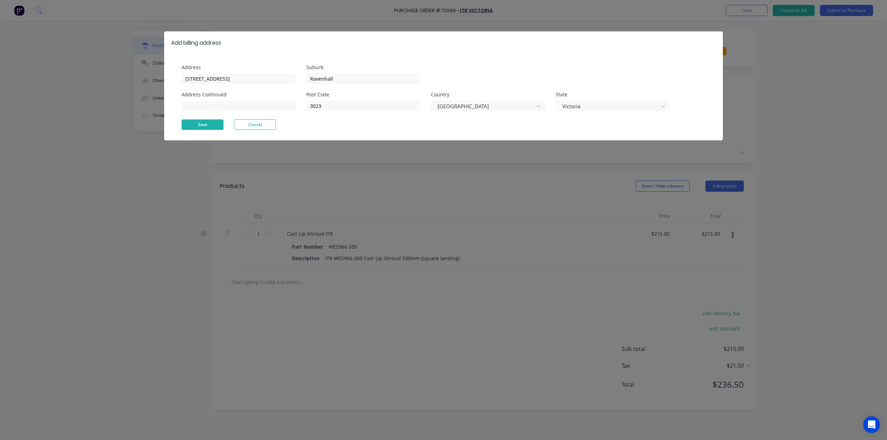
click at [191, 123] on button "Save" at bounding box center [203, 124] width 42 height 10
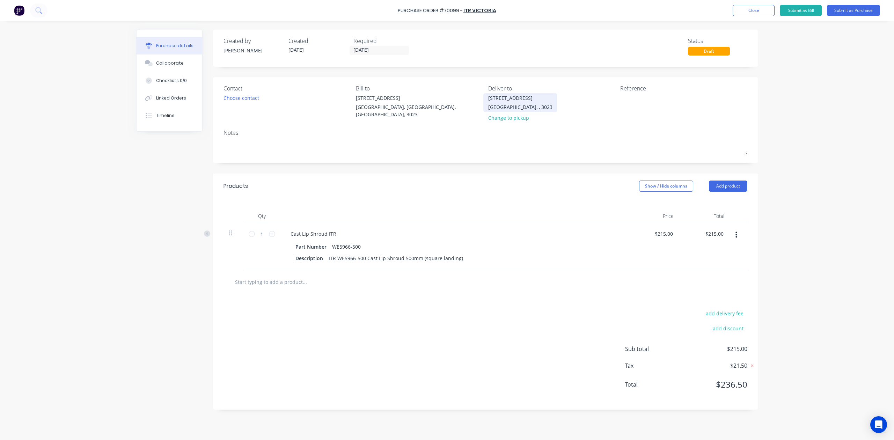
click at [522, 97] on div "[STREET_ADDRESS]" at bounding box center [520, 97] width 64 height 7
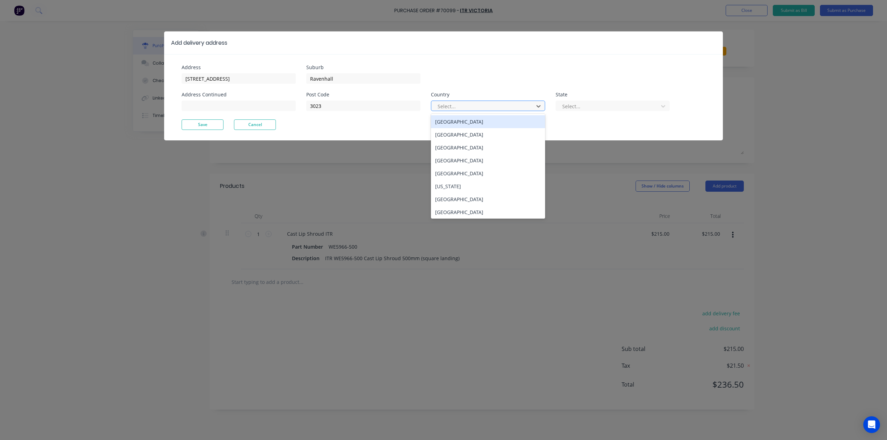
click at [467, 108] on div at bounding box center [483, 106] width 93 height 9
drag, startPoint x: 474, startPoint y: 118, endPoint x: 479, endPoint y: 119, distance: 4.6
click at [475, 118] on div "Australia" at bounding box center [488, 121] width 114 height 13
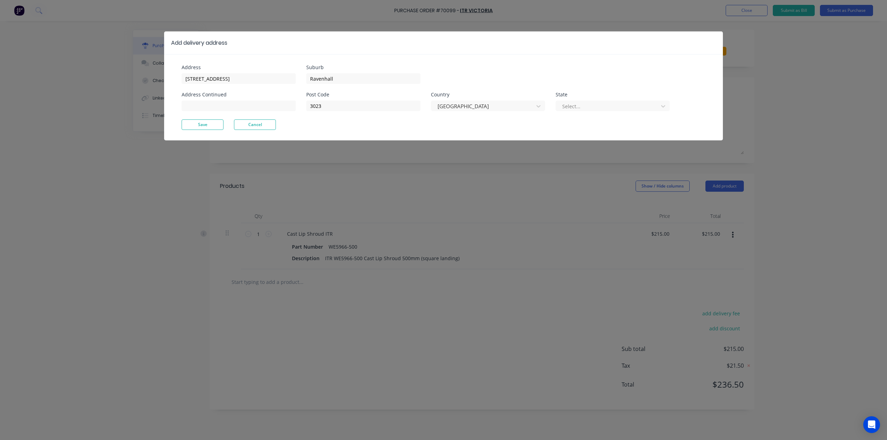
click at [594, 114] on div "Post Code 3023 Country Australia State Select..." at bounding box center [488, 105] width 364 height 27
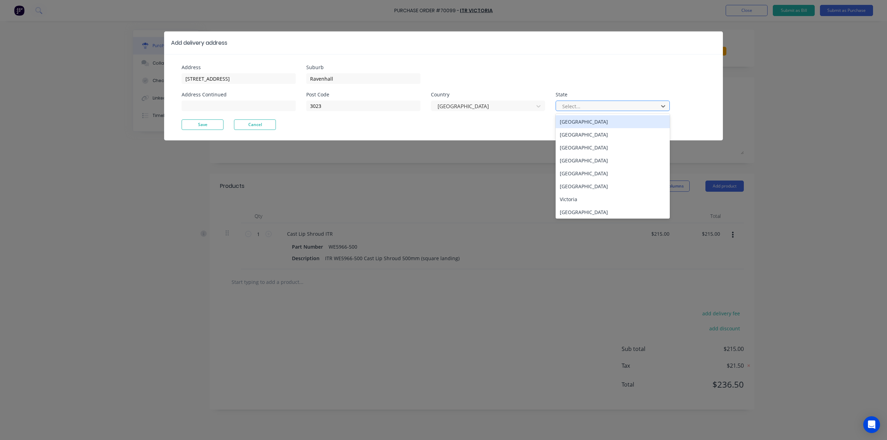
click at [601, 105] on div at bounding box center [608, 106] width 93 height 9
click at [590, 202] on div "Victoria" at bounding box center [613, 199] width 114 height 13
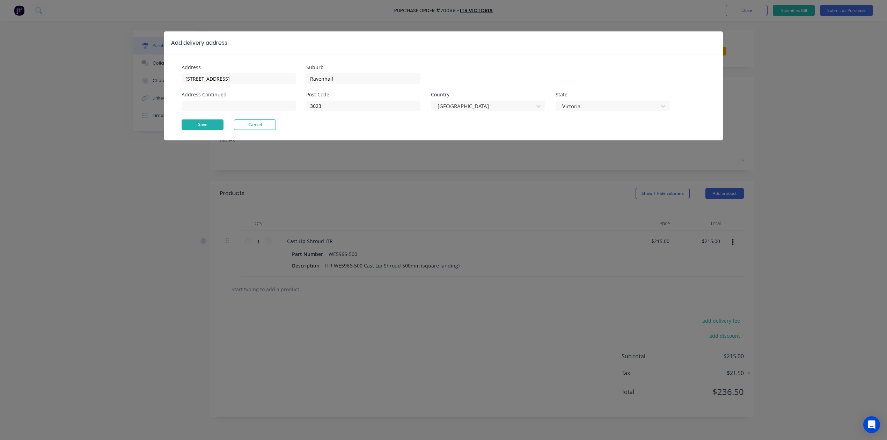
click at [197, 123] on button "Save" at bounding box center [203, 124] width 42 height 10
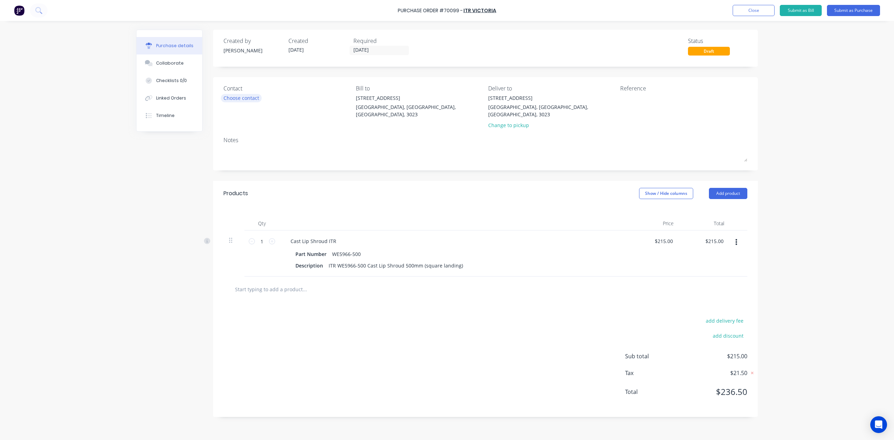
drag, startPoint x: 266, startPoint y: 100, endPoint x: 249, endPoint y: 99, distance: 16.8
click at [264, 100] on div "Choose contact" at bounding box center [287, 97] width 127 height 7
click at [249, 99] on div "Choose contact" at bounding box center [242, 97] width 36 height 7
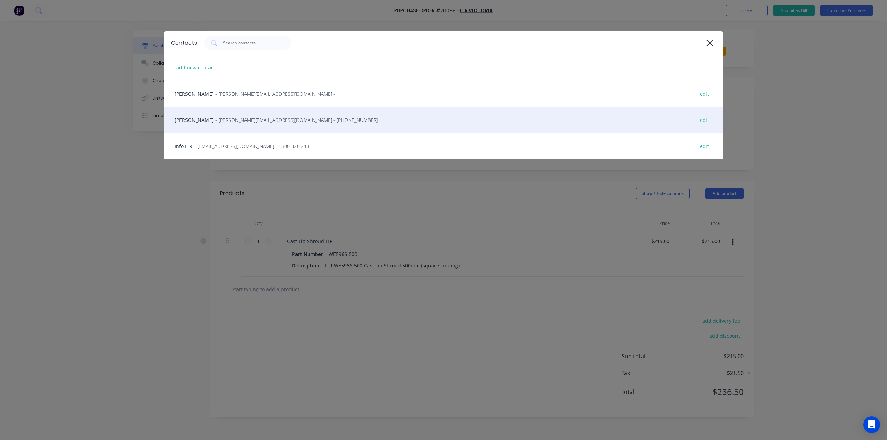
click at [237, 117] on span "- craig@itrvic.com.au - (03) 8301 9500" at bounding box center [297, 119] width 162 height 7
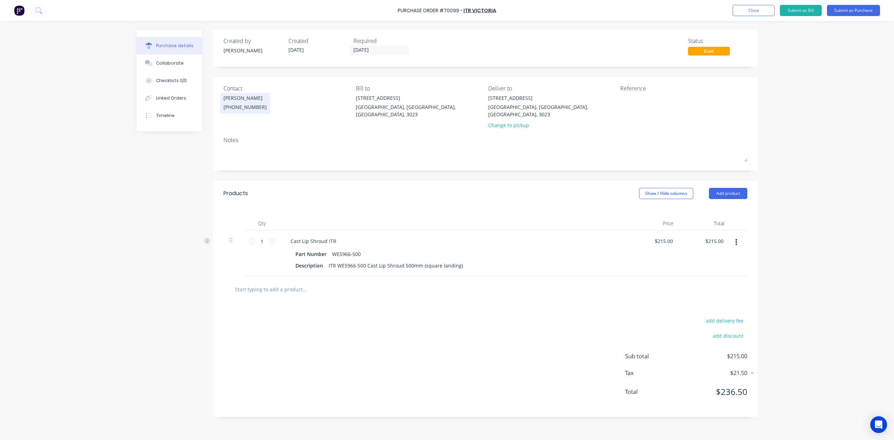
click at [241, 103] on div "(03) 8301 9500" at bounding box center [245, 106] width 43 height 7
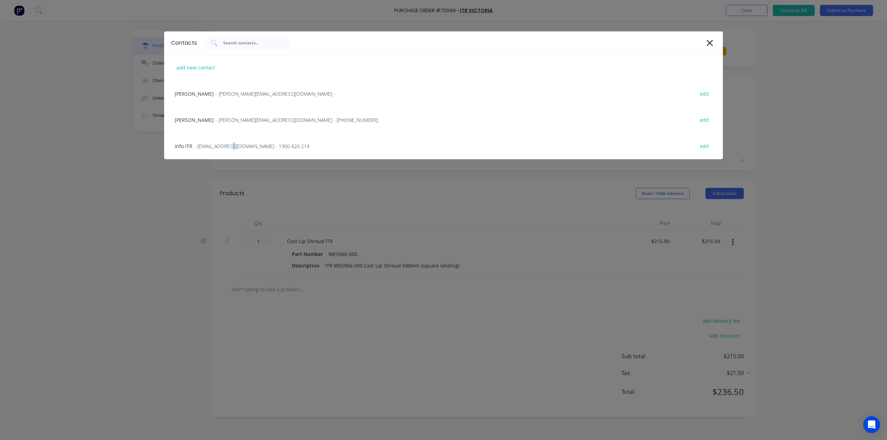
drag, startPoint x: 221, startPoint y: 142, endPoint x: 224, endPoint y: 134, distance: 8.1
click at [222, 142] on div "Info ITR - info@itrvic.com.au - 1300 820 214 edit" at bounding box center [443, 146] width 559 height 26
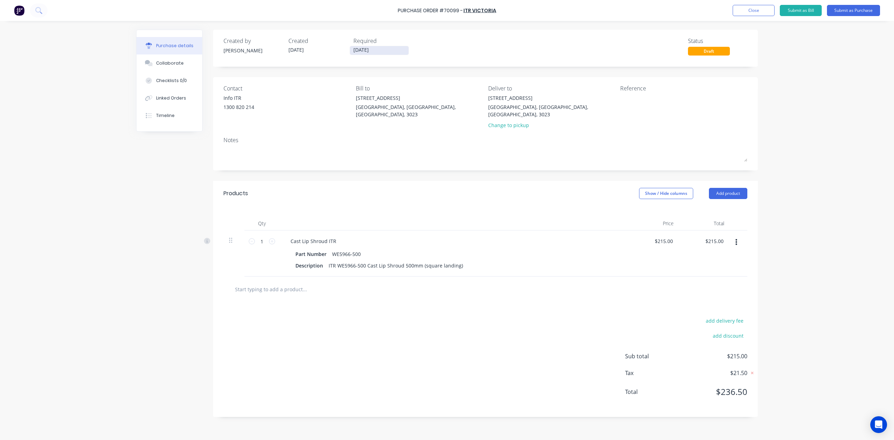
click at [374, 51] on input "[DATE]" at bounding box center [379, 50] width 59 height 9
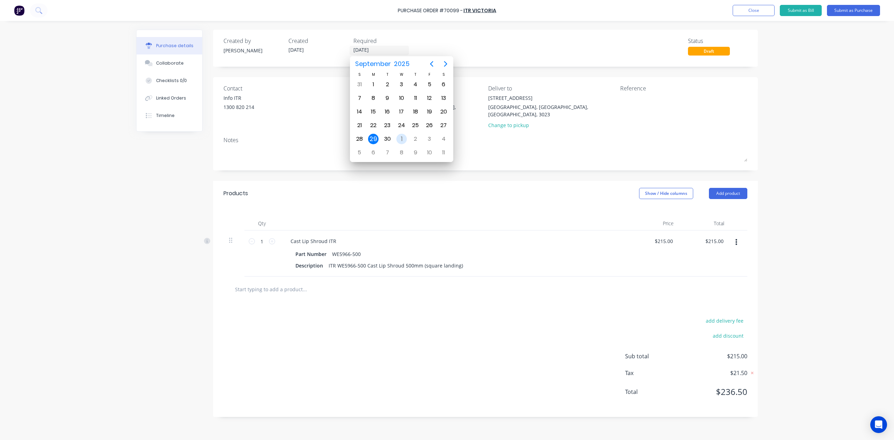
click at [403, 139] on div "1" at bounding box center [401, 139] width 10 height 10
type input "01/10/25"
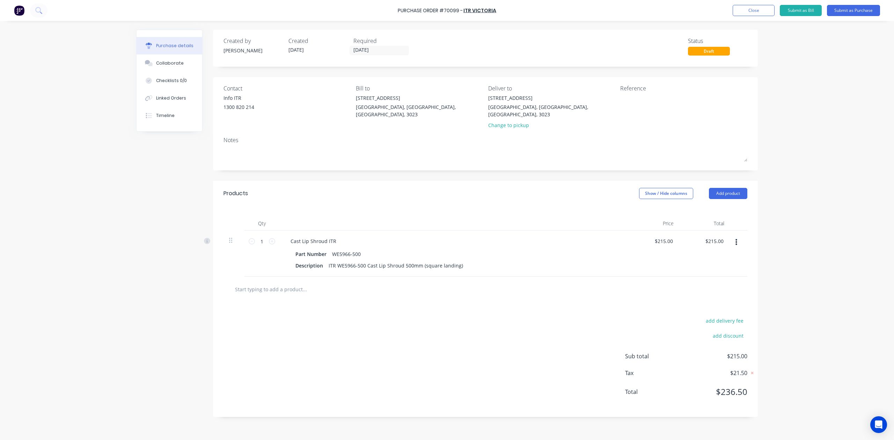
click at [443, 50] on div "Created by Hayden Created 29/09/25 Required 01/10/25 Status Draft" at bounding box center [486, 46] width 524 height 19
click at [262, 236] on input "1" at bounding box center [262, 241] width 14 height 10
type input "10"
type input "$2,150.00"
type input "10"
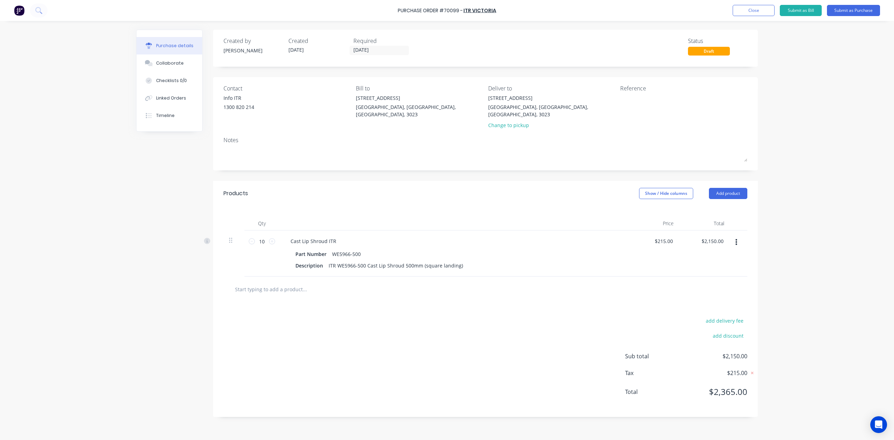
click at [340, 370] on div "add delivery fee add discount Sub total $2,150.00 Tax $215.00 Total $2,365.00" at bounding box center [485, 359] width 545 height 115
click at [384, 368] on div "add delivery fee add discount Sub total $2,150.00 Tax $215.00 Total $2,365.00" at bounding box center [485, 359] width 545 height 115
click at [846, 12] on button "Submit as Purchase" at bounding box center [853, 10] width 53 height 11
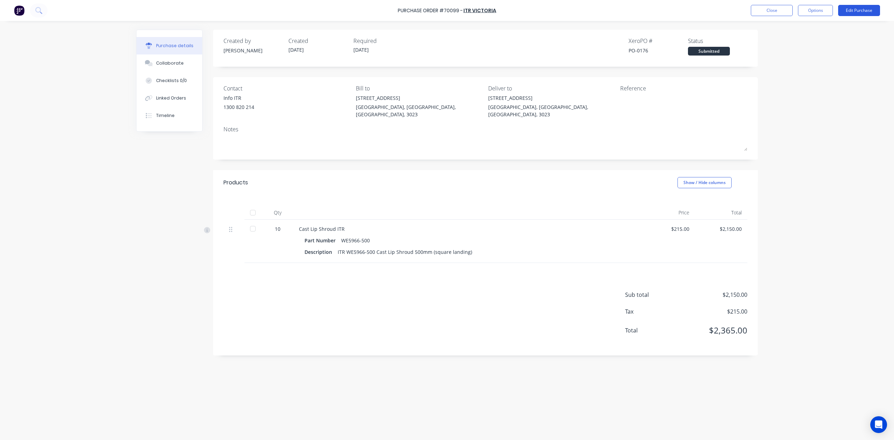
click at [865, 7] on button "Edit Purchase" at bounding box center [859, 10] width 42 height 11
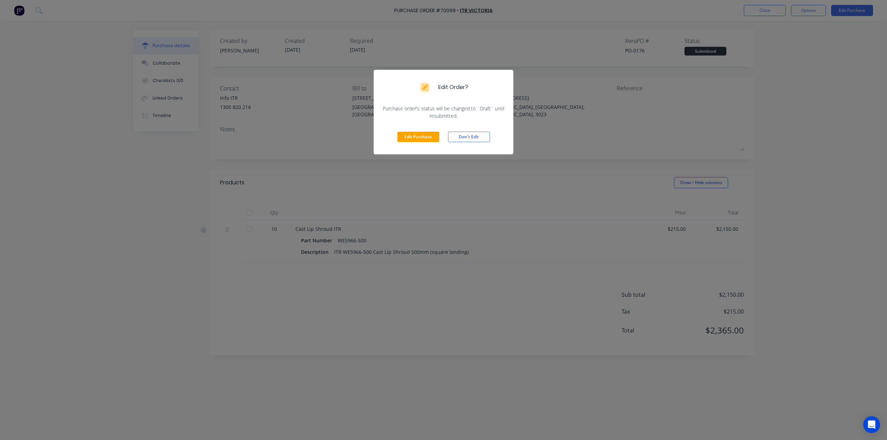
drag, startPoint x: 477, startPoint y: 136, endPoint x: 491, endPoint y: 131, distance: 14.8
click at [478, 136] on button "Don't Edit" at bounding box center [469, 137] width 42 height 10
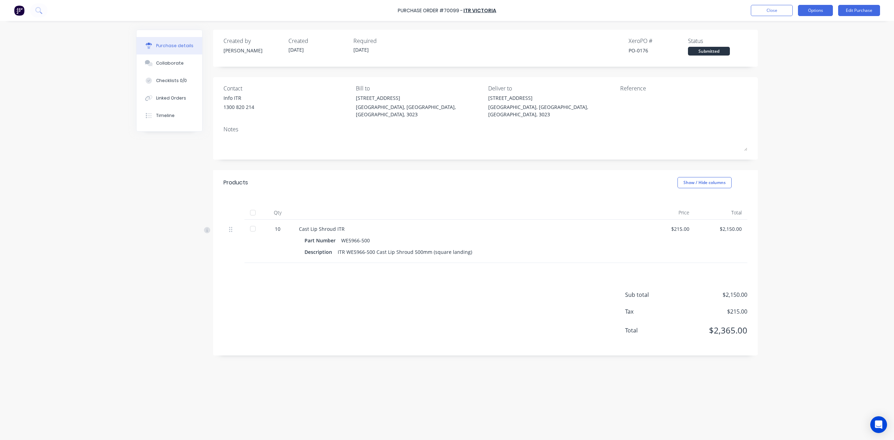
click at [801, 10] on button "Options" at bounding box center [815, 10] width 35 height 11
click at [791, 32] on div "Print / Email" at bounding box center [800, 28] width 54 height 10
click at [794, 38] on div "With pricing" at bounding box center [800, 42] width 54 height 10
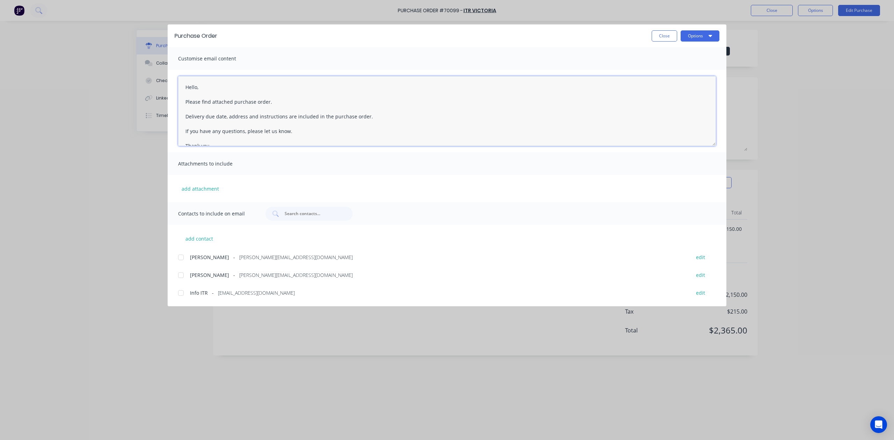
click at [197, 89] on textarea "Hello, Please find attached purchase order. Delivery due date, address and inst…" at bounding box center [447, 111] width 538 height 70
click at [268, 101] on textarea "Hello Craig / ITR, Please find attached purchase order. Delivery due date, addr…" at bounding box center [447, 111] width 538 height 70
click at [349, 122] on textarea "Hello Craig / ITR, Please find attached purchase order #70099. Delivery due dat…" at bounding box center [447, 111] width 538 height 70
click at [346, 109] on textarea "Hello Craig / ITR, Please find attached purchase order #70099. Delivery due dat…" at bounding box center [447, 111] width 538 height 70
click at [439, 101] on textarea "Hello Craig / ITR, Please find attached purchase order #70099. Delivery due dat…" at bounding box center [447, 111] width 538 height 70
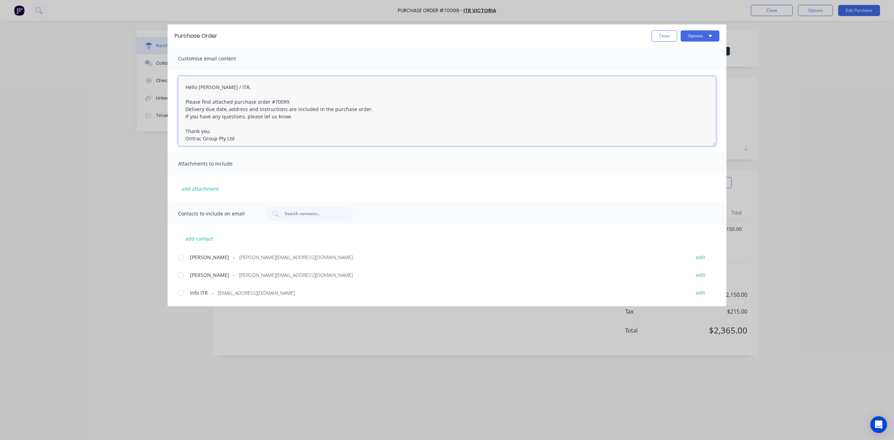
click at [436, 110] on textarea "Hello Craig / ITR, Please find attached purchase order #70099. Delivery due dat…" at bounding box center [447, 111] width 538 height 70
click at [406, 138] on textarea "Hello Craig / ITR, Please find attached purchase order #70099. Delivery due dat…" at bounding box center [447, 111] width 538 height 70
click at [423, 122] on textarea "Hello Craig / ITR, Please find attached purchase order #70099. Delivery due dat…" at bounding box center [447, 111] width 538 height 70
click at [179, 273] on div at bounding box center [181, 275] width 14 height 14
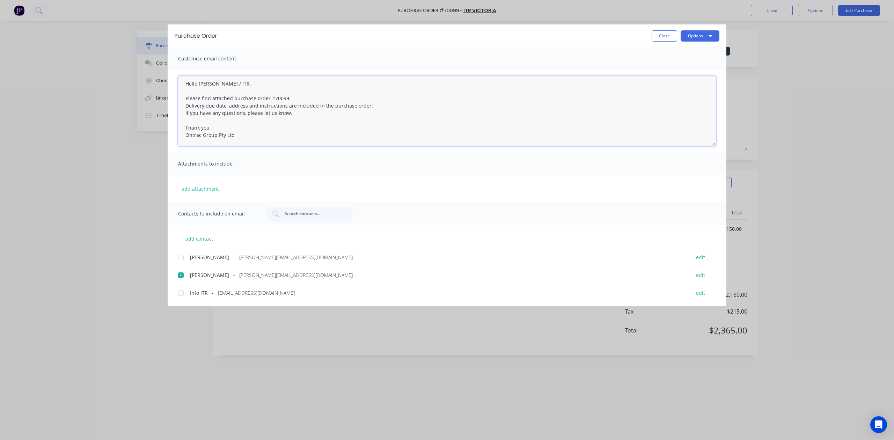
click at [180, 292] on div at bounding box center [181, 293] width 14 height 14
click at [352, 89] on textarea "Hello Craig / ITR, Please find attached purchase order #70099. Delivery due dat…" at bounding box center [447, 111] width 538 height 70
click at [367, 110] on textarea "Hello Craig / ITR, Please find attached purchase order #70099. Delivery due dat…" at bounding box center [447, 111] width 538 height 70
click at [411, 96] on textarea "Hello Craig / ITR, Please find attached purchase order #70099. Delivery due dat…" at bounding box center [447, 111] width 538 height 70
type textarea "Hello Craig / ITR, Please find attached purchase order #70099. Delivery due dat…"
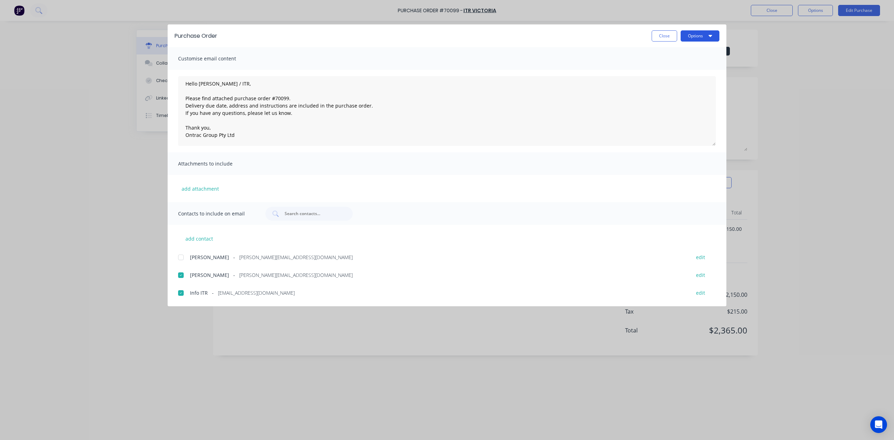
click at [691, 36] on button "Options" at bounding box center [700, 35] width 39 height 11
click at [691, 54] on div "Preview" at bounding box center [686, 54] width 54 height 10
click at [713, 38] on button "Options" at bounding box center [700, 35] width 39 height 11
click at [688, 85] on div "Email" at bounding box center [686, 81] width 54 height 10
click at [660, 38] on button "Close" at bounding box center [664, 35] width 25 height 11
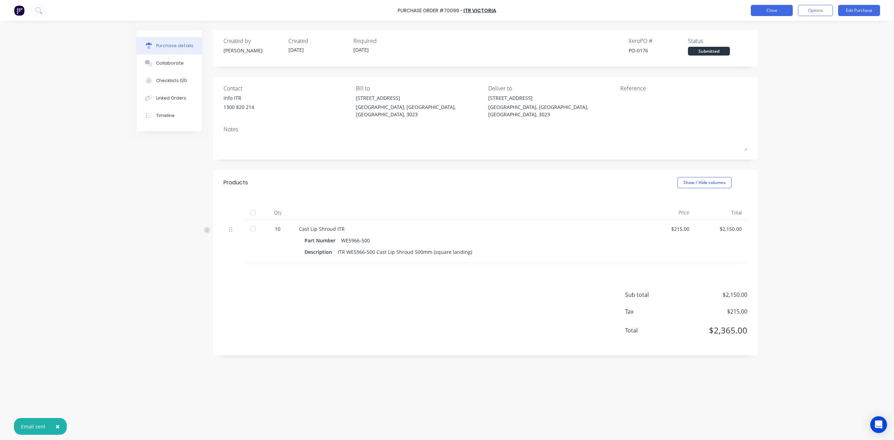
click at [764, 15] on button "Close" at bounding box center [772, 10] width 42 height 11
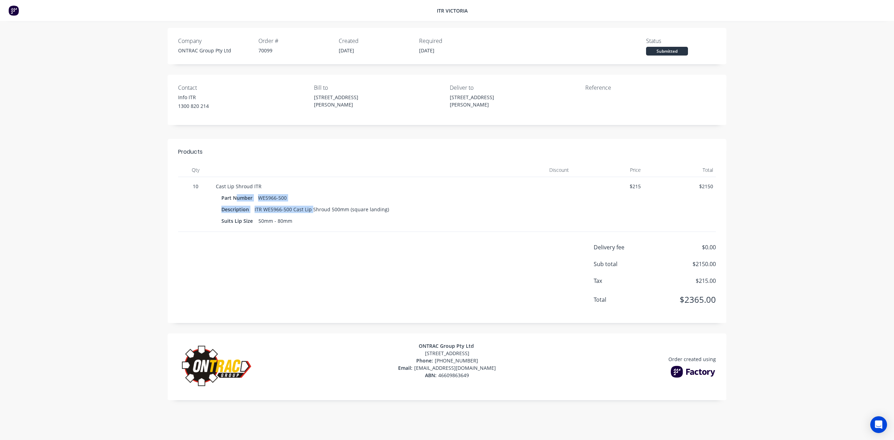
drag, startPoint x: 312, startPoint y: 214, endPoint x: 296, endPoint y: 155, distance: 61.2
click at [236, 189] on div "Cast Lip Shroud ITR Part Number WE5966-500 Description ITR WE5966-500 Cast Lip …" at bounding box center [356, 204] width 286 height 55
click at [304, 151] on div "Products" at bounding box center [447, 155] width 538 height 15
click at [540, 72] on div "Company ONTRAC Group Pty Ltd Order # 70099 Created 29/09/25 Required 01/10/25 S…" at bounding box center [447, 214] width 559 height 372
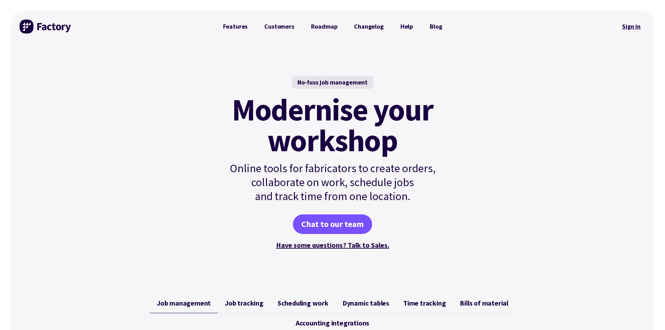
click at [625, 23] on link "Sign in" at bounding box center [632, 27] width 28 height 16
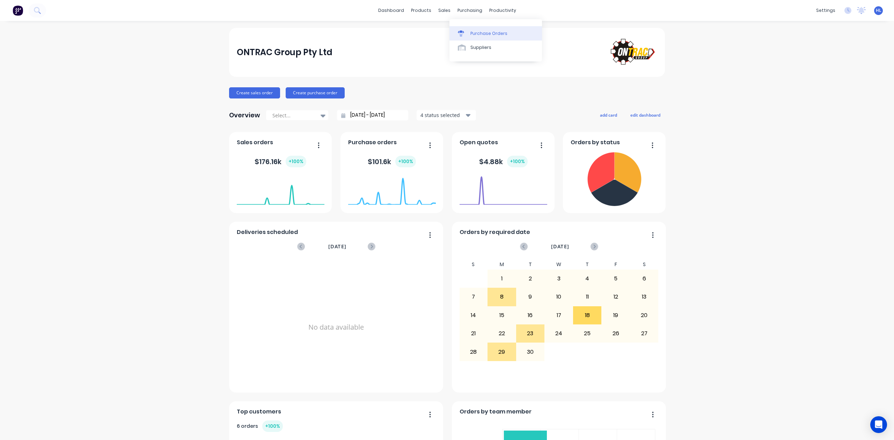
click at [473, 32] on div "Purchase Orders" at bounding box center [489, 33] width 37 height 6
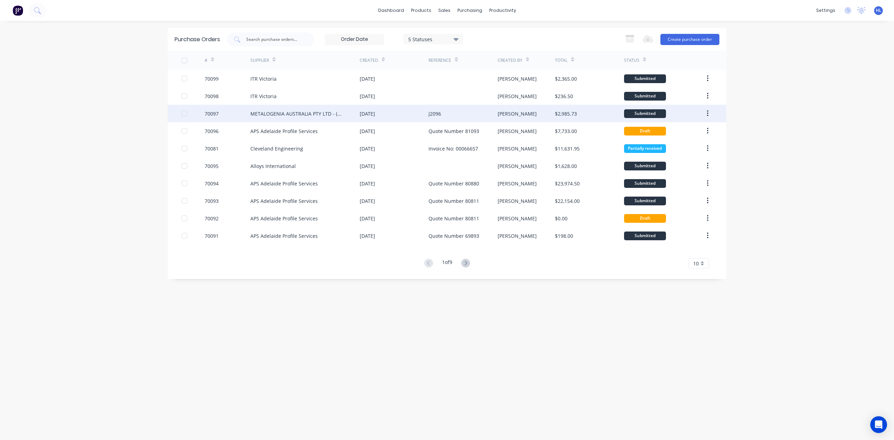
click at [249, 117] on div "70097" at bounding box center [228, 113] width 46 height 17
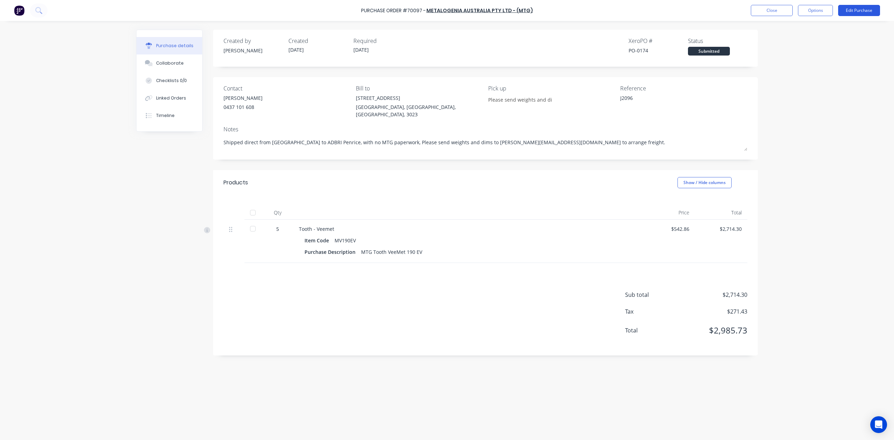
click at [866, 8] on button "Edit Purchase" at bounding box center [859, 10] width 42 height 11
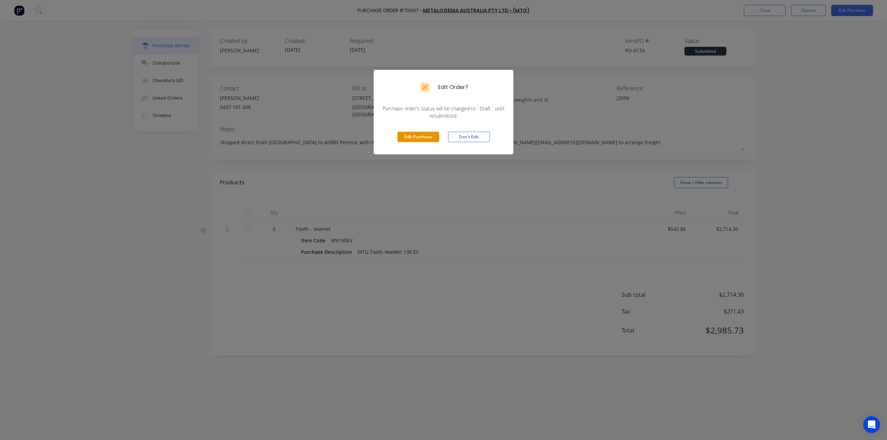
click at [431, 138] on button "Edit Purchase" at bounding box center [419, 137] width 42 height 10
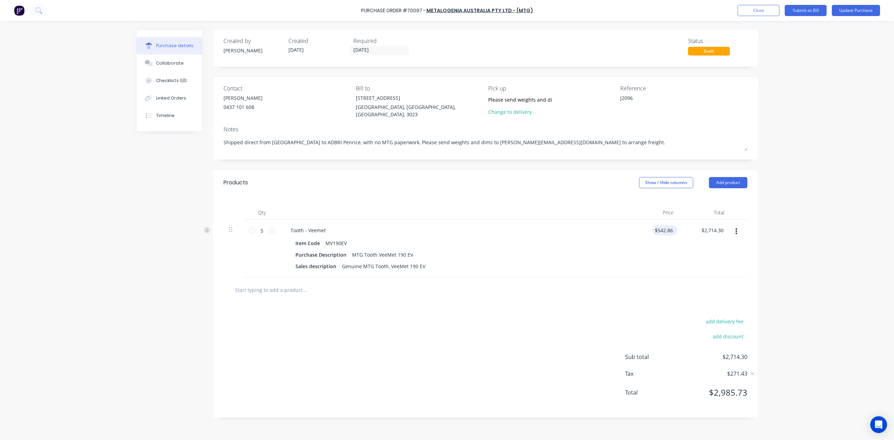
type textarea "x"
drag, startPoint x: 662, startPoint y: 227, endPoint x: 697, endPoint y: 232, distance: 35.3
click at [697, 232] on div "5 5 Tooth - Veemet Item Code MV190EV Purchase Description MTG Tooth VeeMet 190 …" at bounding box center [486, 249] width 524 height 58
type input "525.42"
type textarea "x"
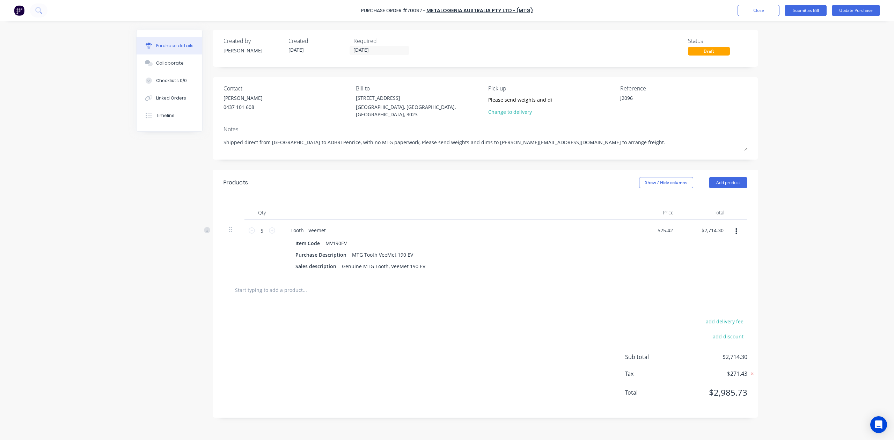
type input "$525.42"
type input "$2,627.10"
click at [694, 259] on div "$2,627.10 $2,627.10" at bounding box center [704, 249] width 51 height 58
click at [857, 10] on button "Update Purchase" at bounding box center [856, 10] width 48 height 11
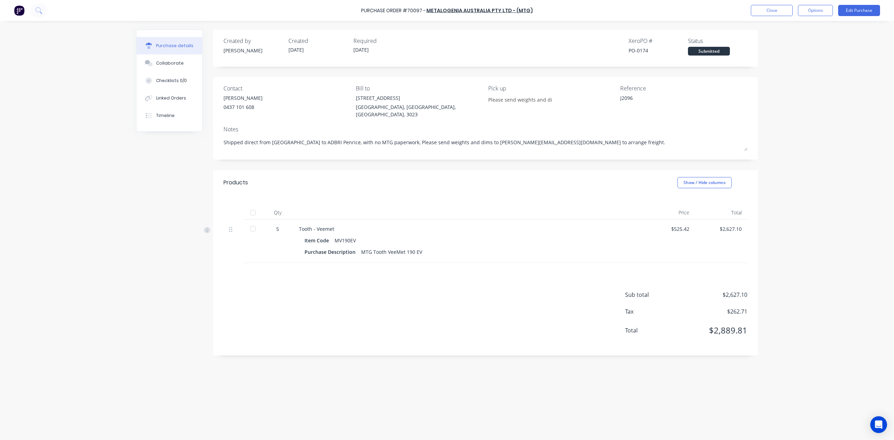
drag, startPoint x: 785, startPoint y: 121, endPoint x: 798, endPoint y: 69, distance: 53.5
click at [785, 121] on div "Purchase Order #70097 - METALOGENIA AUSTRALIA PTY LTD - (MTG) Close Options Edi…" at bounding box center [447, 220] width 894 height 440
click at [819, 12] on button "Options" at bounding box center [815, 10] width 35 height 11
click at [789, 28] on div "Print / Email" at bounding box center [800, 28] width 54 height 10
click at [788, 44] on div "With pricing" at bounding box center [800, 42] width 54 height 10
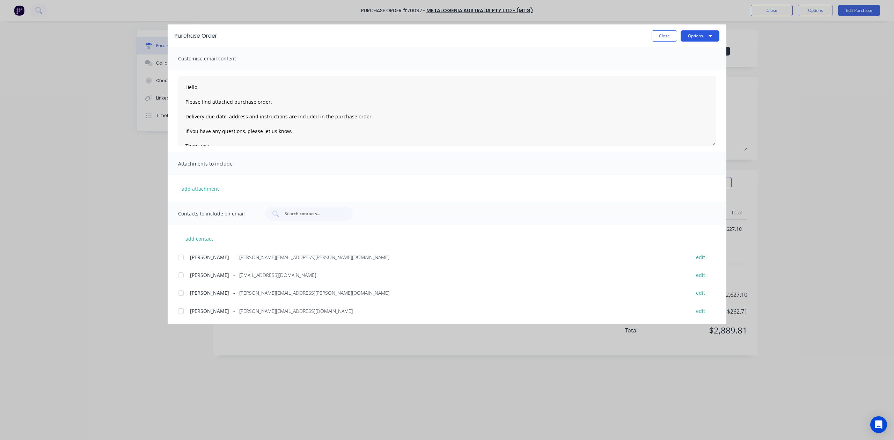
click at [703, 36] on button "Options" at bounding box center [700, 35] width 39 height 11
click at [697, 51] on div "Preview" at bounding box center [686, 54] width 54 height 10
click at [671, 38] on button "Close" at bounding box center [664, 35] width 25 height 11
type textarea "x"
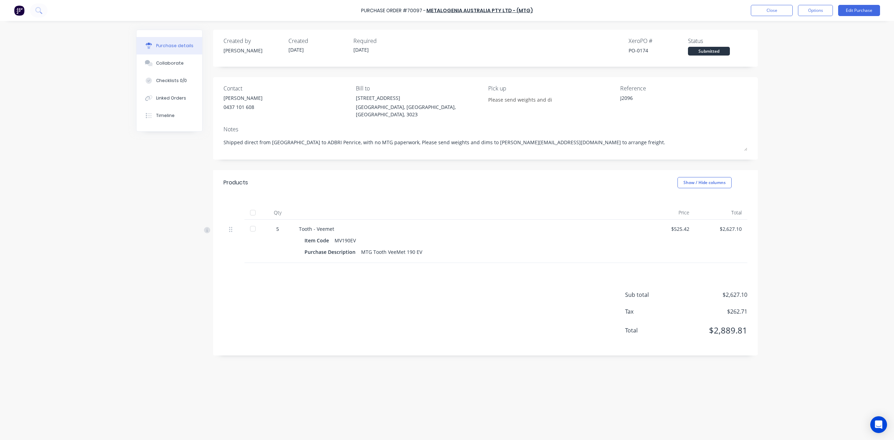
click at [415, 151] on div "Contact [PERSON_NAME] 0437 101 608 Bill to [STREET_ADDRESS][PERSON_NAME] Pick u…" at bounding box center [485, 118] width 545 height 82
click at [415, 195] on div "Qty Price Total 5 Tooth - Veemet Item Code MV190EV Purchase Description MTG Too…" at bounding box center [485, 229] width 545 height 68
click at [767, 14] on button "Close" at bounding box center [772, 10] width 42 height 11
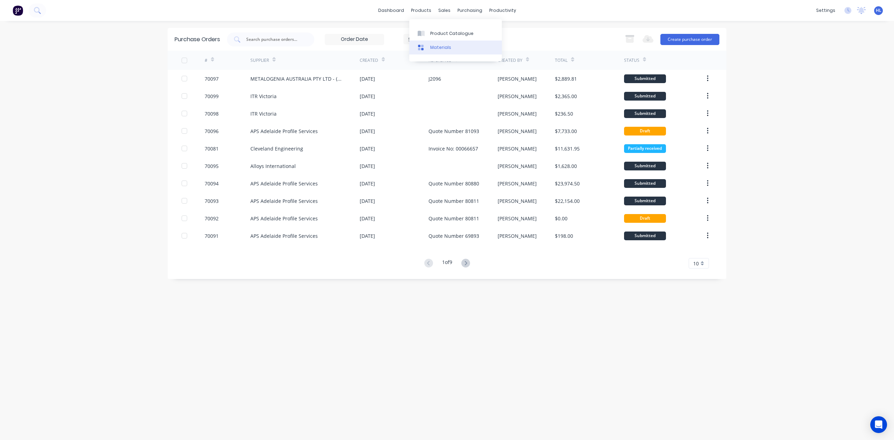
click at [442, 45] on div "Materials" at bounding box center [440, 47] width 21 height 6
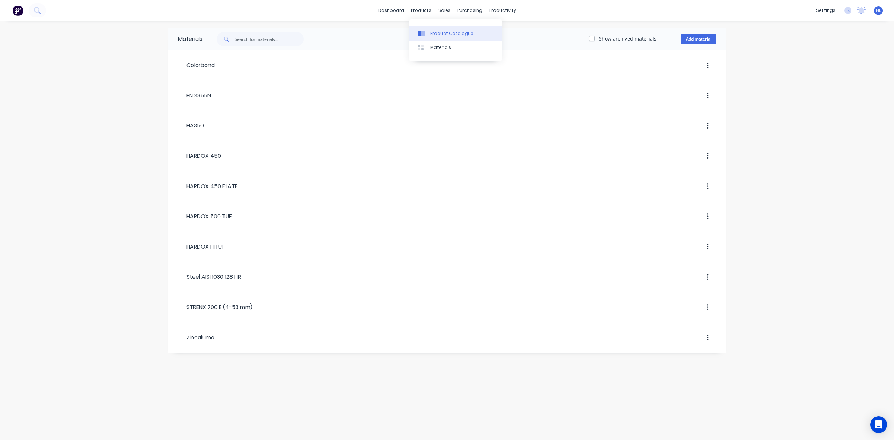
click at [431, 28] on link "Product Catalogue" at bounding box center [455, 33] width 93 height 14
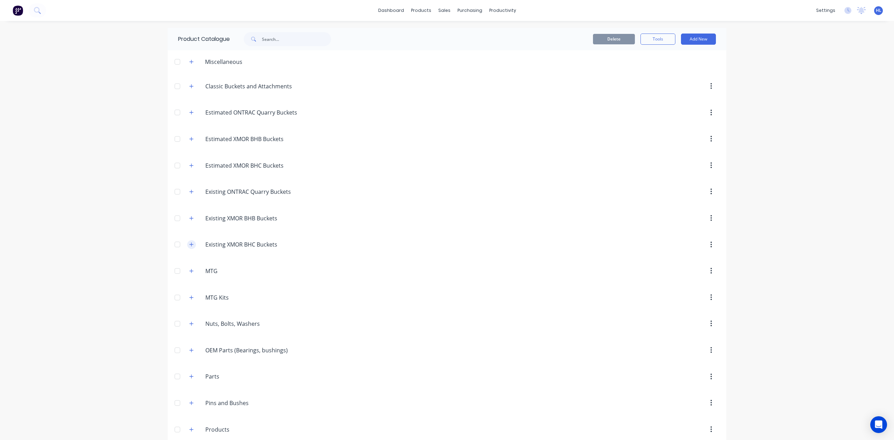
click at [189, 246] on icon "button" at bounding box center [191, 244] width 4 height 5
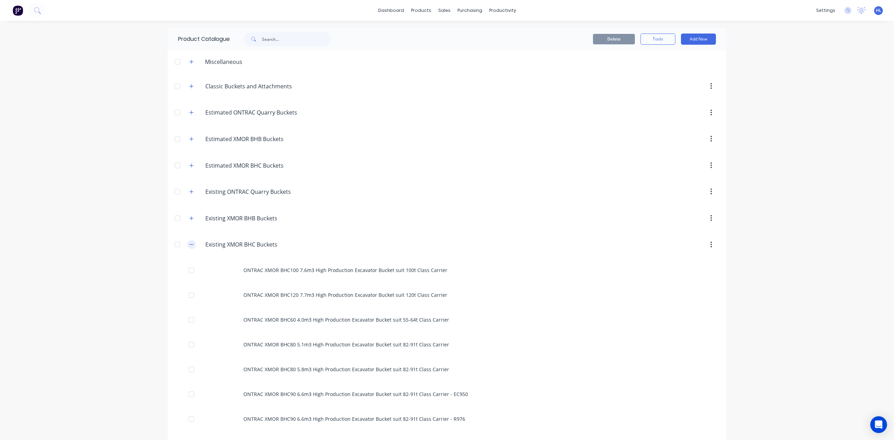
click at [189, 246] on icon "button" at bounding box center [191, 244] width 4 height 5
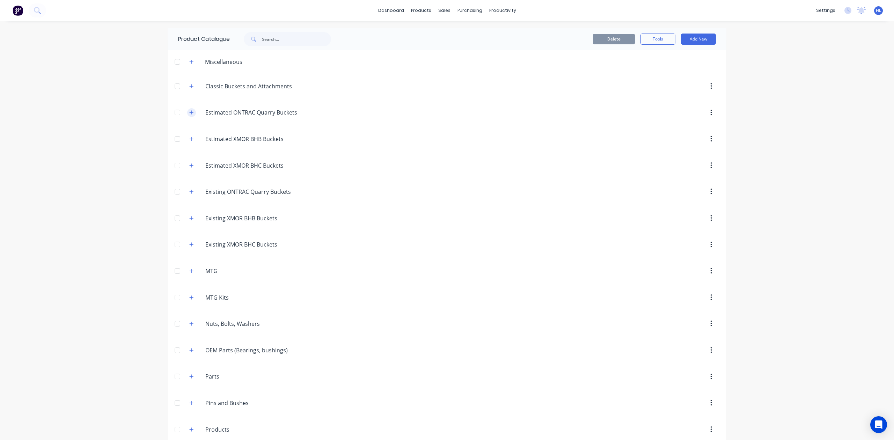
click at [187, 114] on button "button" at bounding box center [191, 112] width 9 height 9
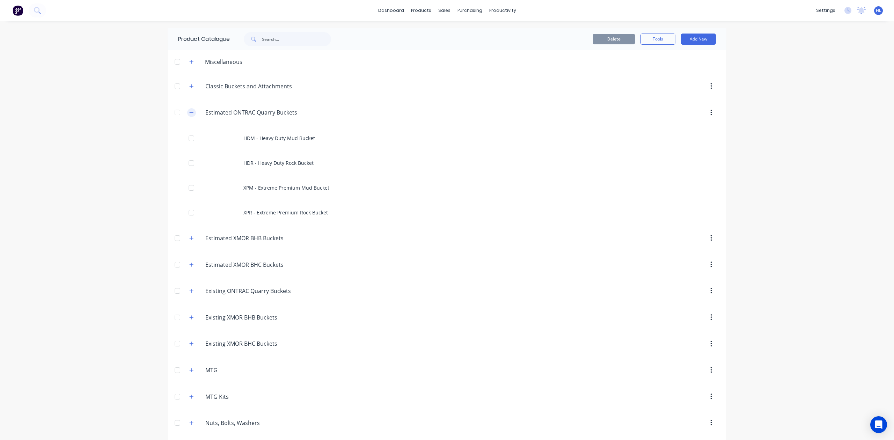
click at [187, 114] on button "button" at bounding box center [191, 112] width 9 height 9
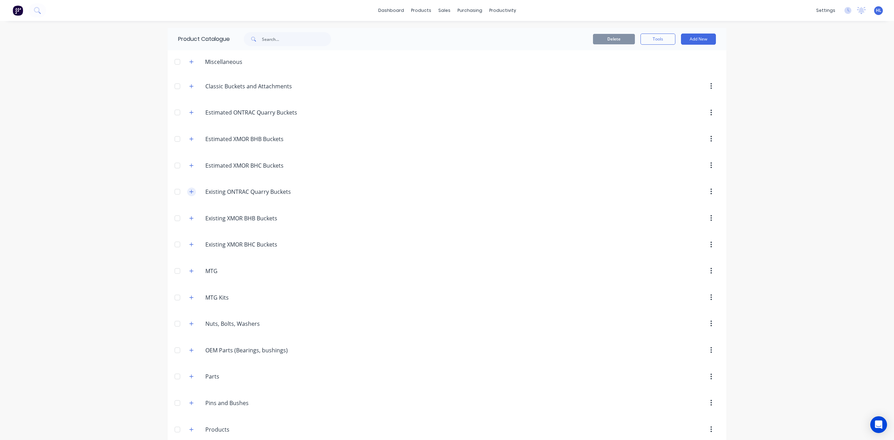
click at [187, 196] on button "button" at bounding box center [191, 192] width 9 height 9
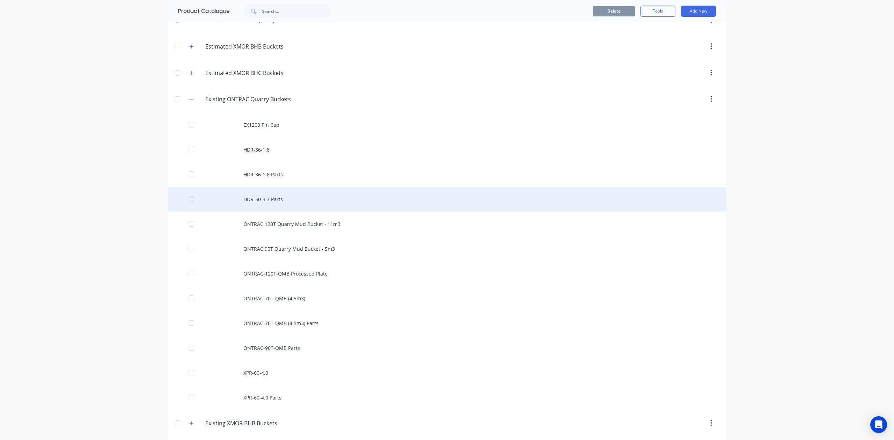
scroll to position [93, 0]
click at [307, 205] on div "HDR-50-3.3 Parts" at bounding box center [447, 199] width 559 height 25
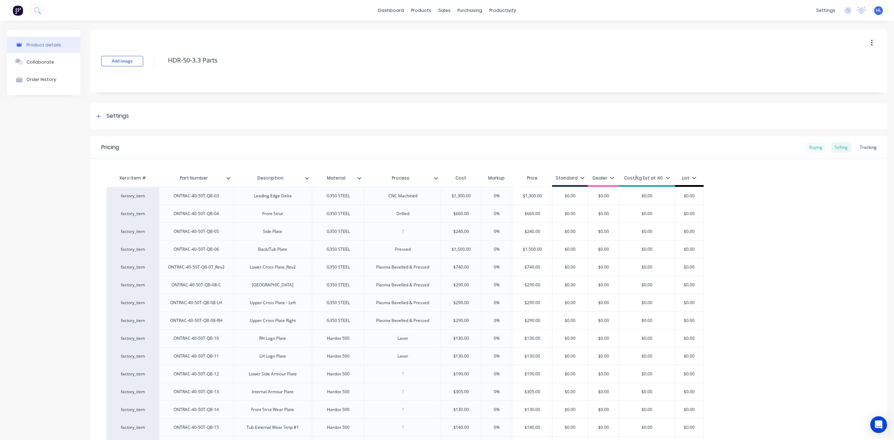
click at [812, 148] on div "Buying" at bounding box center [816, 147] width 20 height 10
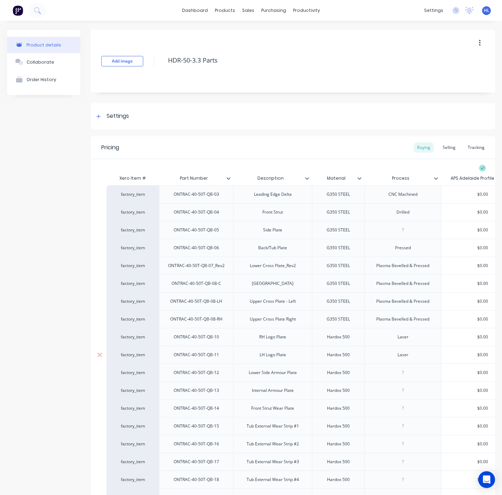
type textarea "x"
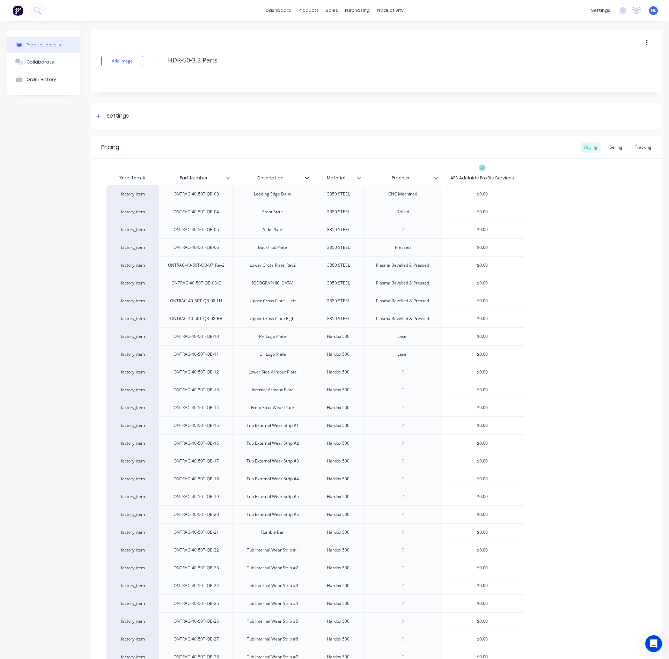
drag, startPoint x: 549, startPoint y: 160, endPoint x: 537, endPoint y: 174, distance: 18.8
click at [550, 163] on div "Xero Item # Part Number Description Material Process APS Adelaide Profile Servi…" at bounding box center [376, 528] width 571 height 739
click at [487, 193] on input "$0.00" at bounding box center [482, 194] width 83 height 6
paste input "$1,30"
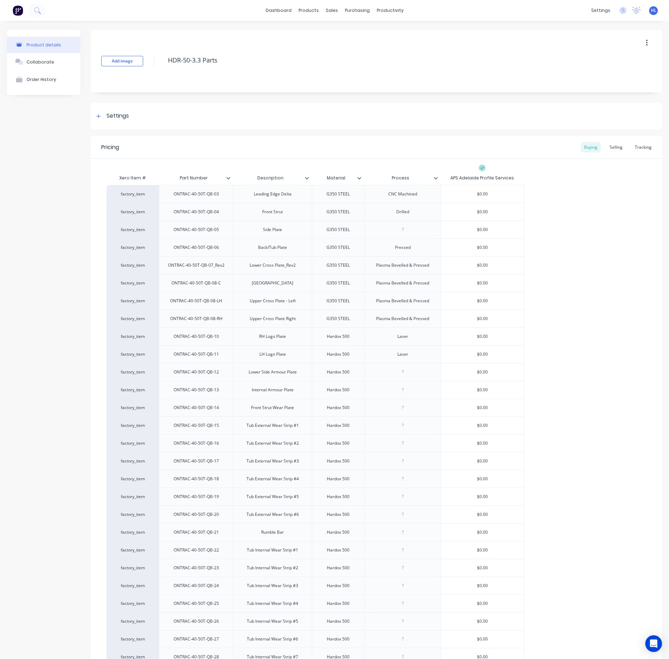
type input "$$1,300.00"
type textarea "x"
type input "$$1,300.00"
click at [555, 212] on div "factory_item ONTRAC-40-50T-QB-03 Leading Edge Delta G350 STEEL CNC Machined $0.…" at bounding box center [377, 532] width 540 height 695
type input "$0.00"
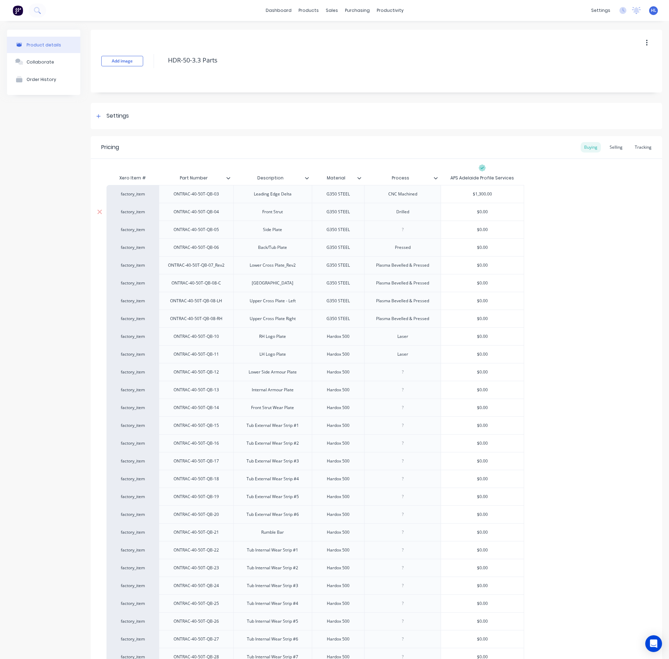
click at [482, 215] on input "$0.00" at bounding box center [482, 212] width 83 height 6
click at [481, 214] on input "$0.00" at bounding box center [482, 212] width 83 height 6
paste input "66"
type textarea "x"
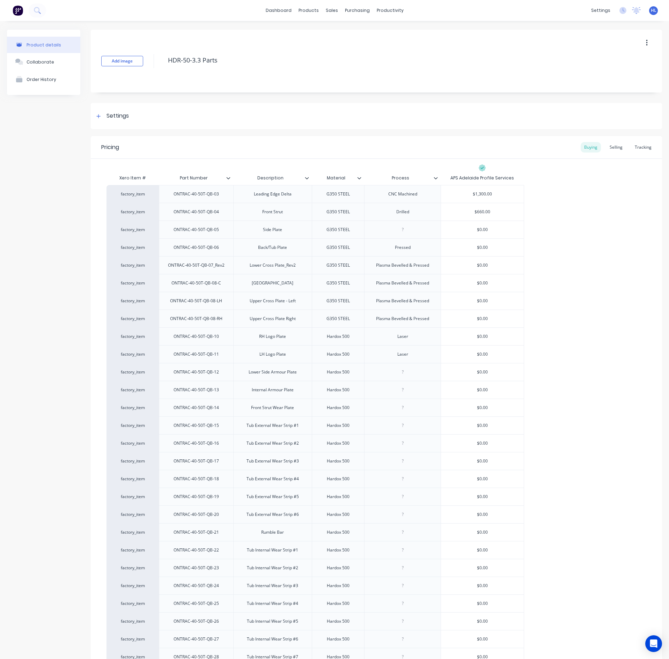
type input "$660.00"
click at [485, 224] on div "$0.00" at bounding box center [482, 229] width 83 height 17
type input "$0.00"
click at [478, 230] on input "$0.00" at bounding box center [482, 230] width 83 height 6
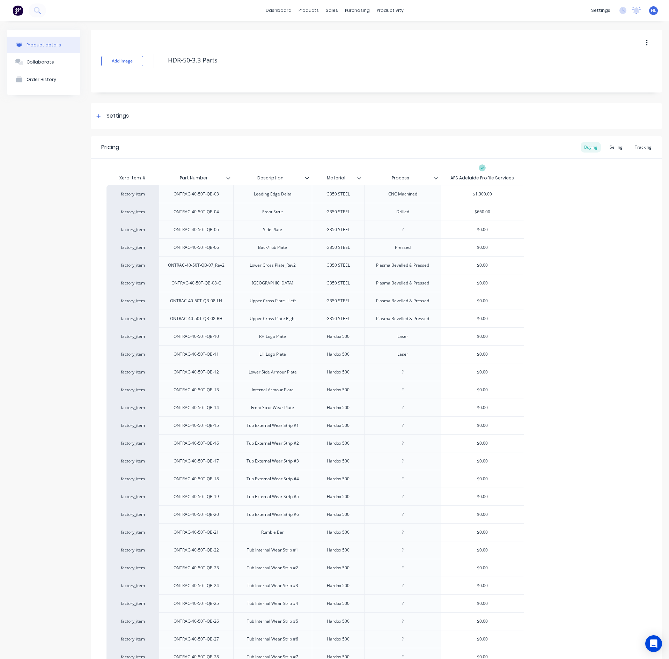
paste input "240.00"
type textarea "x"
type input "$240.000.00"
click at [574, 253] on div "factory_item ONTRAC-40-50T-QB-03 Leading Edge Delta G350 STEEL CNC Machined $1,…" at bounding box center [377, 532] width 540 height 695
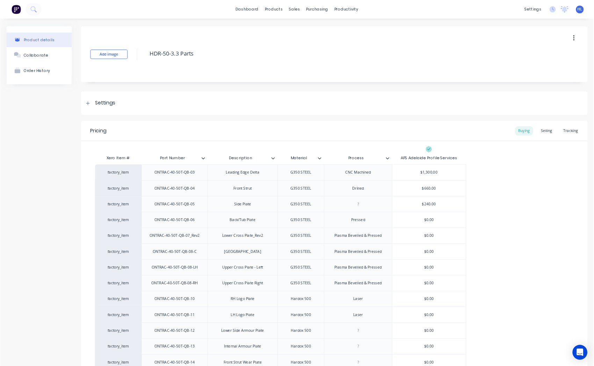
type textarea "x"
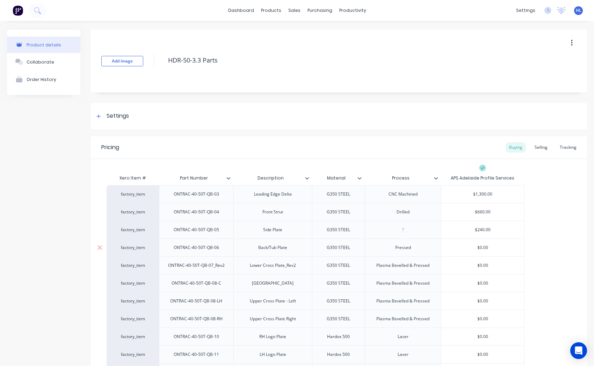
type input "$0.00"
click at [483, 246] on input "$0.00" at bounding box center [482, 248] width 83 height 6
paste input "$1,50"
type textarea "x"
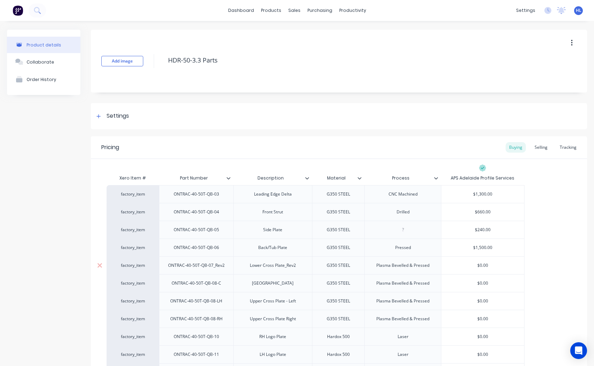
type input "$1,500.00"
click at [484, 269] on div "$0.00" at bounding box center [482, 265] width 83 height 17
type input "$0.00"
click at [484, 269] on div "$0.00" at bounding box center [482, 265] width 83 height 17
paste input "$740.00"
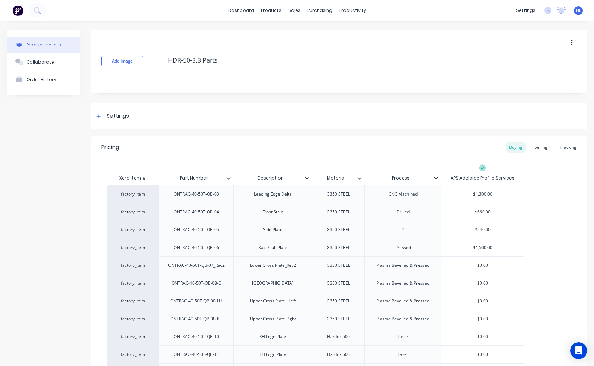
type textarea "x"
type input "$0.0074"
click at [482, 264] on input "$0.0074" at bounding box center [482, 265] width 83 height 6
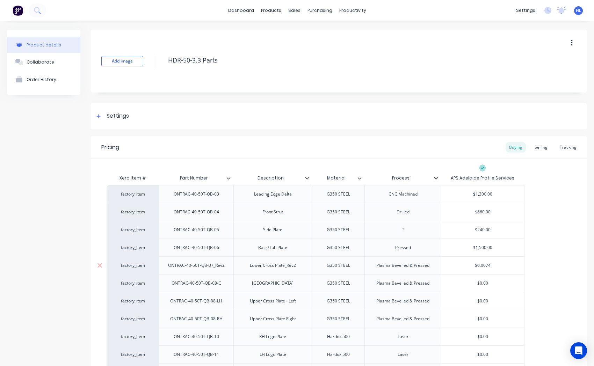
paste input "$740.00"
type textarea "x"
type input "$$740.00"
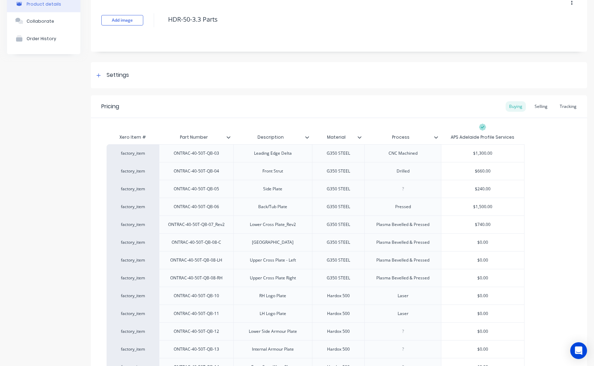
scroll to position [116, 0]
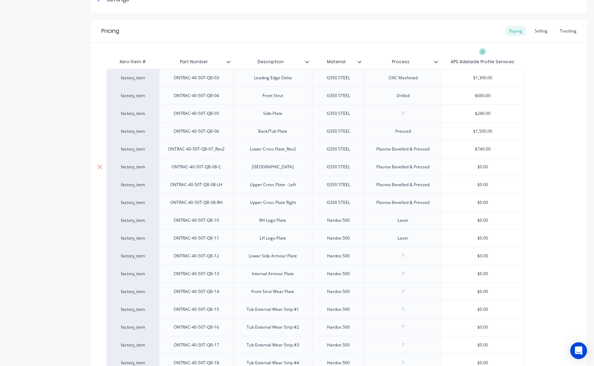
type input "$0.00"
click at [481, 168] on input "$0.00" at bounding box center [482, 167] width 83 height 6
paste input "$29"
type textarea "x"
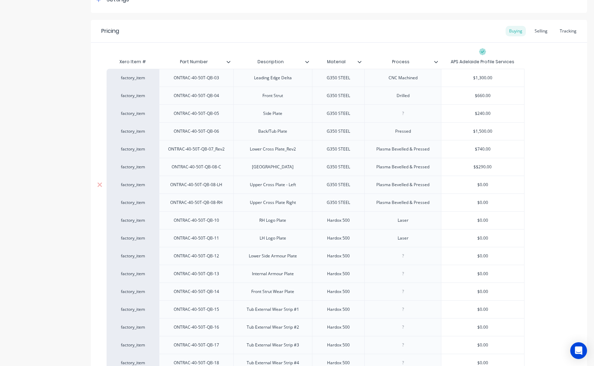
type input "$$290.00"
type input "$0.00"
click at [482, 186] on input "$0.00" at bounding box center [482, 185] width 83 height 6
paste input "$29"
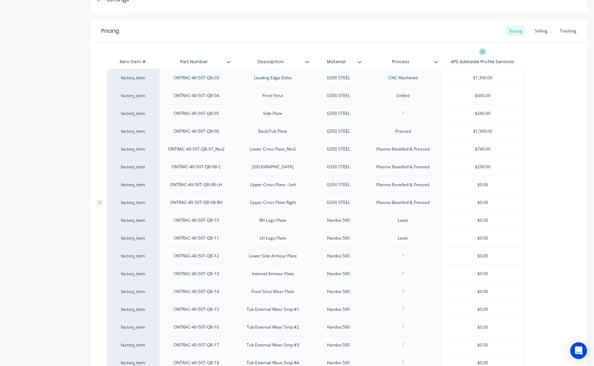
type textarea "x"
type input "$$290.00"
type input "$0.00"
click at [482, 203] on input "$0.00" at bounding box center [482, 202] width 83 height 6
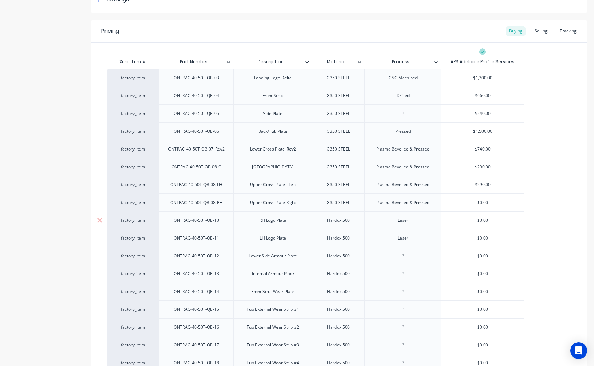
paste input "$29"
type textarea "x"
drag, startPoint x: 484, startPoint y: 225, endPoint x: 479, endPoint y: 221, distance: 6.9
click at [483, 225] on div "$0.00" at bounding box center [482, 220] width 83 height 17
type input "$290.00"
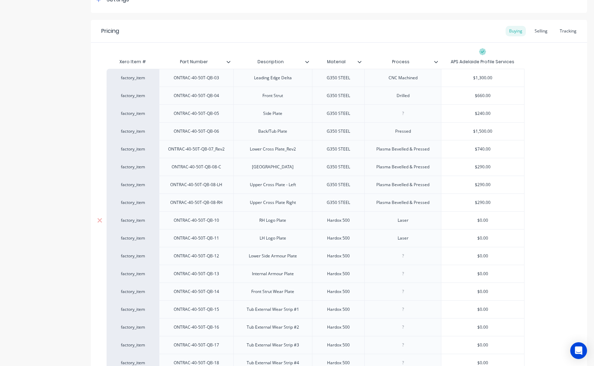
type input "$0.00"
click at [479, 221] on input "$0.00" at bounding box center [482, 220] width 83 height 6
paste input "$13"
type textarea "x"
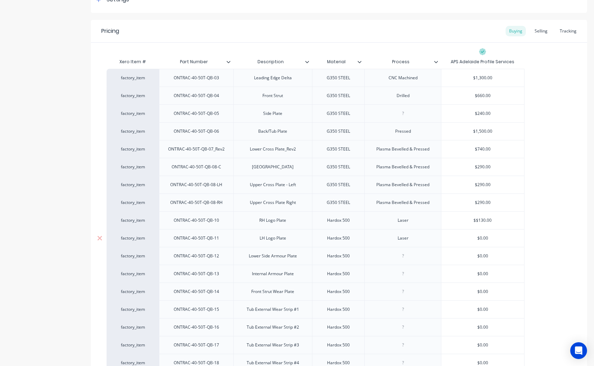
type input "$$130.00"
type input "$0.00"
click at [479, 237] on input "$0.00" at bounding box center [482, 238] width 83 height 6
paste input "$13"
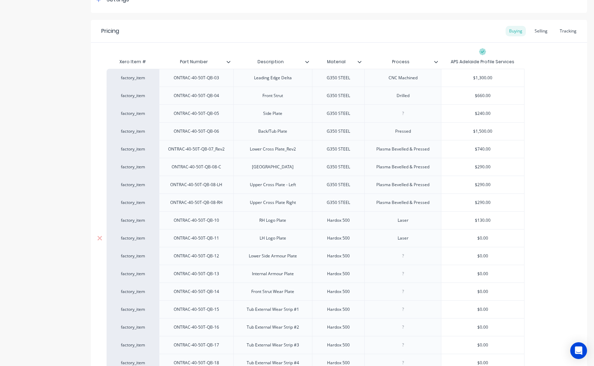
type textarea "x"
type input "$$130.00"
drag, startPoint x: 519, startPoint y: 267, endPoint x: 509, endPoint y: 265, distance: 9.7
click at [518, 267] on div "$0.00" at bounding box center [482, 273] width 83 height 17
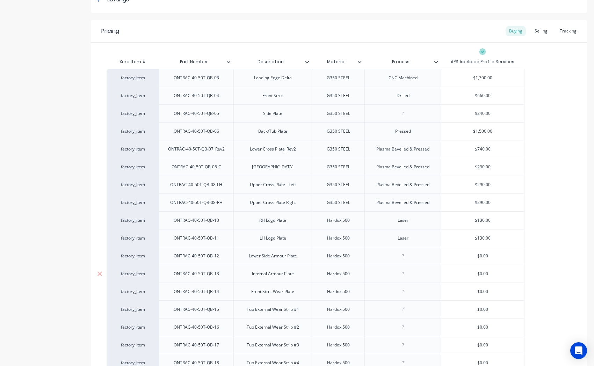
type input "$0.00"
click at [484, 259] on input "$0.00" at bounding box center [482, 256] width 83 height 6
paste input "$19"
type input "$$190.00"
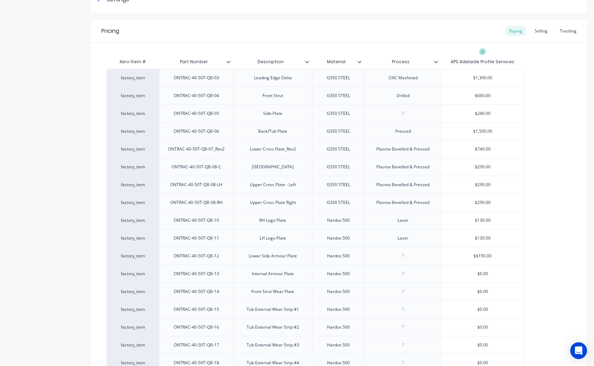
type textarea "x"
type input "$$190.00"
type input "$0.00"
drag, startPoint x: 445, startPoint y: 291, endPoint x: 469, endPoint y: 277, distance: 27.1
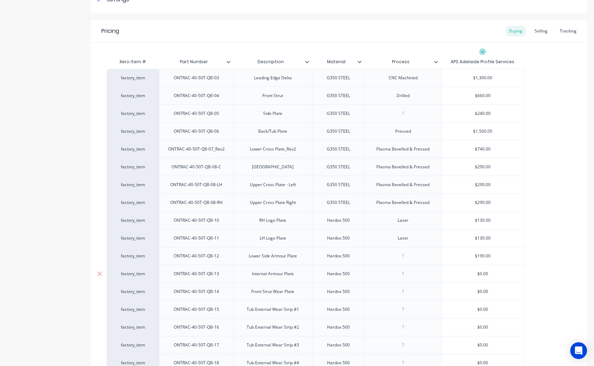
click at [446, 290] on input "$0.00" at bounding box center [482, 292] width 83 height 6
click at [476, 274] on input "$0.00" at bounding box center [482, 274] width 83 height 6
click at [484, 275] on input "$0.00" at bounding box center [482, 274] width 83 height 6
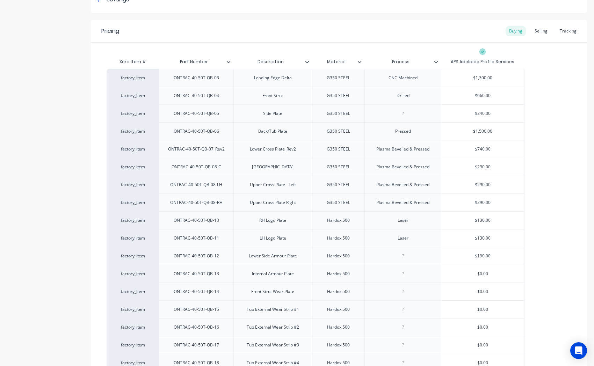
paste input "$305"
type textarea "x"
type input "$$305.00"
click at [515, 315] on div "$0.00" at bounding box center [482, 309] width 83 height 17
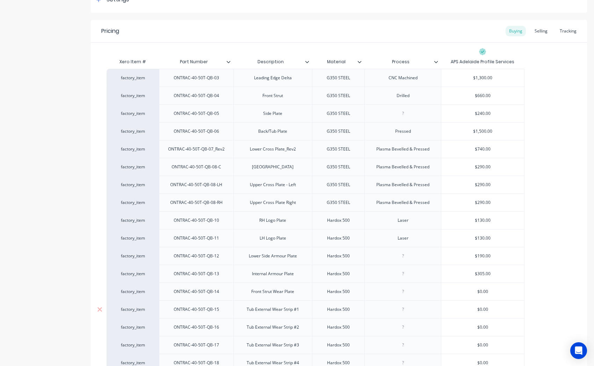
type input "$0.00"
click at [483, 291] on input "$0.00" at bounding box center [482, 292] width 83 height 6
paste input "$13"
type textarea "x"
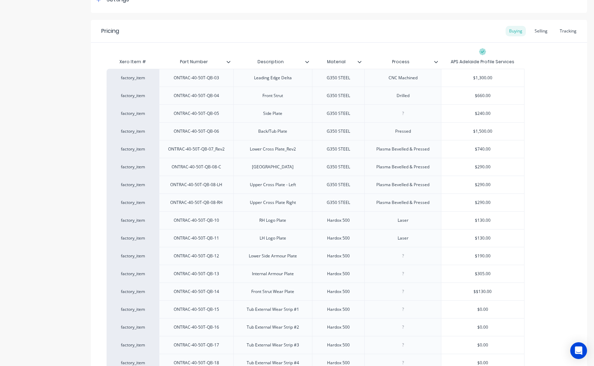
type input "$$130.00"
click at [484, 309] on input "$0.00" at bounding box center [482, 309] width 83 height 6
paste input "text"
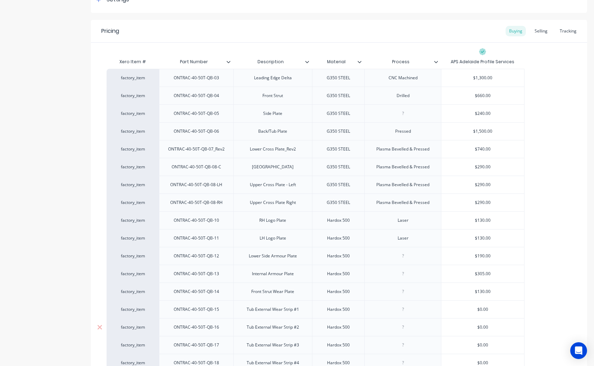
type textarea "x"
type input "$"
click at [520, 303] on div "$0.00" at bounding box center [482, 309] width 83 height 17
click at [483, 312] on input "$" at bounding box center [482, 309] width 83 height 6
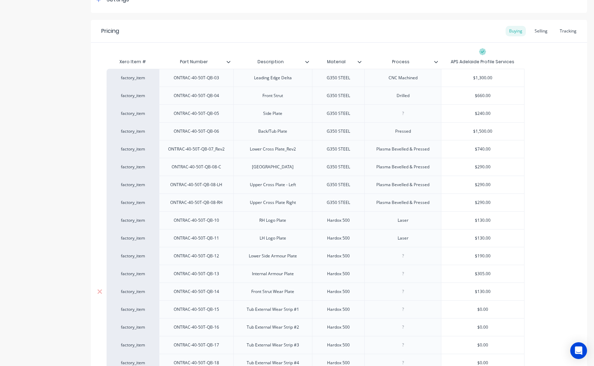
paste input "text"
type textarea "x"
type input "$0.00"
click at [481, 309] on input "$0.00" at bounding box center [482, 309] width 83 height 6
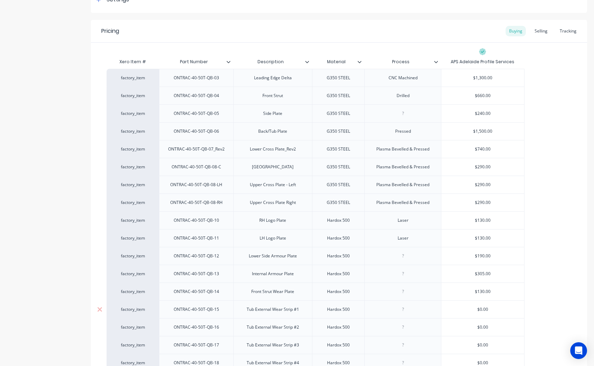
click at [481, 309] on input "$0.00" at bounding box center [482, 309] width 83 height 6
paste input "text"
type textarea "x"
click at [585, 300] on div "Product details Collaborate Order History Add image HDR-50-3.3 Parts Settings P…" at bounding box center [297, 369] width 594 height 928
type input "$0.00"
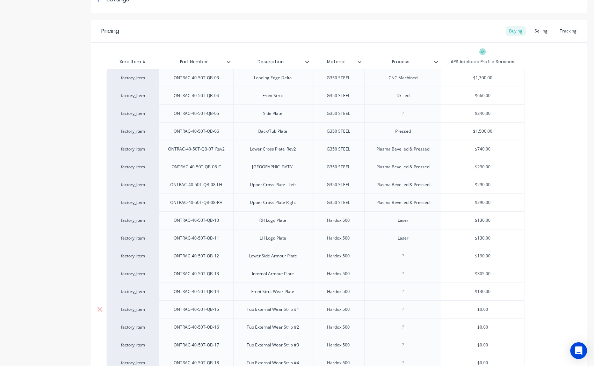
click at [471, 312] on input "$0.00" at bounding box center [482, 309] width 83 height 6
click at [481, 310] on input "$0.00" at bounding box center [482, 309] width 83 height 6
paste input "$14"
type textarea "x"
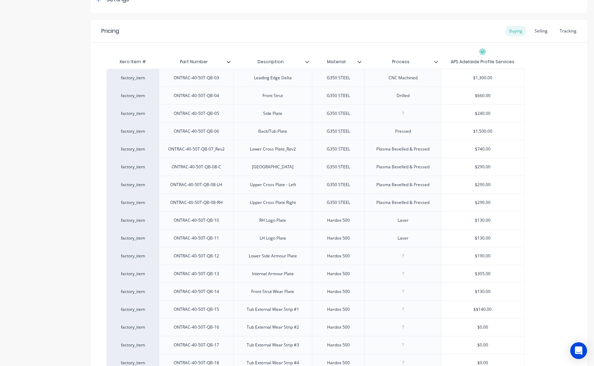
type input "$$140.00"
type input "$0.00"
click at [484, 328] on input "$0.00" at bounding box center [482, 327] width 83 height 6
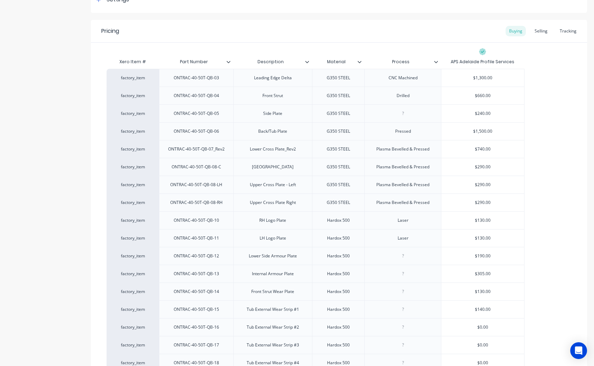
paste input "$14"
type textarea "x"
type input "$$140.00"
click at [466, 337] on div "$0.00" at bounding box center [482, 344] width 83 height 17
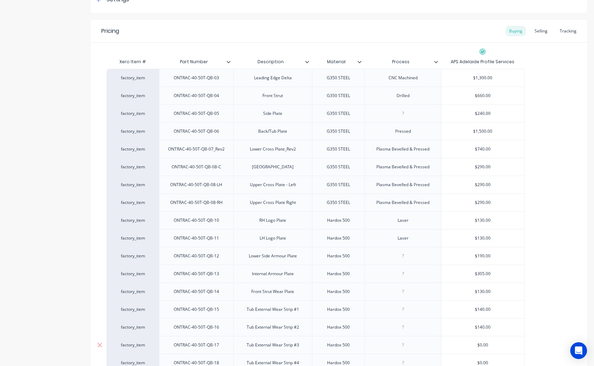
type input "$0.00"
click at [486, 344] on input "$0.00" at bounding box center [482, 345] width 83 height 6
paste input "$135"
type textarea "x"
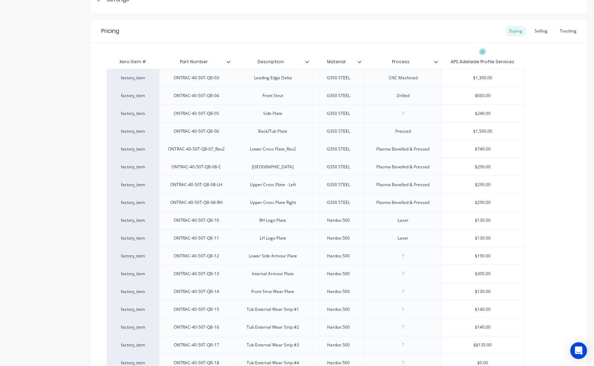
type input "$$135.00"
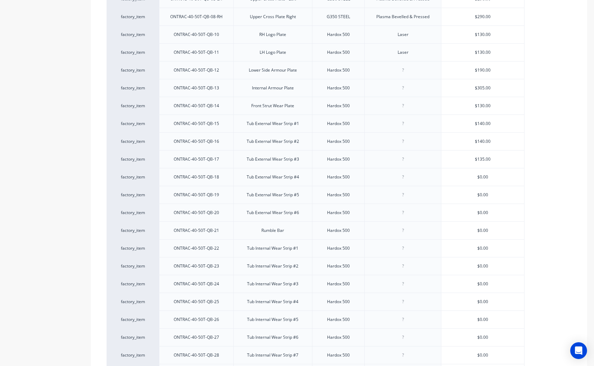
scroll to position [310, 0]
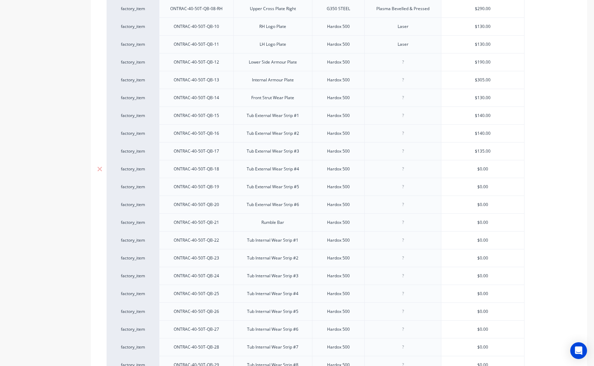
type input "$0.00"
click at [484, 169] on input "$0.00" at bounding box center [482, 169] width 83 height 6
paste input "$135"
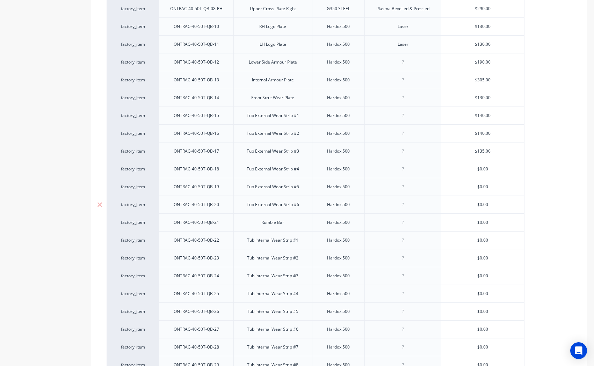
type textarea "x"
type input "$$135.00"
click at [530, 197] on div "factory_item ONTRAC-40-50T-QB-03 Leading Edge Delta G350 STEEL CNC Machined $1,…" at bounding box center [339, 222] width 465 height 695
click at [467, 193] on div "$0.00" at bounding box center [482, 186] width 83 height 17
type input "$0.00"
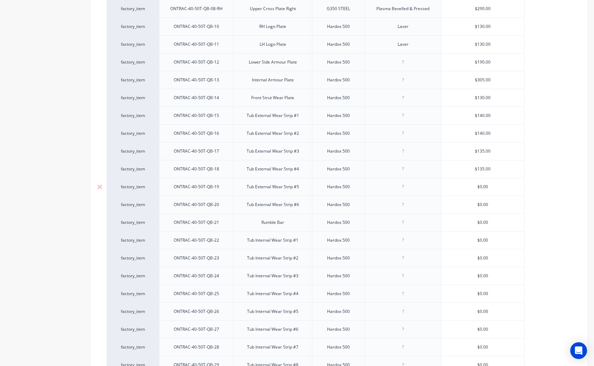
click at [480, 189] on input "$0.00" at bounding box center [482, 187] width 83 height 6
paste input "$13"
type textarea "x"
type input "$$130.00"
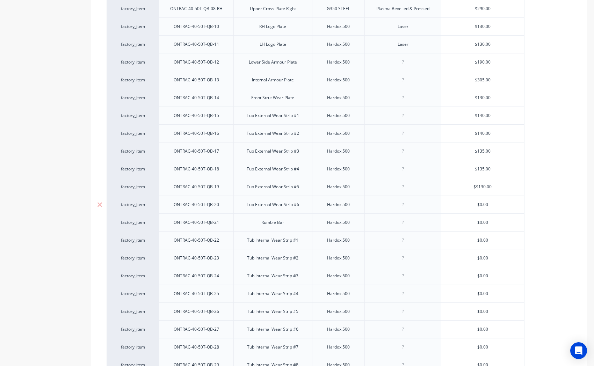
type input "$0.00"
click at [485, 208] on input "$0.00" at bounding box center [482, 205] width 83 height 6
paste input "$13"
type textarea "x"
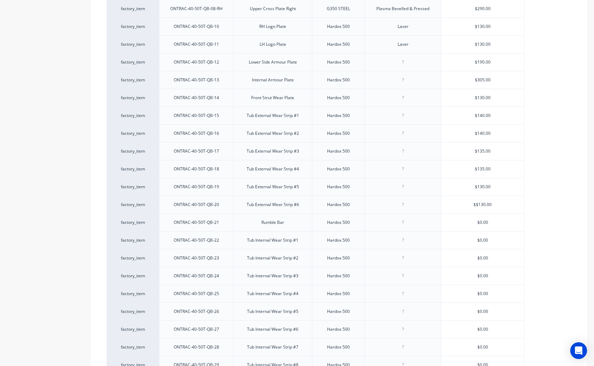
type input "$$130.00"
click at [526, 219] on div "factory_item ONTRAC-40-50T-QB-03 Leading Edge Delta G350 STEEL CNC Machined $1,…" at bounding box center [339, 222] width 465 height 695
drag, startPoint x: 434, startPoint y: 217, endPoint x: 455, endPoint y: 205, distance: 23.9
click at [435, 213] on div "factory_item ONTRAC-40-50T-QB-03 Leading Edge Delta G350 STEEL CNC Machined $1,…" at bounding box center [339, 222] width 465 height 695
click at [480, 219] on div "$0.00" at bounding box center [482, 222] width 83 height 17
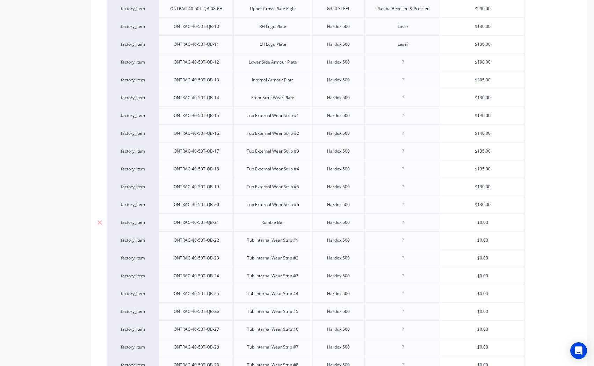
type input "$0.00"
click at [480, 219] on div "$0.00" at bounding box center [482, 222] width 83 height 17
paste input "$165.00"
type textarea "x"
click at [532, 231] on div "factory_item ONTRAC-40-50T-QB-03 Leading Edge Delta G350 STEEL CNC Machined $1,…" at bounding box center [339, 222] width 465 height 695
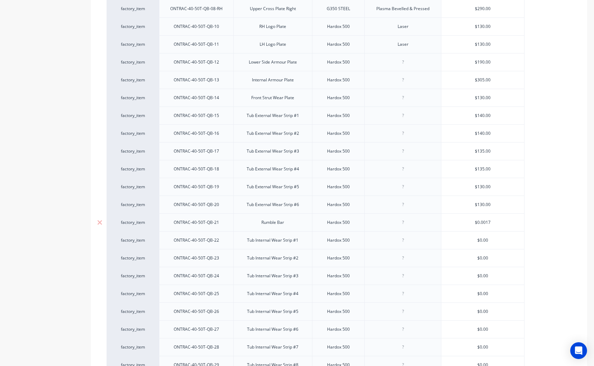
type input "$0.0017"
click at [480, 222] on input "$0.0017" at bounding box center [482, 222] width 83 height 6
paste input "$165.00"
type textarea "x"
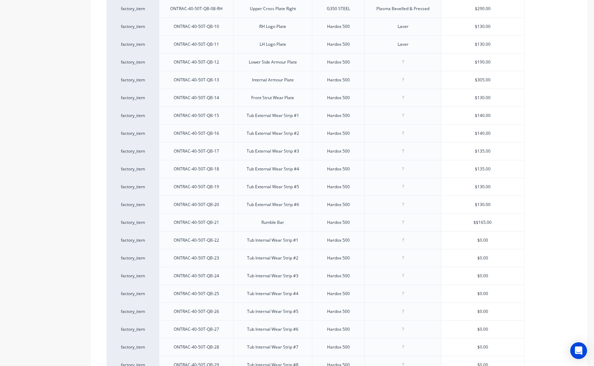
type input "$$165.00"
click at [572, 240] on div "Xero Item # Part Number Description Material Process APS Adelaide Profile Servi…" at bounding box center [339, 218] width 496 height 739
type input "$0.00"
click at [479, 241] on input "$0.00" at bounding box center [482, 240] width 83 height 6
click at [483, 240] on input "$0.00" at bounding box center [482, 240] width 83 height 6
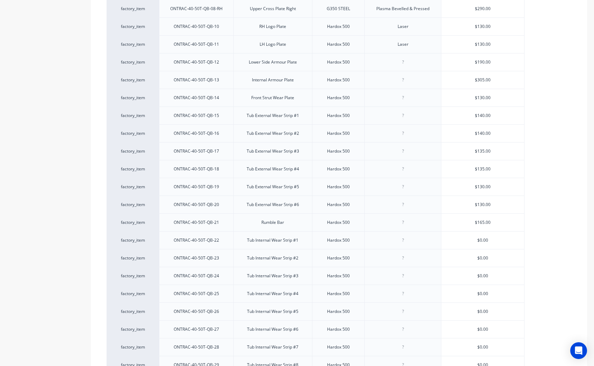
drag, startPoint x: 483, startPoint y: 240, endPoint x: 534, endPoint y: 250, distance: 52.6
click at [483, 240] on input "$0.00" at bounding box center [482, 240] width 83 height 6
paste input "$105"
type textarea "x"
type input "$$105.00"
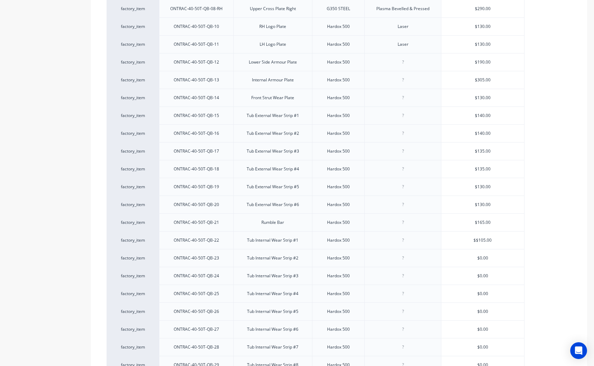
click at [539, 251] on div "factory_item ONTRAC-40-50T-QB-03 Leading Edge Delta G350 STEEL CNC Machined $1,…" at bounding box center [339, 222] width 465 height 695
type input "$0.00"
click at [486, 259] on input "$0.00" at bounding box center [482, 258] width 83 height 6
click at [485, 259] on input "$0.00" at bounding box center [482, 258] width 83 height 6
paste input "$105"
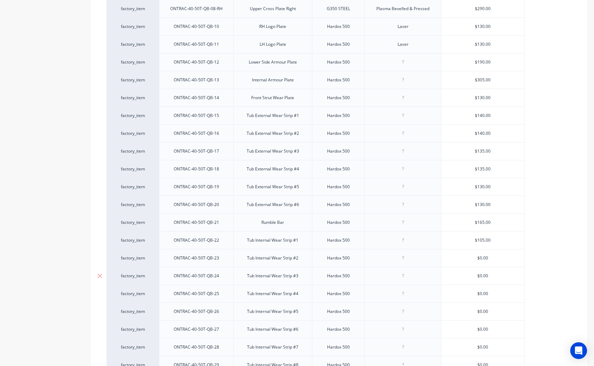
type textarea "x"
type input "$$105.00"
type input "$0.00"
click at [485, 275] on input "$0.00" at bounding box center [482, 276] width 83 height 6
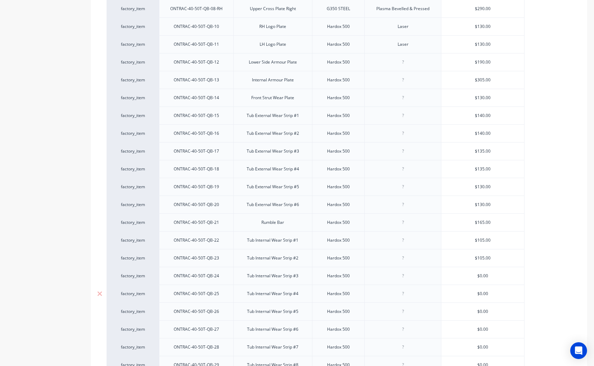
paste input "$105"
type textarea "x"
click at [519, 287] on div "$0.00" at bounding box center [482, 293] width 83 height 17
type input "$$105.00"
type input "$0.00"
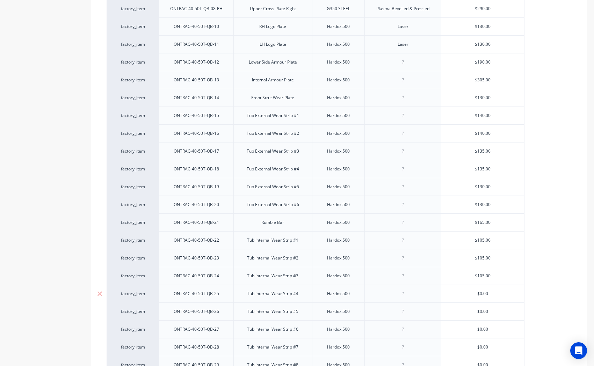
click at [523, 293] on input "$0.00" at bounding box center [482, 294] width 83 height 6
click at [483, 297] on input "$0.00" at bounding box center [482, 294] width 83 height 6
paste input "$105"
type textarea "x"
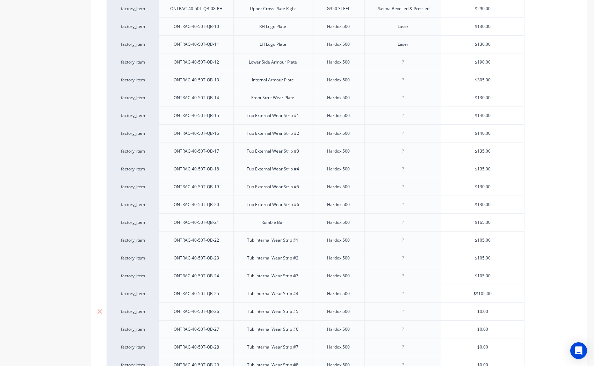
type input "$$105.00"
type input "$0.00"
click at [484, 311] on input "$0.00" at bounding box center [482, 311] width 83 height 6
paste input "$105"
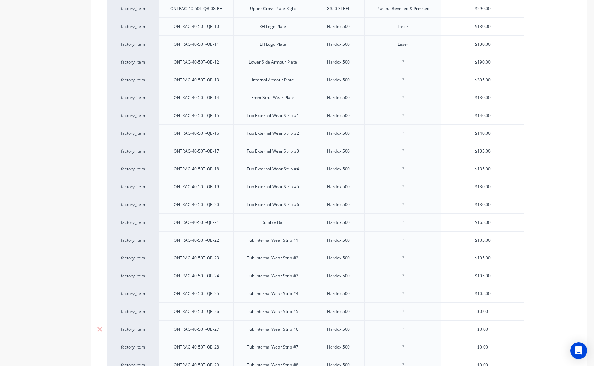
type textarea "x"
type input "$$105.00"
click at [484, 330] on input "$0.00" at bounding box center [482, 329] width 83 height 6
click at [476, 330] on input "$0.00" at bounding box center [482, 329] width 83 height 6
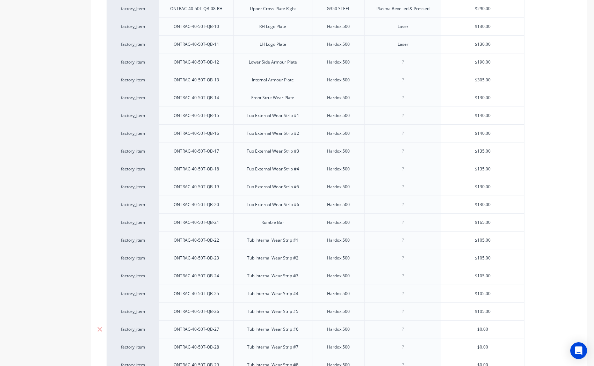
click at [487, 331] on input "$0.00" at bounding box center [482, 329] width 83 height 6
paste input "$10"
type input "$$100.00"
type textarea "x"
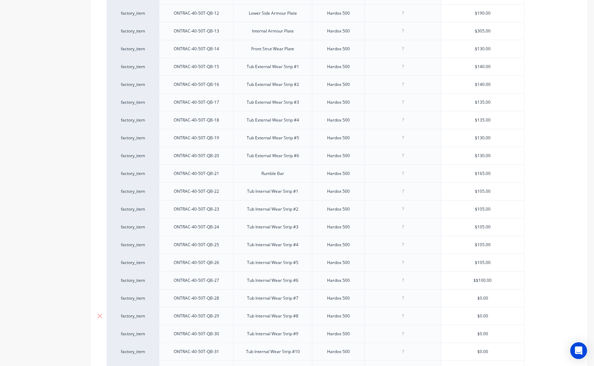
scroll to position [388, 0]
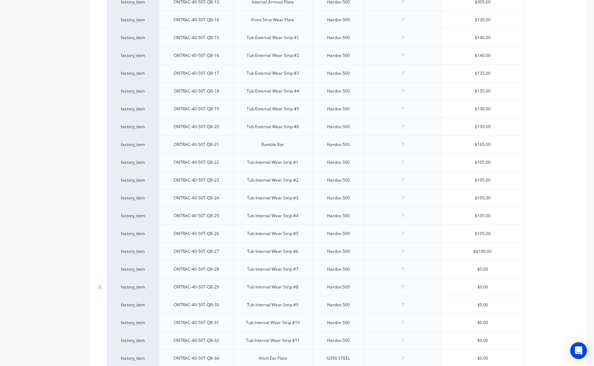
drag, startPoint x: 510, startPoint y: 279, endPoint x: 499, endPoint y: 279, distance: 11.2
click at [510, 279] on div "$0.00" at bounding box center [482, 286] width 83 height 17
type input "$$100.00"
type input "$0.00"
click at [484, 270] on input "$0.00" at bounding box center [482, 269] width 83 height 6
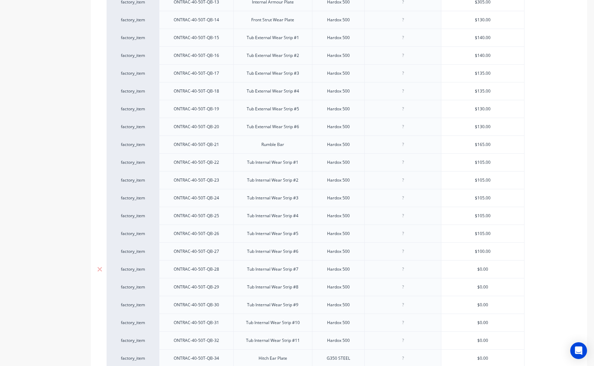
click at [484, 270] on input "$0.00" at bounding box center [482, 269] width 83 height 6
paste input "$10"
type input "$$100.00"
type textarea "x"
type input "$$100.00"
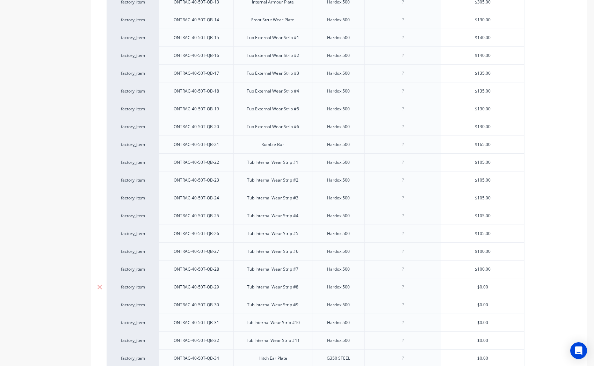
click at [482, 285] on input "$0.00" at bounding box center [482, 287] width 83 height 6
paste input "$10"
type input "$$100.00"
type textarea "x"
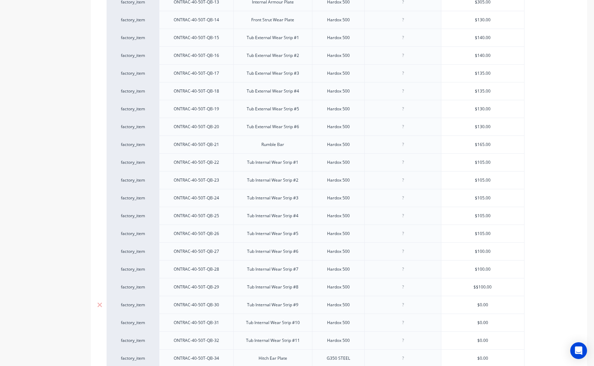
type input "$$100.00"
click at [482, 308] on input "$0.00" at bounding box center [482, 305] width 83 height 6
paste input "$10"
type input "$$100.00"
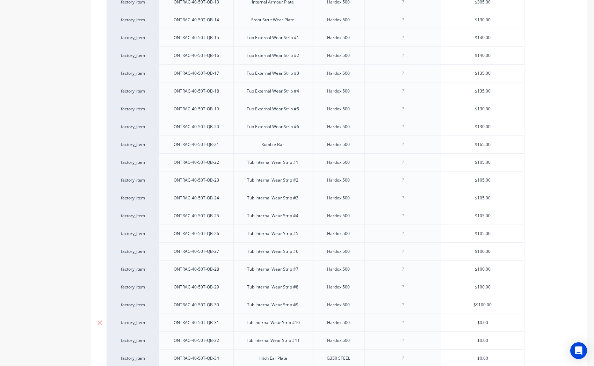
type textarea "x"
type input "$$100.00"
click at [483, 321] on input "$0.00" at bounding box center [482, 323] width 83 height 6
paste input "$10"
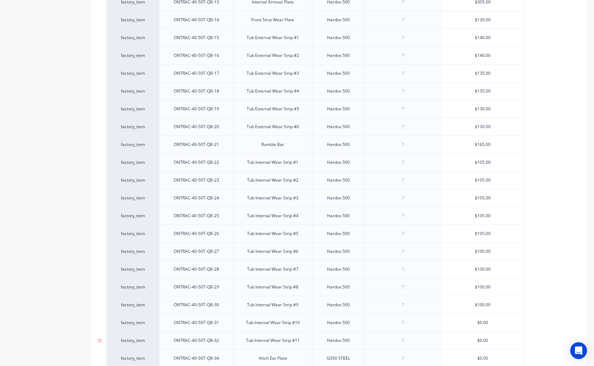
type input "$$100.00"
type textarea "x"
type input "$$100.00"
type input "$0.00"
click at [485, 342] on input "$0.00" at bounding box center [482, 340] width 83 height 6
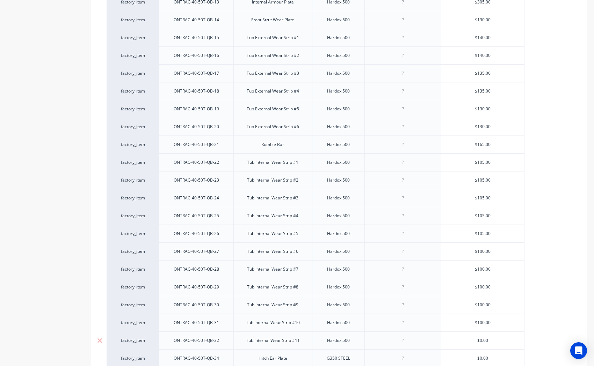
click at [485, 342] on input "$0.00" at bounding box center [482, 340] width 83 height 6
paste input "$10"
type textarea "x"
type input "$100.00"
click at [526, 303] on div "factory_item ONTRAC-40-50T-QB-03 Leading Edge Delta G350 STEEL CNC Machined $1,…" at bounding box center [339, 144] width 465 height 695
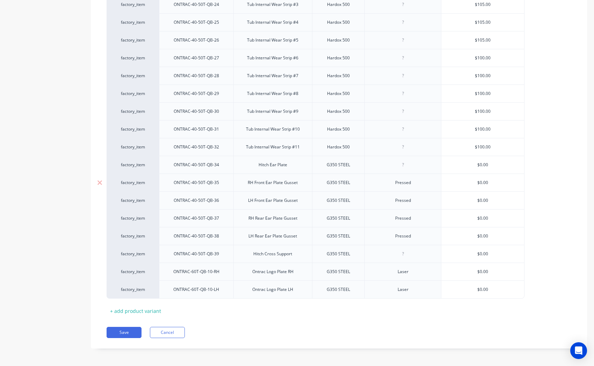
scroll to position [582, 0]
click at [482, 163] on input "$0.00" at bounding box center [482, 164] width 83 height 6
paste input "$41"
type input "$$410.00"
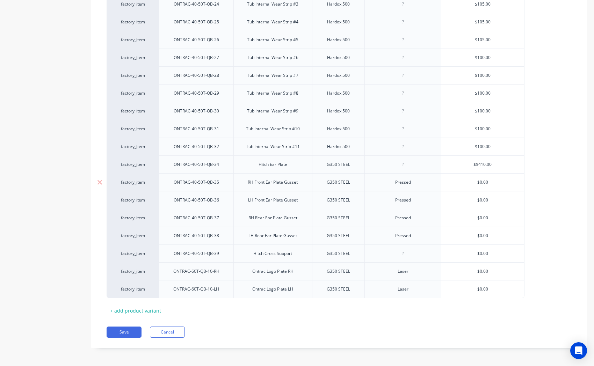
type textarea "x"
click at [517, 189] on div "$0.00" at bounding box center [482, 182] width 83 height 17
type input "$$410.00"
click at [477, 176] on div "$0.00" at bounding box center [482, 182] width 83 height 17
click at [486, 185] on input "$0.00" at bounding box center [482, 182] width 83 height 6
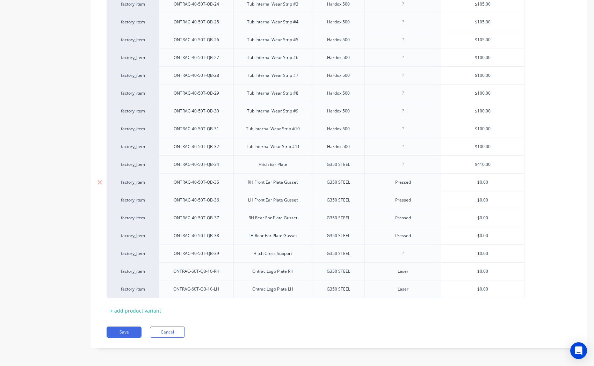
click at [486, 185] on input "$0.00" at bounding box center [482, 182] width 83 height 6
paste input "$145"
type input "$$145.00"
type textarea "x"
click at [501, 214] on div "$0.00" at bounding box center [482, 217] width 83 height 17
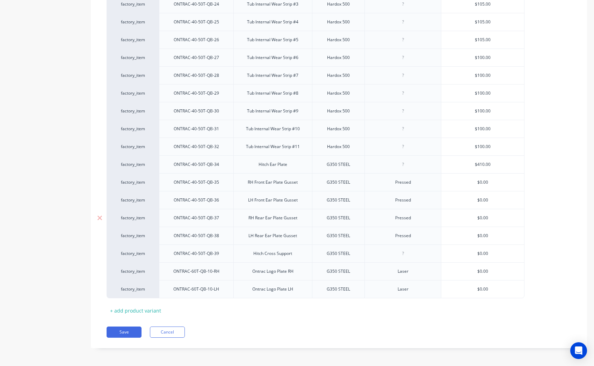
type input "$$145.00"
type input "$0.00"
click at [482, 200] on input "$0.00" at bounding box center [482, 200] width 83 height 6
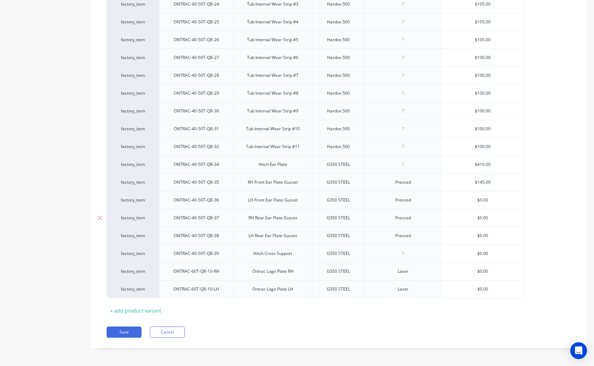
paste input "$145"
type textarea "x"
click at [509, 224] on div "$0.00" at bounding box center [482, 217] width 83 height 17
type input "$$145.00"
drag, startPoint x: 522, startPoint y: 226, endPoint x: 510, endPoint y: 224, distance: 12.5
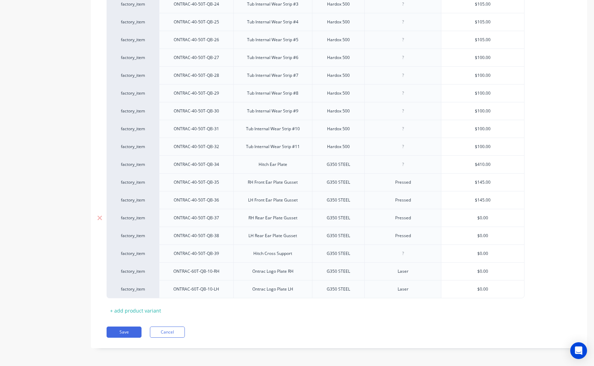
click at [522, 226] on div "$0.00" at bounding box center [482, 217] width 83 height 17
click at [481, 217] on input "$0.00" at bounding box center [482, 218] width 83 height 6
paste input "$135"
type textarea "x"
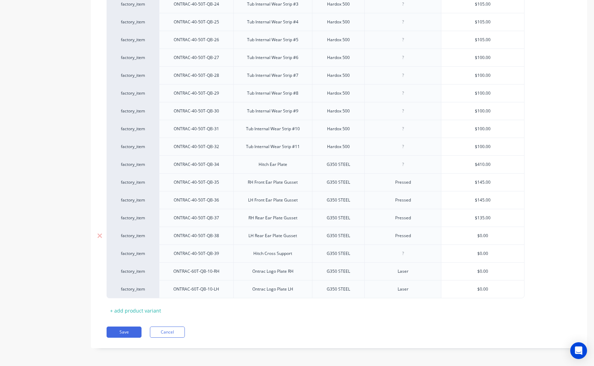
type input "$$135.00"
click at [484, 237] on input "$0.00" at bounding box center [482, 236] width 83 height 6
paste input "$135"
type input "$$135.00"
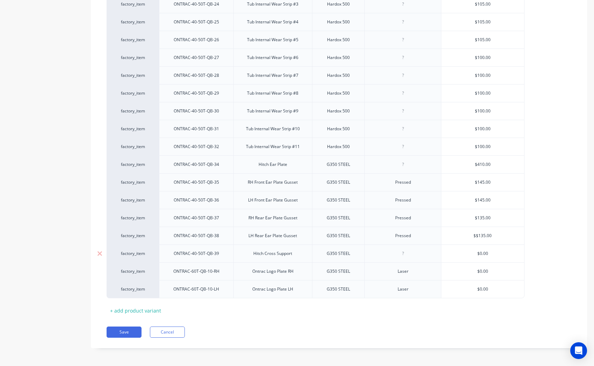
type textarea "x"
click at [509, 247] on div "$0.00" at bounding box center [482, 253] width 83 height 17
type input "$$135.00"
type input "$0.00"
click at [483, 256] on input "$0.00" at bounding box center [482, 253] width 83 height 6
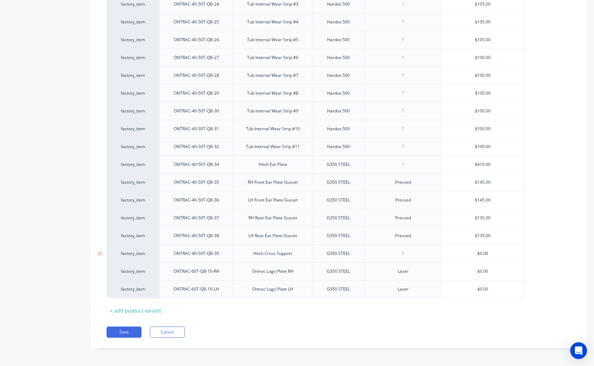
click at [483, 256] on input "$0.00" at bounding box center [482, 253] width 83 height 6
paste input "$6"
type textarea "x"
click at [520, 265] on div "$0.00" at bounding box center [482, 271] width 83 height 17
type input "$$60.00"
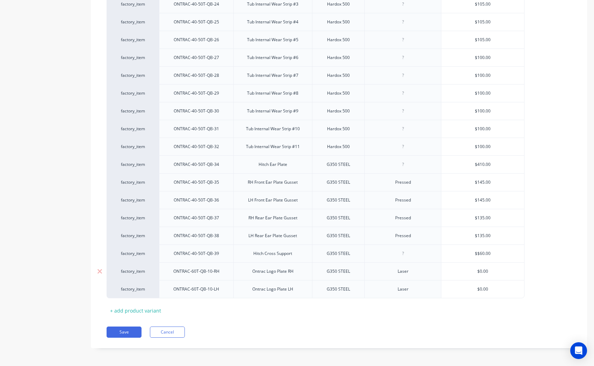
type input "$0.00"
drag, startPoint x: 552, startPoint y: 251, endPoint x: 546, endPoint y: 251, distance: 6.3
click at [482, 274] on input "$0.00" at bounding box center [482, 271] width 83 height 6
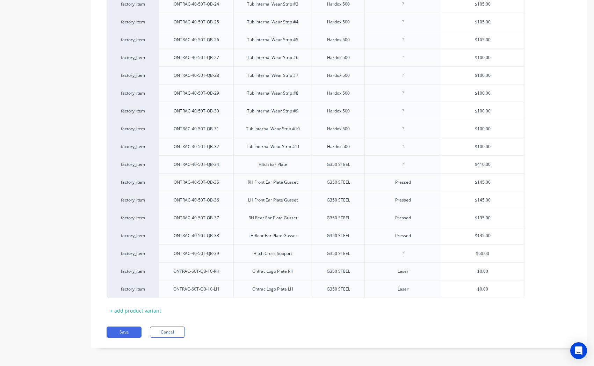
paste input "$5"
type textarea "x"
type input "$$50.00"
drag, startPoint x: 547, startPoint y: 281, endPoint x: 505, endPoint y: 288, distance: 42.5
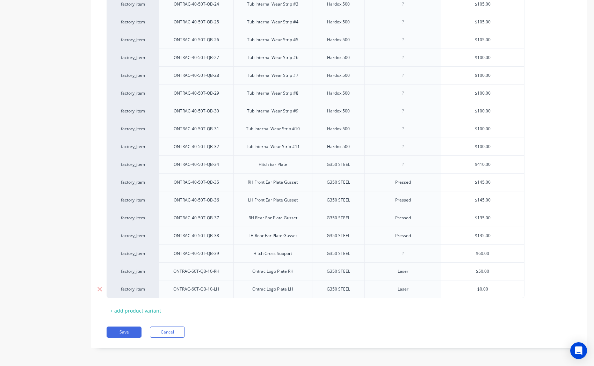
type input "$0.00"
click at [482, 291] on input "$0.00" at bounding box center [482, 289] width 83 height 6
drag, startPoint x: 482, startPoint y: 291, endPoint x: 540, endPoint y: 280, distance: 58.5
click at [481, 291] on input "$0.00" at bounding box center [482, 289] width 83 height 6
paste input "$5"
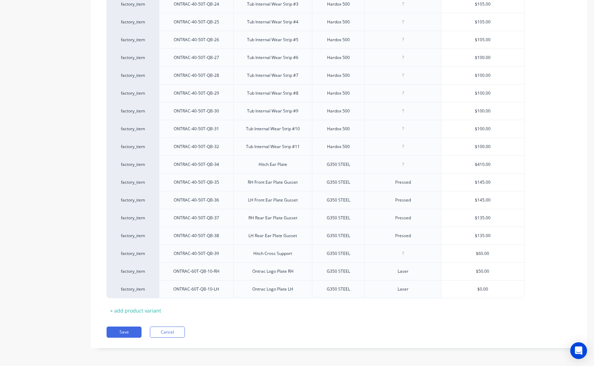
type textarea "x"
type input "$$50.00"
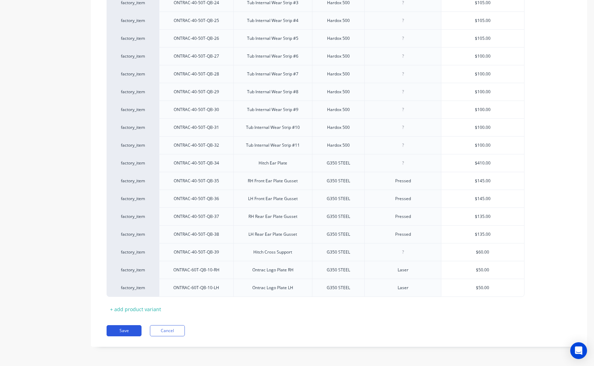
click at [123, 328] on button "Save" at bounding box center [124, 330] width 35 height 11
type textarea "x"
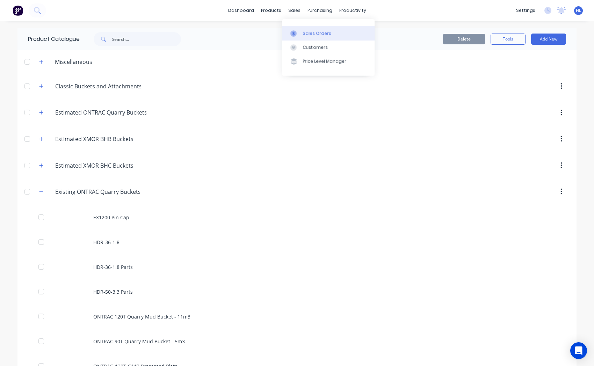
click at [319, 35] on div "Sales Orders" at bounding box center [317, 33] width 29 height 6
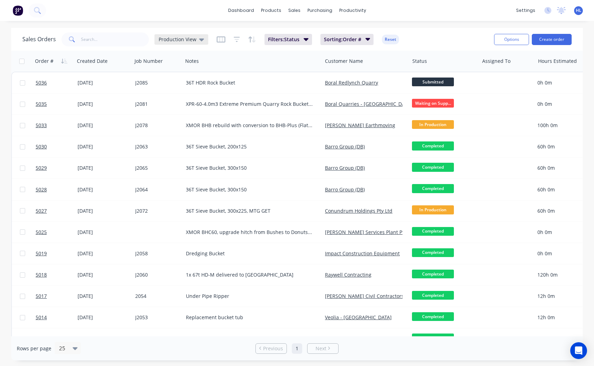
click at [194, 37] on span "Production View" at bounding box center [178, 39] width 38 height 7
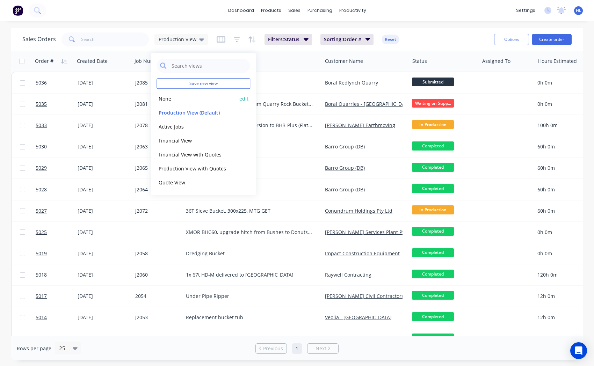
click at [176, 97] on button "None" at bounding box center [196, 99] width 80 height 8
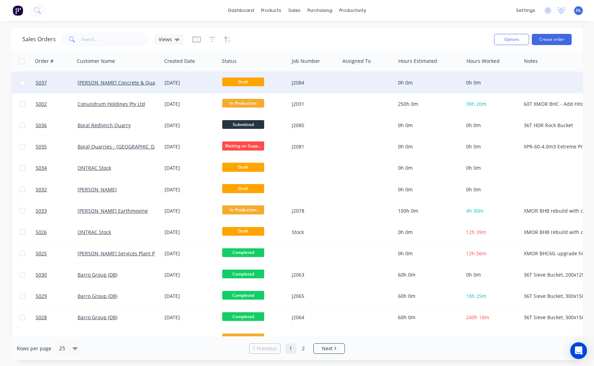
click at [198, 81] on div "[DATE]" at bounding box center [191, 82] width 52 height 7
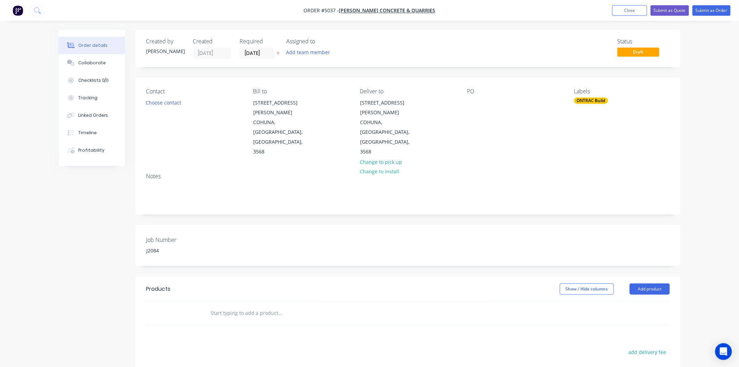
drag, startPoint x: 690, startPoint y: 145, endPoint x: 680, endPoint y: 147, distance: 9.9
click at [689, 145] on div "Order details Collaborate Checklists 0/0 Tracking Linked Orders Timeline Profit…" at bounding box center [369, 251] width 739 height 503
click at [658, 173] on div "Notes" at bounding box center [408, 176] width 524 height 7
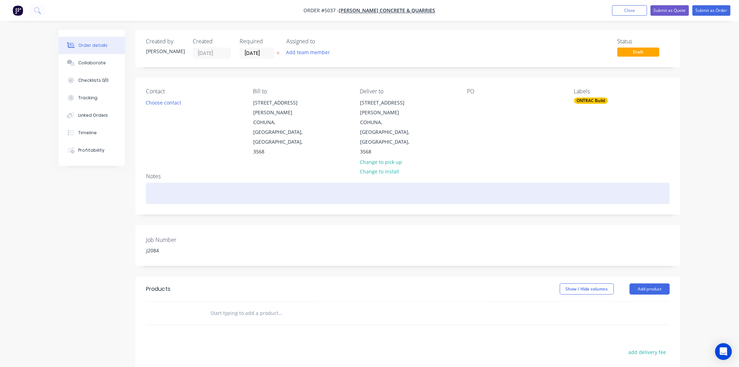
click at [165, 183] on div at bounding box center [408, 193] width 524 height 21
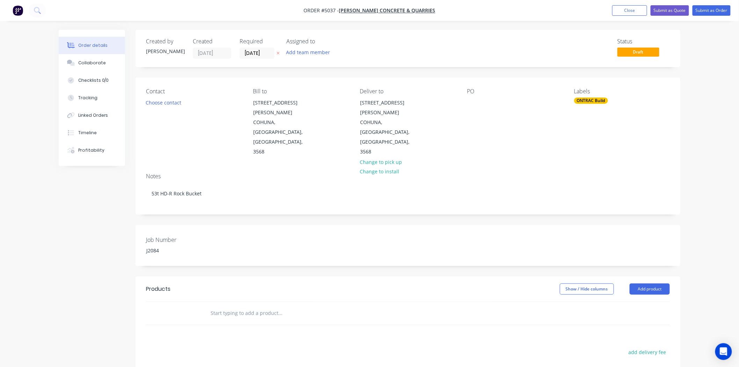
click at [195, 173] on div "Notes" at bounding box center [408, 176] width 524 height 7
click at [177, 99] on button "Choose contact" at bounding box center [163, 101] width 43 height 9
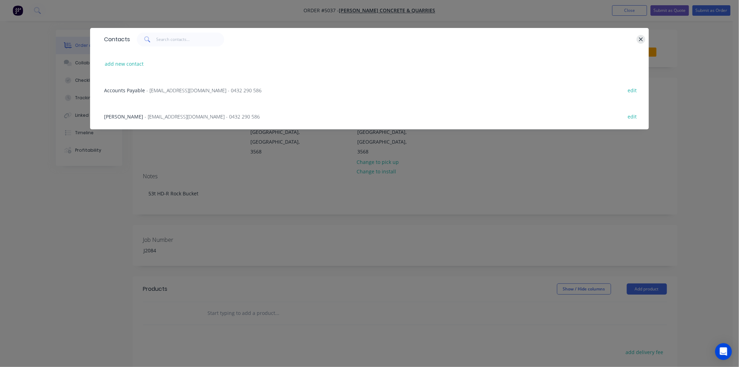
click at [642, 42] on icon "button" at bounding box center [641, 39] width 5 height 6
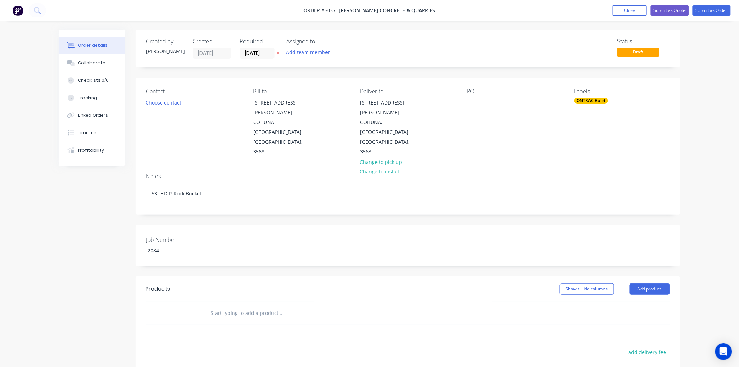
click at [235, 183] on div "Notes 53t HD-R Rock Bucket" at bounding box center [408, 190] width 545 height 47
click at [488, 98] on div "PO" at bounding box center [515, 122] width 96 height 69
click at [479, 87] on div "Contact Choose contact Bill to 141 King George St COHUNA, Victoria, Australia, …" at bounding box center [408, 123] width 545 height 90
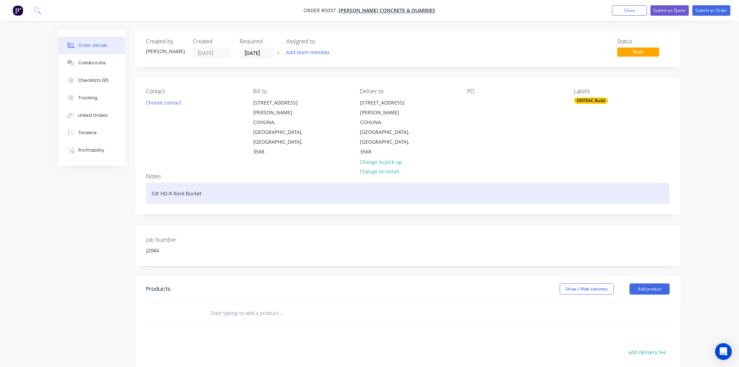
click at [337, 183] on div "53t HD-R Rock Bucket" at bounding box center [408, 193] width 524 height 21
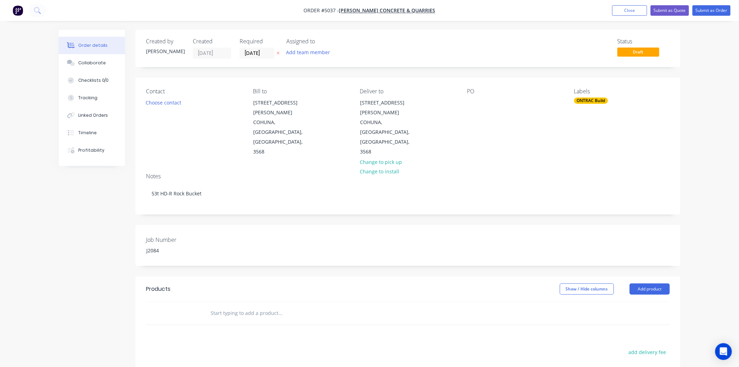
click at [275, 238] on div "Created by Hayden Created 29/09/25 Required 29/09/25 Assigned to Add team membe…" at bounding box center [408, 261] width 545 height 463
click at [614, 10] on button "Close" at bounding box center [629, 10] width 35 height 10
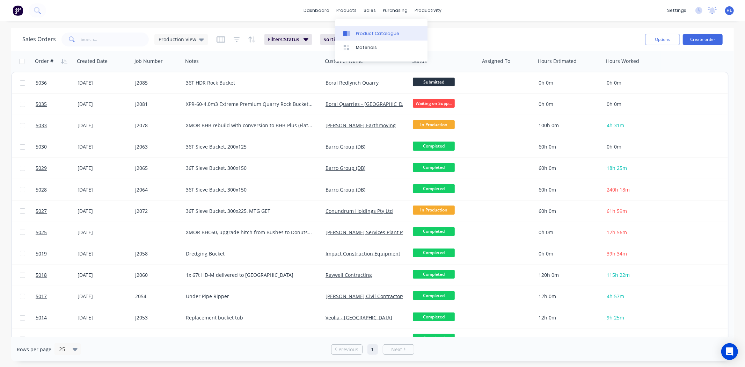
click at [367, 33] on div "Product Catalogue" at bounding box center [377, 33] width 43 height 6
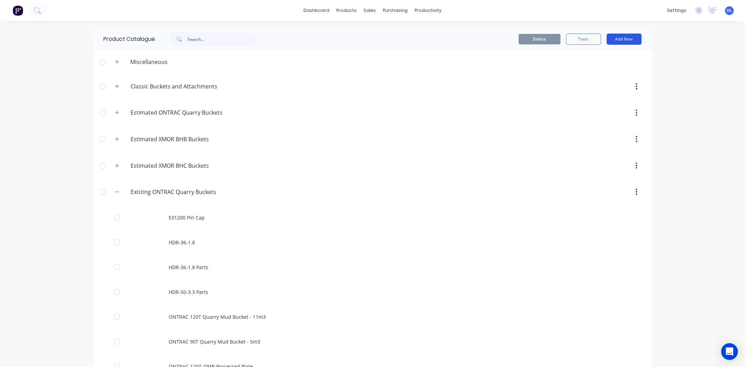
click at [624, 41] on button "Add New" at bounding box center [624, 39] width 35 height 11
click at [611, 79] on button "Product Kit" at bounding box center [608, 85] width 66 height 14
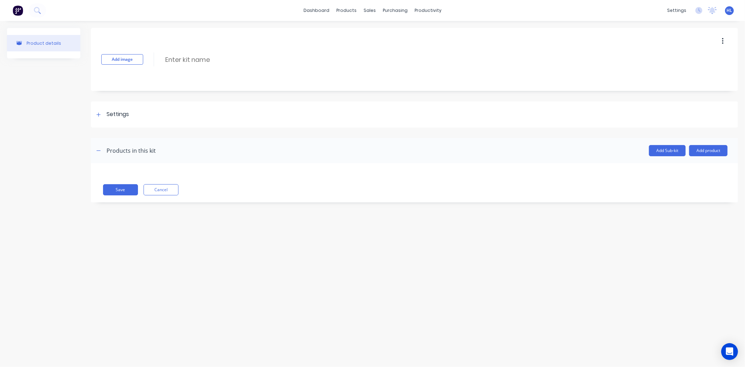
click at [205, 53] on div "Add image Enter kit name" at bounding box center [414, 59] width 647 height 63
click at [205, 56] on input at bounding box center [227, 59] width 124 height 10
type input "G"
type input "HDR-50-3.3"
click at [705, 150] on button "Add product" at bounding box center [708, 150] width 38 height 11
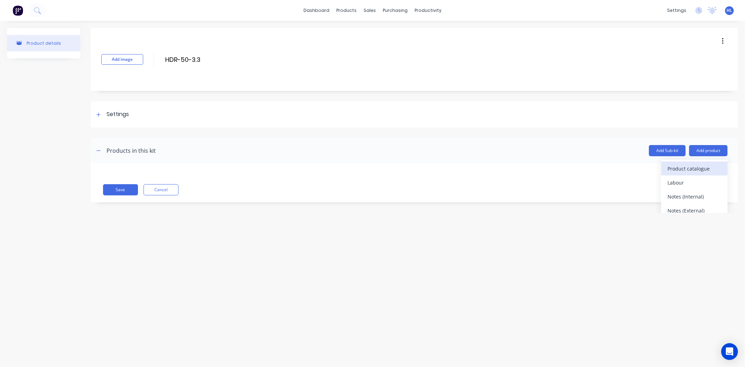
click at [682, 167] on div "Product catalogue" at bounding box center [695, 168] width 54 height 10
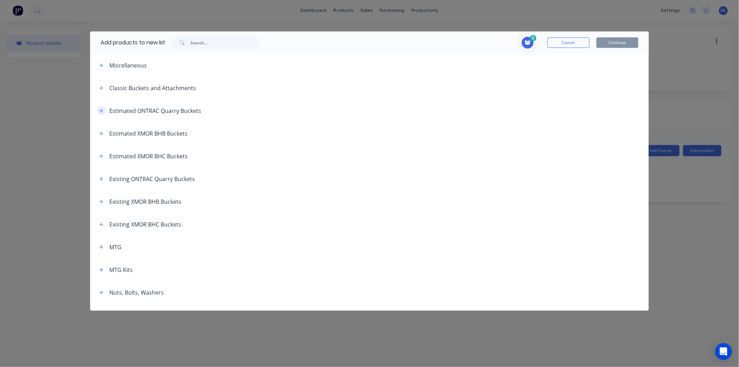
click at [103, 113] on button "button" at bounding box center [101, 110] width 9 height 9
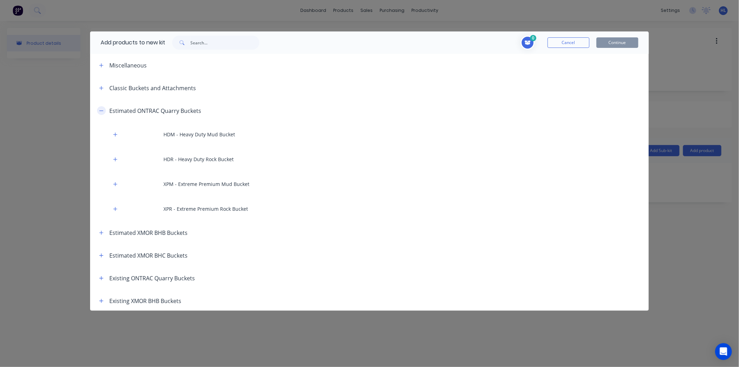
click at [98, 109] on button "button" at bounding box center [101, 110] width 9 height 9
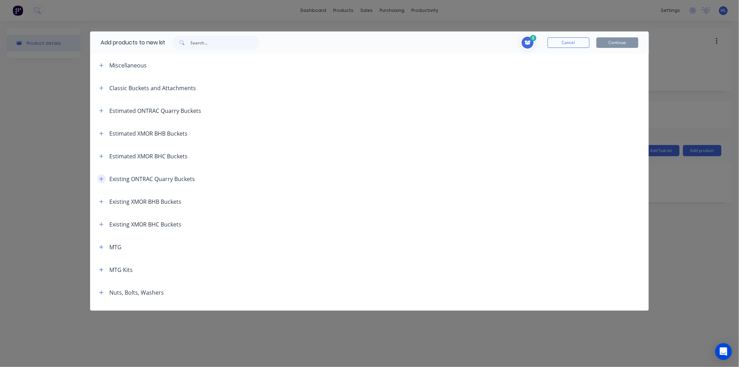
click at [99, 180] on button "button" at bounding box center [101, 178] width 9 height 9
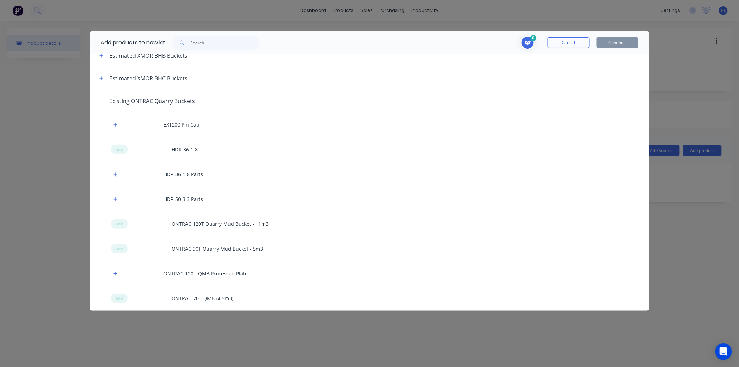
scroll to position [78, 0]
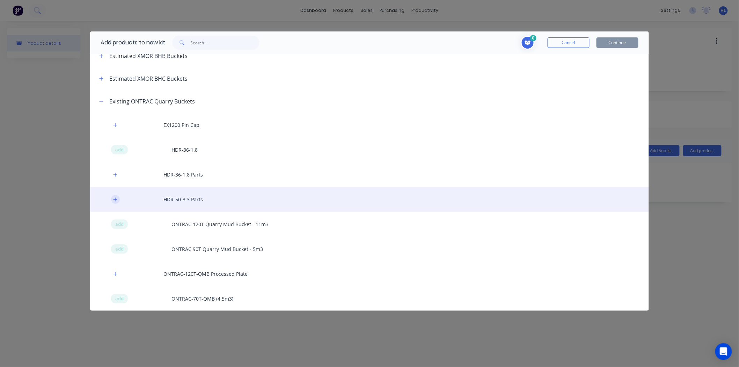
click at [114, 200] on icon "button" at bounding box center [115, 199] width 4 height 5
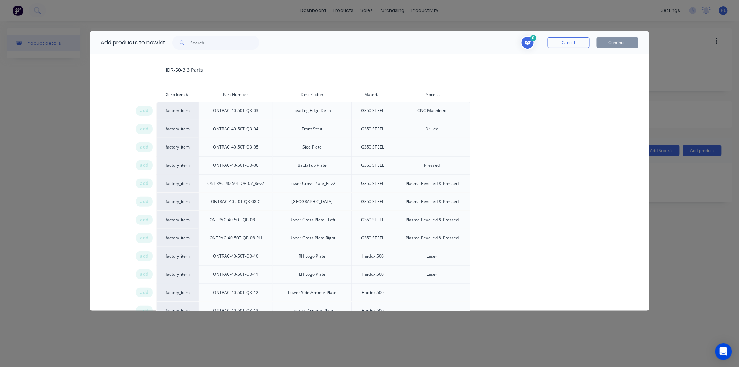
scroll to position [194, 0]
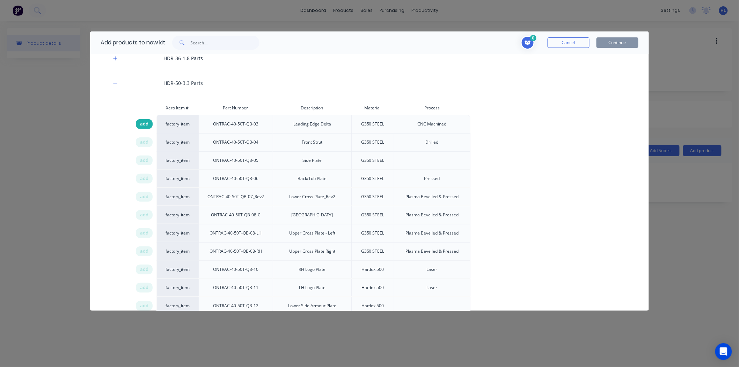
click at [147, 121] on span "add" at bounding box center [144, 124] width 8 height 7
click at [144, 139] on span "add" at bounding box center [144, 142] width 8 height 7
click at [145, 159] on span "add" at bounding box center [144, 160] width 8 height 7
click at [145, 175] on div "add" at bounding box center [144, 179] width 17 height 10
click at [144, 195] on span "add" at bounding box center [144, 196] width 8 height 7
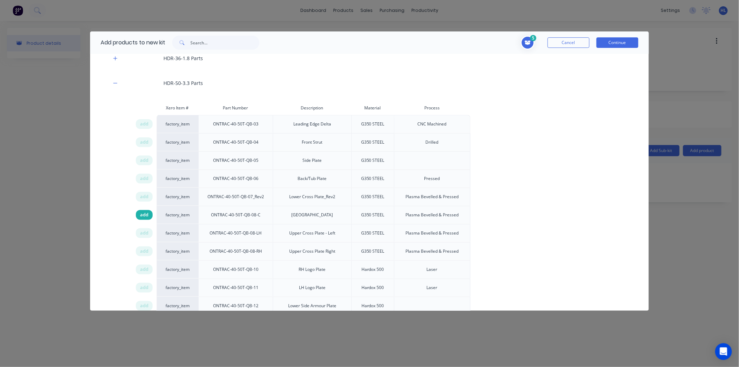
click at [147, 217] on span "add" at bounding box center [144, 214] width 8 height 7
click at [147, 233] on span "add" at bounding box center [144, 232] width 8 height 7
click at [146, 254] on span "add" at bounding box center [144, 251] width 8 height 7
click at [147, 271] on span "add" at bounding box center [144, 269] width 8 height 7
click at [146, 285] on span "add" at bounding box center [144, 287] width 8 height 7
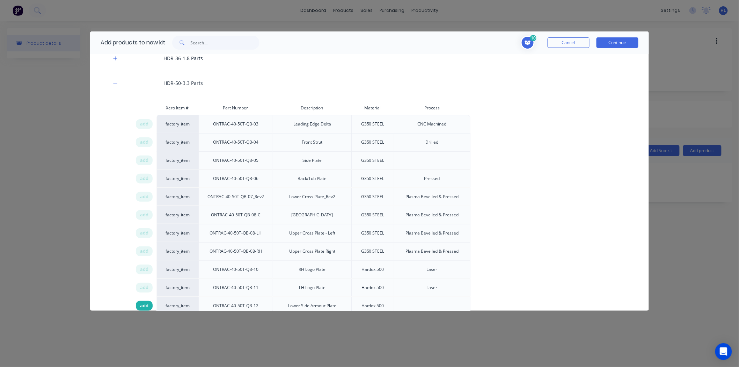
click at [148, 307] on div "add" at bounding box center [144, 306] width 17 height 10
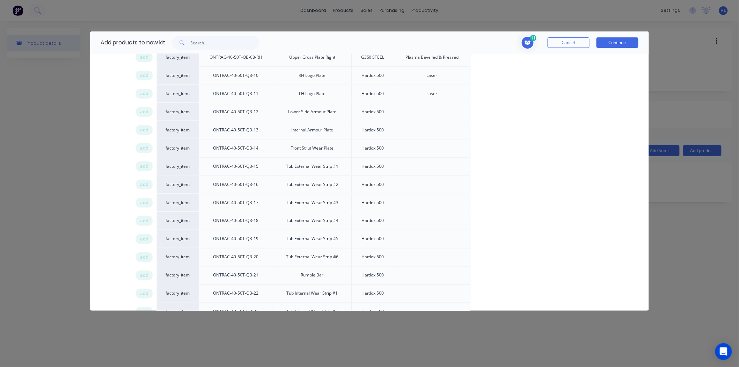
scroll to position [388, 0]
click at [145, 132] on span "add" at bounding box center [144, 129] width 8 height 7
click at [144, 146] on span "add" at bounding box center [144, 147] width 8 height 7
click at [146, 166] on span "add" at bounding box center [144, 165] width 8 height 7
click at [144, 186] on span "add" at bounding box center [144, 184] width 8 height 7
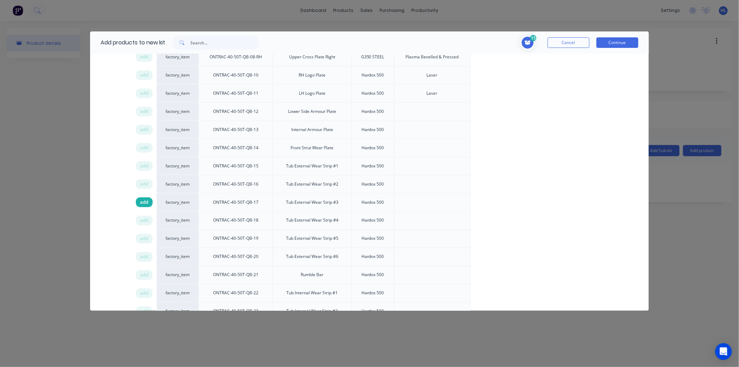
click at [144, 201] on span "add" at bounding box center [144, 202] width 8 height 7
drag, startPoint x: 145, startPoint y: 221, endPoint x: 145, endPoint y: 235, distance: 14.0
click at [145, 221] on span "add" at bounding box center [144, 220] width 8 height 7
click at [144, 236] on span "add" at bounding box center [144, 238] width 8 height 7
click at [145, 258] on span "add" at bounding box center [144, 256] width 8 height 7
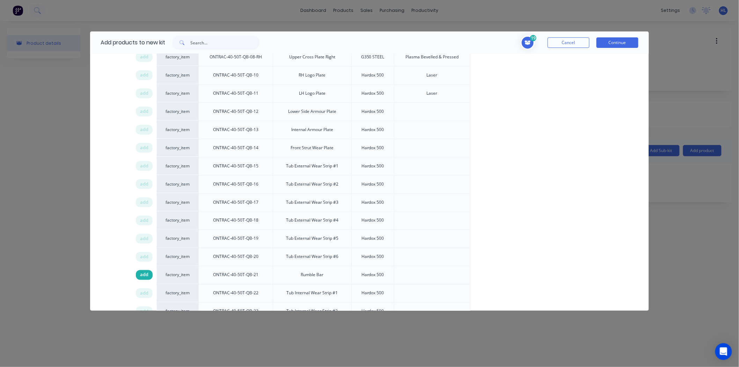
click at [144, 272] on span "add" at bounding box center [144, 274] width 8 height 7
click at [145, 294] on span "add" at bounding box center [144, 293] width 8 height 7
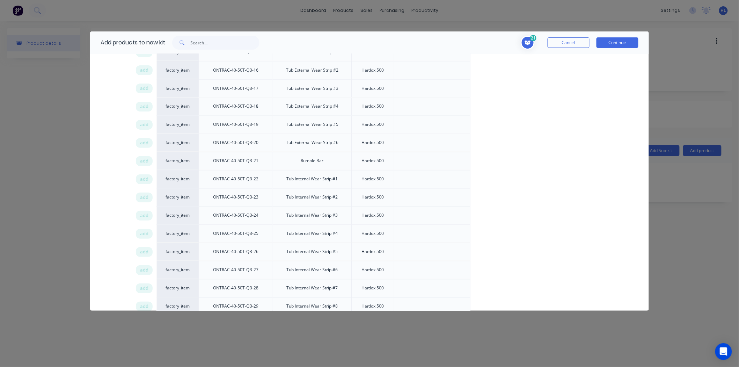
scroll to position [582, 0]
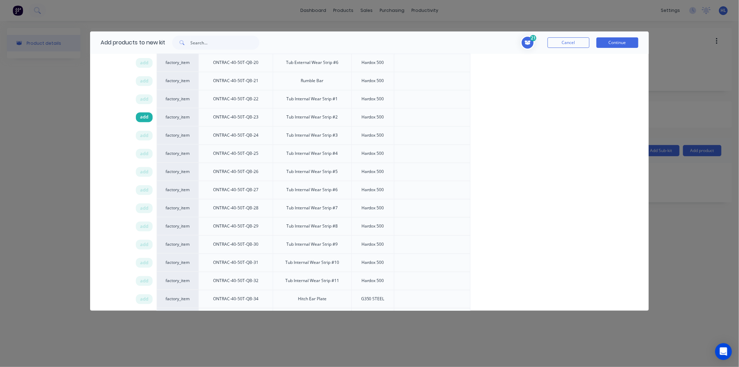
click at [141, 118] on span "add" at bounding box center [144, 117] width 8 height 7
click at [144, 137] on span "add" at bounding box center [144, 135] width 8 height 7
click at [148, 156] on span "add" at bounding box center [144, 153] width 8 height 7
click at [148, 173] on div "add" at bounding box center [144, 172] width 17 height 10
click at [148, 190] on div "add" at bounding box center [144, 190] width 17 height 10
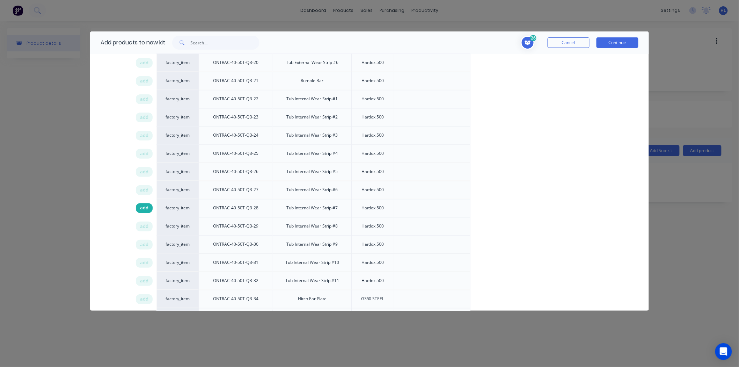
click at [147, 209] on span "add" at bounding box center [144, 208] width 8 height 7
click at [147, 229] on span "add" at bounding box center [144, 226] width 8 height 7
click at [144, 242] on span "add" at bounding box center [144, 244] width 8 height 7
click at [145, 261] on span "add" at bounding box center [144, 262] width 8 height 7
click at [149, 282] on div "add" at bounding box center [144, 281] width 17 height 10
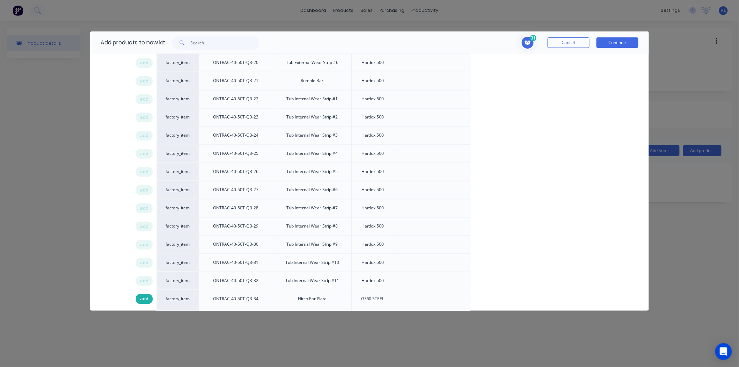
click at [144, 301] on span "add" at bounding box center [144, 299] width 8 height 7
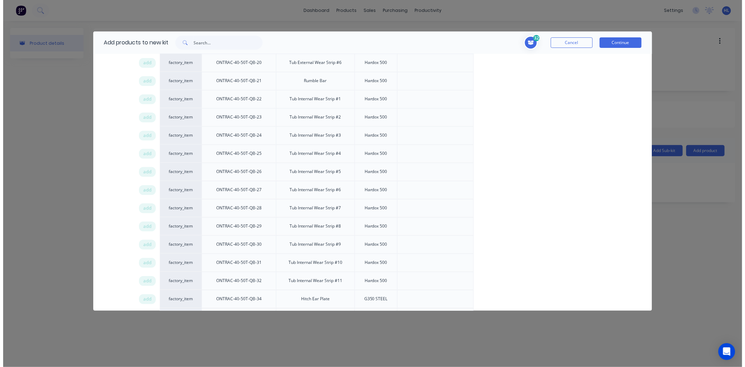
scroll to position [737, 0]
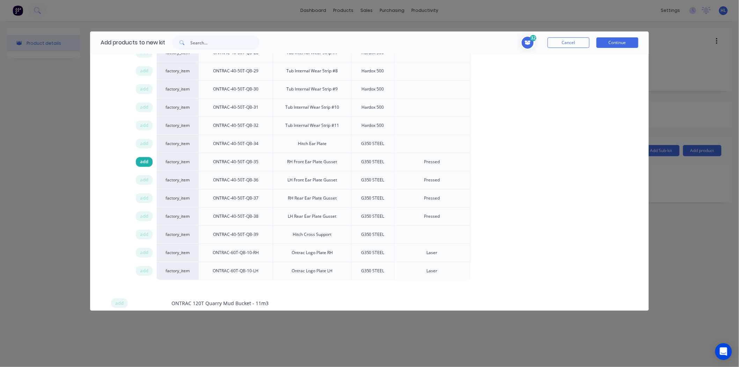
click at [146, 165] on span "add" at bounding box center [144, 161] width 8 height 7
click at [144, 183] on span "add" at bounding box center [144, 179] width 8 height 7
click at [144, 197] on span "add" at bounding box center [144, 198] width 8 height 7
click at [143, 217] on span "add" at bounding box center [144, 216] width 8 height 7
click at [146, 238] on span "add" at bounding box center [144, 234] width 8 height 7
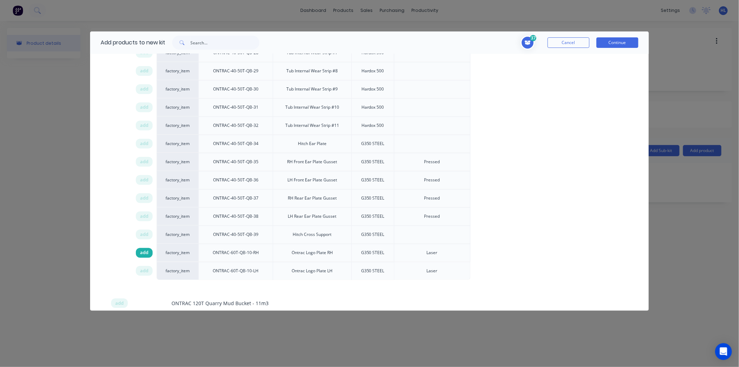
click at [146, 253] on span "add" at bounding box center [144, 252] width 8 height 7
click at [147, 273] on span "add" at bounding box center [144, 270] width 8 height 7
click at [617, 41] on button "Continue" at bounding box center [618, 42] width 42 height 10
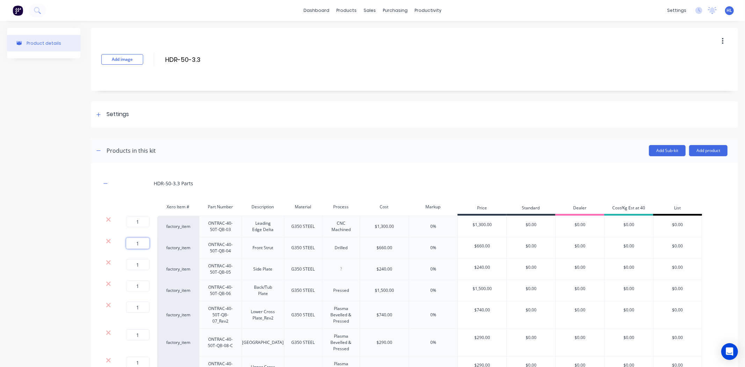
click at [140, 245] on input "1" at bounding box center [137, 243] width 23 height 11
type input "2"
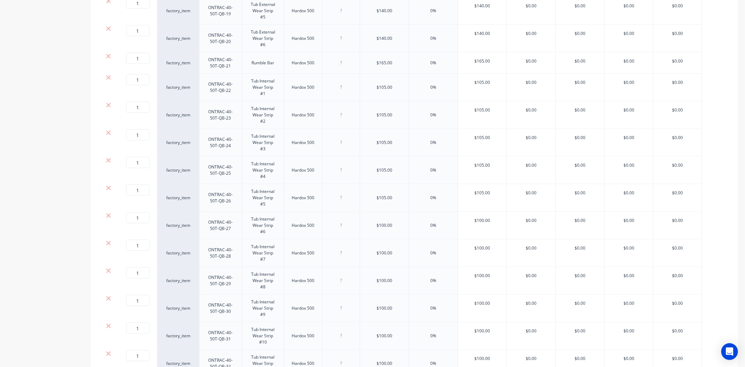
scroll to position [349, 0]
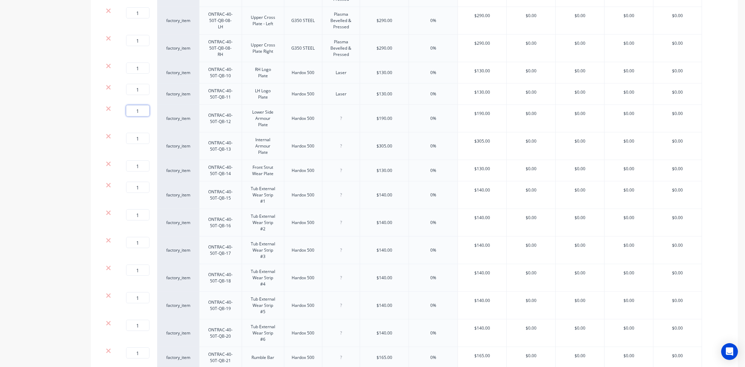
click at [139, 108] on input "1" at bounding box center [137, 110] width 23 height 11
type input "2"
click at [68, 127] on div "Product details" at bounding box center [43, 290] width 73 height 1222
click at [138, 139] on input "1" at bounding box center [137, 138] width 23 height 11
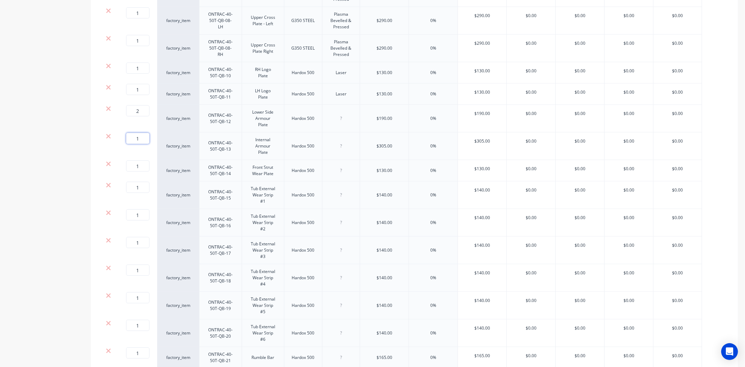
click at [138, 139] on input "1" at bounding box center [137, 138] width 23 height 11
type input "2"
click at [63, 152] on div "Product details" at bounding box center [43, 290] width 73 height 1222
click at [143, 163] on input "1" at bounding box center [137, 165] width 23 height 11
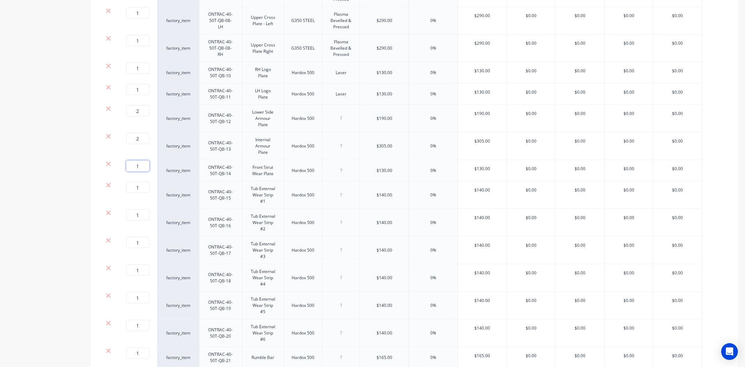
type input "2"
click at [62, 188] on div "Product details" at bounding box center [43, 290] width 73 height 1222
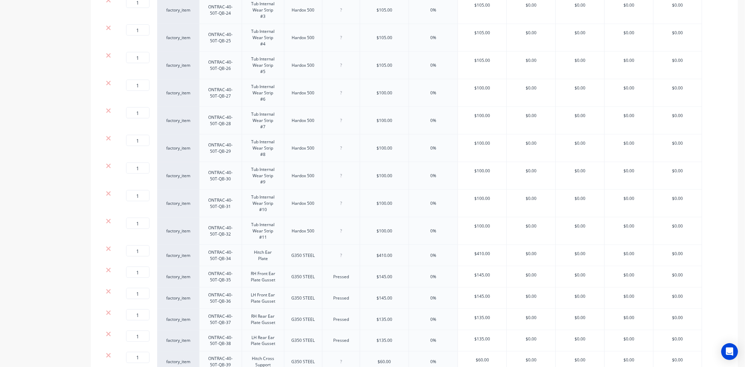
scroll to position [891, 0]
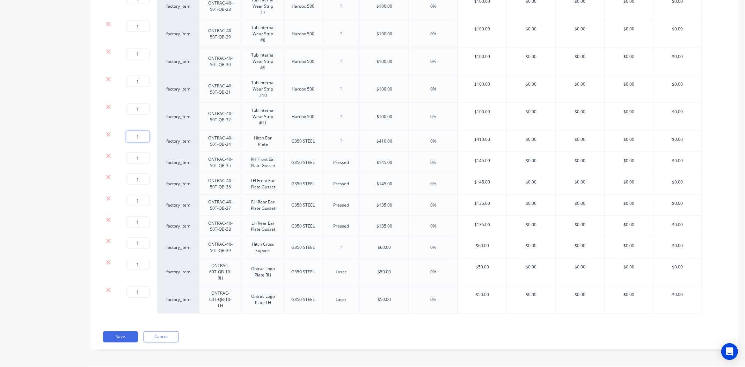
click at [146, 140] on input "1" at bounding box center [137, 136] width 23 height 11
type input "2"
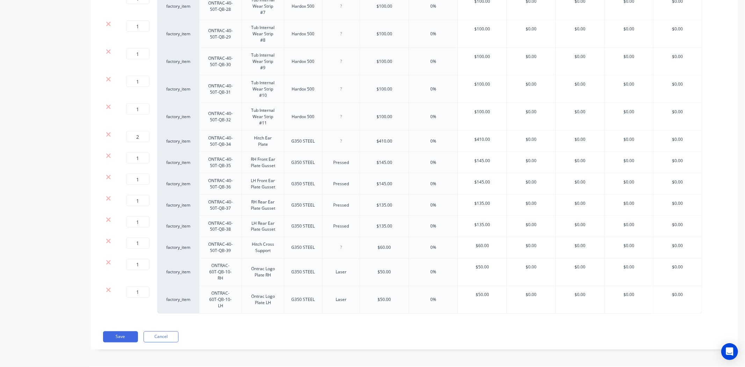
drag, startPoint x: 128, startPoint y: 334, endPoint x: 68, endPoint y: 210, distance: 138.0
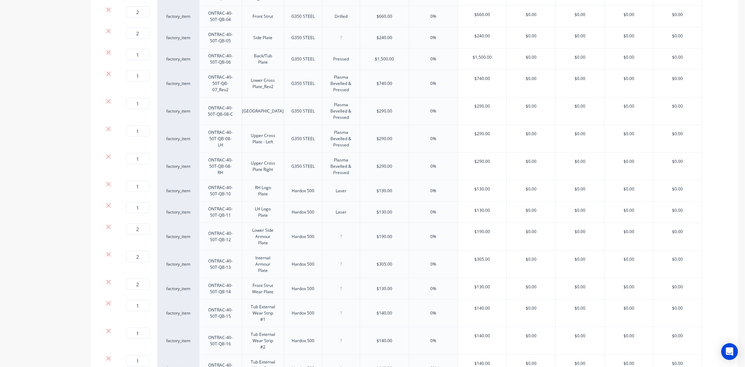
scroll to position [0, 0]
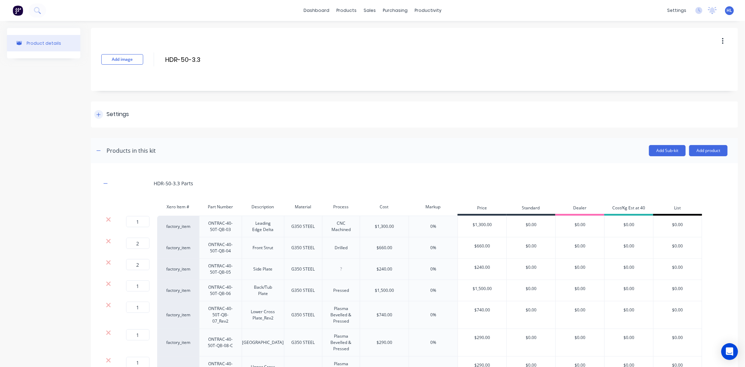
click at [119, 108] on div "Settings" at bounding box center [414, 114] width 647 height 26
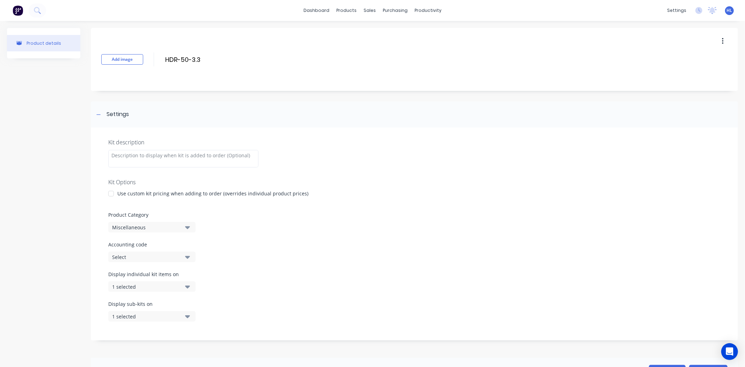
click at [138, 190] on div "Use custom kit pricing when adding to order (overrides individual product price…" at bounding box center [212, 193] width 191 height 7
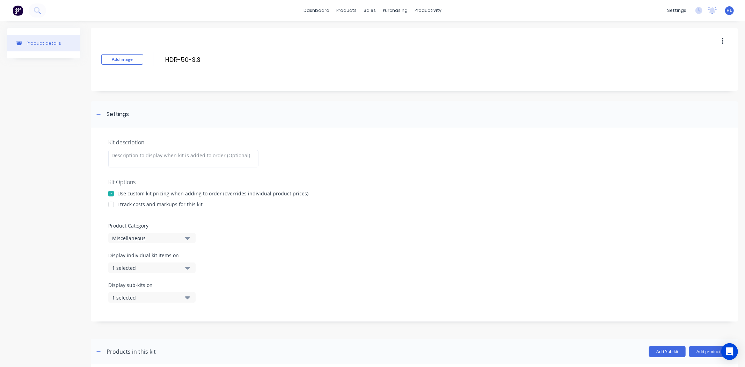
click at [141, 206] on div "I track costs and markups for this kit" at bounding box center [159, 203] width 85 height 7
click at [144, 203] on div "I track costs and markups for this kit" at bounding box center [159, 203] width 85 height 7
click at [110, 205] on div at bounding box center [111, 204] width 14 height 14
click at [153, 241] on div "Miscellaneous" at bounding box center [146, 237] width 68 height 7
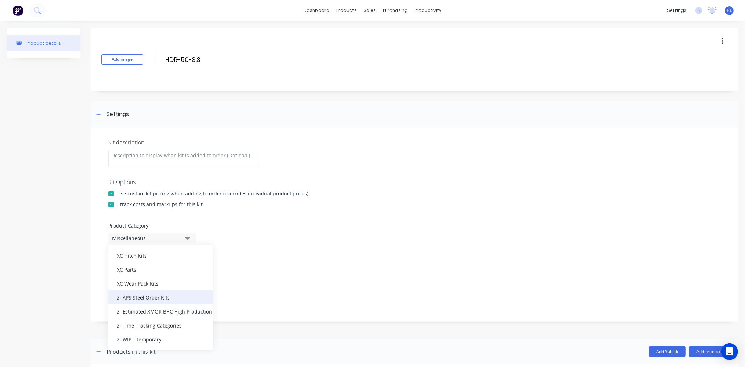
click at [168, 296] on div "z- APS Steel Order Kits" at bounding box center [160, 297] width 105 height 14
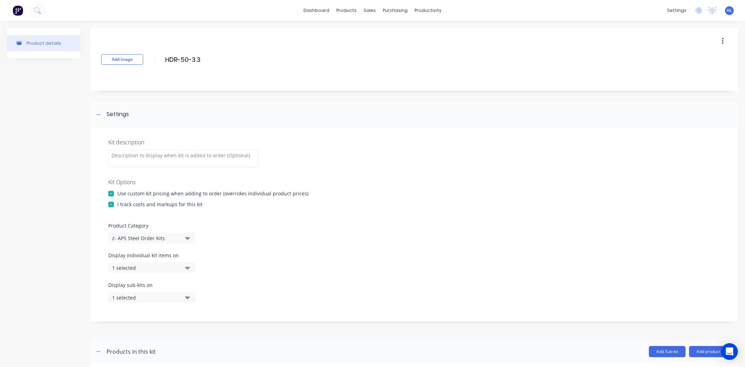
click at [96, 260] on div "Kit description Kit Options Use custom kit pricing when adding to order (overri…" at bounding box center [414, 224] width 647 height 194
click at [165, 264] on div "1 selected" at bounding box center [146, 267] width 68 height 7
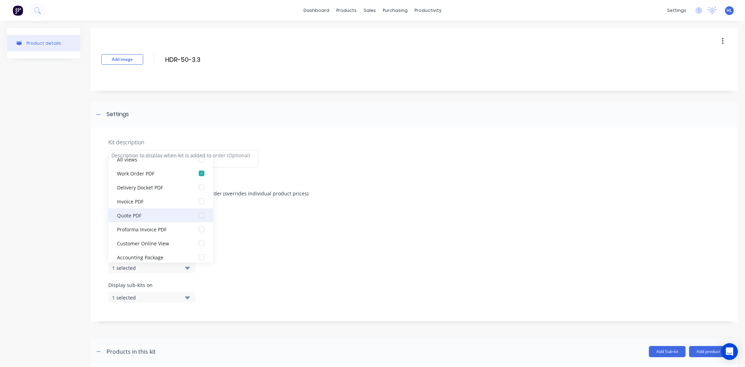
scroll to position [14, 0]
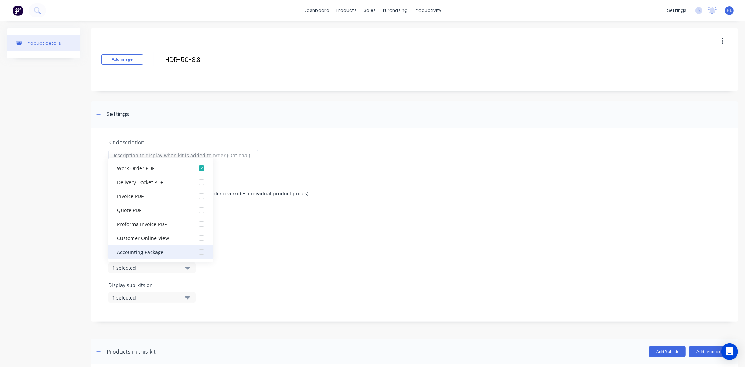
click at [198, 253] on div "button" at bounding box center [202, 252] width 14 height 14
click at [186, 292] on button "1 selected" at bounding box center [151, 297] width 87 height 10
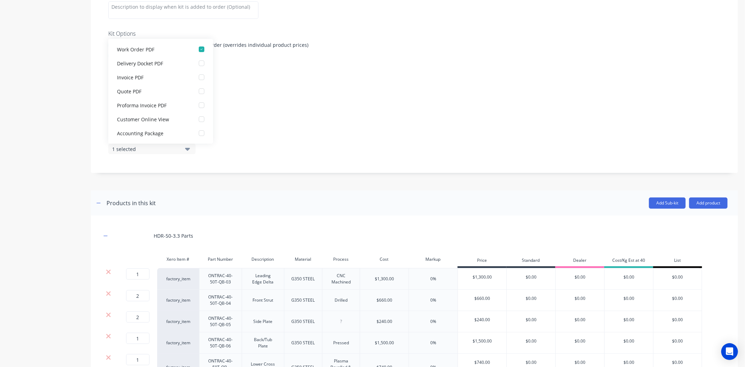
scroll to position [233, 0]
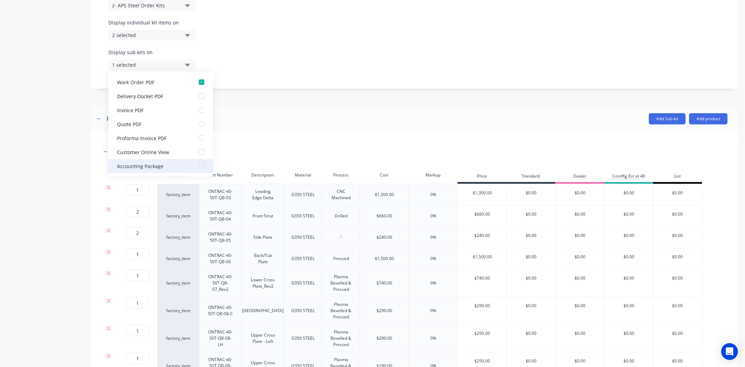
click at [197, 166] on div "button" at bounding box center [202, 166] width 14 height 14
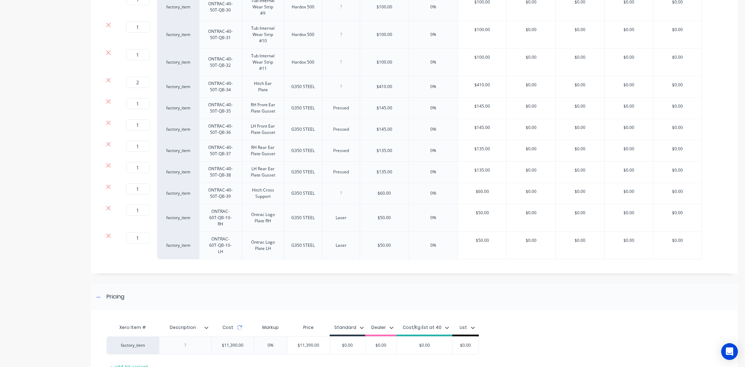
scroll to position [1201, 0]
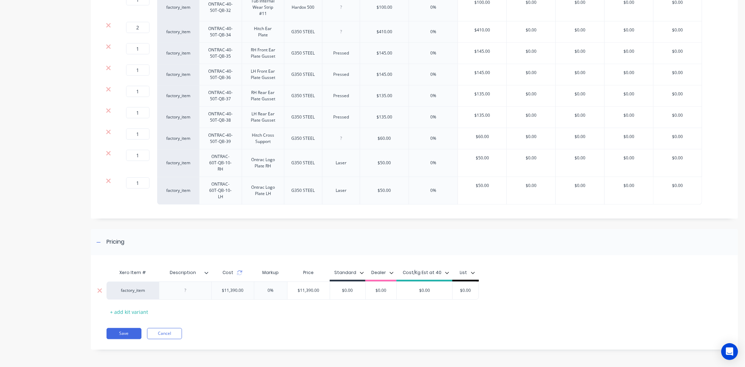
click at [184, 294] on div at bounding box center [185, 290] width 35 height 9
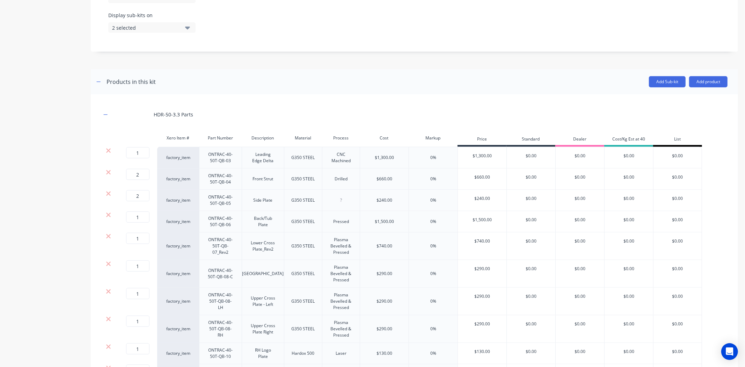
scroll to position [0, 0]
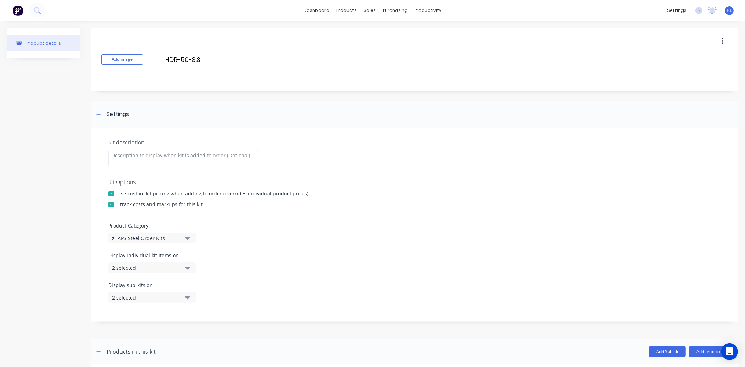
drag, startPoint x: 150, startPoint y: 58, endPoint x: 100, endPoint y: 52, distance: 50.0
click at [100, 52] on div "Add image HDR-50-3.3 HDR-50-3.3 Enter kit name" at bounding box center [414, 59] width 647 height 63
click at [218, 68] on div "Add image HDR-50-3.3 HDR-50-3.3 Enter kit name" at bounding box center [414, 59] width 647 height 63
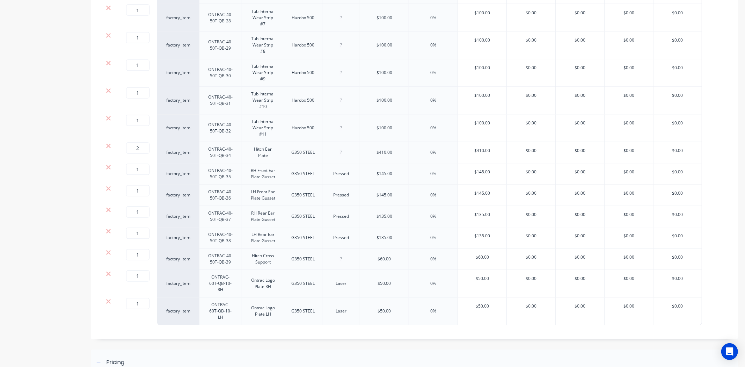
scroll to position [1201, 0]
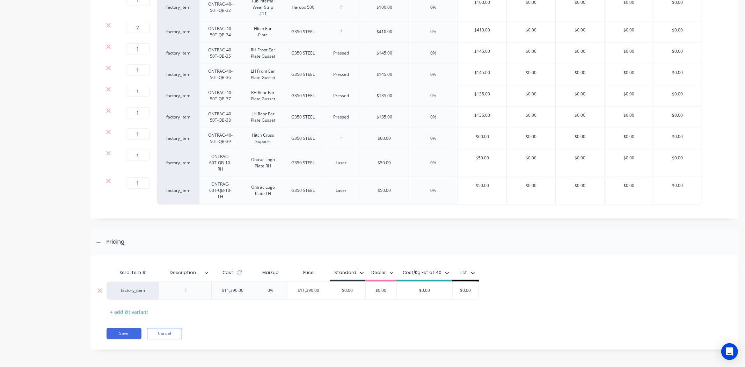
click at [183, 292] on div at bounding box center [185, 290] width 35 height 9
paste div
drag, startPoint x: 224, startPoint y: 313, endPoint x: 228, endPoint y: 284, distance: 29.0
click at [224, 312] on div "Xero Item # Description Cost Markup Price Standard Dealer Cost/Kg Est at 40 Lis…" at bounding box center [411, 291] width 609 height 52
click at [238, 272] on icon at bounding box center [240, 273] width 6 height 6
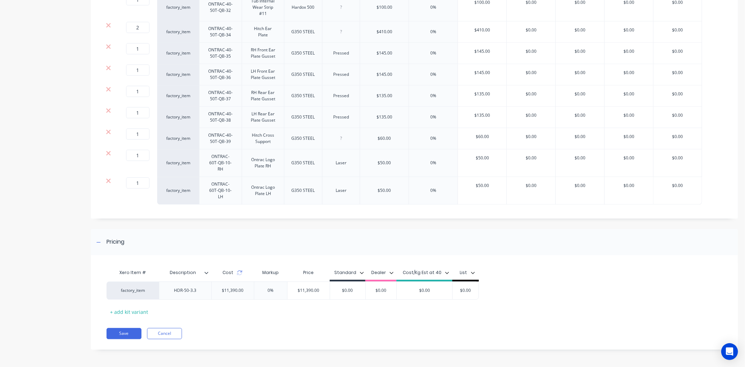
drag, startPoint x: 244, startPoint y: 322, endPoint x: 187, endPoint y: 328, distance: 57.6
click at [243, 322] on div "Xero Item # Description Cost Markup Price Standard Dealer Cost/Kg Est at 40 Lis…" at bounding box center [414, 305] width 647 height 87
click at [127, 331] on button "Save" at bounding box center [124, 333] width 35 height 11
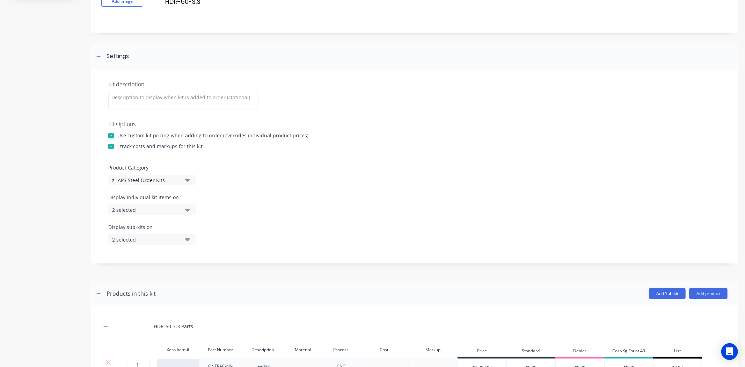
scroll to position [0, 0]
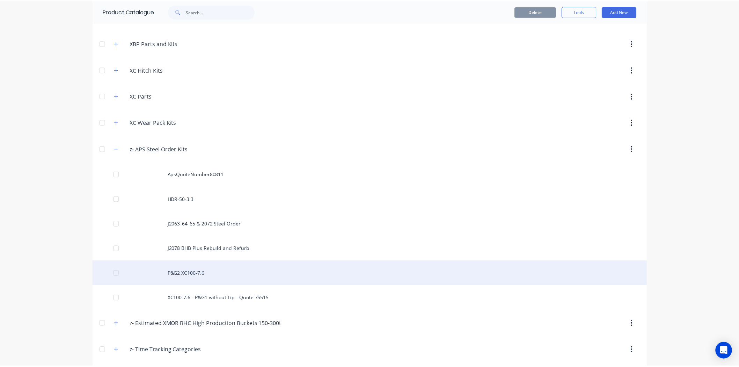
scroll to position [927, 0]
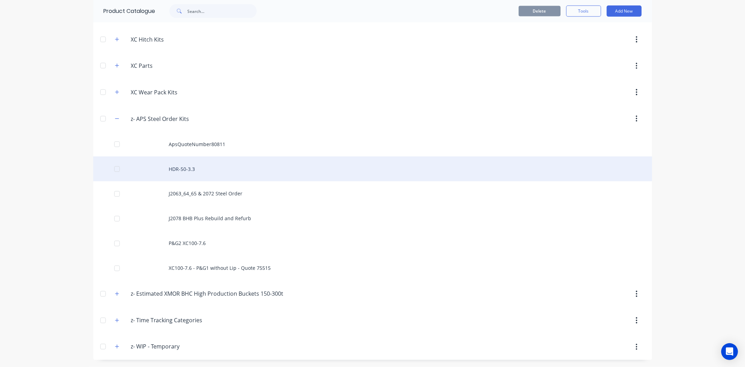
click at [221, 174] on div "HDR-50-3.3" at bounding box center [372, 168] width 559 height 25
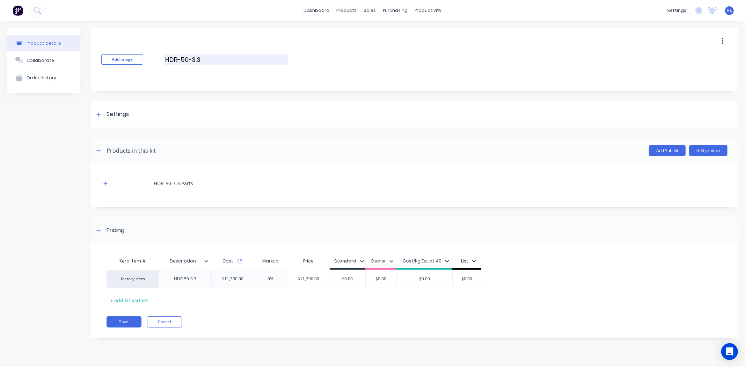
click at [225, 63] on input "HDR-50-3.3" at bounding box center [227, 59] width 124 height 10
type input "HDR-50-3.3 Steel Order Kit"
click at [127, 322] on button "Save" at bounding box center [124, 321] width 35 height 11
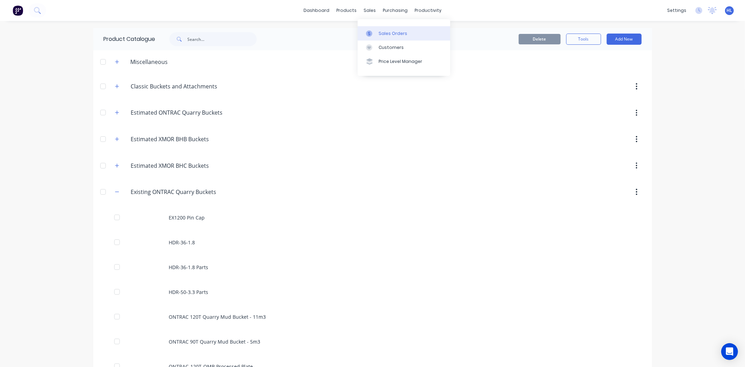
click at [386, 28] on link "Sales Orders" at bounding box center [404, 33] width 93 height 14
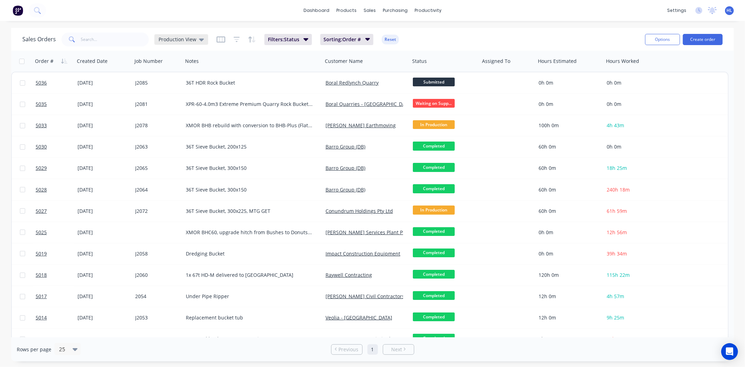
drag, startPoint x: 151, startPoint y: 41, endPoint x: 158, endPoint y: 40, distance: 7.1
click at [153, 41] on div "Sales Orders Production View" at bounding box center [115, 39] width 186 height 14
click at [169, 38] on span "Production View" at bounding box center [178, 39] width 38 height 7
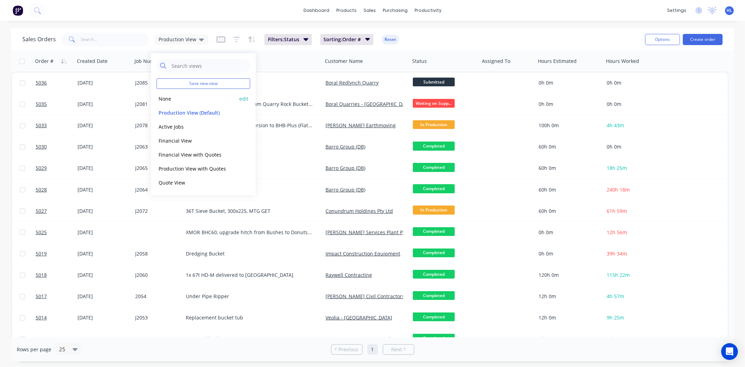
click at [181, 101] on button "None" at bounding box center [196, 99] width 80 height 8
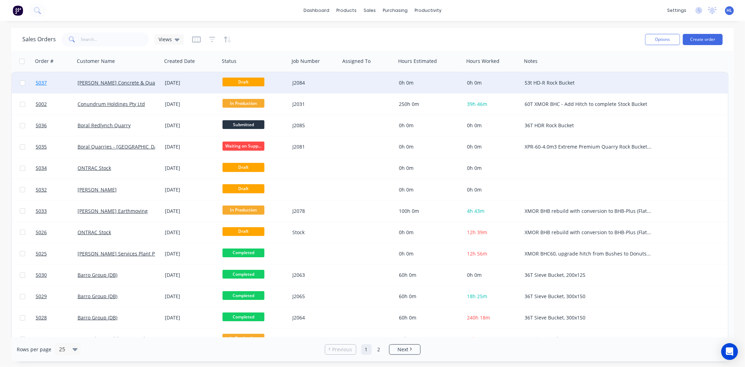
click at [61, 79] on link "5037" at bounding box center [57, 82] width 42 height 21
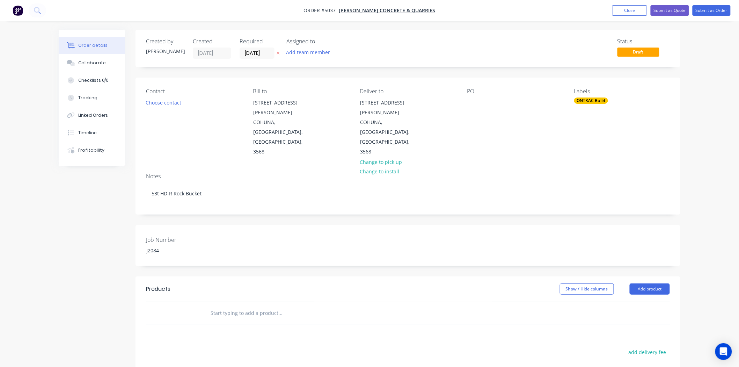
click at [497, 126] on div "PO" at bounding box center [515, 122] width 96 height 69
drag, startPoint x: 471, startPoint y: 101, endPoint x: 482, endPoint y: 104, distance: 12.3
click at [471, 101] on div at bounding box center [472, 102] width 11 height 10
click at [492, 114] on div "PO" at bounding box center [515, 122] width 96 height 69
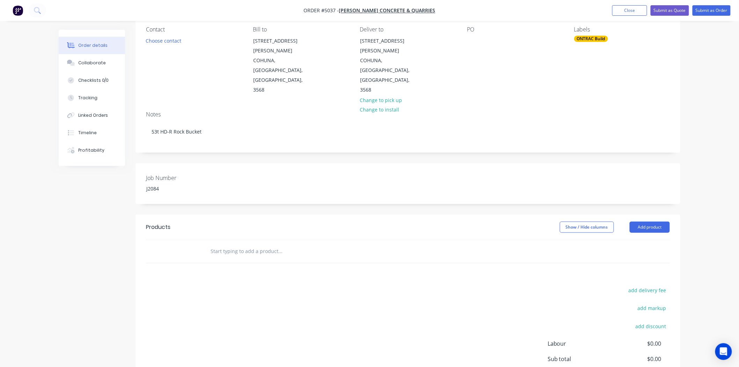
scroll to position [107, 0]
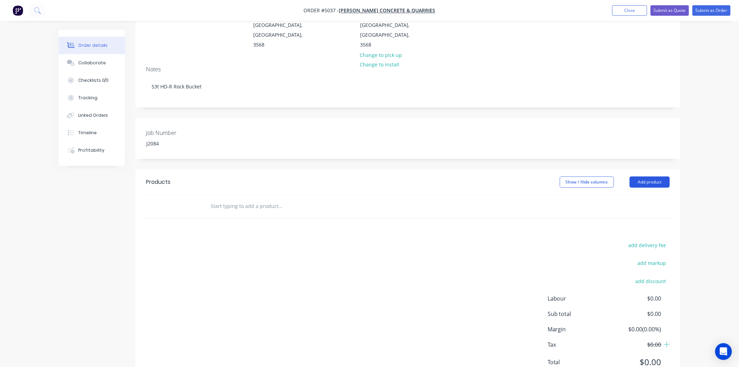
click at [650, 176] on button "Add product" at bounding box center [650, 181] width 40 height 11
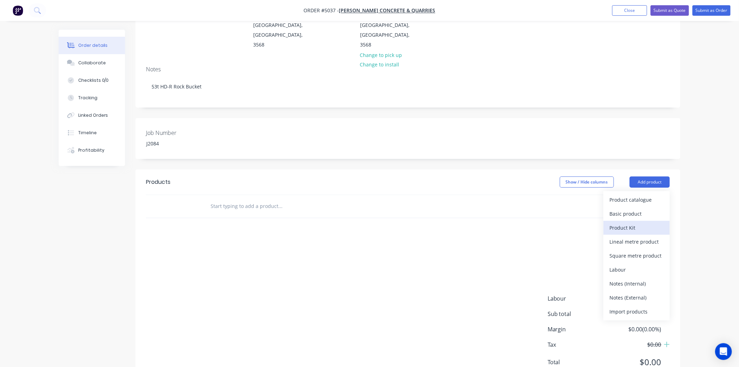
click at [648, 223] on div "Product Kit" at bounding box center [637, 228] width 54 height 10
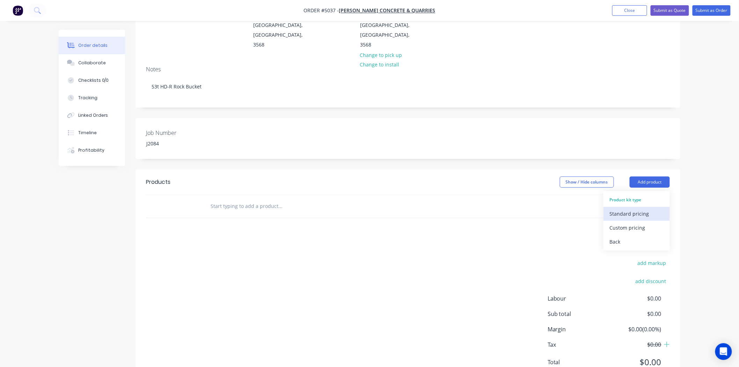
click at [656, 209] on div "Standard pricing" at bounding box center [637, 214] width 54 height 10
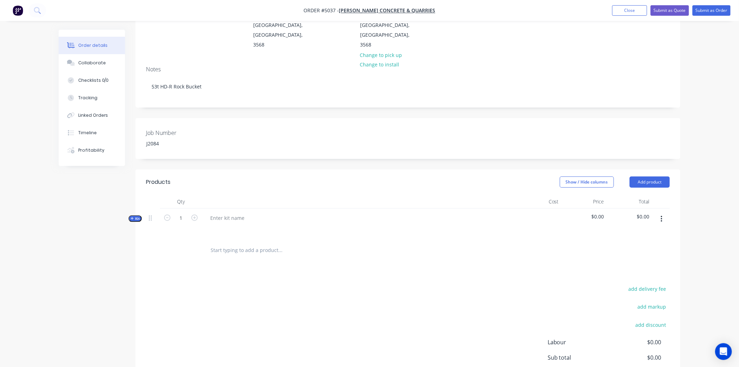
click at [658, 213] on button "button" at bounding box center [662, 219] width 16 height 13
click at [645, 288] on div "Delete" at bounding box center [637, 293] width 54 height 10
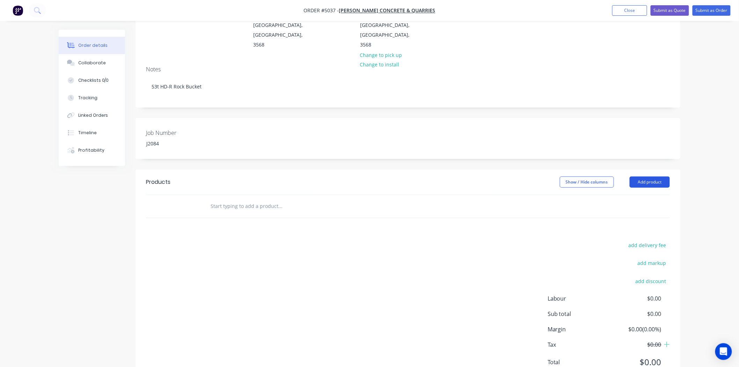
click at [650, 176] on button "Add product" at bounding box center [650, 181] width 40 height 11
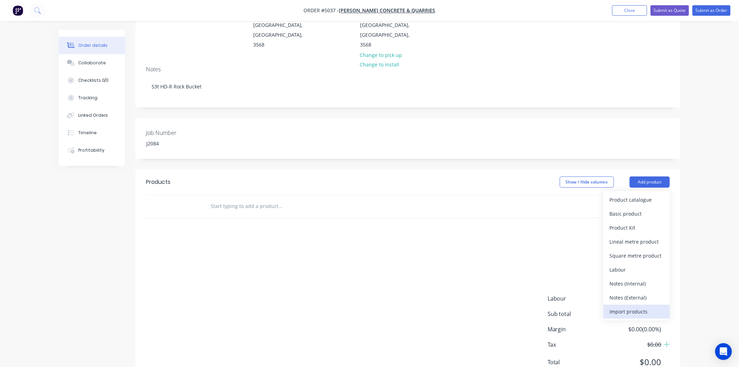
click at [637, 306] on div "Import products" at bounding box center [637, 311] width 54 height 10
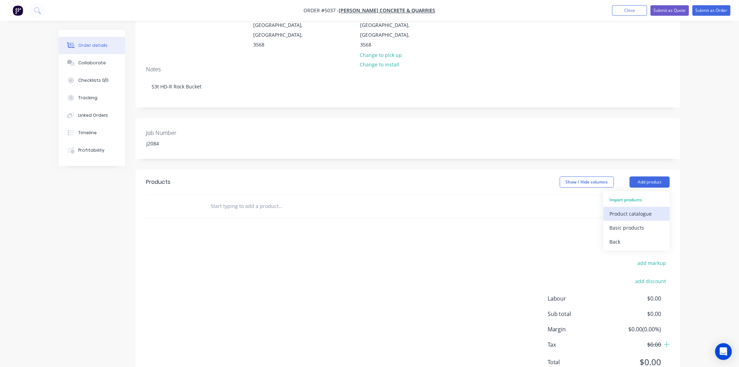
click at [646, 209] on div "Product catalogue" at bounding box center [637, 214] width 54 height 10
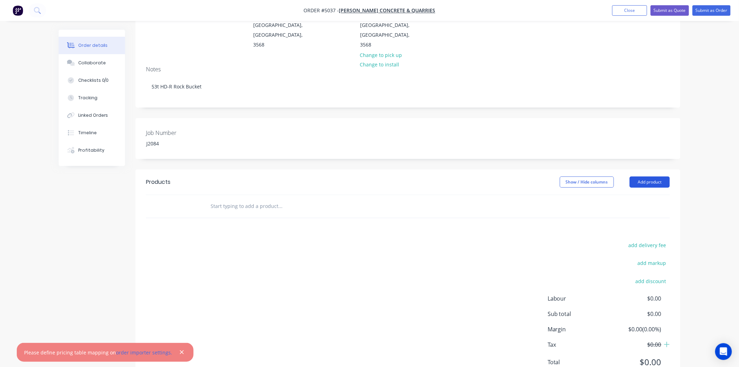
drag, startPoint x: 634, startPoint y: 159, endPoint x: 638, endPoint y: 156, distance: 5.7
click at [636, 169] on header "Products Show / Hide columns Add product" at bounding box center [408, 181] width 545 height 25
click at [654, 176] on button "Add product" at bounding box center [650, 181] width 40 height 11
drag, startPoint x: 179, startPoint y: 353, endPoint x: 223, endPoint y: 322, distance: 53.7
click at [180, 353] on icon "button" at bounding box center [182, 352] width 4 height 4
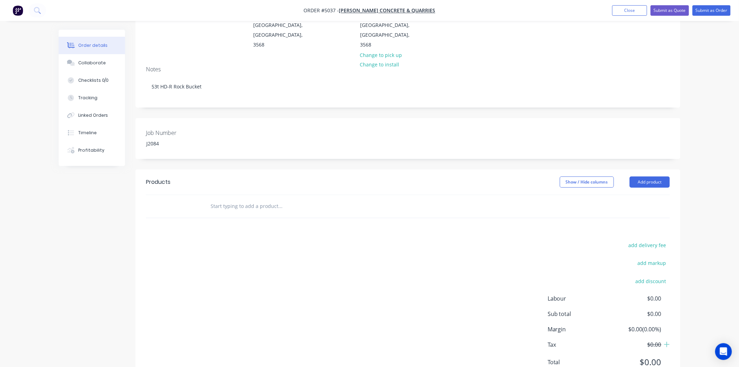
click at [391, 240] on div "add delivery fee add markup add discount Labour $0.00 Sub total $0.00 Margin $0…" at bounding box center [408, 307] width 524 height 135
click at [647, 176] on button "Add product" at bounding box center [650, 181] width 40 height 11
click at [601, 176] on button "Show / Hide columns" at bounding box center [587, 181] width 54 height 11
click at [661, 176] on button "Add product" at bounding box center [650, 181] width 40 height 11
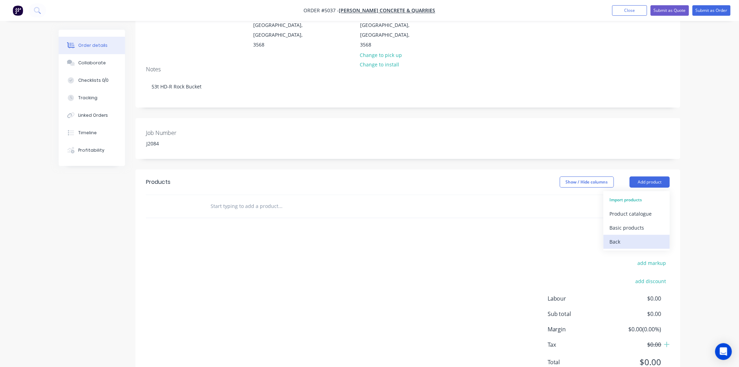
click at [640, 236] on div "Back" at bounding box center [637, 241] width 54 height 10
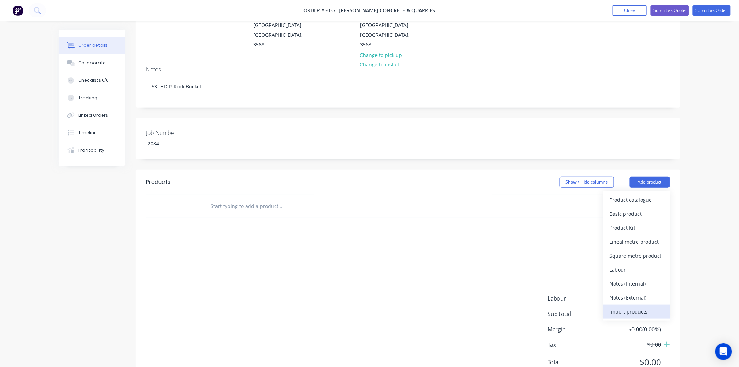
click at [633, 306] on div "Import products" at bounding box center [637, 311] width 54 height 10
click at [362, 240] on div "add delivery fee add markup add discount Labour $0.00 Sub total $0.00 Margin $0…" at bounding box center [408, 307] width 524 height 135
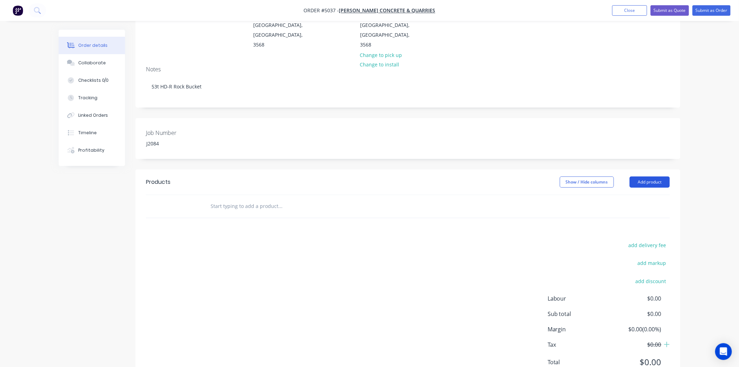
click at [644, 176] on button "Add product" at bounding box center [650, 181] width 40 height 11
click at [406, 240] on div "add delivery fee add markup add discount Labour $0.00 Sub total $0.00 Margin $0…" at bounding box center [408, 307] width 524 height 135
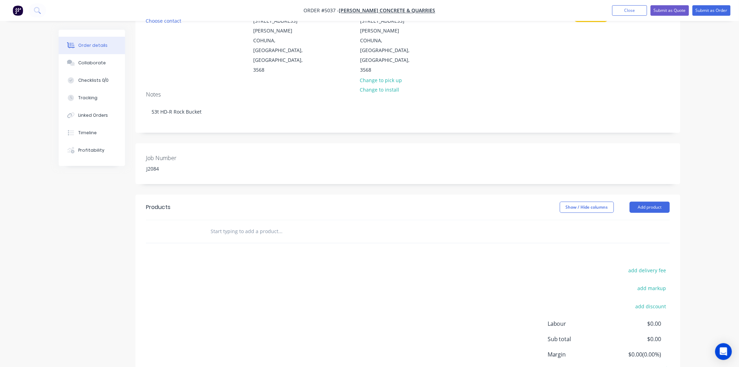
scroll to position [68, 0]
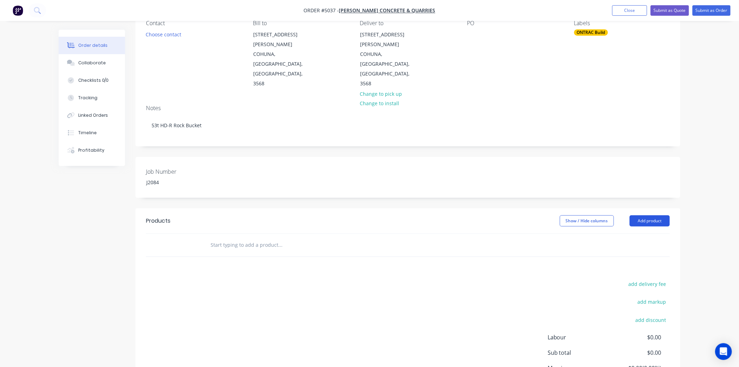
click at [662, 215] on button "Add product" at bounding box center [650, 220] width 40 height 11
click at [651, 247] on div "Product catalogue" at bounding box center [637, 252] width 54 height 10
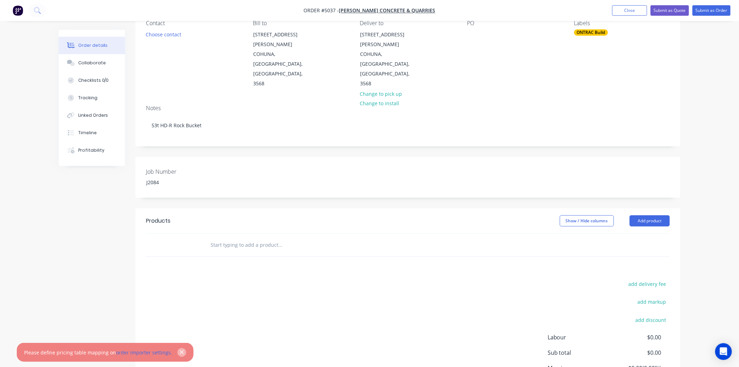
click at [181, 353] on button "button" at bounding box center [181, 352] width 9 height 9
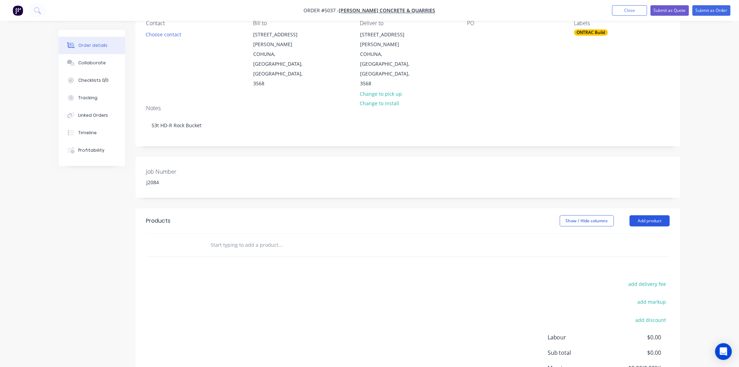
click at [649, 215] on button "Add product" at bounding box center [650, 220] width 40 height 11
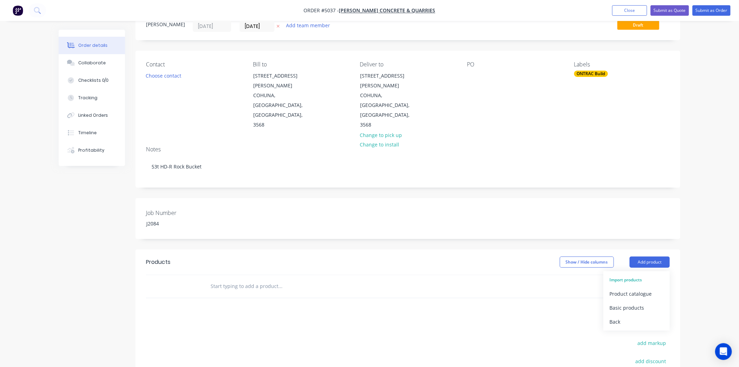
scroll to position [0, 0]
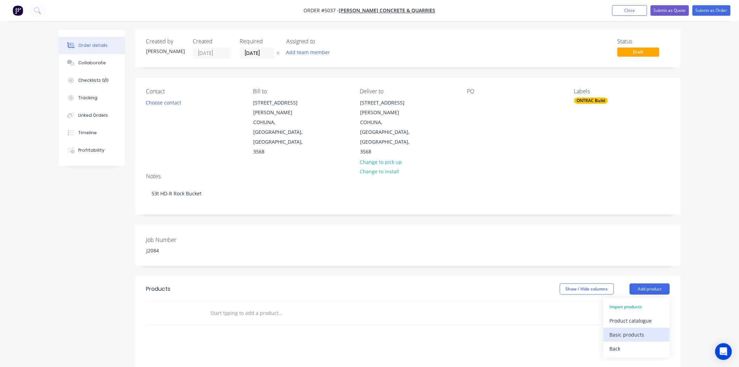
drag, startPoint x: 627, startPoint y: 321, endPoint x: 630, endPoint y: 305, distance: 15.8
click at [630, 305] on div "Import products Product catalogue Basic products Back" at bounding box center [637, 327] width 66 height 59
click at [630, 329] on div "Basic products" at bounding box center [637, 334] width 54 height 10
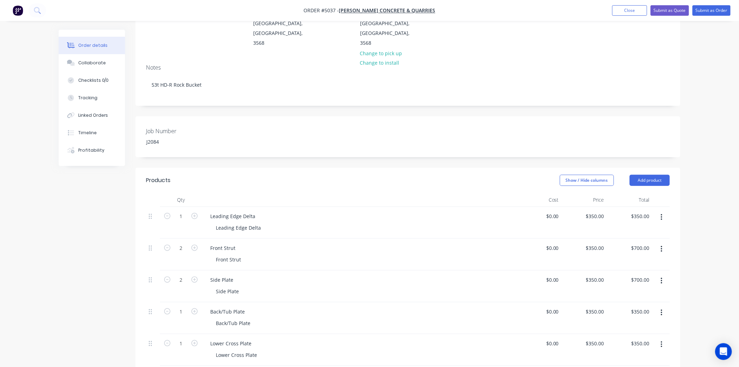
scroll to position [194, 0]
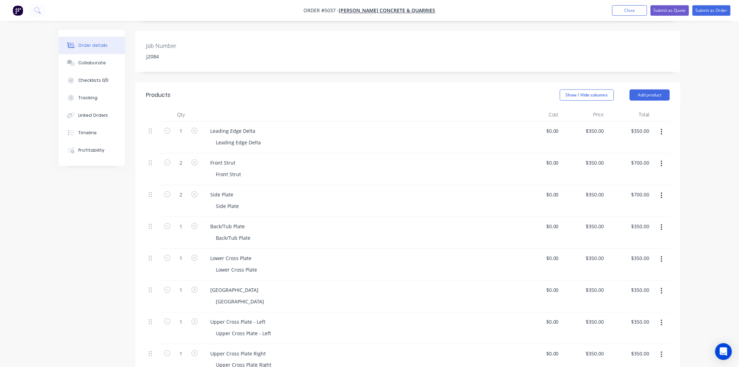
click at [662, 128] on icon "button" at bounding box center [662, 132] width 2 height 8
click at [432, 185] on div "Side Plate Side Plate" at bounding box center [359, 201] width 314 height 32
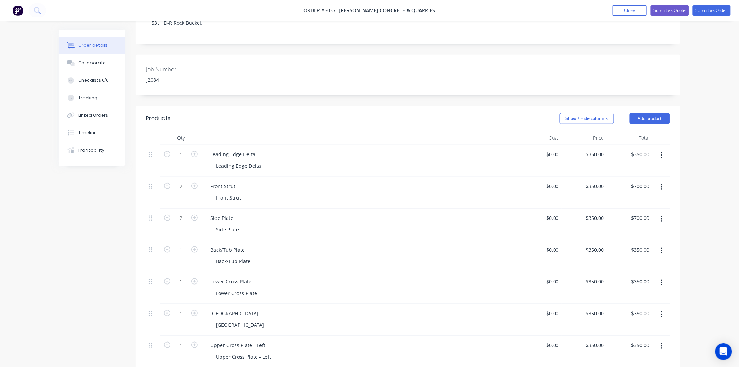
scroll to position [157, 0]
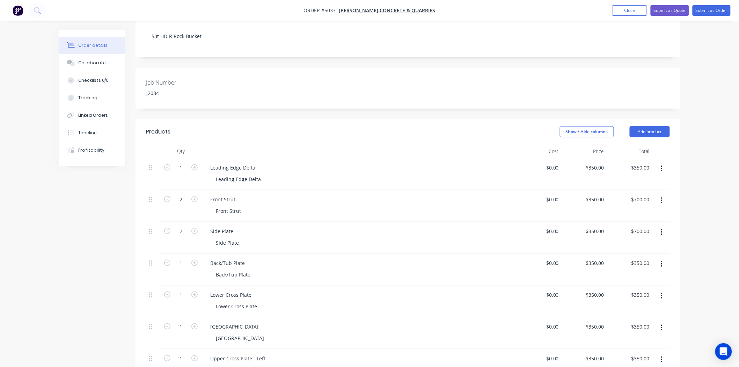
click at [662, 165] on icon "button" at bounding box center [662, 169] width 2 height 8
click at [658, 224] on div "Delete" at bounding box center [637, 229] width 54 height 10
click at [664, 162] on button "button" at bounding box center [662, 168] width 16 height 13
click at [651, 224] on div "Delete" at bounding box center [637, 229] width 54 height 10
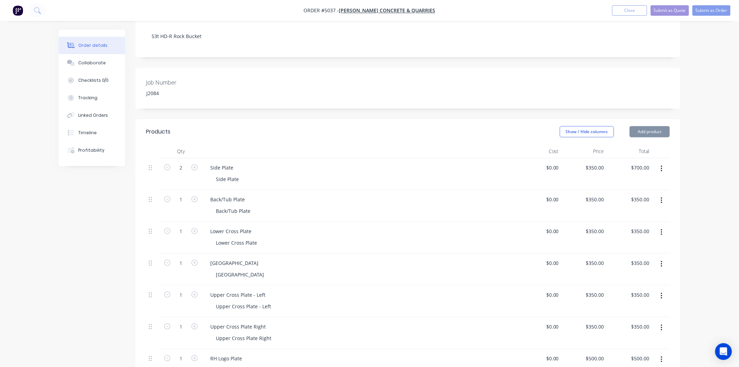
click at [657, 162] on button "button" at bounding box center [662, 168] width 16 height 13
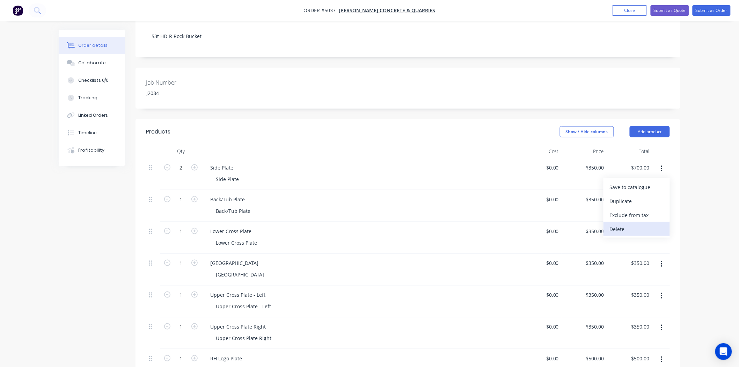
click at [649, 224] on div "Delete" at bounding box center [637, 229] width 54 height 10
click at [662, 165] on icon "button" at bounding box center [662, 169] width 2 height 8
click at [648, 224] on div "Delete" at bounding box center [637, 229] width 54 height 10
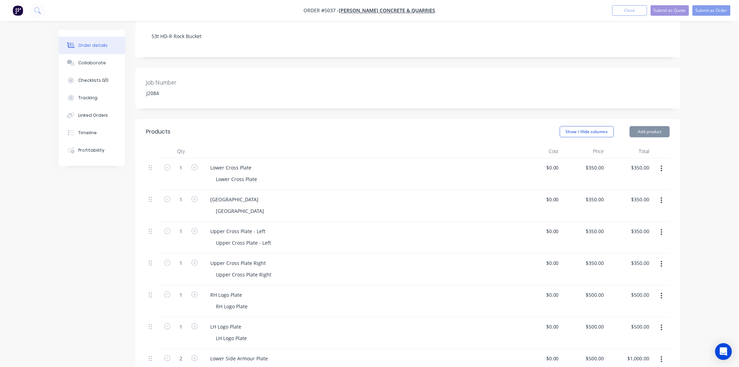
click at [665, 162] on button "button" at bounding box center [662, 168] width 16 height 13
click at [652, 224] on div "Delete" at bounding box center [637, 229] width 54 height 10
drag, startPoint x: 664, startPoint y: 121, endPoint x: 661, endPoint y: 141, distance: 20.9
click at [664, 144] on div at bounding box center [660, 151] width 17 height 14
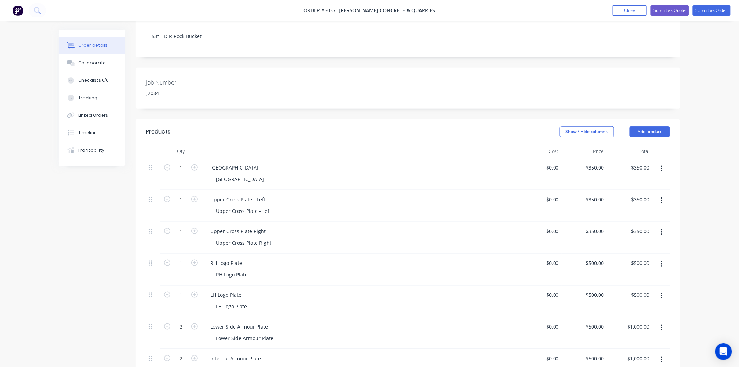
drag, startPoint x: 661, startPoint y: 141, endPoint x: 660, endPoint y: 145, distance: 3.6
click at [660, 162] on button "button" at bounding box center [662, 168] width 16 height 13
drag, startPoint x: 649, startPoint y: 197, endPoint x: 664, endPoint y: 133, distance: 65.7
click at [649, 224] on div "Delete" at bounding box center [637, 229] width 54 height 10
drag, startPoint x: 664, startPoint y: 133, endPoint x: 661, endPoint y: 148, distance: 15.3
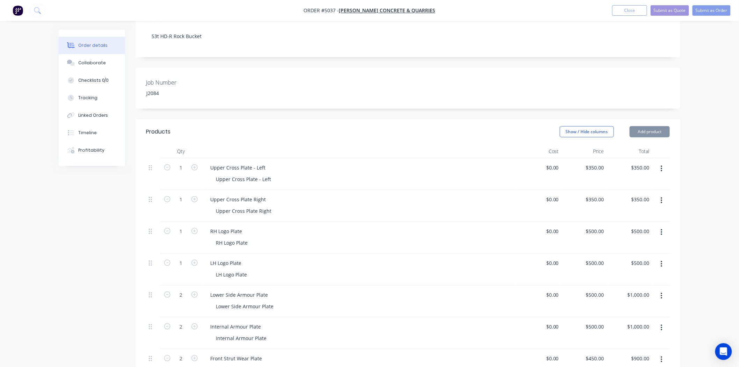
click at [663, 162] on button "button" at bounding box center [662, 168] width 16 height 13
drag, startPoint x: 651, startPoint y: 196, endPoint x: 664, endPoint y: 153, distance: 45.3
click at [650, 224] on div "Delete" at bounding box center [637, 229] width 54 height 10
click at [667, 162] on button "button" at bounding box center [662, 168] width 16 height 13
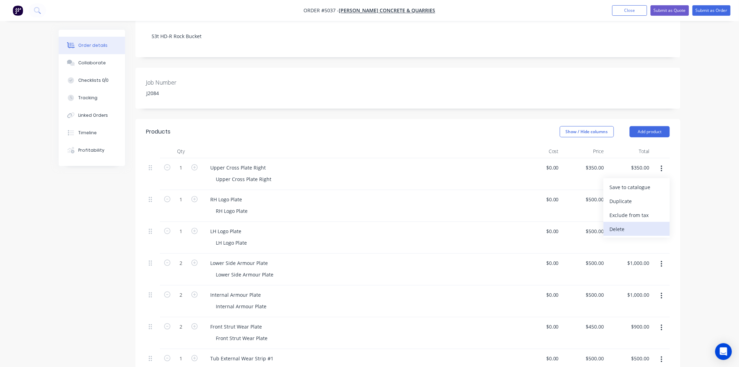
click at [643, 222] on button "Delete" at bounding box center [637, 229] width 66 height 14
click at [660, 162] on button "button" at bounding box center [662, 168] width 16 height 13
drag, startPoint x: 655, startPoint y: 198, endPoint x: 655, endPoint y: 191, distance: 7.4
click at [655, 224] on div "Delete" at bounding box center [637, 229] width 54 height 10
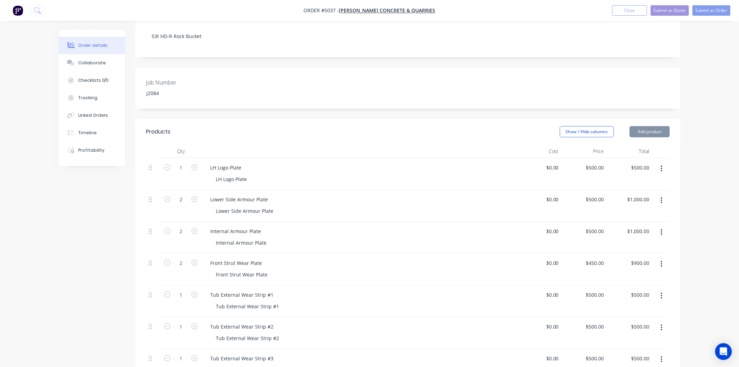
click at [660, 162] on button "button" at bounding box center [662, 168] width 16 height 13
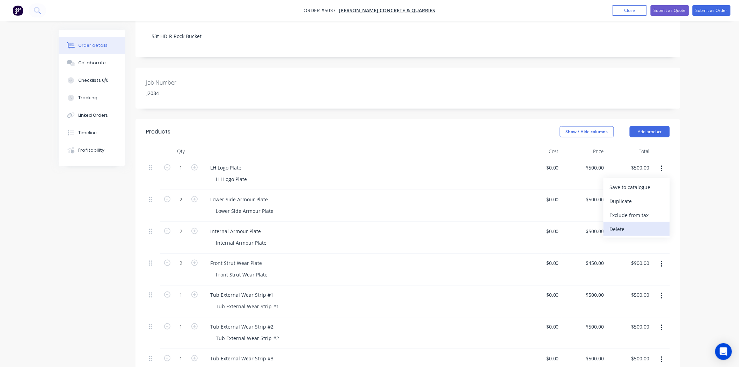
click at [652, 222] on button "Delete" at bounding box center [637, 229] width 66 height 14
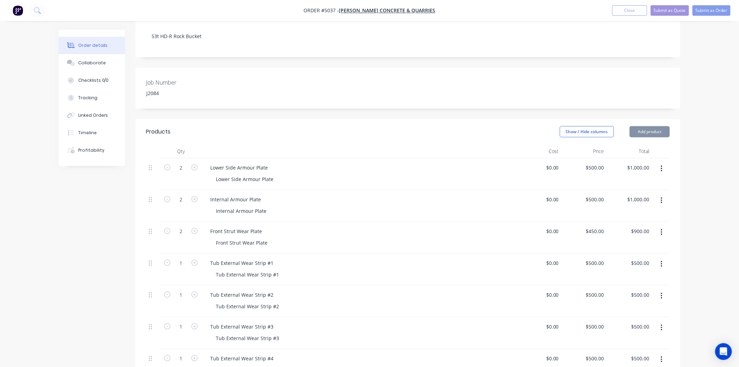
click at [659, 158] on div at bounding box center [660, 174] width 17 height 32
click at [657, 162] on button "button" at bounding box center [662, 168] width 16 height 13
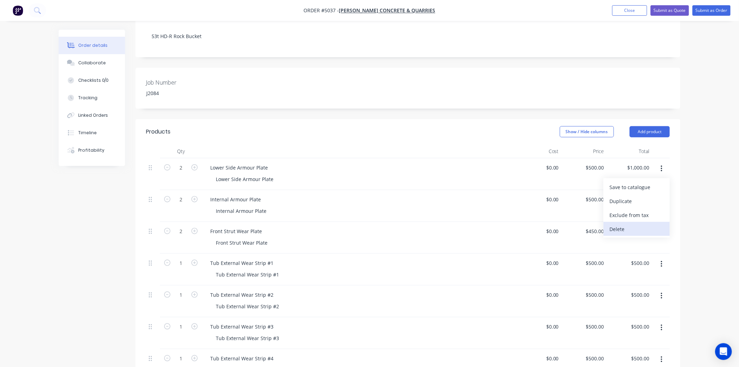
click at [638, 224] on div "Delete" at bounding box center [637, 229] width 54 height 10
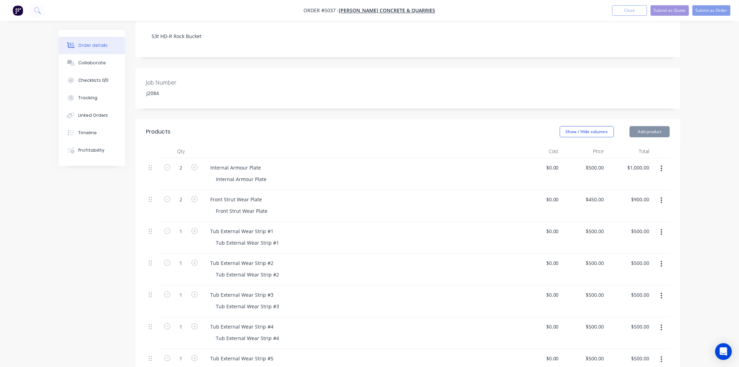
click at [663, 158] on div at bounding box center [660, 174] width 17 height 32
click at [662, 165] on icon "button" at bounding box center [662, 169] width 2 height 8
drag, startPoint x: 651, startPoint y: 203, endPoint x: 665, endPoint y: 158, distance: 46.8
click at [651, 224] on div "Delete" at bounding box center [637, 229] width 54 height 10
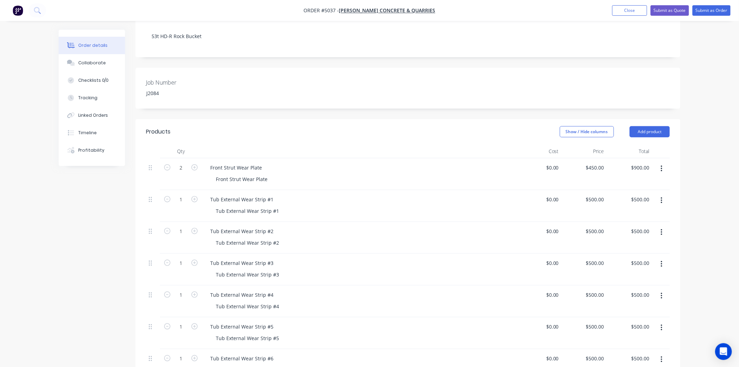
click at [665, 162] on button "button" at bounding box center [662, 168] width 16 height 13
drag, startPoint x: 650, startPoint y: 204, endPoint x: 661, endPoint y: 150, distance: 54.7
click at [650, 224] on div "Delete" at bounding box center [637, 229] width 54 height 10
click at [668, 162] on button "button" at bounding box center [662, 168] width 16 height 13
click at [650, 224] on div "Delete" at bounding box center [637, 229] width 54 height 10
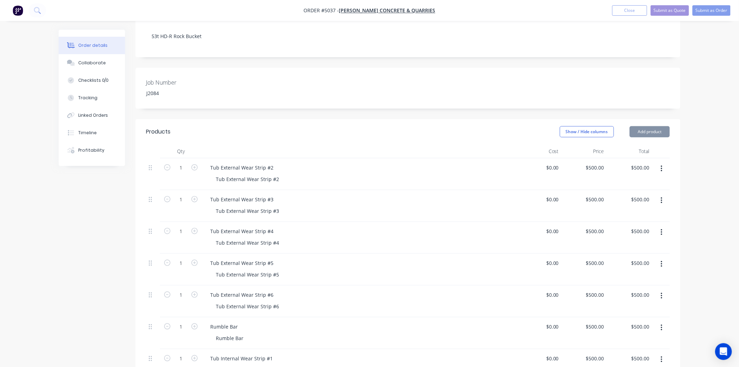
click at [661, 166] on icon "button" at bounding box center [661, 169] width 1 height 6
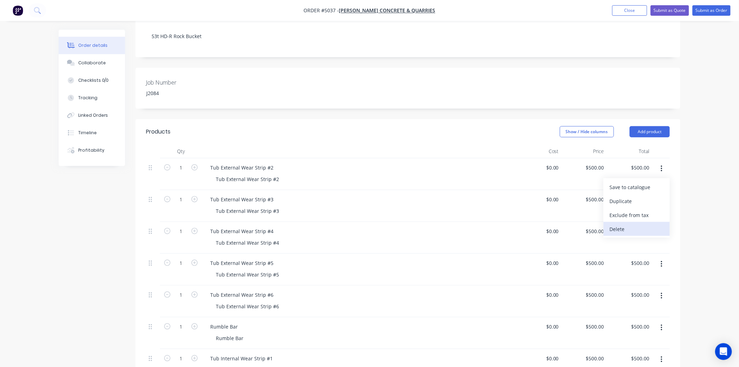
click at [647, 222] on button "Delete" at bounding box center [637, 229] width 66 height 14
click at [661, 165] on icon "button" at bounding box center [662, 169] width 2 height 8
click at [647, 224] on div "Delete" at bounding box center [637, 229] width 54 height 10
click at [658, 162] on button "button" at bounding box center [662, 168] width 16 height 13
click at [650, 224] on div "Delete" at bounding box center [637, 229] width 54 height 10
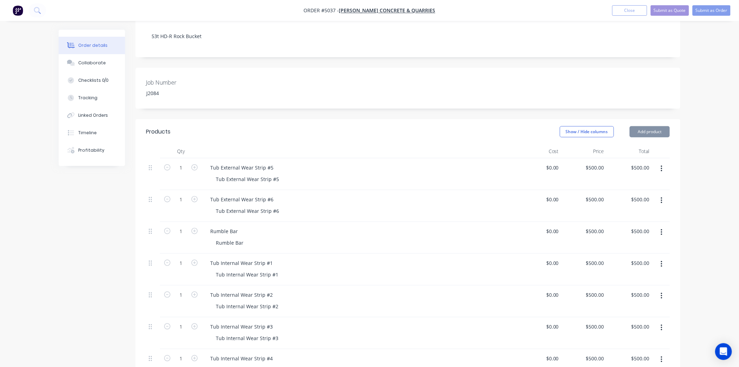
click at [661, 166] on icon "button" at bounding box center [661, 169] width 1 height 6
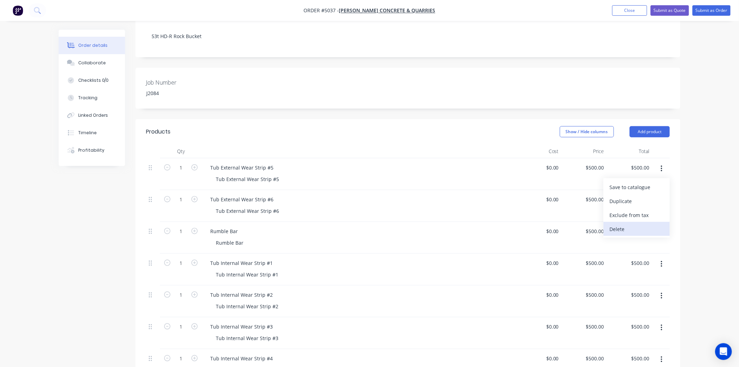
click at [650, 224] on div "Delete" at bounding box center [637, 229] width 54 height 10
click at [661, 165] on icon "button" at bounding box center [662, 169] width 2 height 8
click at [643, 222] on button "Delete" at bounding box center [637, 229] width 66 height 14
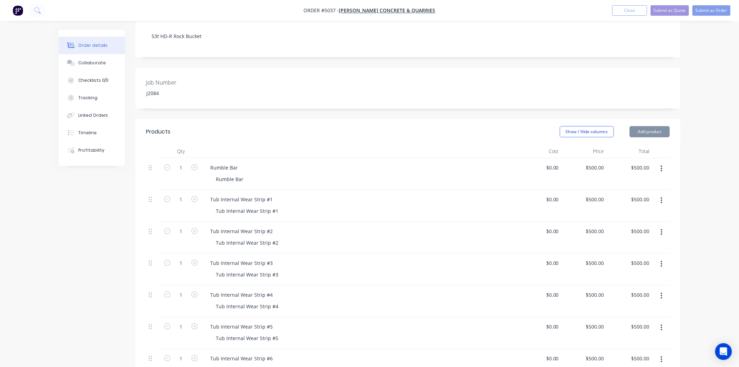
click at [661, 158] on div at bounding box center [660, 174] width 17 height 32
click at [661, 165] on icon "button" at bounding box center [662, 169] width 2 height 8
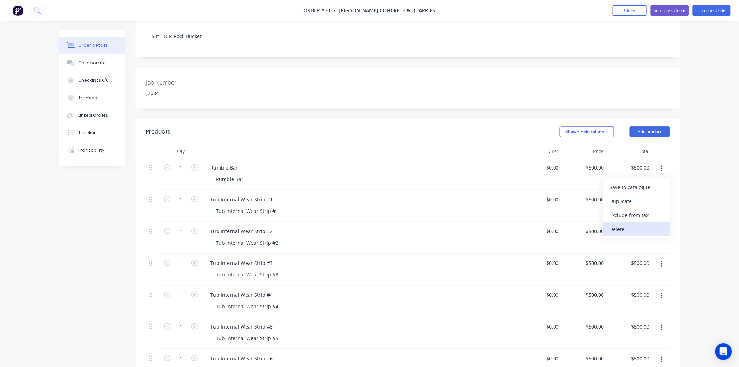
click at [643, 224] on div "Delete" at bounding box center [637, 229] width 54 height 10
click at [661, 165] on icon "button" at bounding box center [662, 169] width 2 height 8
click at [656, 222] on button "Delete" at bounding box center [637, 229] width 66 height 14
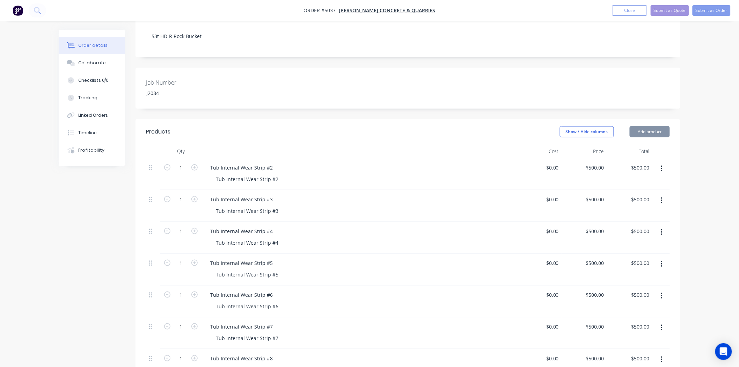
click at [664, 162] on button "button" at bounding box center [662, 168] width 16 height 13
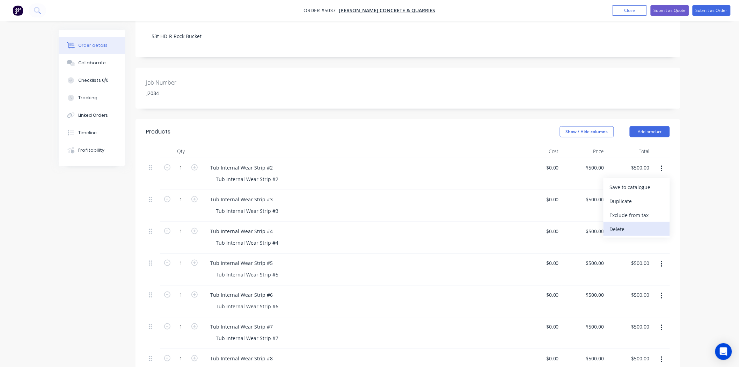
click at [650, 224] on div "Delete" at bounding box center [637, 229] width 54 height 10
click at [660, 162] on button "button" at bounding box center [662, 168] width 16 height 13
click at [643, 222] on button "Delete" at bounding box center [637, 229] width 66 height 14
click at [663, 162] on button "button" at bounding box center [662, 168] width 16 height 13
click at [640, 222] on button "Delete" at bounding box center [637, 229] width 66 height 14
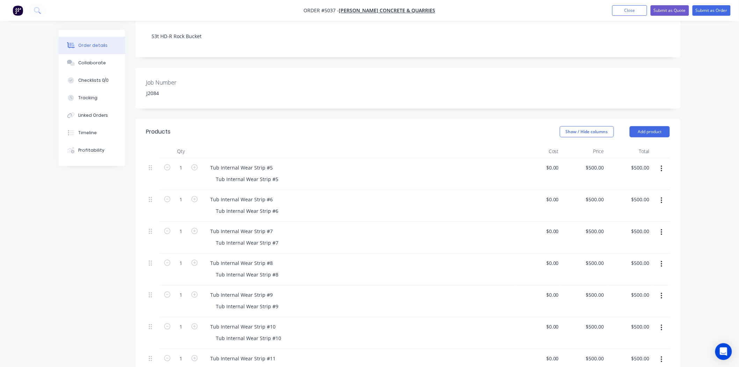
click at [664, 162] on button "button" at bounding box center [662, 168] width 16 height 13
click at [642, 224] on div "Delete" at bounding box center [637, 229] width 54 height 10
click at [665, 162] on button "button" at bounding box center [662, 168] width 16 height 13
click at [636, 224] on div "Delete" at bounding box center [637, 229] width 54 height 10
click at [663, 162] on button "button" at bounding box center [662, 168] width 16 height 13
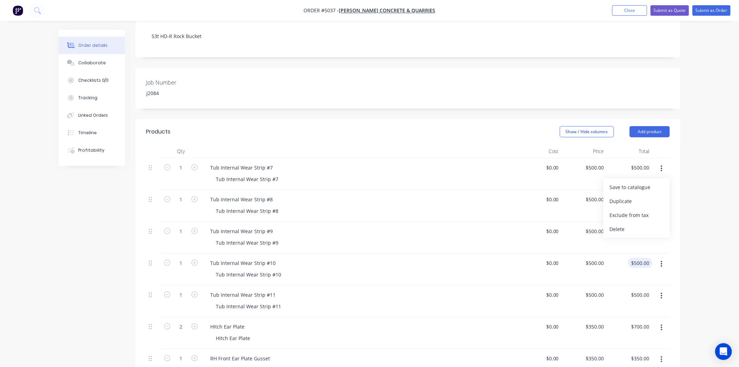
click at [643, 224] on div "Delete" at bounding box center [637, 229] width 54 height 10
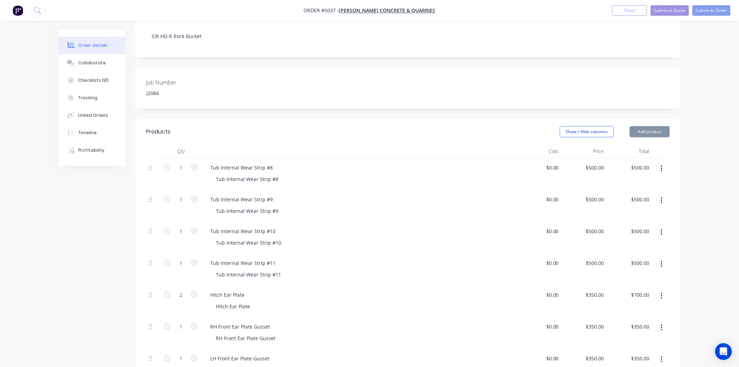
click at [662, 166] on icon "button" at bounding box center [661, 169] width 1 height 6
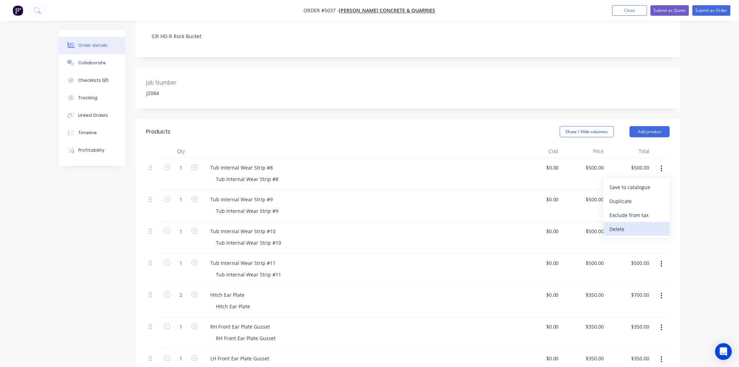
click at [643, 224] on div "Delete" at bounding box center [637, 229] width 54 height 10
drag, startPoint x: 664, startPoint y: 139, endPoint x: 657, endPoint y: 148, distance: 11.8
click at [663, 162] on button "button" at bounding box center [662, 168] width 16 height 13
drag, startPoint x: 644, startPoint y: 194, endPoint x: 644, endPoint y: 191, distance: 3.5
click at [644, 224] on div "Delete" at bounding box center [637, 229] width 54 height 10
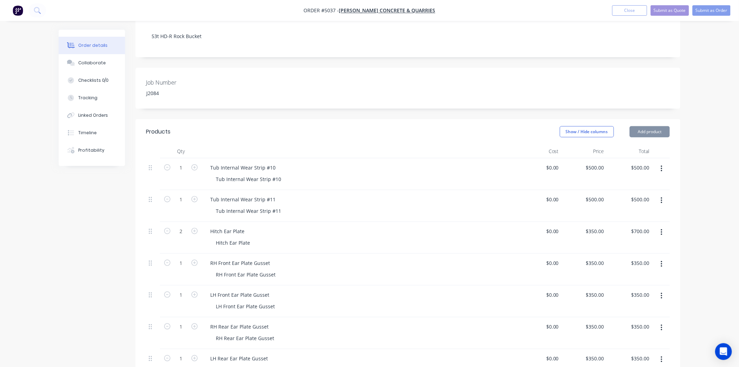
drag, startPoint x: 669, startPoint y: 128, endPoint x: 662, endPoint y: 136, distance: 9.9
click at [668, 144] on div at bounding box center [660, 151] width 17 height 14
click at [660, 162] on button "button" at bounding box center [662, 168] width 16 height 13
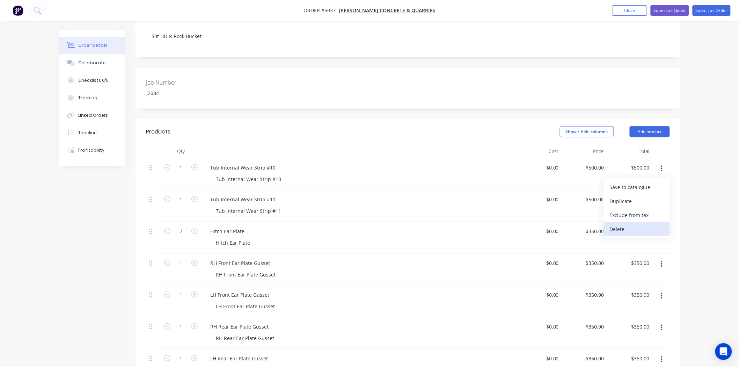
click at [650, 224] on div "Delete" at bounding box center [637, 229] width 54 height 10
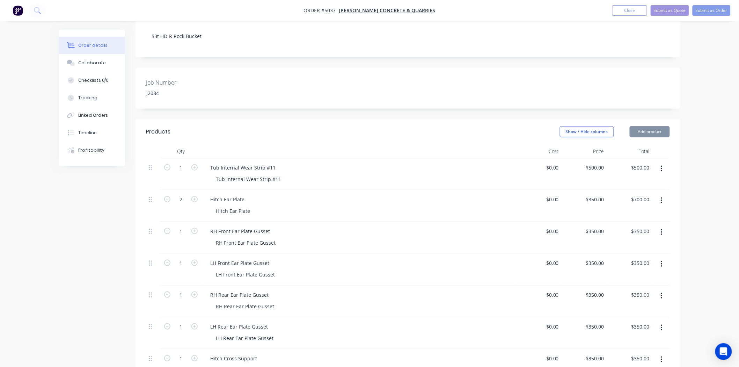
click at [661, 165] on icon "button" at bounding box center [662, 169] width 2 height 8
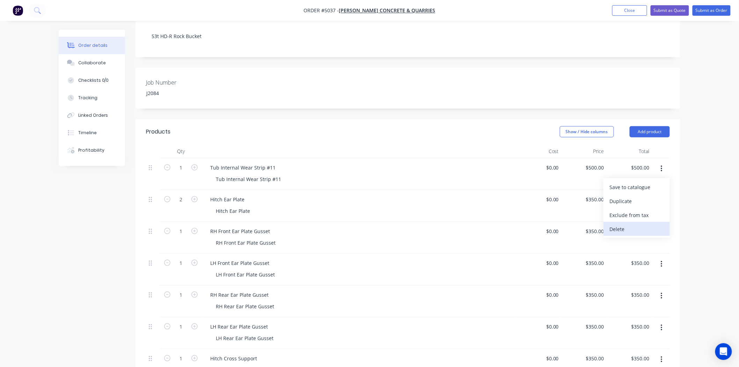
click at [645, 224] on div "Delete" at bounding box center [637, 229] width 54 height 10
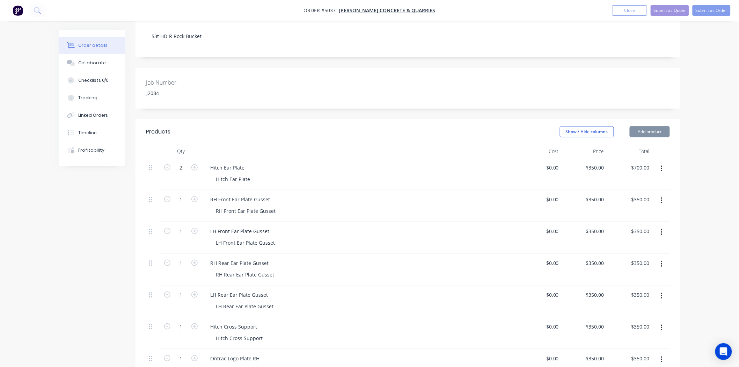
click at [662, 165] on icon "button" at bounding box center [662, 169] width 2 height 8
drag, startPoint x: 642, startPoint y: 200, endPoint x: 658, endPoint y: 147, distance: 55.6
click at [642, 224] on div "Delete" at bounding box center [637, 229] width 54 height 10
click at [665, 158] on div at bounding box center [660, 174] width 17 height 32
click at [661, 165] on icon "button" at bounding box center [662, 169] width 2 height 8
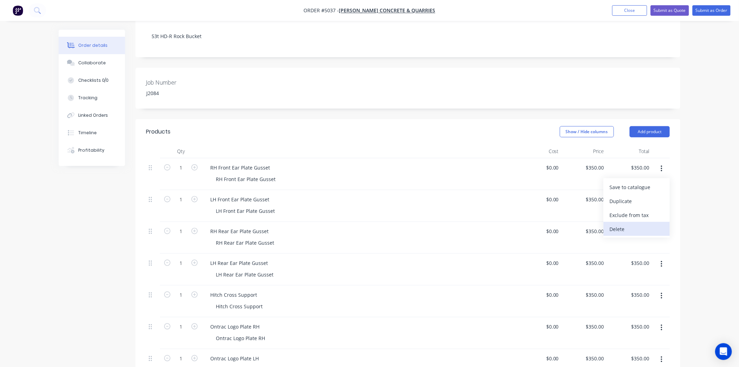
click at [645, 224] on div "Delete" at bounding box center [637, 229] width 54 height 10
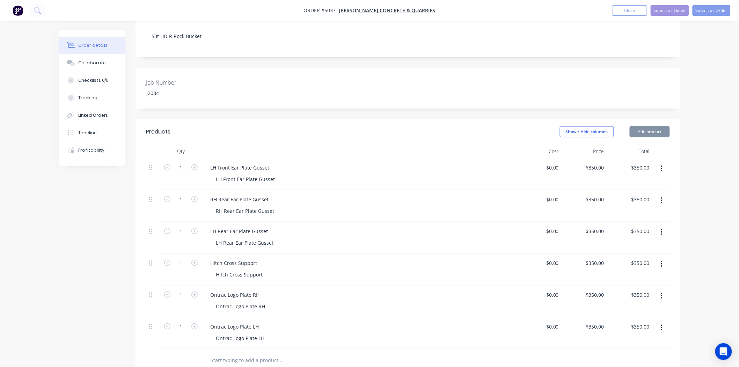
click at [661, 165] on icon "button" at bounding box center [662, 169] width 2 height 8
drag, startPoint x: 645, startPoint y: 197, endPoint x: 646, endPoint y: 193, distance: 3.9
click at [645, 224] on div "Delete" at bounding box center [637, 229] width 54 height 10
click at [661, 165] on icon "button" at bounding box center [662, 169] width 2 height 8
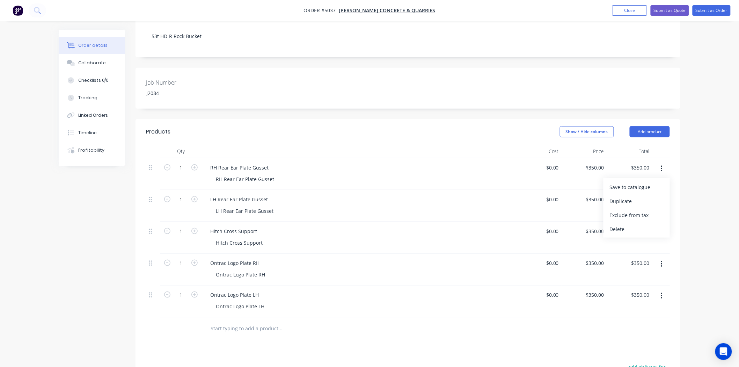
drag, startPoint x: 658, startPoint y: 146, endPoint x: 642, endPoint y: 195, distance: 51.6
click at [642, 224] on div "Delete" at bounding box center [637, 229] width 54 height 10
click at [655, 162] on button "button" at bounding box center [662, 168] width 16 height 13
click at [643, 224] on div "Delete" at bounding box center [637, 229] width 54 height 10
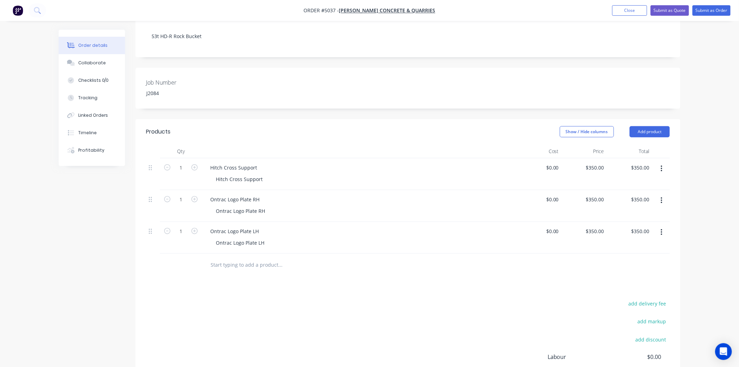
click at [661, 165] on icon "button" at bounding box center [662, 169] width 2 height 8
click at [650, 224] on div "Delete" at bounding box center [637, 229] width 54 height 10
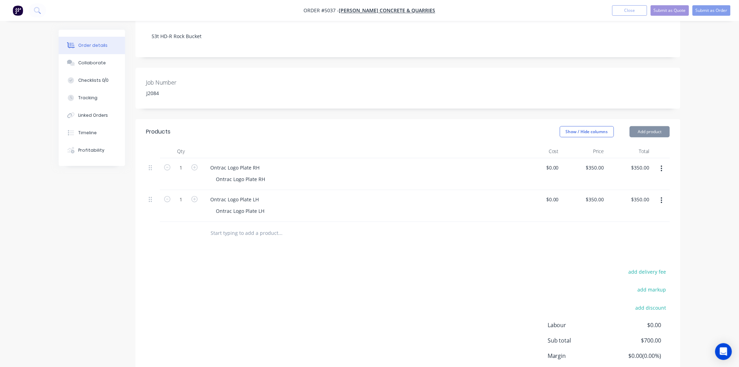
click at [667, 162] on button "button" at bounding box center [662, 168] width 16 height 13
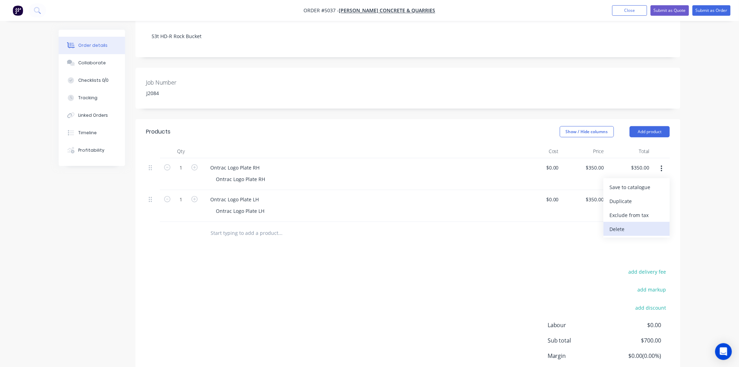
click at [655, 224] on div "Delete" at bounding box center [637, 229] width 54 height 10
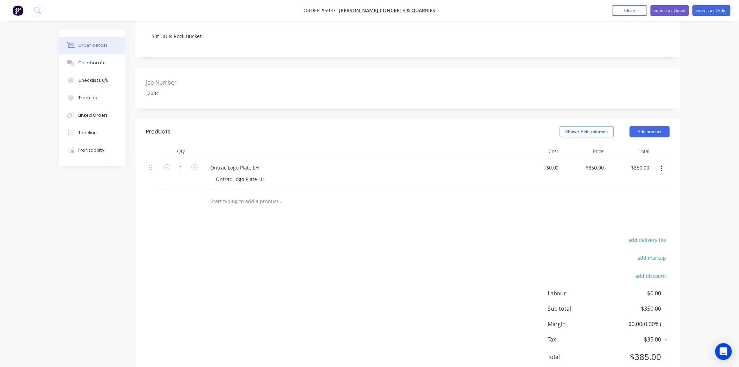
scroll to position [152, 0]
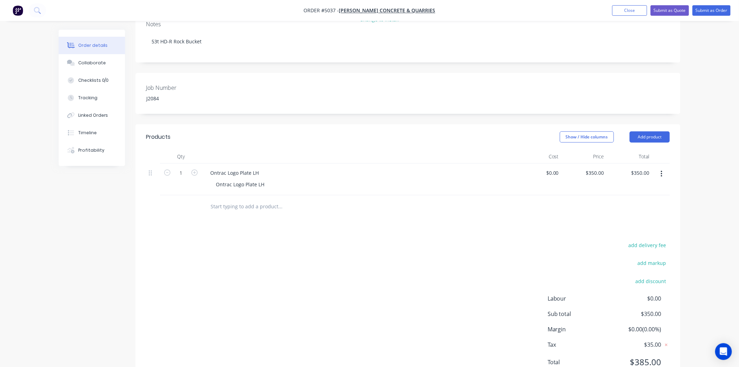
click at [667, 168] on button "button" at bounding box center [662, 174] width 16 height 13
click at [645, 229] on div "Delete" at bounding box center [637, 234] width 54 height 10
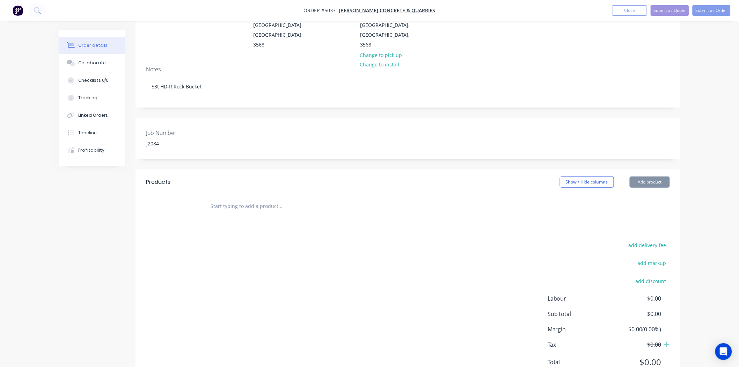
click at [682, 155] on div "Order details Collaborate Checklists 0/0 Tracking Linked Orders Timeline Profit…" at bounding box center [370, 159] width 636 height 473
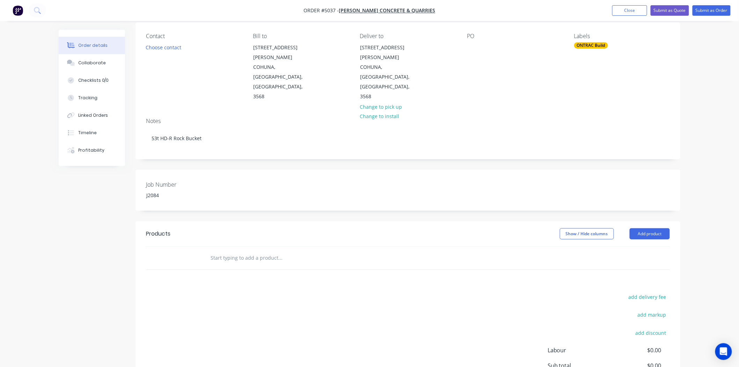
scroll to position [0, 0]
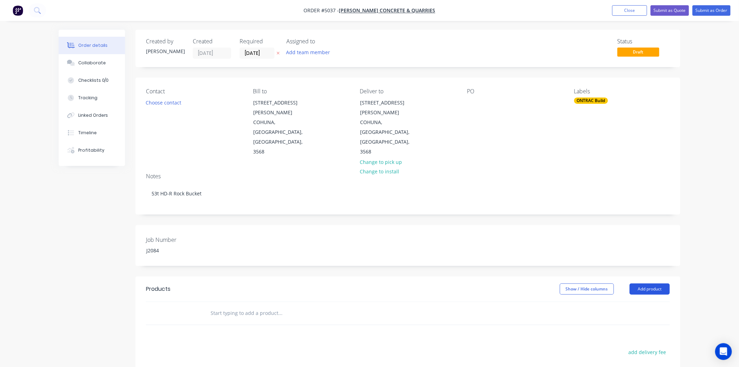
click at [659, 283] on button "Add product" at bounding box center [650, 288] width 40 height 11
click at [652, 301] on div "Product catalogue" at bounding box center [637, 306] width 54 height 10
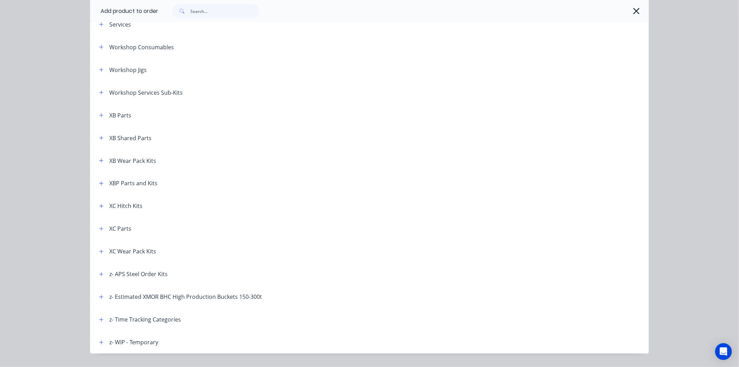
scroll to position [399, 0]
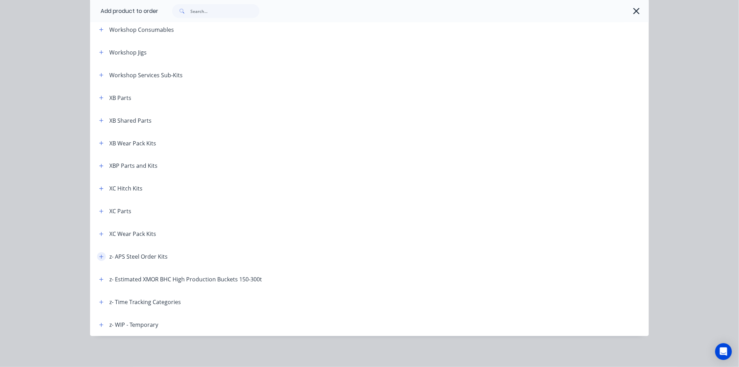
click at [97, 256] on button "button" at bounding box center [101, 256] width 9 height 9
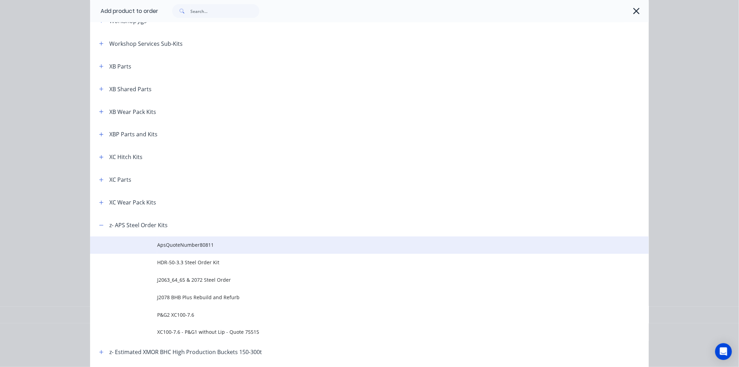
scroll to position [476, 0]
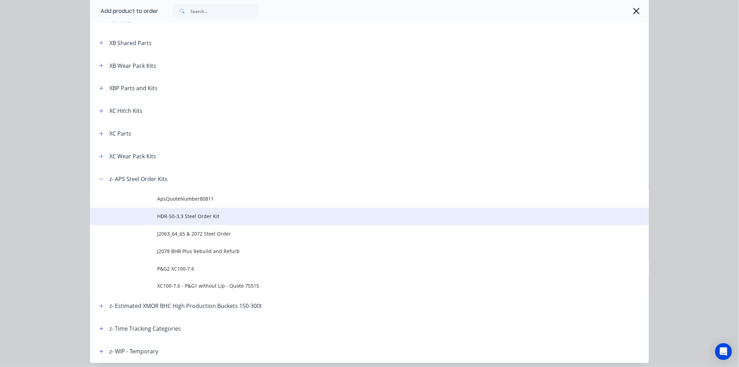
click at [200, 215] on span "HDR-50-3.3 Steel Order Kit" at bounding box center [353, 216] width 393 height 7
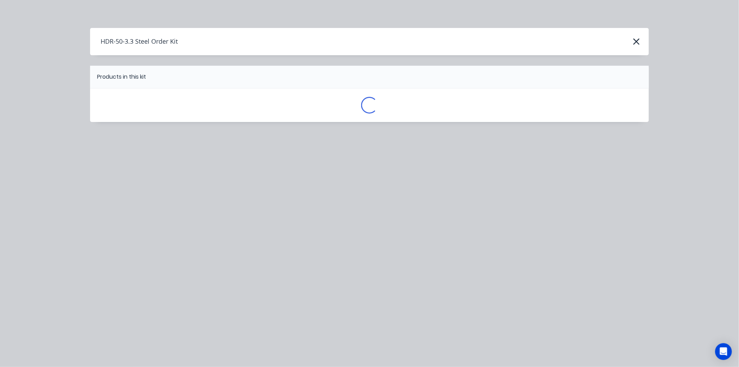
scroll to position [0, 0]
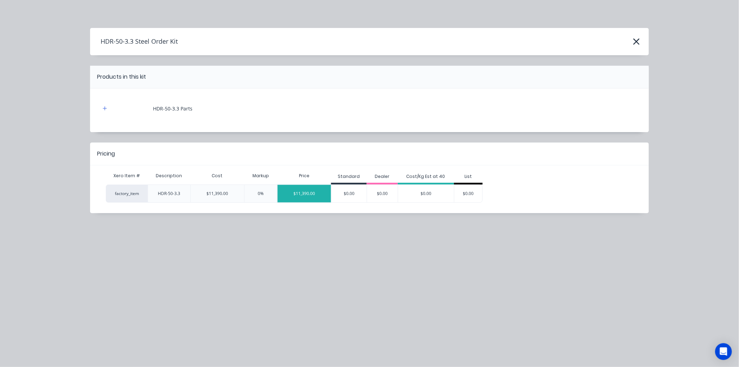
click at [313, 190] on div "$11,390.00" at bounding box center [304, 193] width 53 height 17
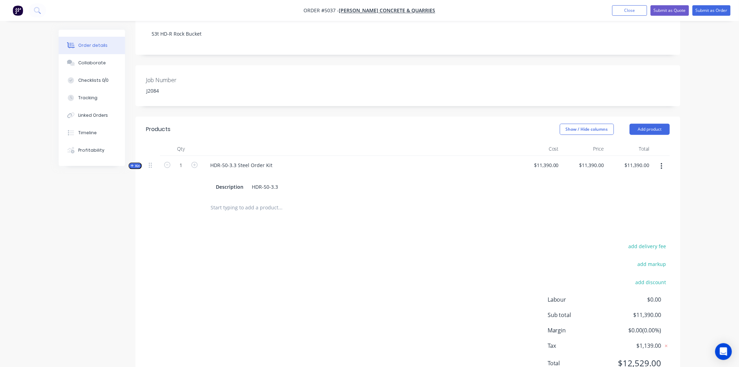
scroll to position [161, 0]
click at [136, 162] on span "Kit" at bounding box center [135, 164] width 9 height 5
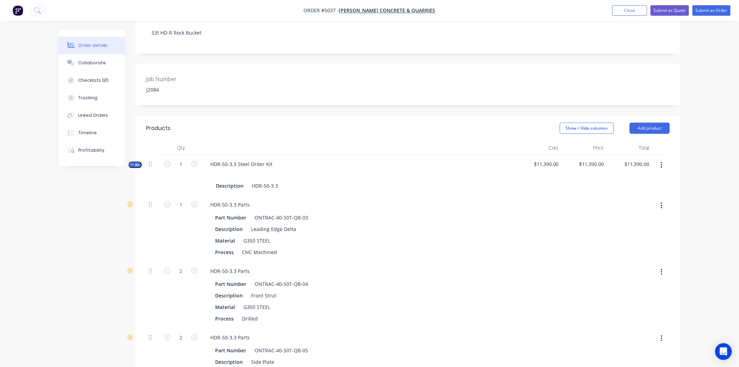
click at [136, 162] on span "Kit" at bounding box center [135, 164] width 9 height 5
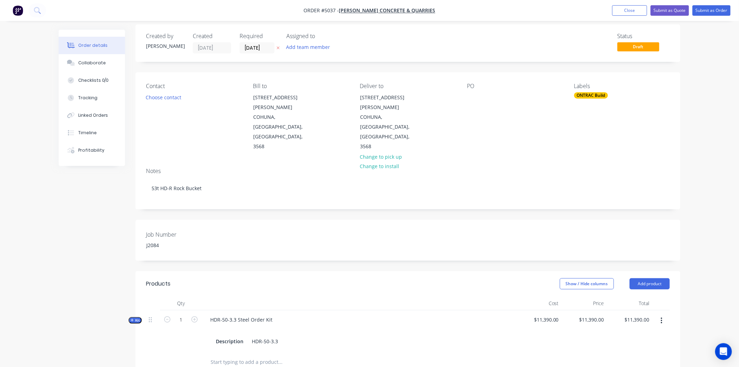
scroll to position [0, 0]
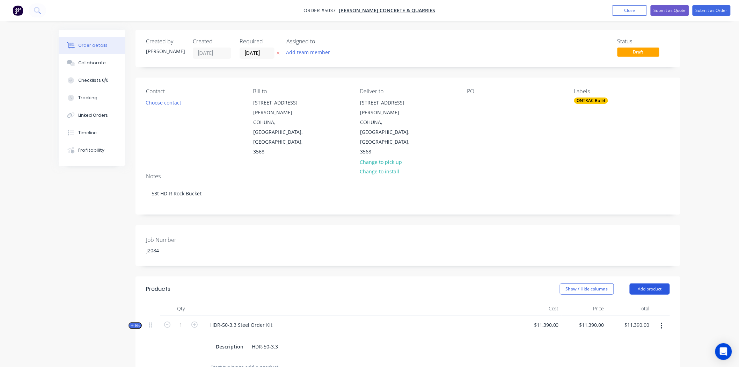
click at [655, 283] on button "Add product" at bounding box center [650, 288] width 40 height 11
click at [656, 301] on div "Product catalogue" at bounding box center [637, 306] width 54 height 10
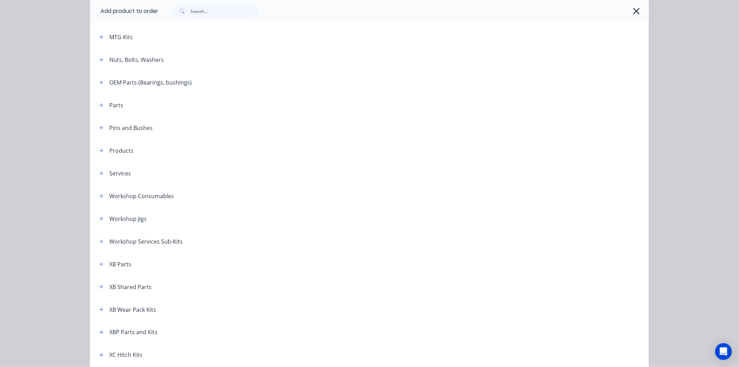
click at [106, 157] on div "Miscellaneous Classic Buckets and Attachments Estimated ONTRAC Quarry Buckets E…" at bounding box center [369, 161] width 559 height 681
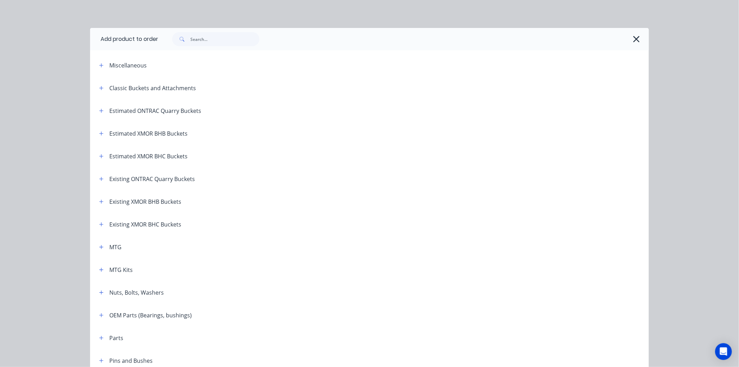
click at [644, 37] on div at bounding box center [403, 39] width 491 height 22
click at [633, 38] on icon "button" at bounding box center [636, 39] width 7 height 10
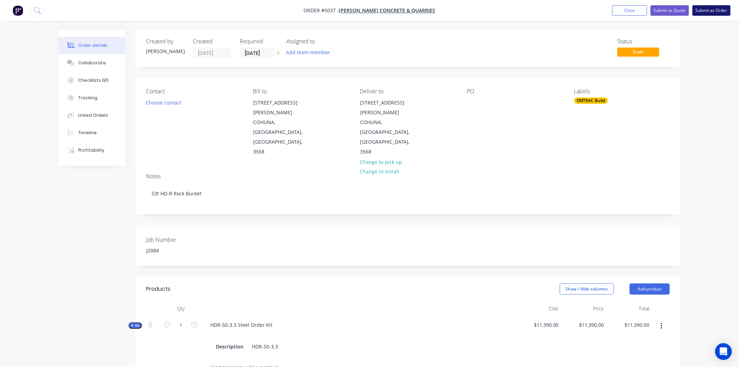
click at [715, 13] on button "Submit as Order" at bounding box center [712, 10] width 38 height 10
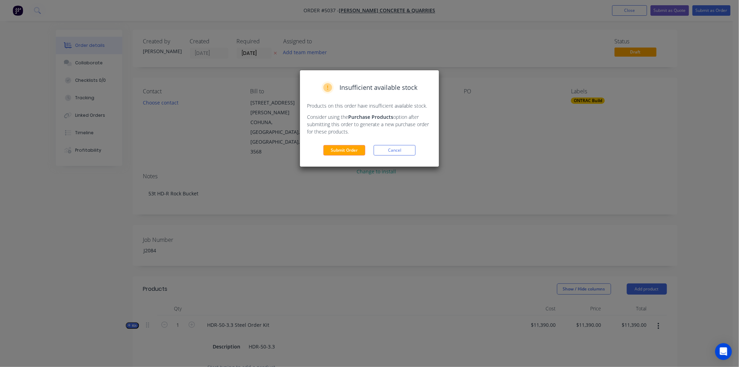
click at [350, 152] on button "Submit Order" at bounding box center [344, 150] width 42 height 10
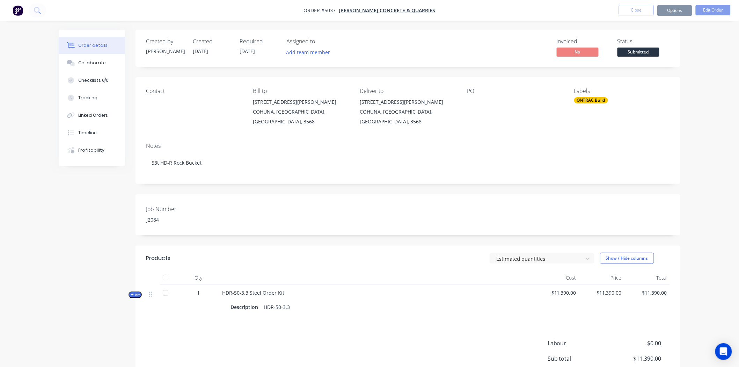
click at [416, 137] on div "Notes 53t HD-R Rock Bucket" at bounding box center [408, 160] width 545 height 47
click at [630, 8] on button "Close" at bounding box center [636, 10] width 35 height 10
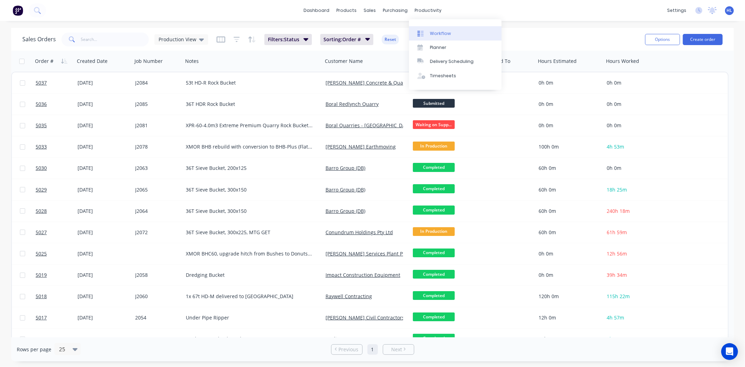
click at [442, 32] on div "Workflow" at bounding box center [440, 33] width 21 height 6
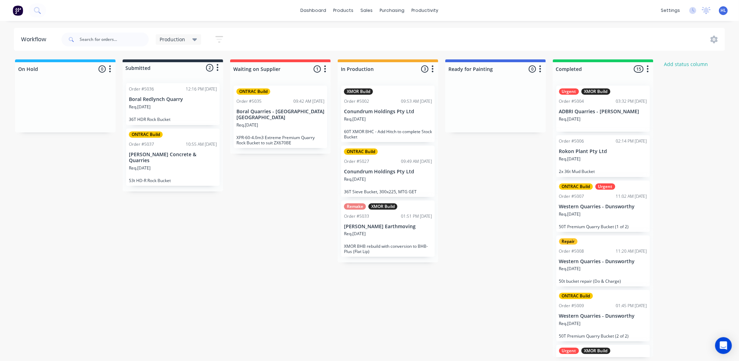
click at [183, 165] on div "Req. 29/09/25" at bounding box center [173, 171] width 88 height 12
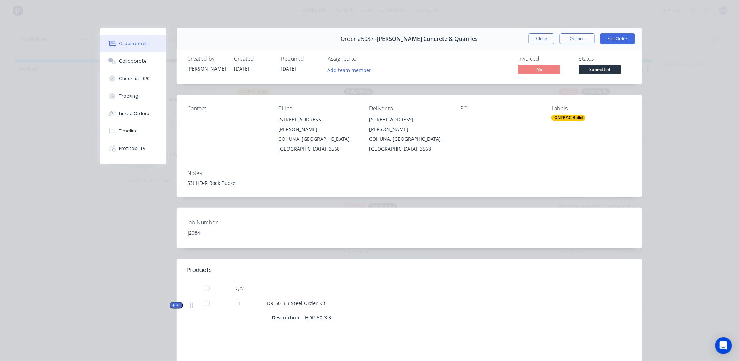
click at [563, 135] on div "Labels ONTRAC Build" at bounding box center [592, 129] width 80 height 49
click at [524, 36] on div "Order #5037 - Mawsons Concrete & Quarries Close Options Edit Order" at bounding box center [409, 39] width 465 height 22
click at [534, 39] on button "Close" at bounding box center [541, 38] width 25 height 11
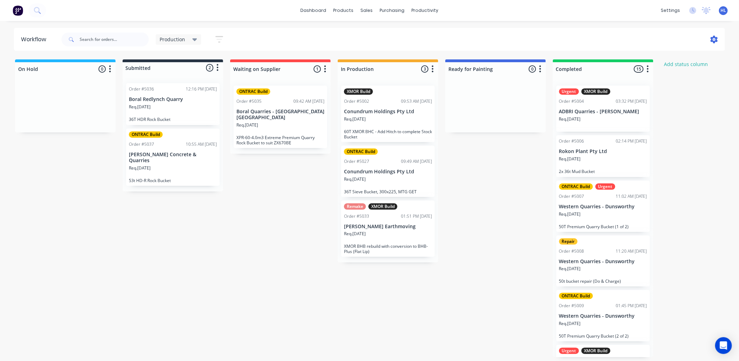
click at [715, 40] on icon at bounding box center [714, 40] width 7 height 8
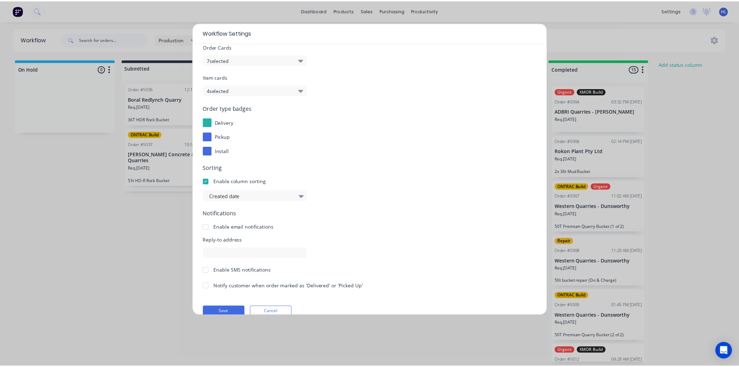
scroll to position [36, 0]
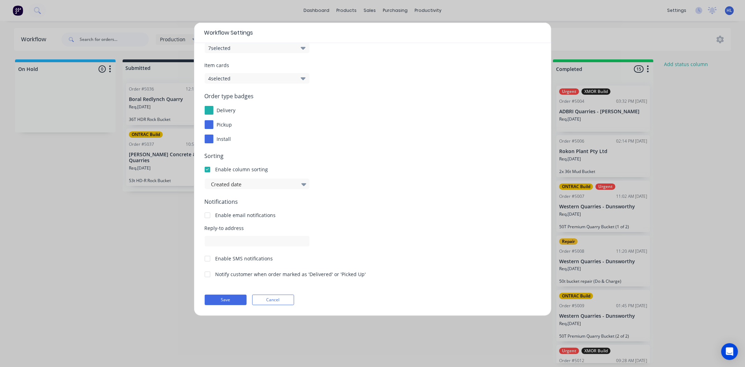
click at [277, 301] on button "Cancel" at bounding box center [273, 299] width 42 height 10
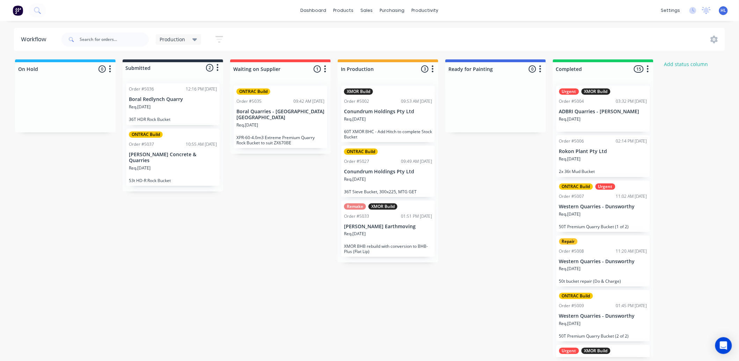
click at [288, 297] on div "On Hold 0 Status colour #1FB6FF hex #1FB6FF Save Cancel Notifications Email SMS…" at bounding box center [425, 208] width 861 height 298
click at [175, 165] on div "Req. 29/09/25" at bounding box center [173, 171] width 88 height 12
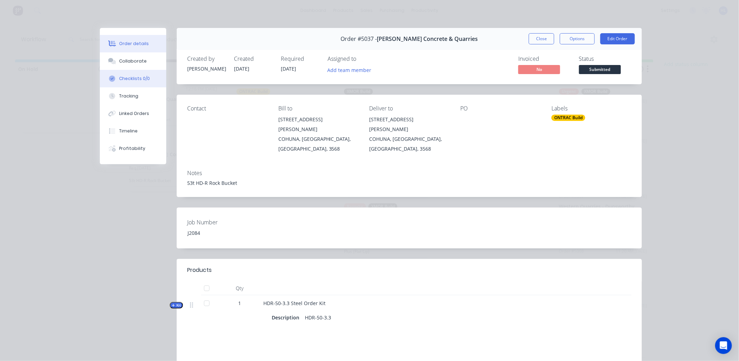
click at [139, 77] on div "Checklists 0/0" at bounding box center [134, 78] width 31 height 6
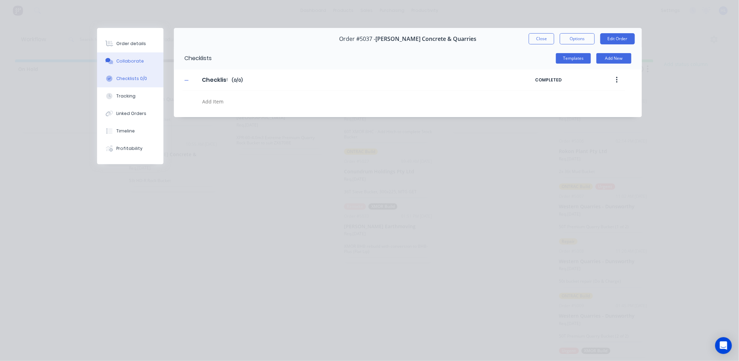
click at [139, 62] on div "Collaborate" at bounding box center [131, 61] width 28 height 6
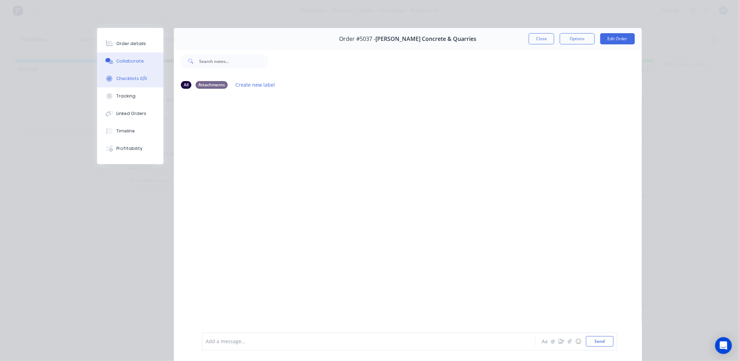
click at [124, 85] on button "Checklists 0/0" at bounding box center [130, 78] width 66 height 17
type textarea "x"
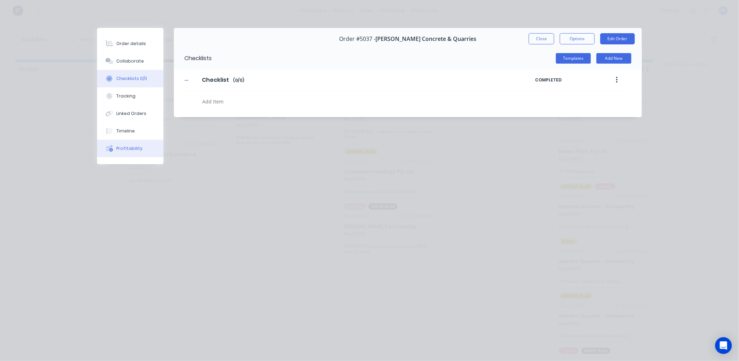
click at [146, 151] on button "Profitability" at bounding box center [130, 148] width 66 height 17
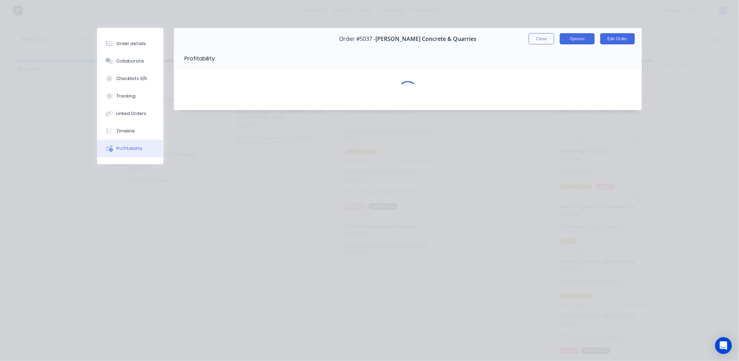
click at [567, 37] on button "Options" at bounding box center [577, 38] width 35 height 11
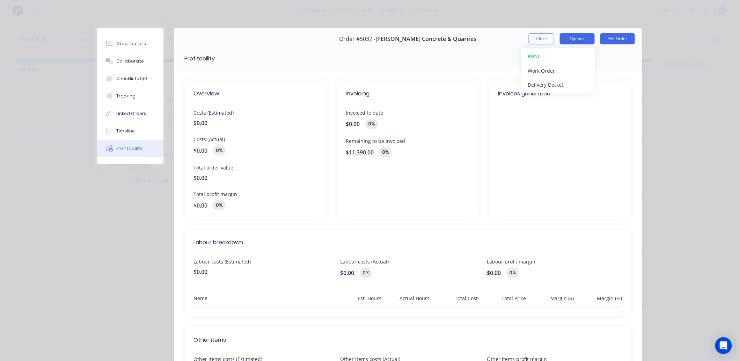
click at [567, 37] on button "Options" at bounding box center [577, 38] width 35 height 11
click at [546, 37] on button "Close" at bounding box center [541, 38] width 25 height 11
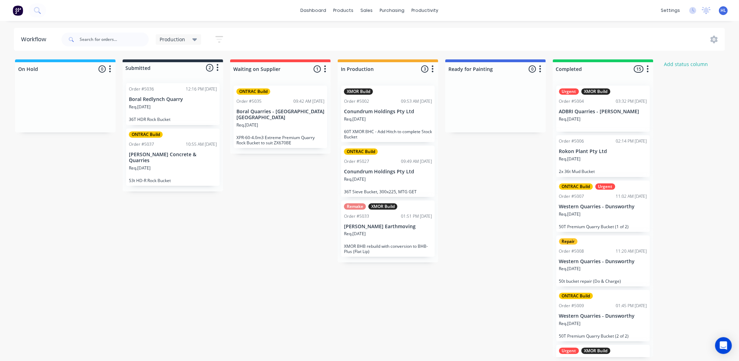
click at [162, 155] on p "[PERSON_NAME] Concrete & Quarries" at bounding box center [173, 158] width 88 height 12
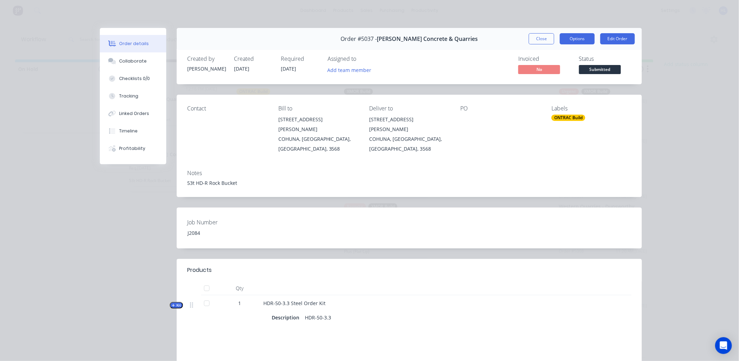
click at [568, 36] on button "Options" at bounding box center [577, 38] width 35 height 11
click at [529, 36] on button "Close" at bounding box center [541, 38] width 25 height 11
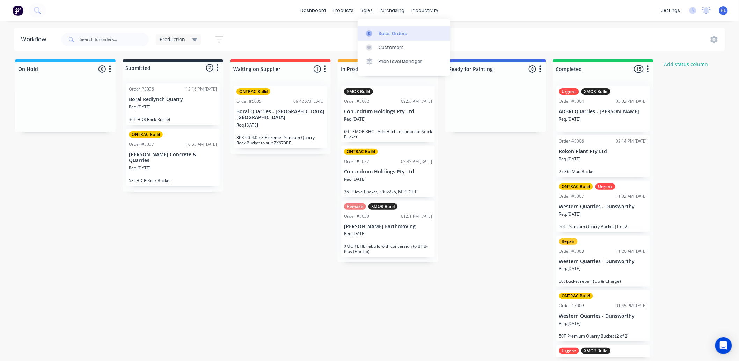
click at [382, 30] on div "Sales Orders" at bounding box center [393, 33] width 29 height 6
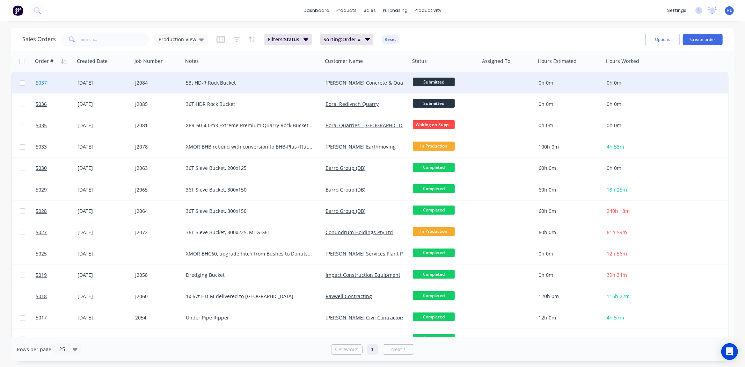
click at [50, 78] on link "5037" at bounding box center [57, 82] width 42 height 21
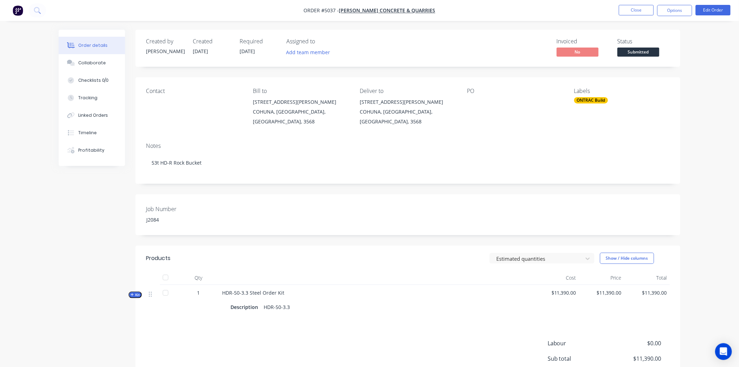
drag, startPoint x: 673, startPoint y: 10, endPoint x: 671, endPoint y: 16, distance: 6.9
click at [673, 10] on button "Options" at bounding box center [674, 10] width 35 height 11
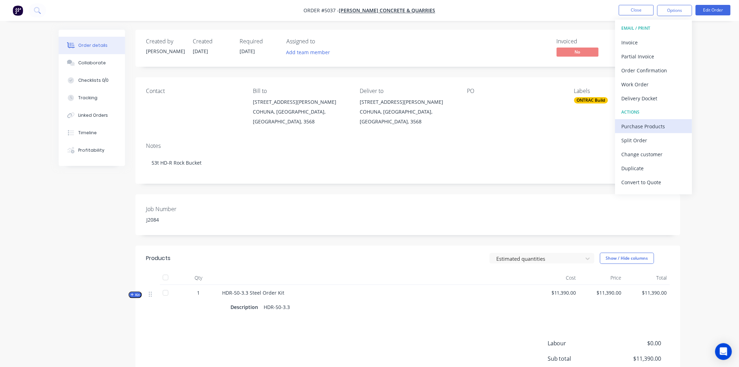
click at [646, 126] on div "Purchase Products" at bounding box center [654, 126] width 64 height 10
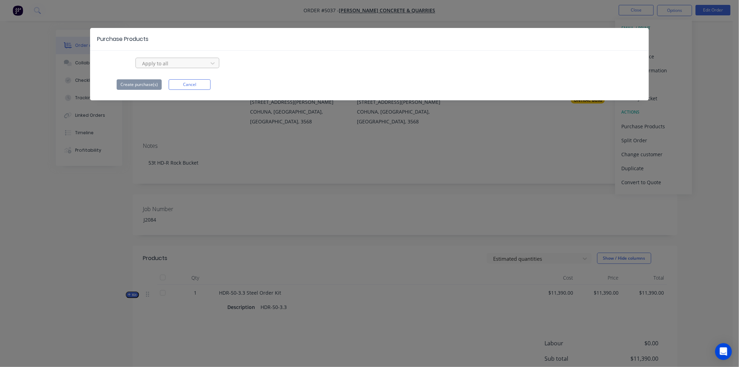
click at [159, 64] on div at bounding box center [172, 63] width 63 height 9
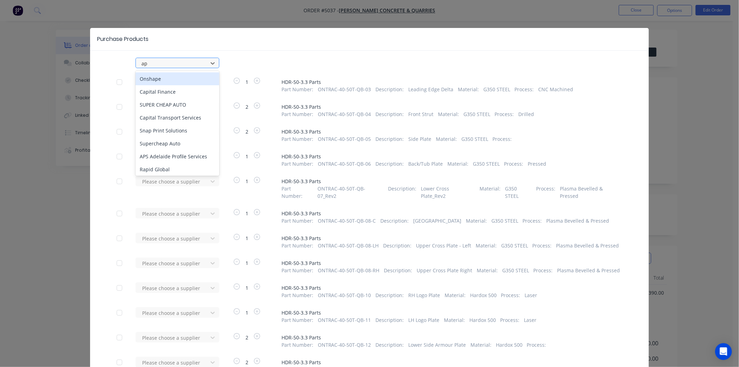
type input "aps"
click at [165, 80] on div "APS Adelaide Profile Services" at bounding box center [178, 78] width 84 height 13
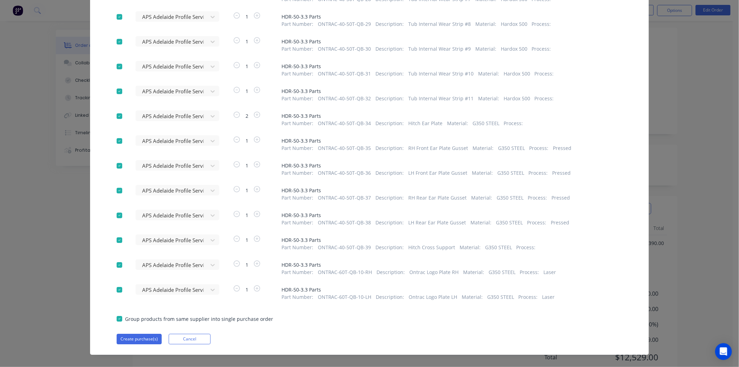
scroll to position [67, 0]
click at [148, 334] on button "Create purchase(s)" at bounding box center [139, 339] width 45 height 10
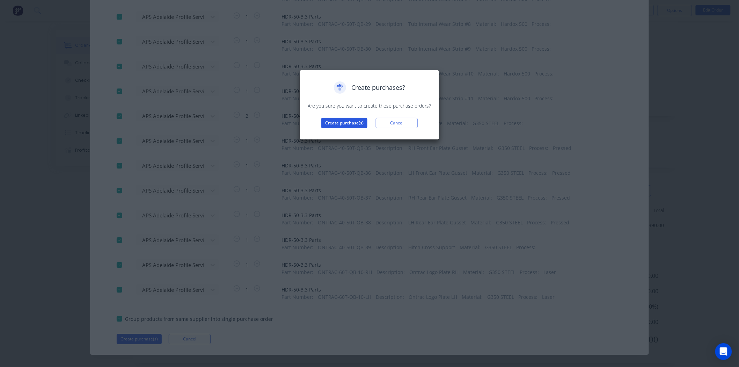
click at [338, 120] on button "Create purchase(s)" at bounding box center [344, 123] width 46 height 10
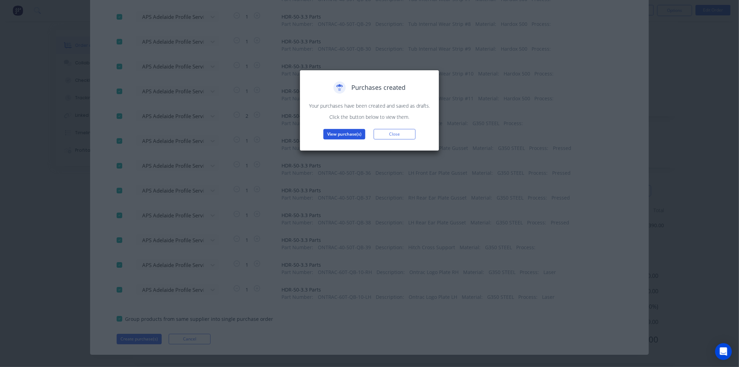
click at [348, 134] on button "View purchase(s)" at bounding box center [344, 134] width 42 height 10
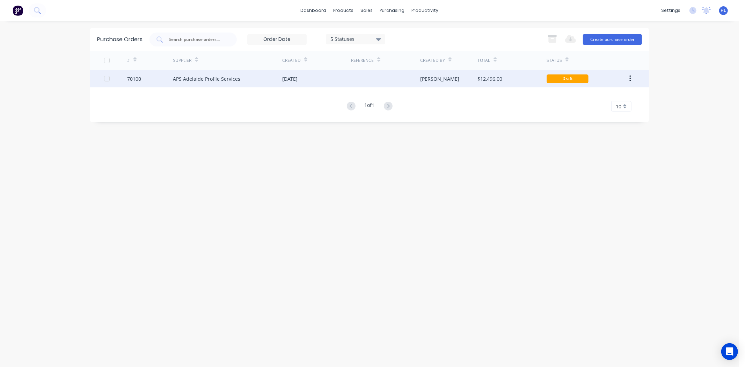
click at [271, 79] on div "APS Adelaide Profile Services" at bounding box center [227, 78] width 109 height 17
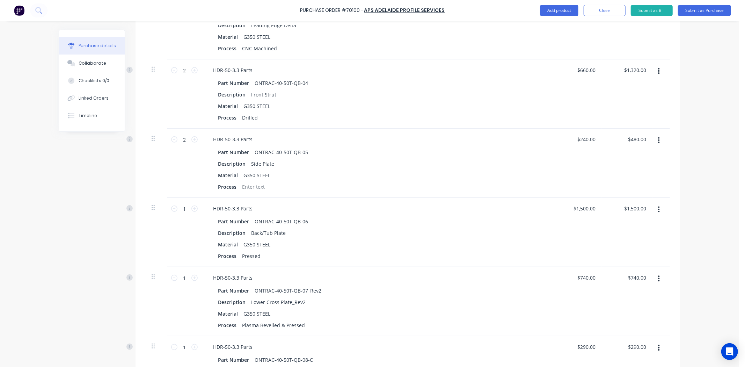
scroll to position [256, 0]
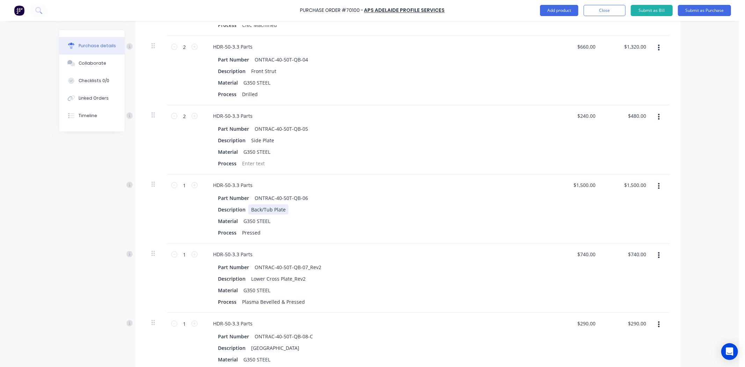
click at [347, 212] on div "Description Back/Tub Plate" at bounding box center [375, 209] width 320 height 10
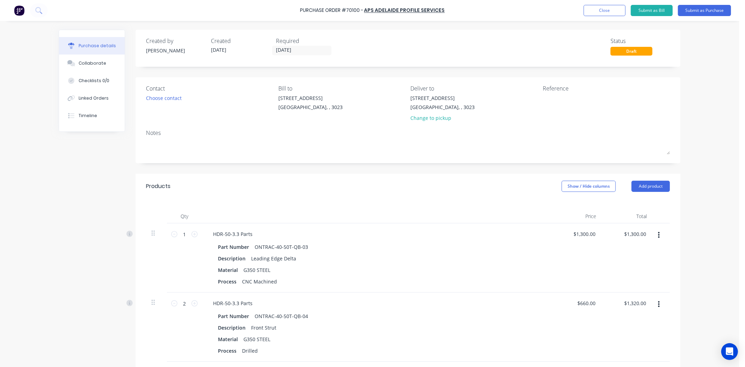
click at [272, 92] on div "Contact Choose contact Bill to 20 Ravenhall Way Ravenhall, , 3023 Deliver to 20…" at bounding box center [408, 104] width 524 height 41
click at [282, 97] on div "20 Ravenhall Way" at bounding box center [310, 97] width 64 height 7
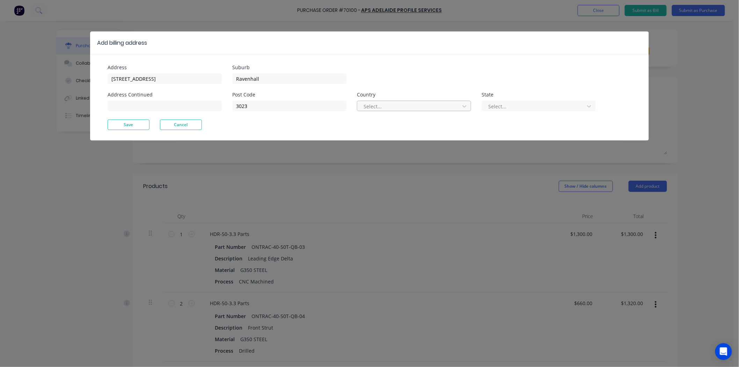
click at [381, 107] on div at bounding box center [409, 106] width 93 height 9
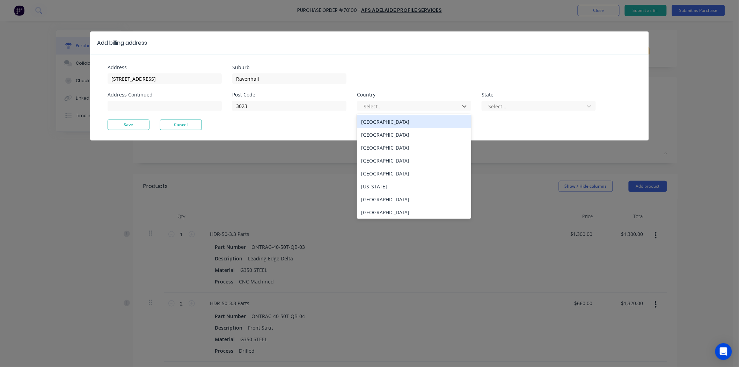
click at [382, 121] on div "Australia" at bounding box center [414, 121] width 114 height 13
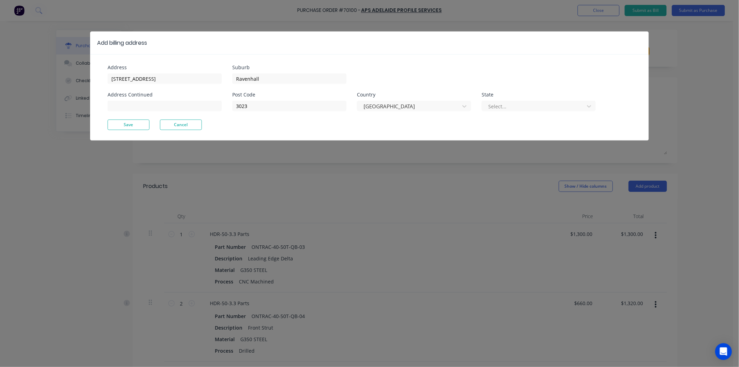
click at [494, 98] on div "State Select..." at bounding box center [539, 101] width 114 height 19
click at [496, 103] on div at bounding box center [534, 106] width 93 height 9
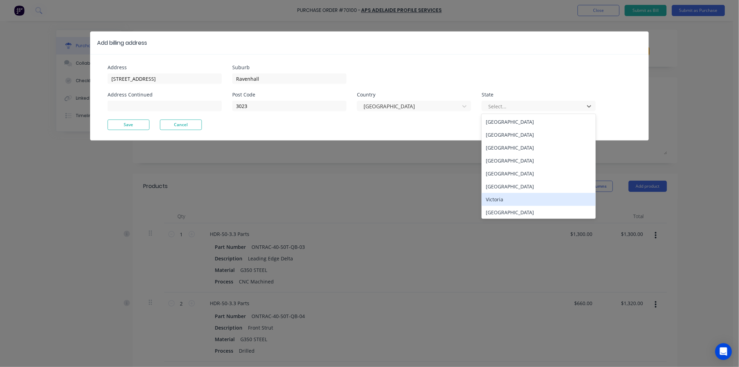
click at [498, 197] on div "Victoria" at bounding box center [539, 199] width 114 height 13
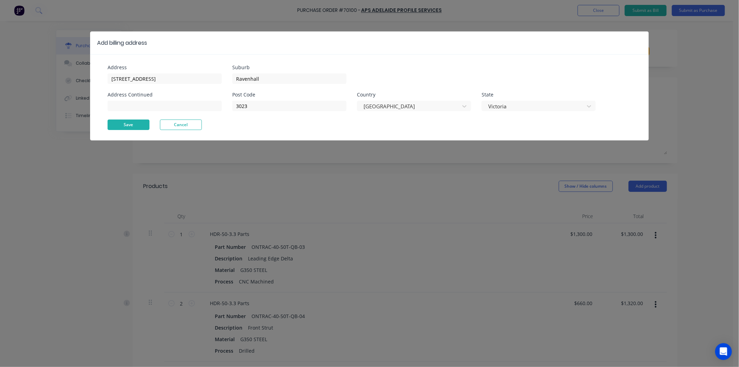
click at [137, 124] on button "Save" at bounding box center [129, 124] width 42 height 10
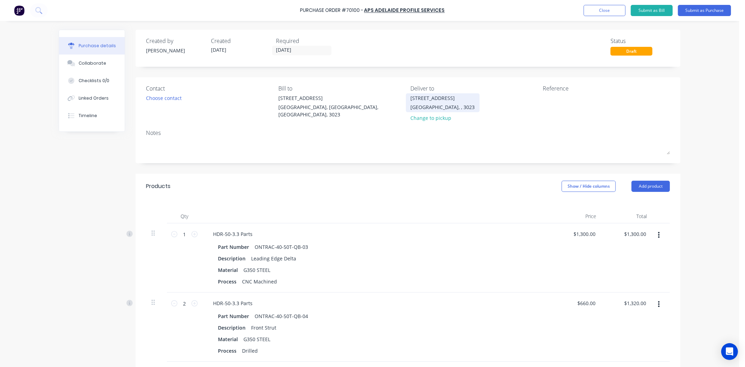
click at [446, 102] on div "20 Ravenhall Way Ravenhall, , 3023" at bounding box center [443, 102] width 64 height 16
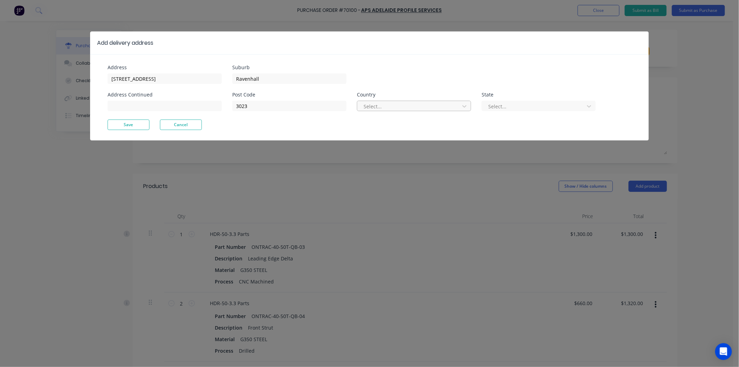
click at [421, 107] on div at bounding box center [409, 106] width 93 height 9
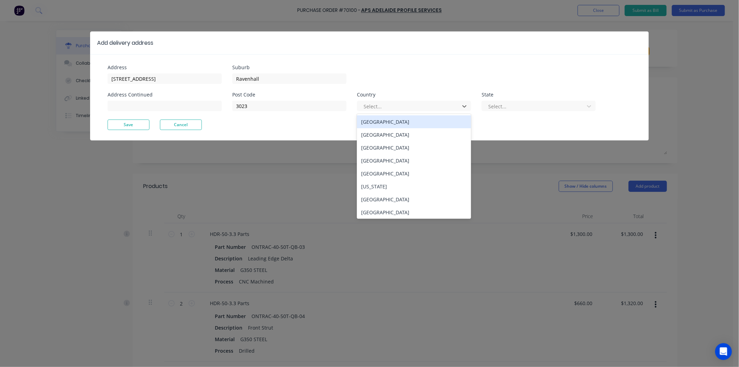
click at [433, 121] on div "Australia" at bounding box center [414, 121] width 114 height 13
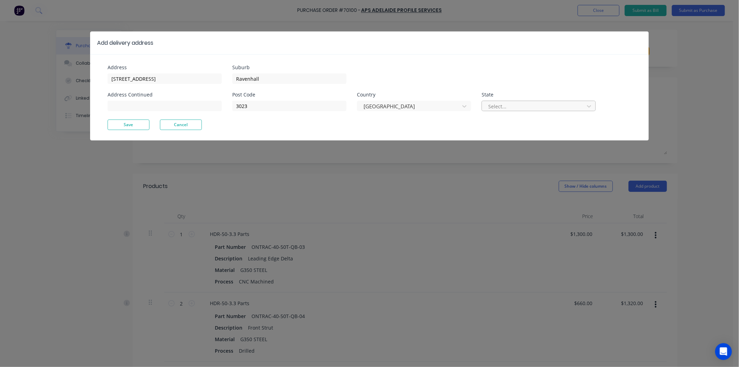
click at [502, 104] on div at bounding box center [534, 106] width 93 height 9
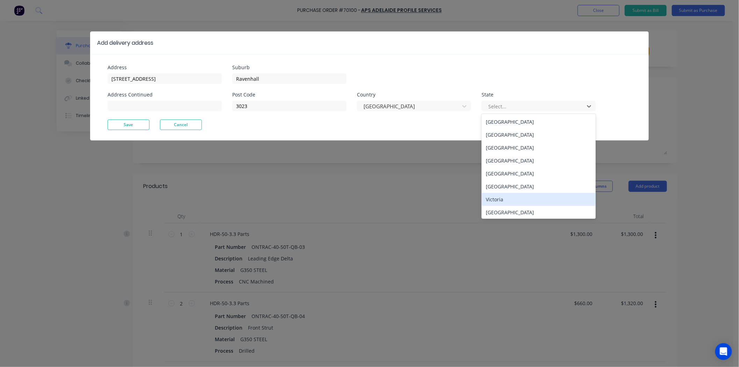
click at [512, 198] on div "Victoria" at bounding box center [539, 199] width 114 height 13
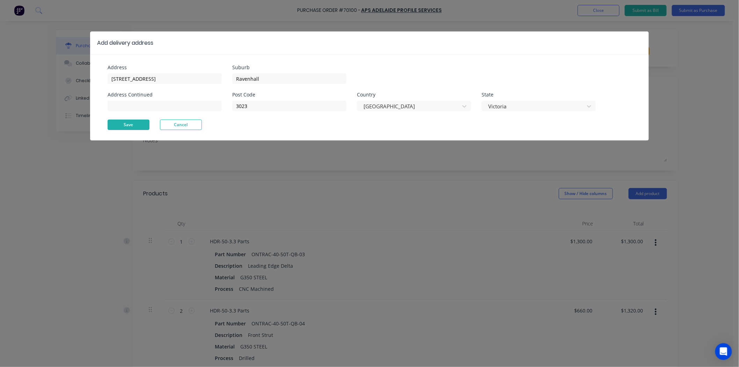
click at [136, 125] on button "Save" at bounding box center [129, 124] width 42 height 10
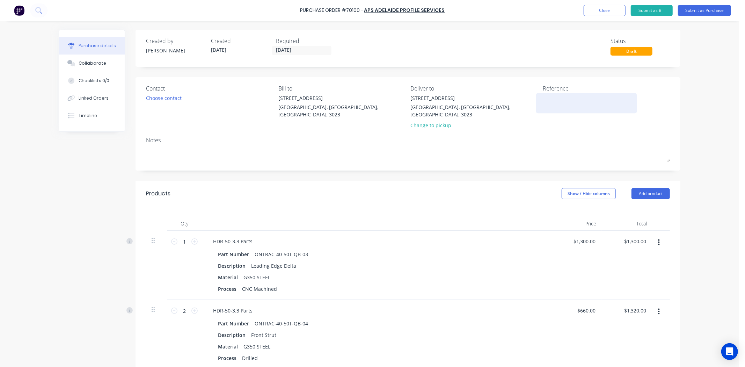
click at [577, 105] on textarea at bounding box center [586, 102] width 87 height 16
type textarea "Quote Number"
type textarea "x"
type textarea "Quote Number"
click at [596, 102] on textarea "Quote Number" at bounding box center [586, 102] width 87 height 16
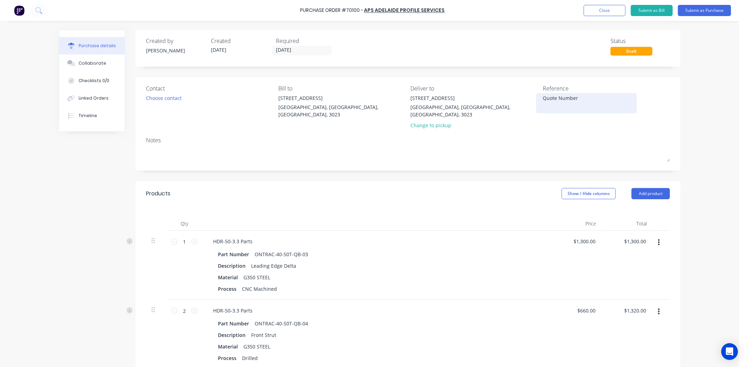
type textarea "x"
click at [613, 101] on textarea "Quote Number" at bounding box center [586, 102] width 87 height 16
type textarea "Quote Number 81291"
click at [648, 95] on div "Quote Number 81291" at bounding box center [606, 102] width 127 height 17
type textarea "x"
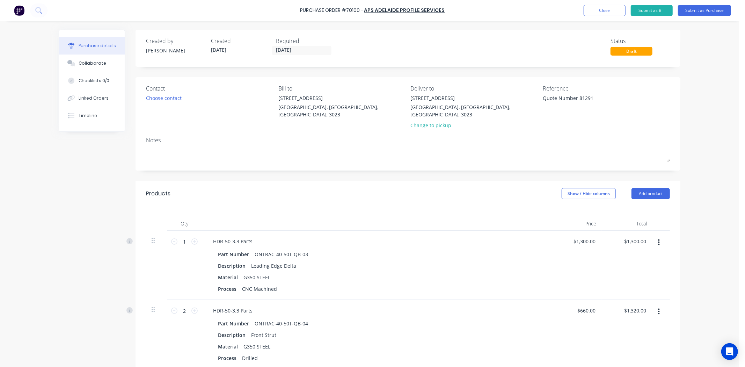
type textarea "Quote Number 81291"
click at [175, 100] on div "Choose contact" at bounding box center [164, 97] width 36 height 7
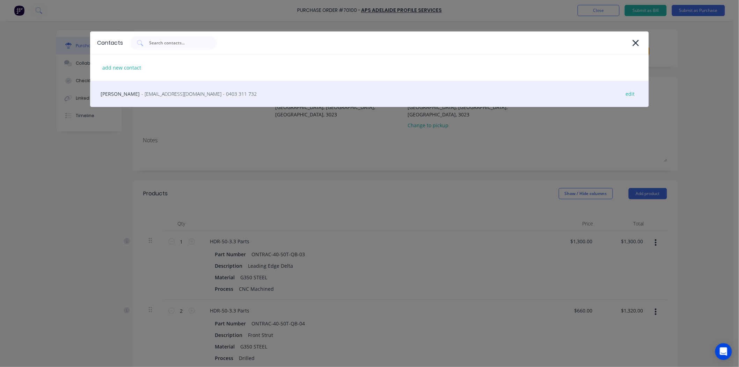
click at [201, 87] on div "Adam Ozolins - AOzolins@adelaideprofile.com.au - 0403 311 732 edit" at bounding box center [369, 94] width 559 height 26
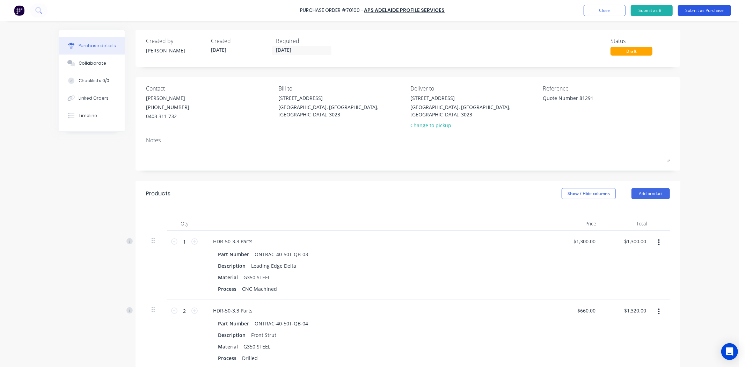
click at [701, 13] on button "Submit as Purchase" at bounding box center [704, 10] width 53 height 11
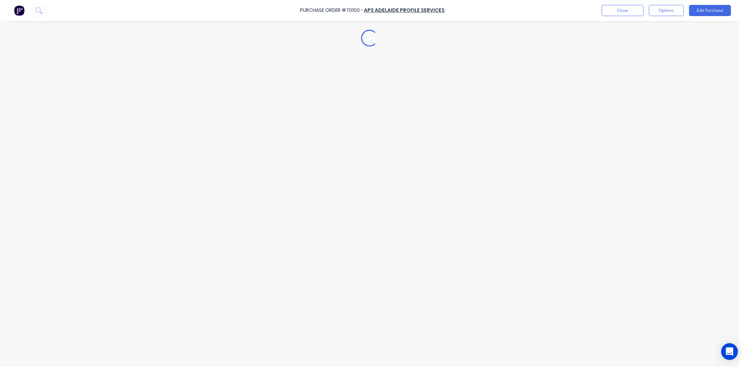
type textarea "x"
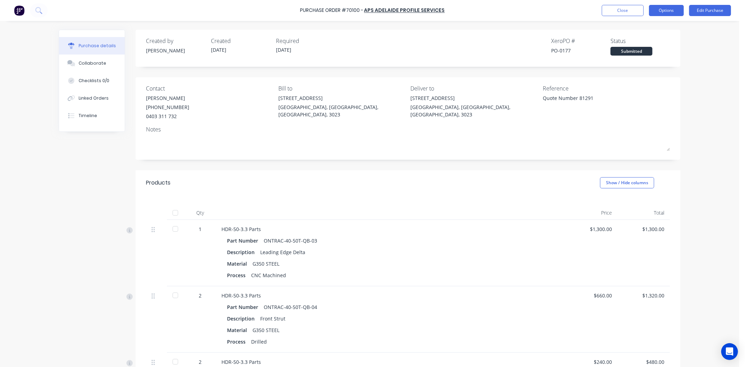
click at [672, 11] on button "Options" at bounding box center [666, 10] width 35 height 11
click at [653, 12] on button "Options" at bounding box center [666, 10] width 35 height 11
click at [714, 113] on div "Purchase Order #70100 - APS Adelaide Profile Services Close Options Print / Ema…" at bounding box center [369, 183] width 739 height 367
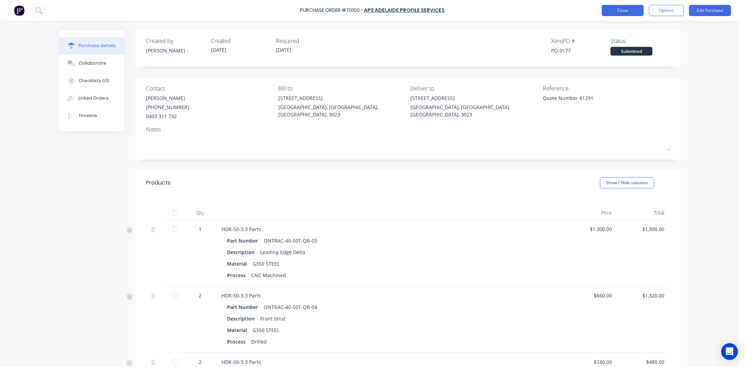
click at [632, 13] on button "Close" at bounding box center [623, 10] width 42 height 11
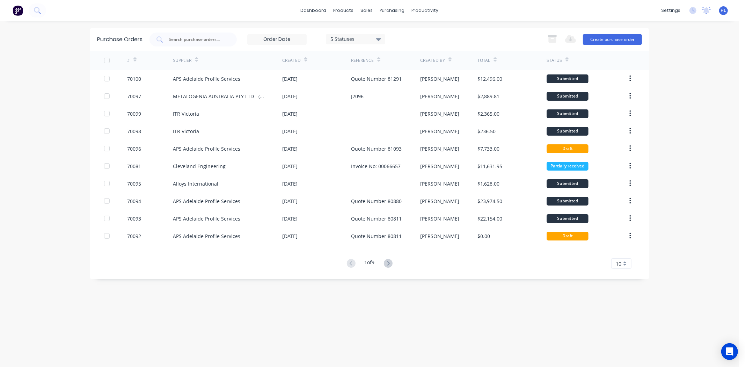
click at [714, 211] on div "dashboard products sales purchasing productivity dashboard products Product Cat…" at bounding box center [369, 183] width 739 height 367
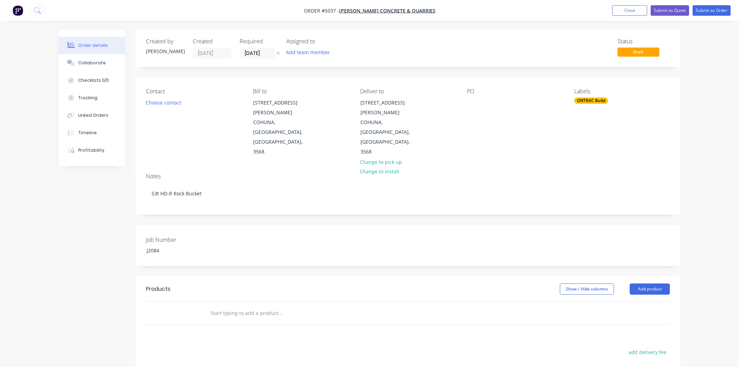
scroll to position [107, 0]
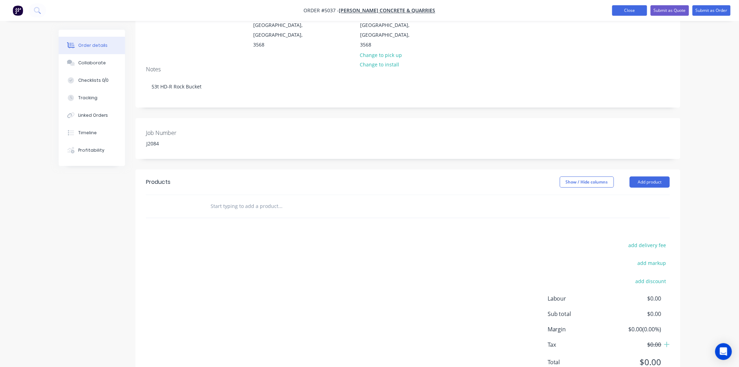
click at [614, 11] on button "Close" at bounding box center [629, 10] width 35 height 10
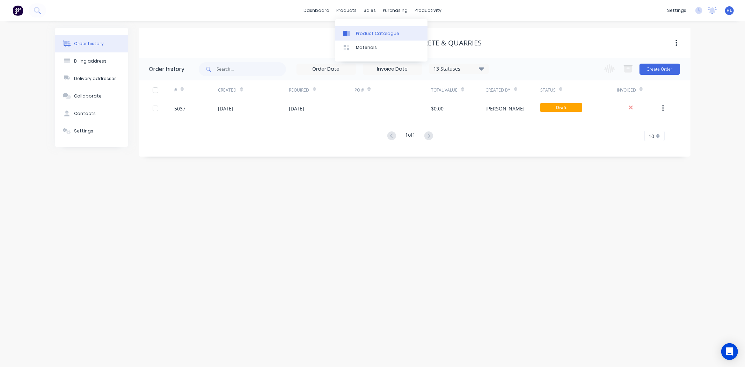
click at [379, 36] on div "Product Catalogue" at bounding box center [377, 33] width 43 height 6
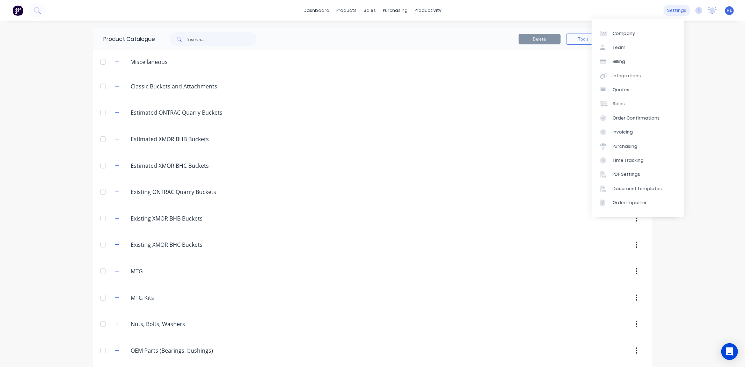
click at [669, 12] on div "settings" at bounding box center [677, 10] width 26 height 10
click at [640, 203] on div "Order Importer" at bounding box center [630, 202] width 34 height 6
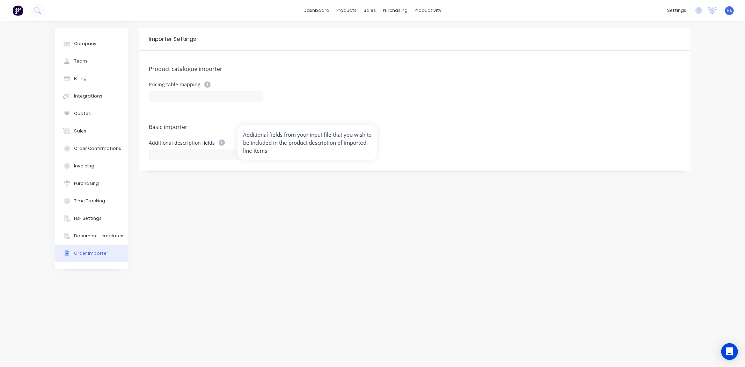
drag, startPoint x: 217, startPoint y: 143, endPoint x: 218, endPoint y: 153, distance: 10.6
click at [220, 159] on div "Additional description fields" at bounding box center [206, 149] width 114 height 20
click at [365, 148] on div "Additional description fields add" at bounding box center [414, 149] width 531 height 20
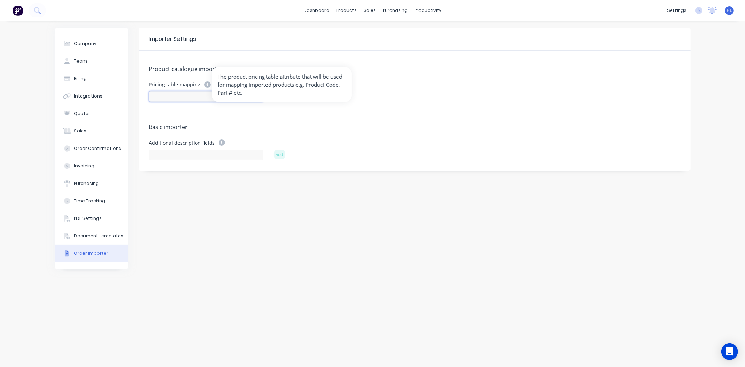
click at [210, 94] on input at bounding box center [206, 96] width 114 height 10
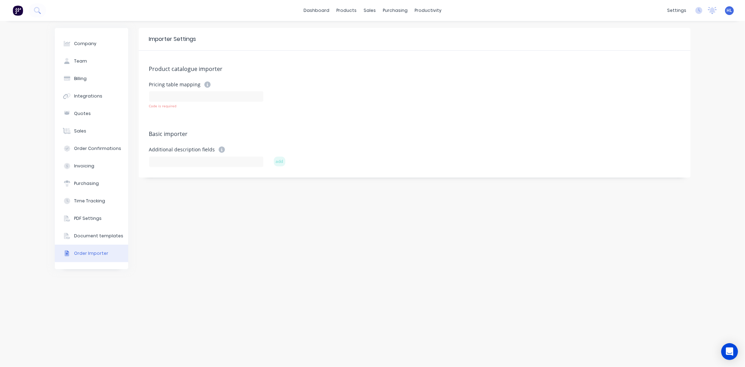
click at [183, 114] on form "Pricing table mapping Code is required" at bounding box center [414, 101] width 531 height 41
click at [187, 93] on input at bounding box center [206, 96] width 114 height 10
paste input "Part number"
type input "Part number,"
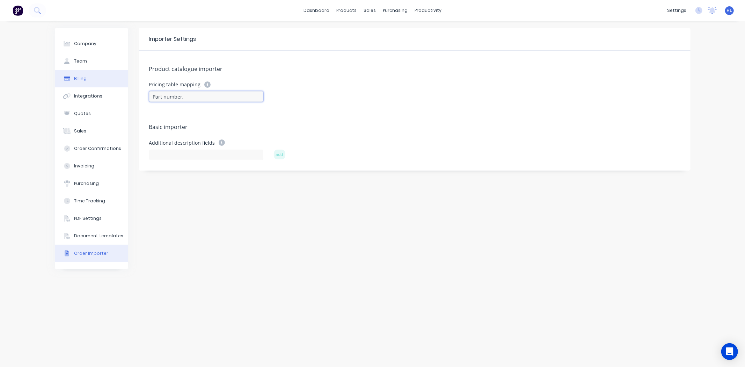
drag, startPoint x: 204, startPoint y: 95, endPoint x: 63, endPoint y: 84, distance: 141.9
click at [62, 84] on div "Company Team Billing Integrations Quotes Sales Order Confirmations Invoicing Pu…" at bounding box center [373, 194] width 636 height 332
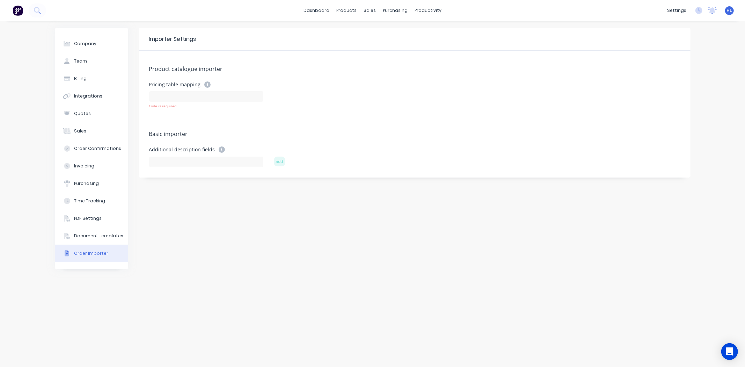
click at [215, 117] on div "Product catalogue importer Pricing table mapping Code is required Basic importe…" at bounding box center [415, 114] width 552 height 127
